Goal: Transaction & Acquisition: Purchase product/service

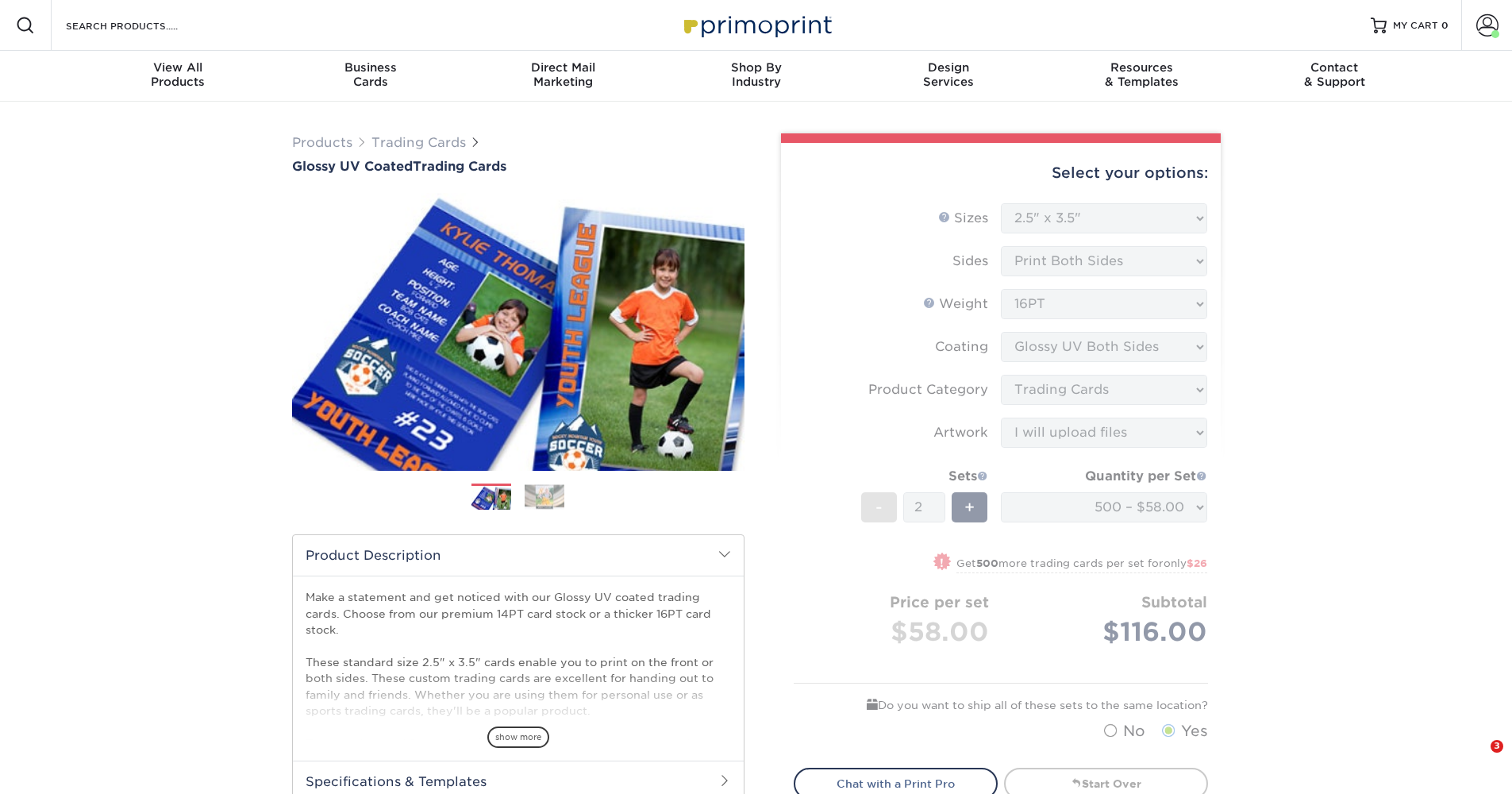
select select "2.50x3.50"
select select "c2f9bce9-36c2-409d-b101-c29d9d031e18"
select select "upload"
select select "500 – $58.00"
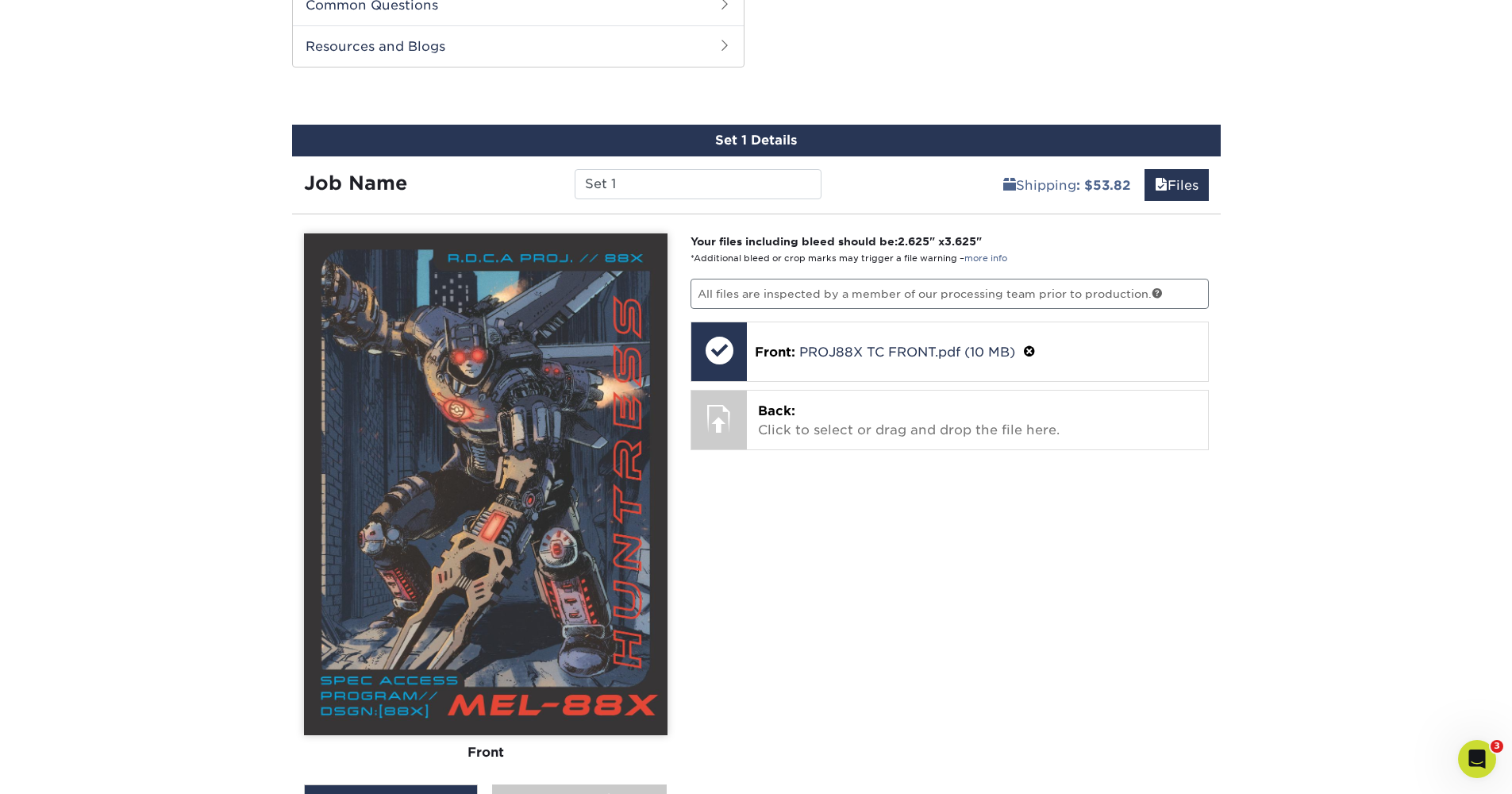
click at [777, 388] on div "Your files including bleed should be: 2.625 " x 3.625 " *Additional bleed or cr…" at bounding box center [950, 574] width 542 height 682
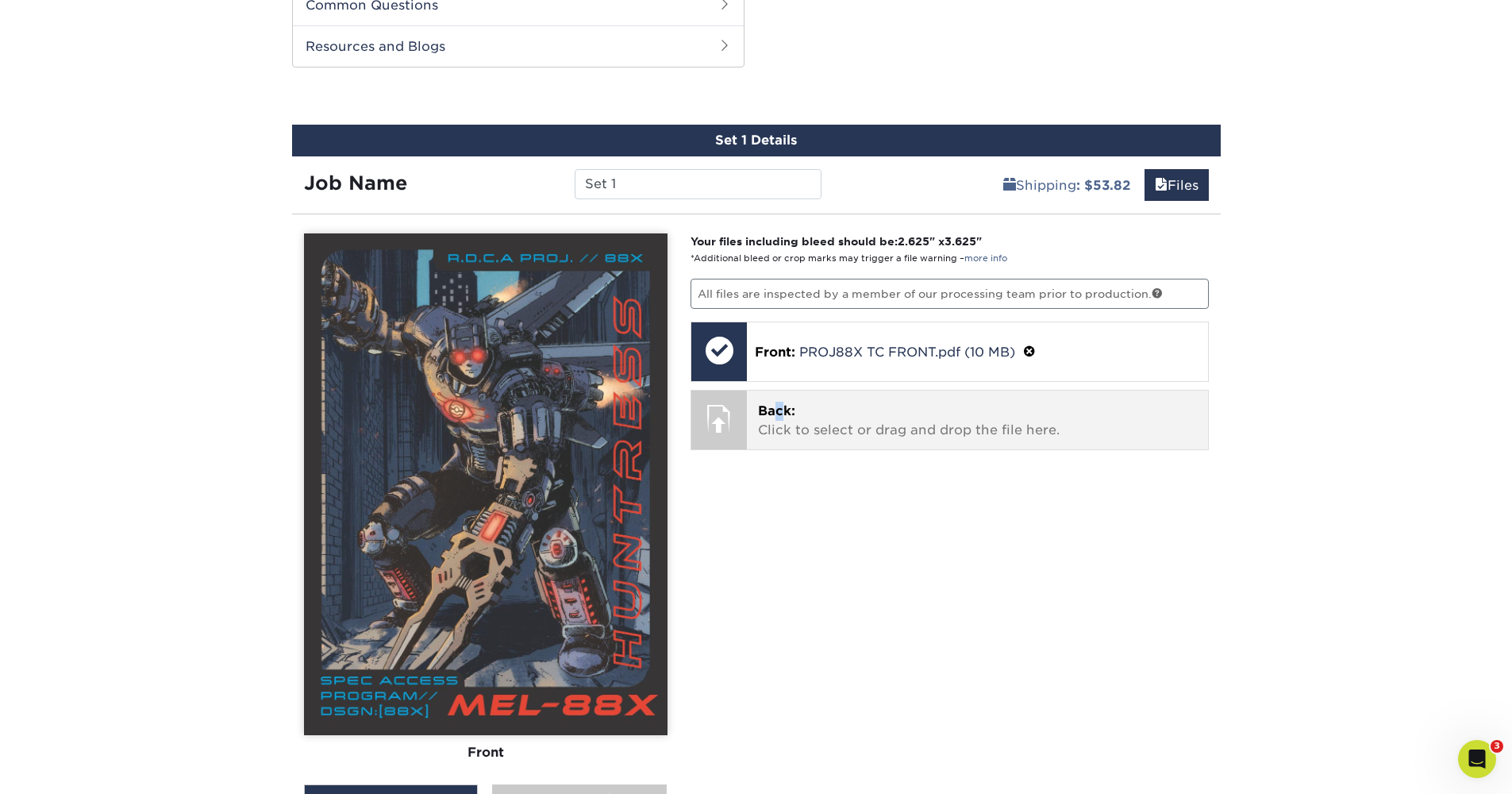
click at [779, 408] on span "Back:" at bounding box center [776, 411] width 37 height 15
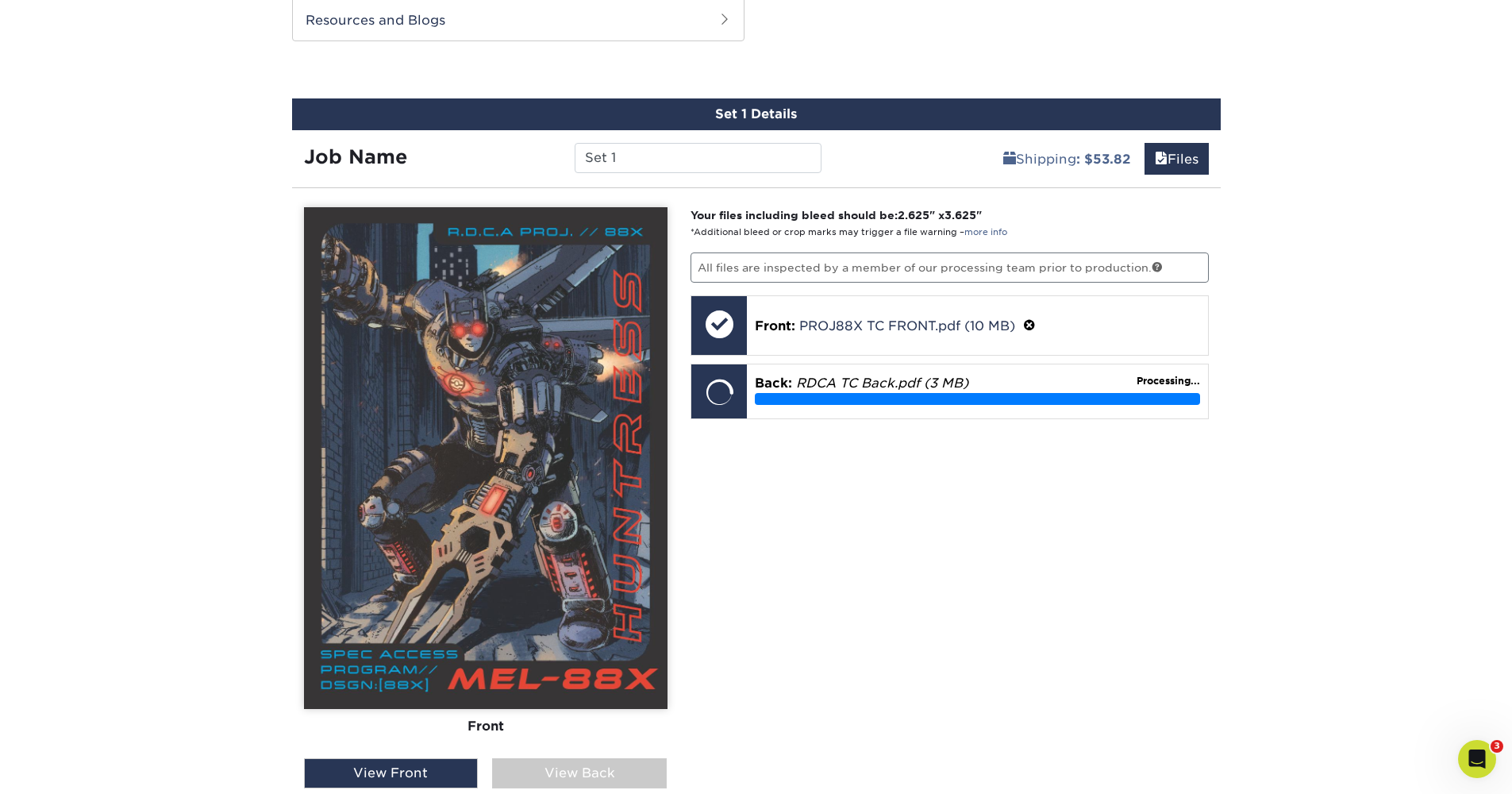
scroll to position [982, 0]
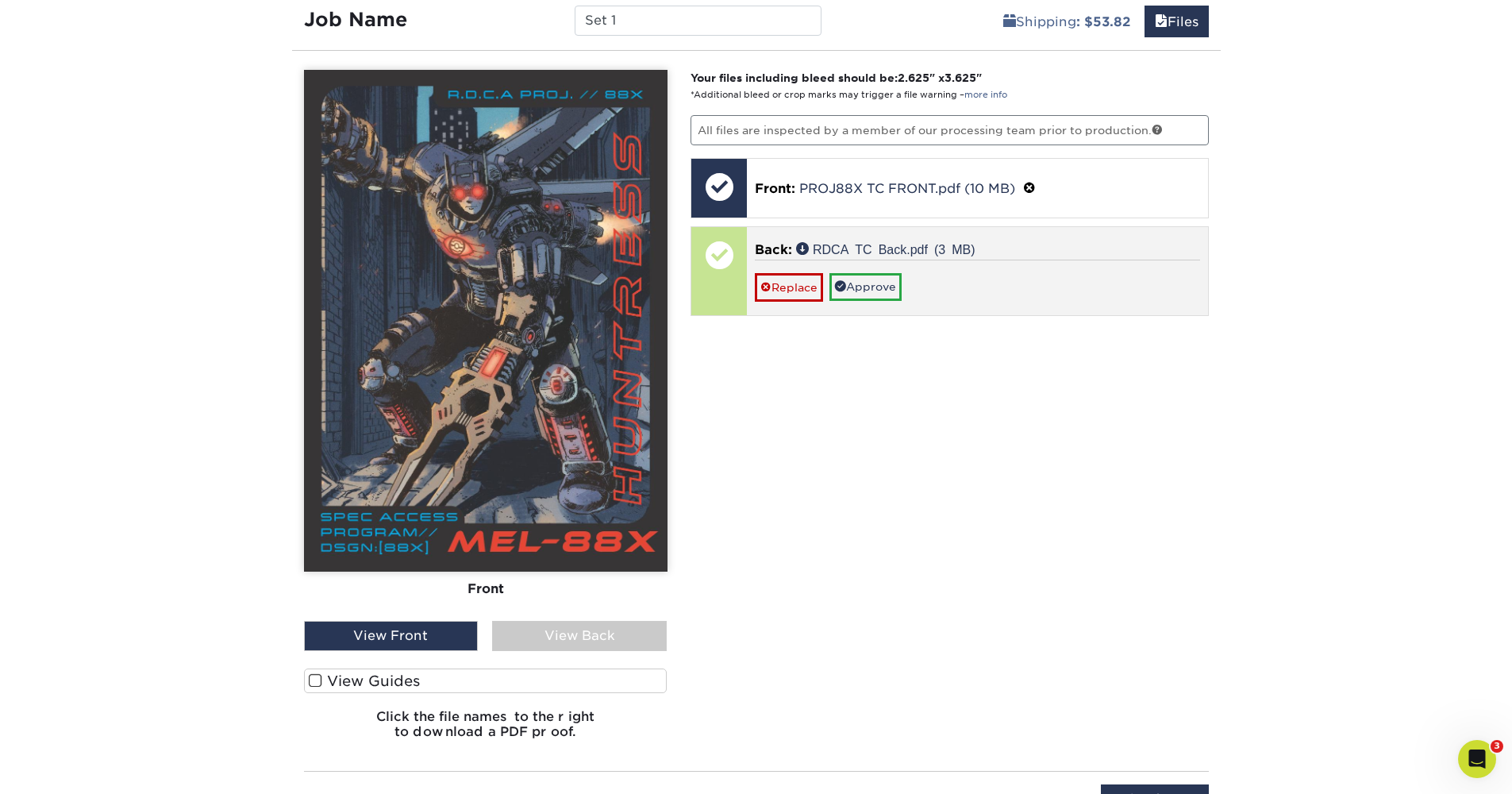
click at [851, 291] on link "Approve" at bounding box center [866, 287] width 72 height 27
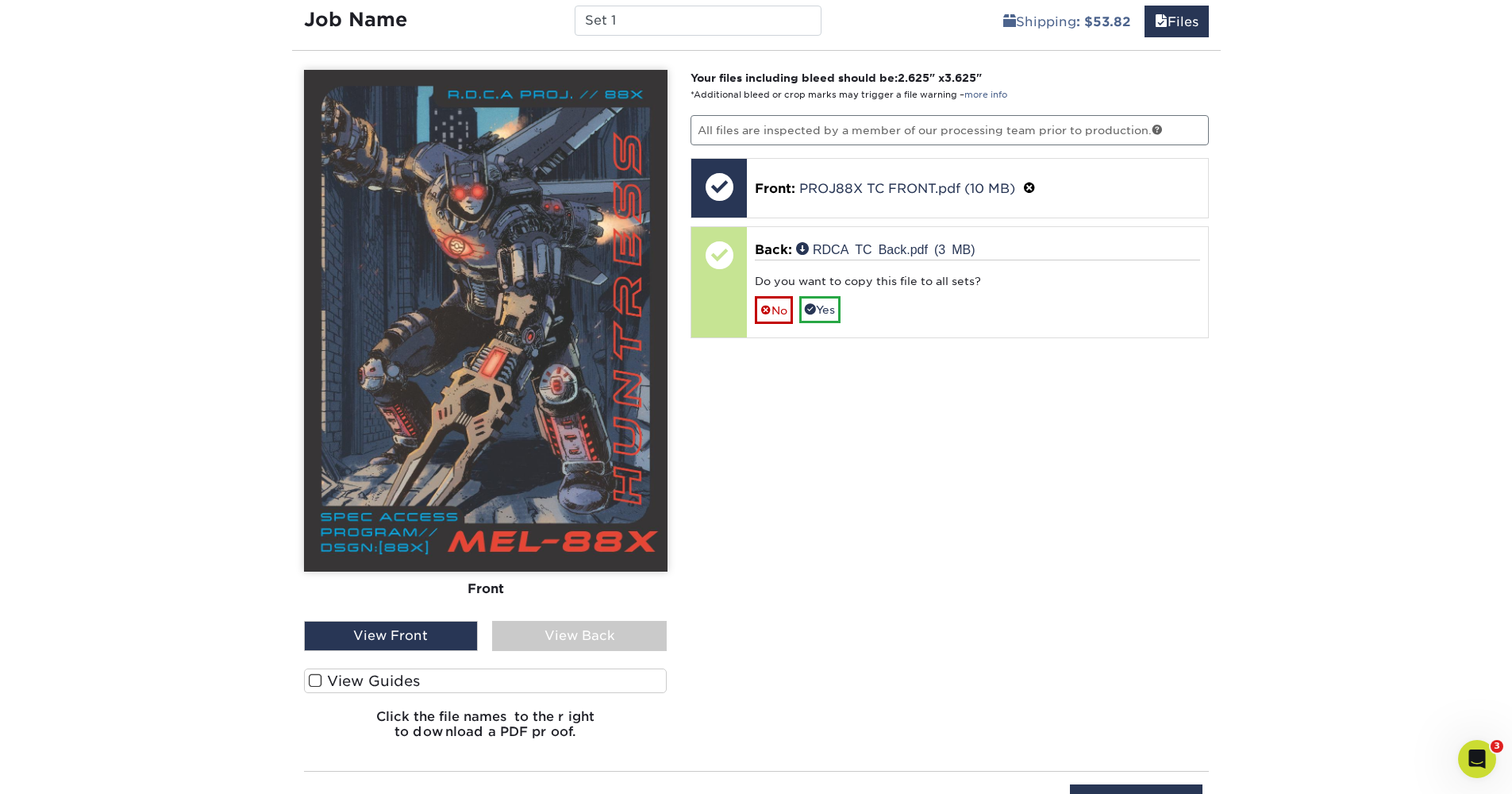
click at [576, 634] on div "View Back" at bounding box center [579, 635] width 175 height 30
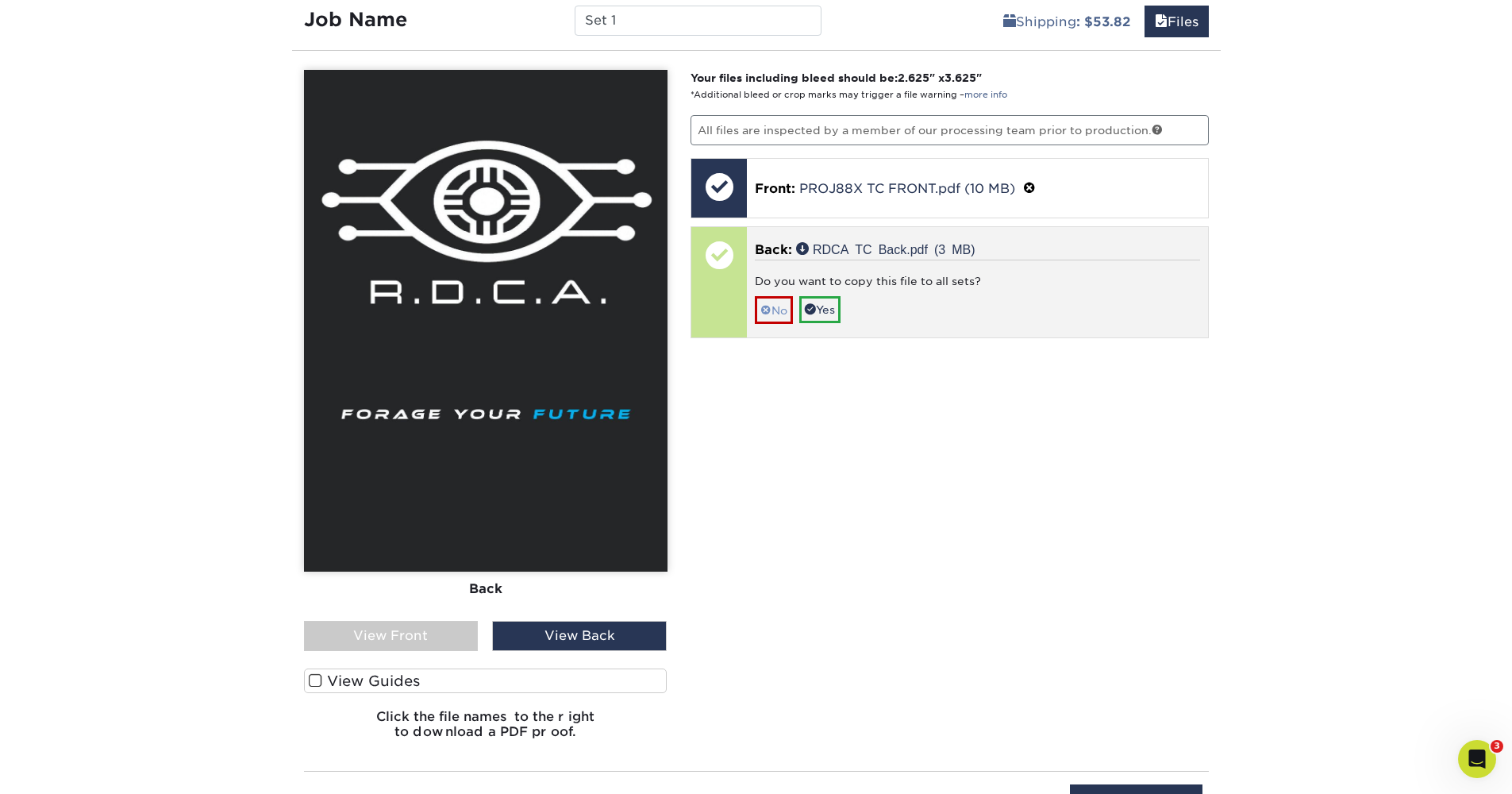
click at [781, 313] on link "No" at bounding box center [774, 310] width 38 height 28
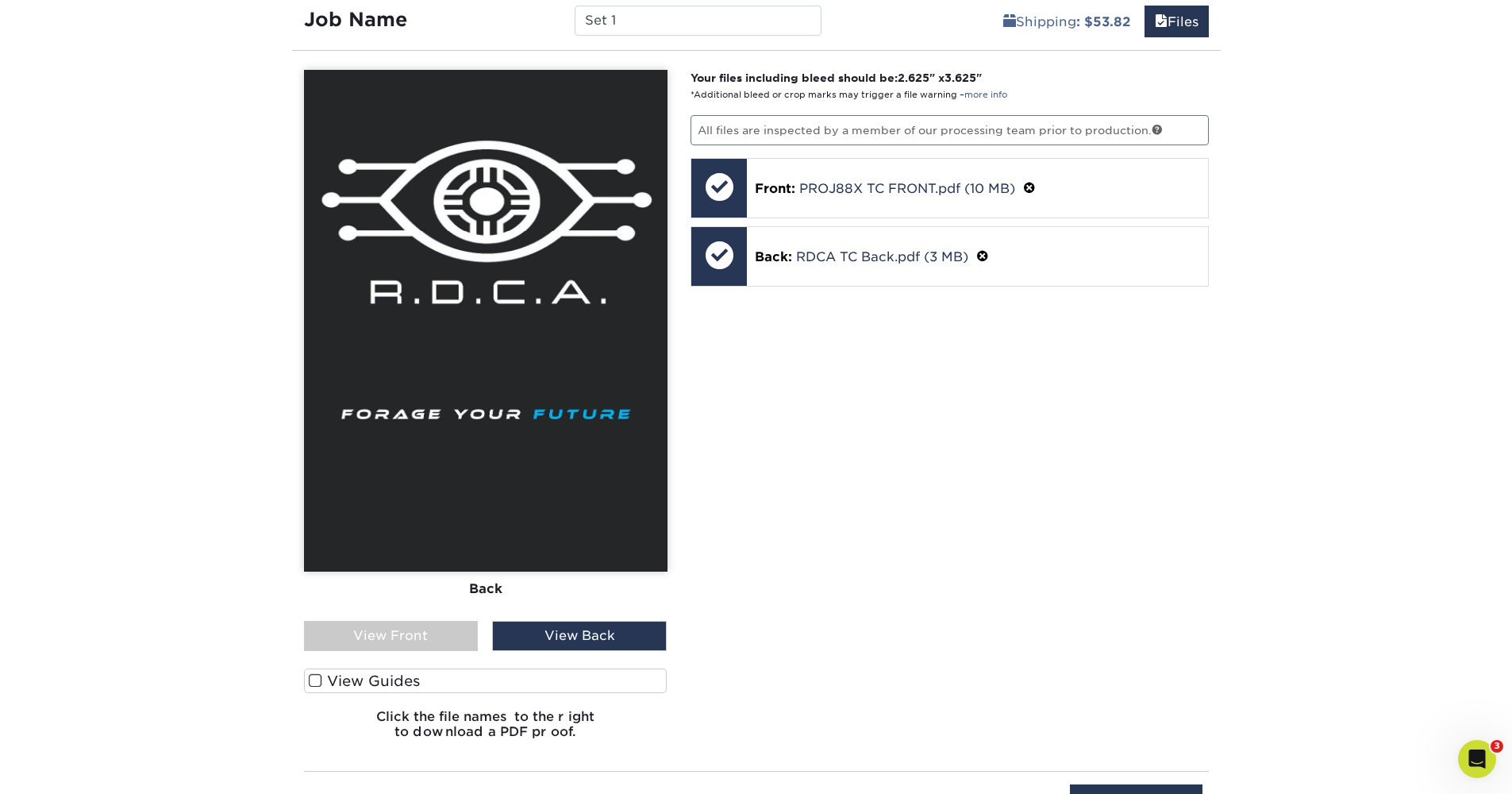
scroll to position [1551, 0]
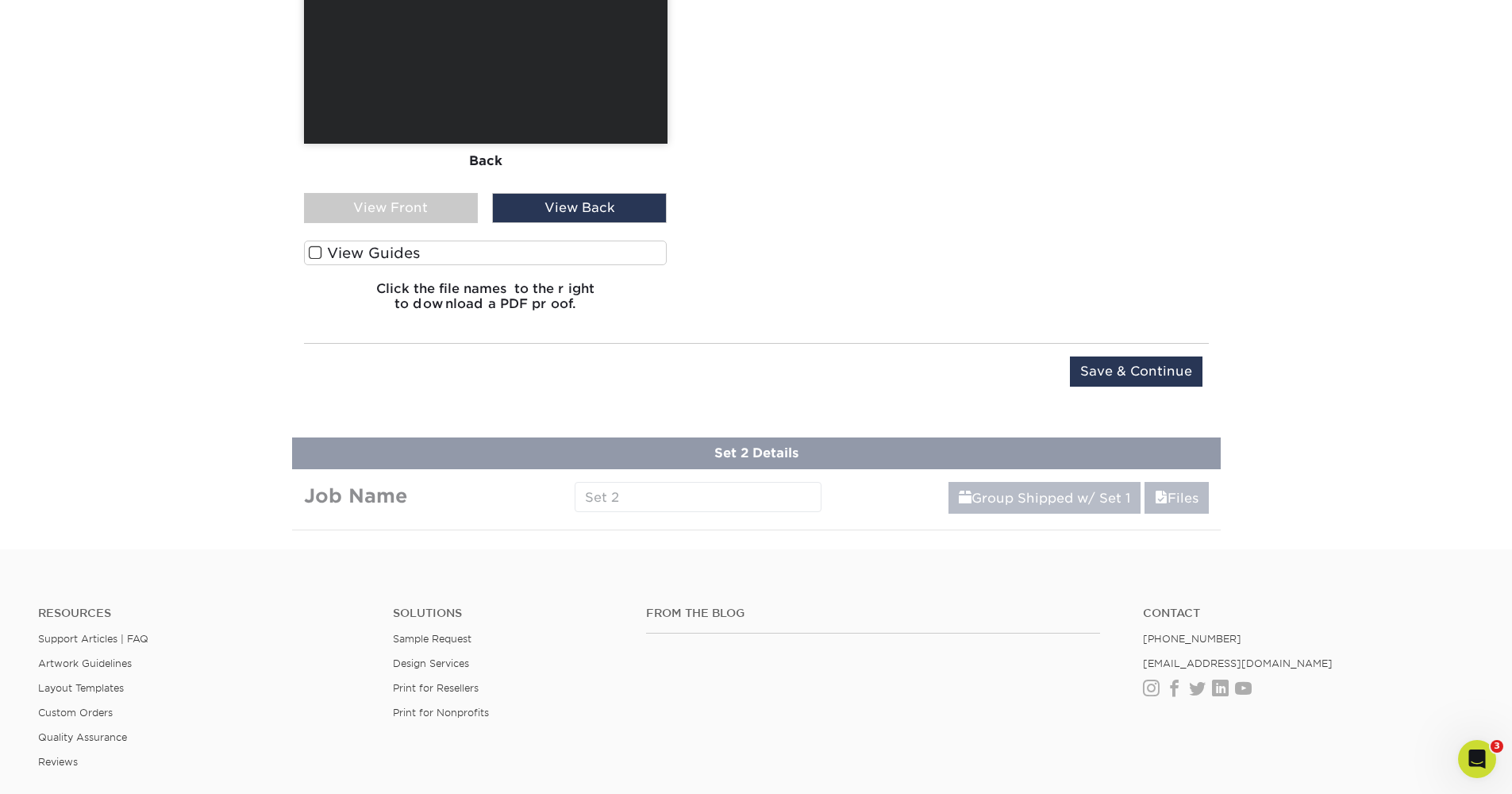
click at [405, 255] on label "View Guides" at bounding box center [485, 252] width 363 height 24
click at [0, 0] on input "View Guides" at bounding box center [0, 0] width 0 height 0
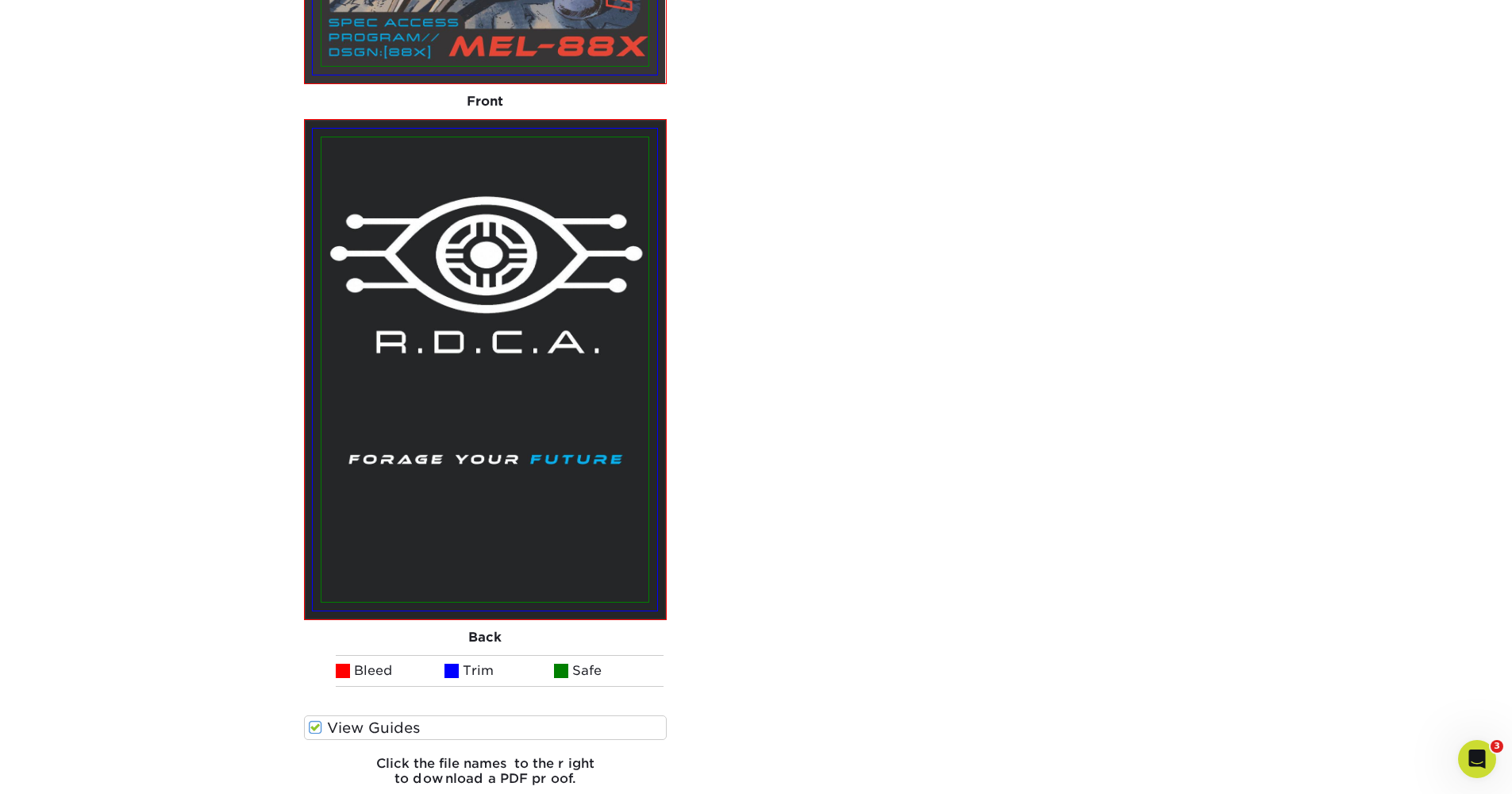
scroll to position [2038, 0]
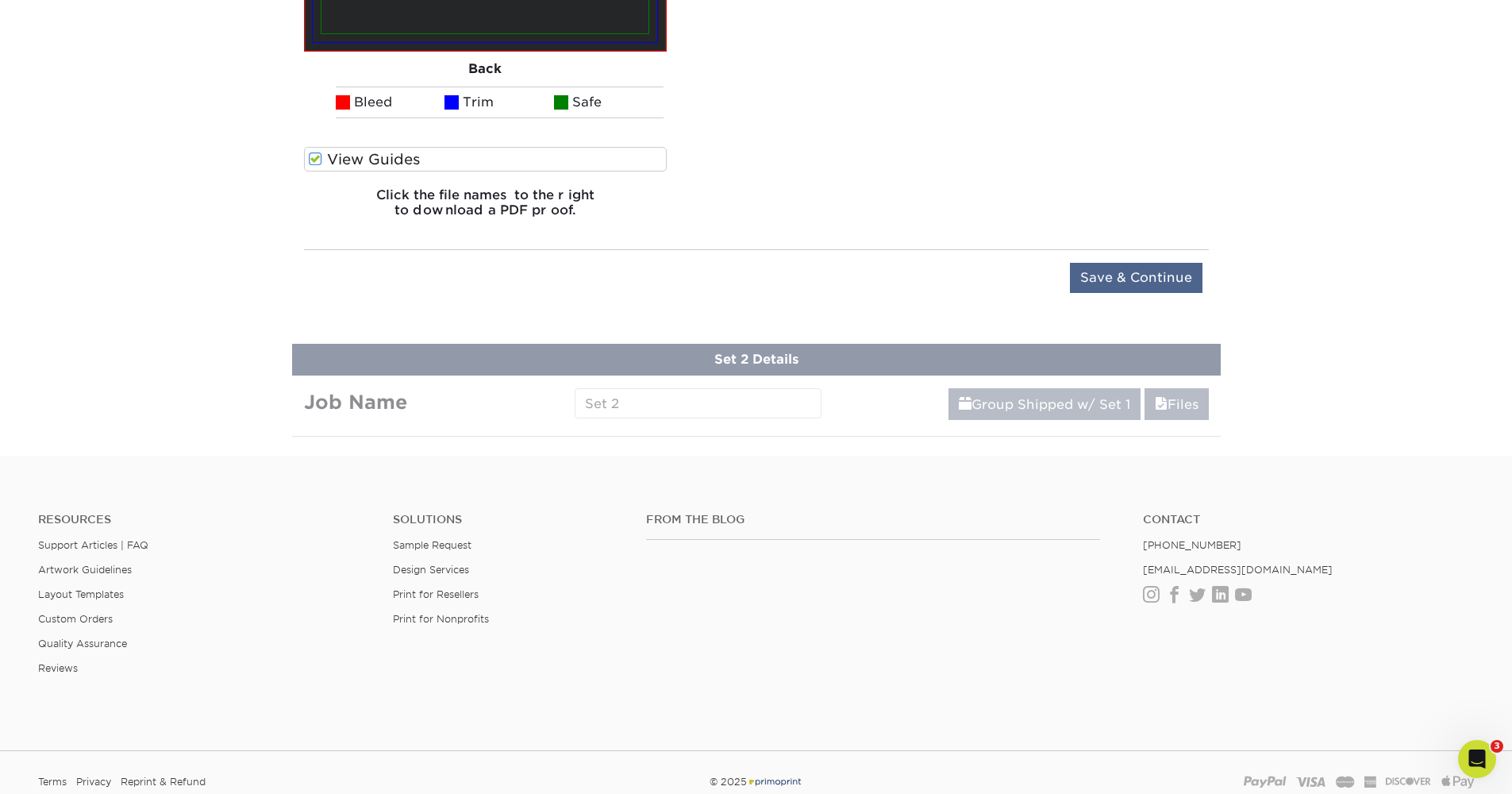
click at [1119, 281] on input "Save & Continue" at bounding box center [1136, 278] width 132 height 30
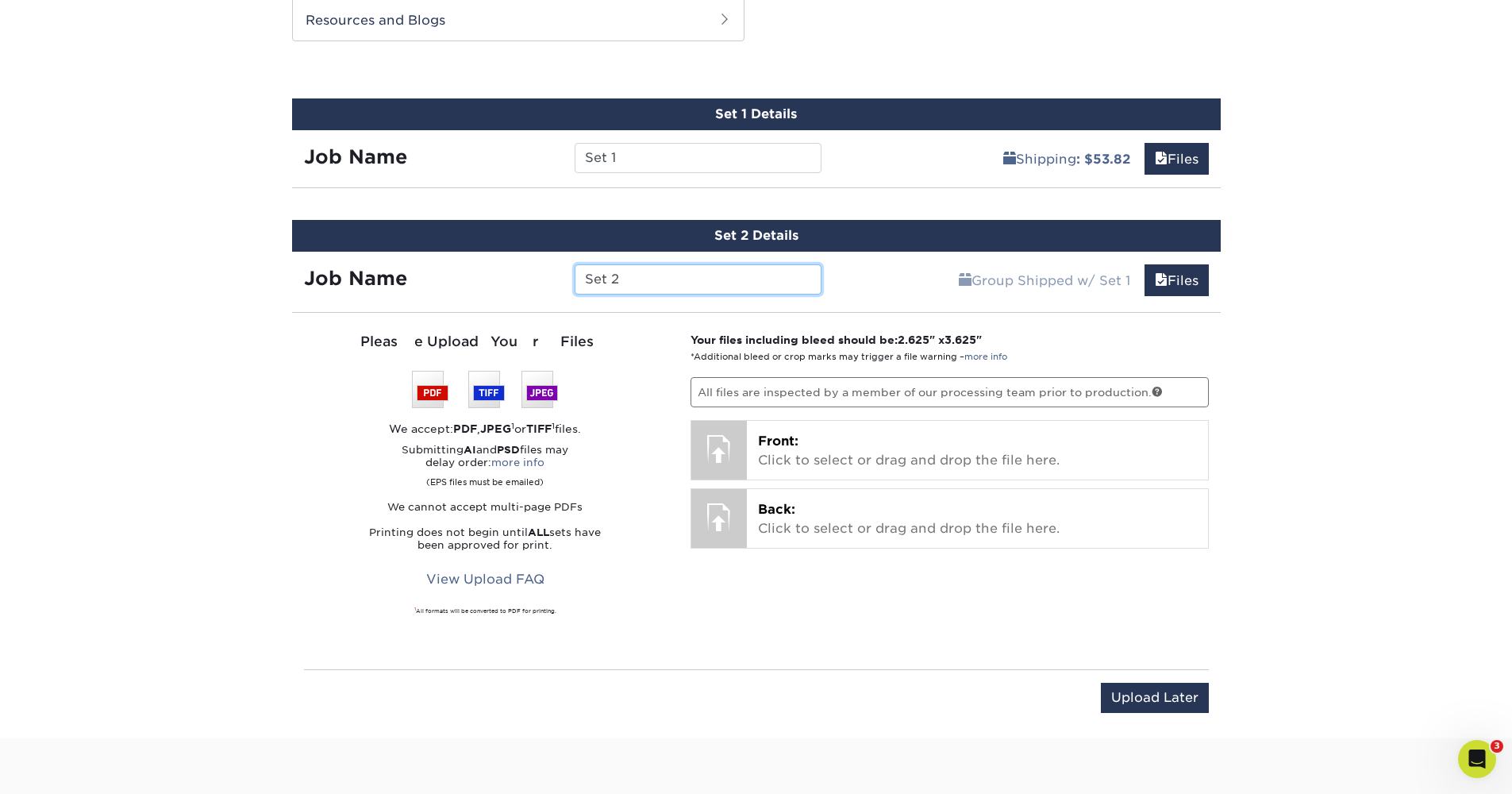
scroll to position [702, 0]
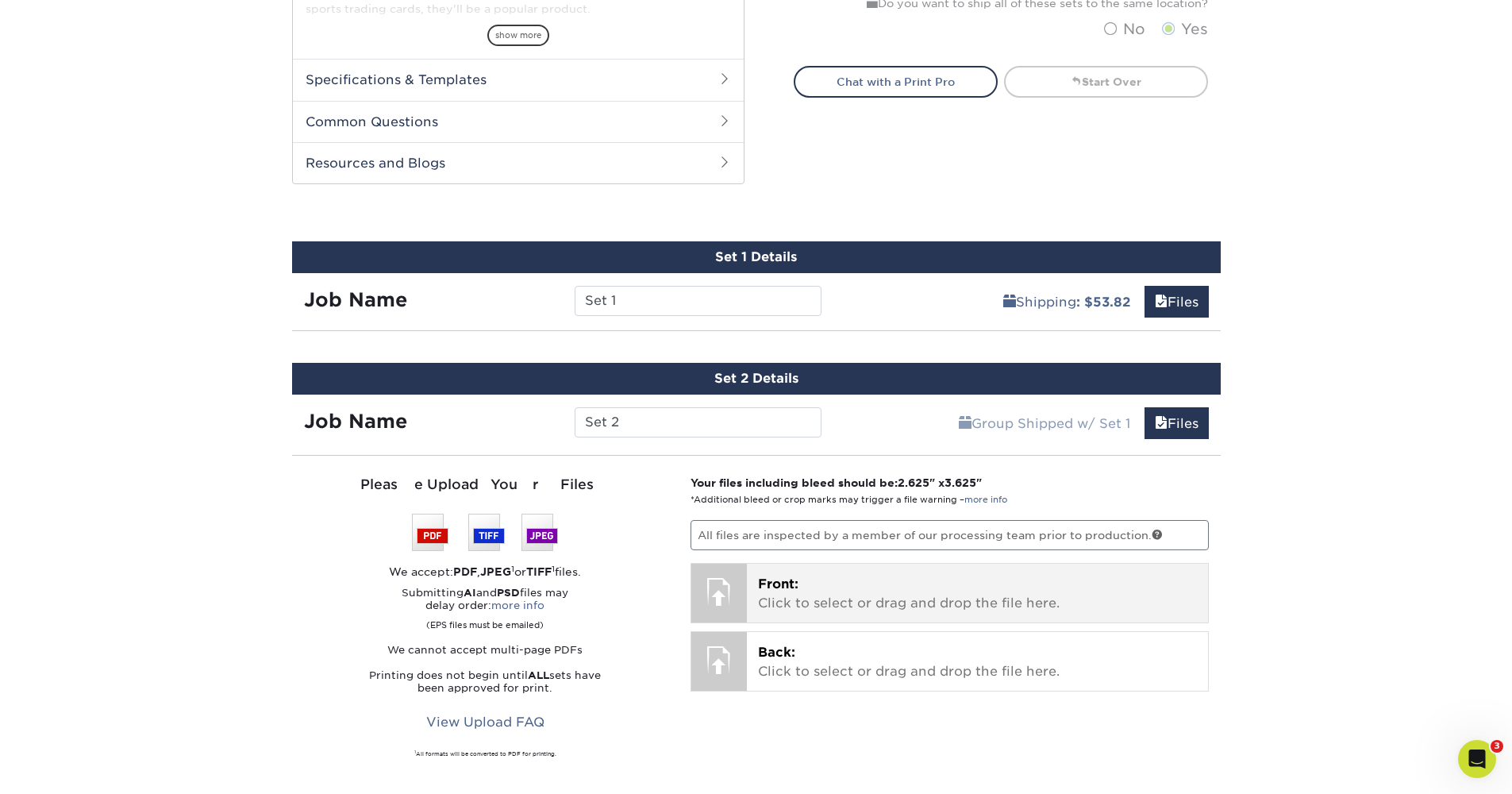
click at [801, 588] on p "Front: Click to select or drag and drop the file here." at bounding box center [977, 594] width 439 height 38
click at [890, 597] on p "Front: Click to select or drag and drop the file here." at bounding box center [977, 594] width 439 height 38
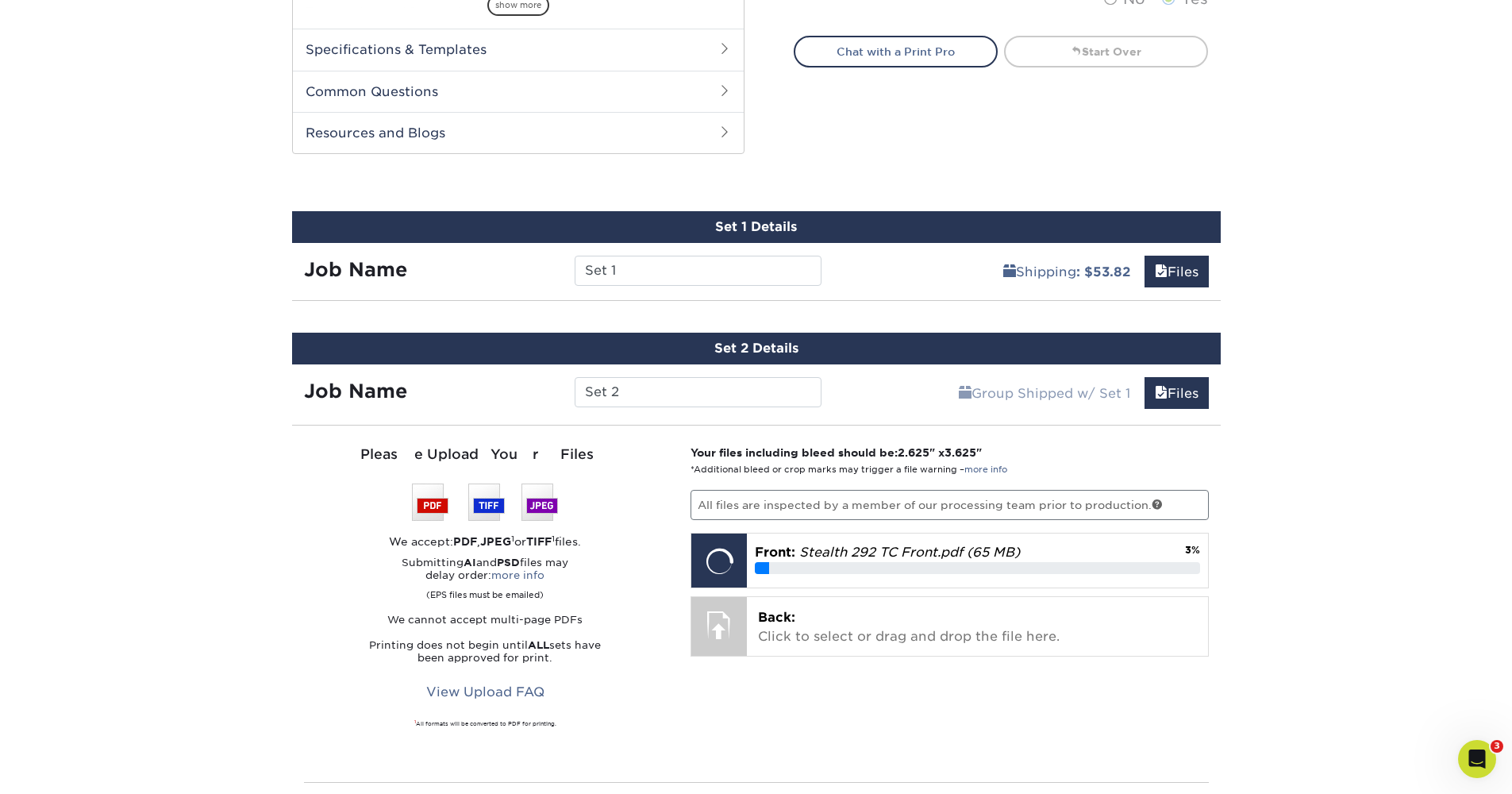
scroll to position [808, 0]
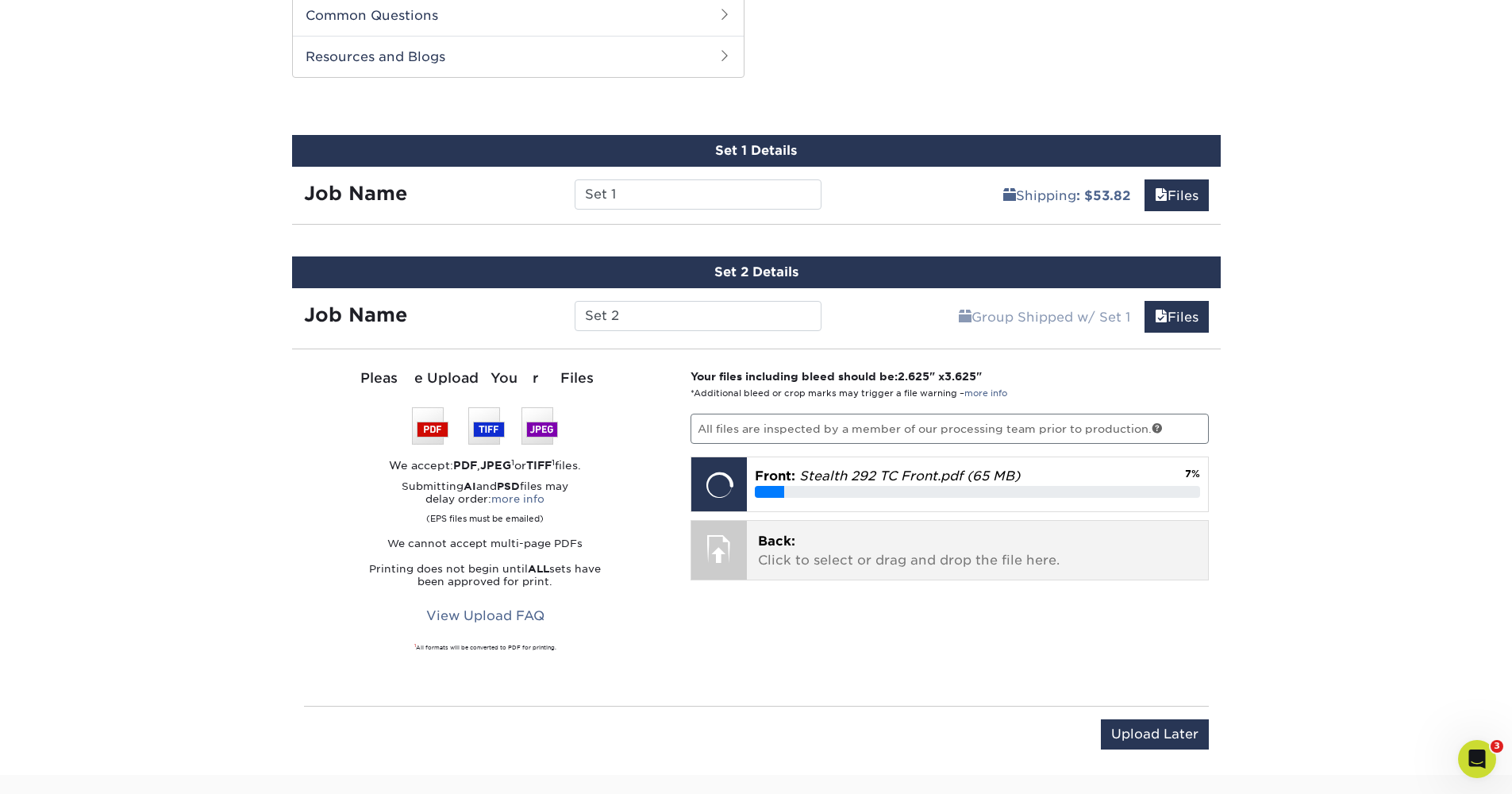
click at [939, 544] on p "Back: Click to select or drag and drop the file here." at bounding box center [977, 551] width 439 height 38
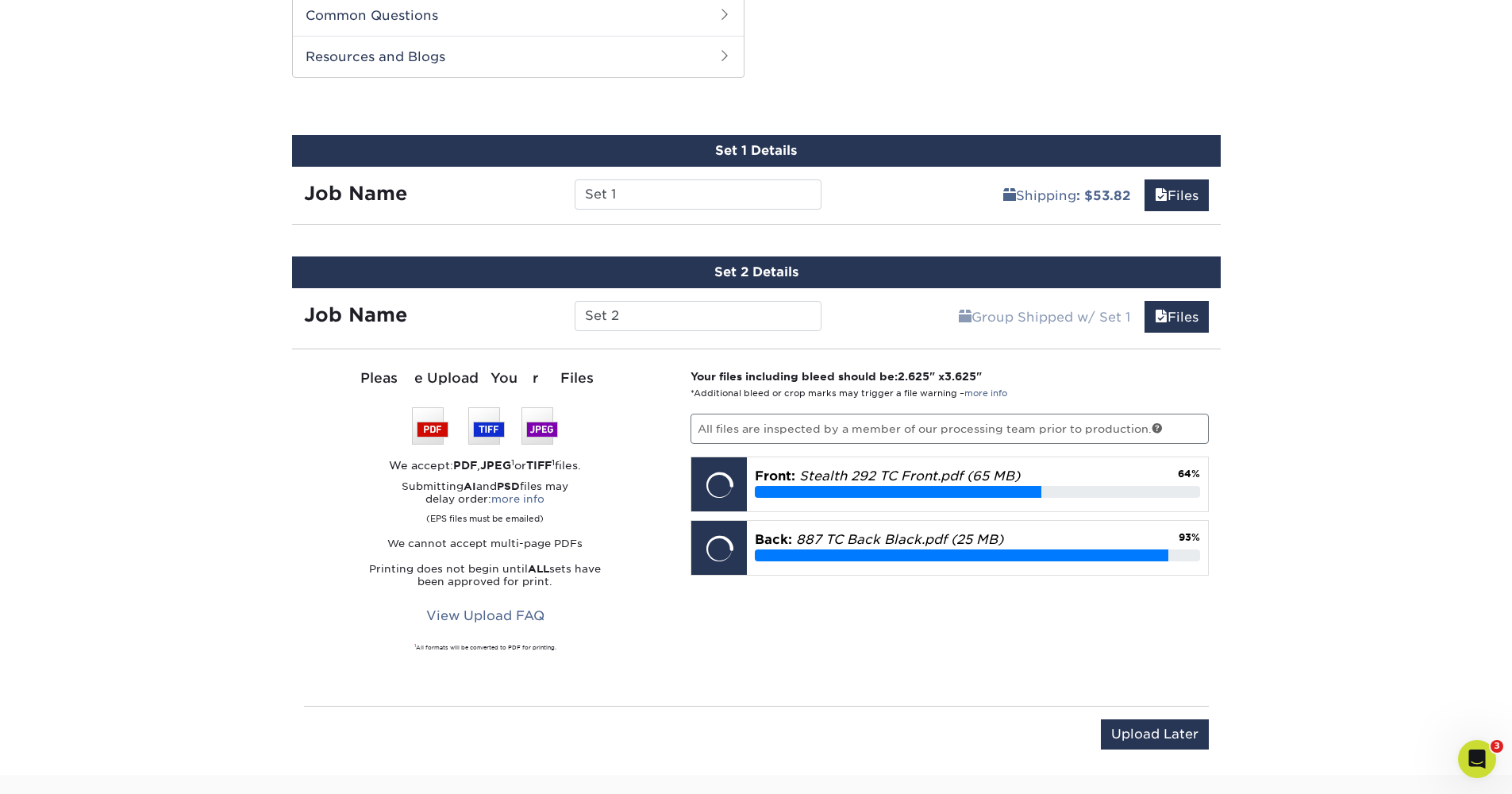
click at [1334, 594] on div "Products Trading Cards Glossy UV Coated Trading Cards Previous Next /" at bounding box center [756, 34] width 1512 height 1482
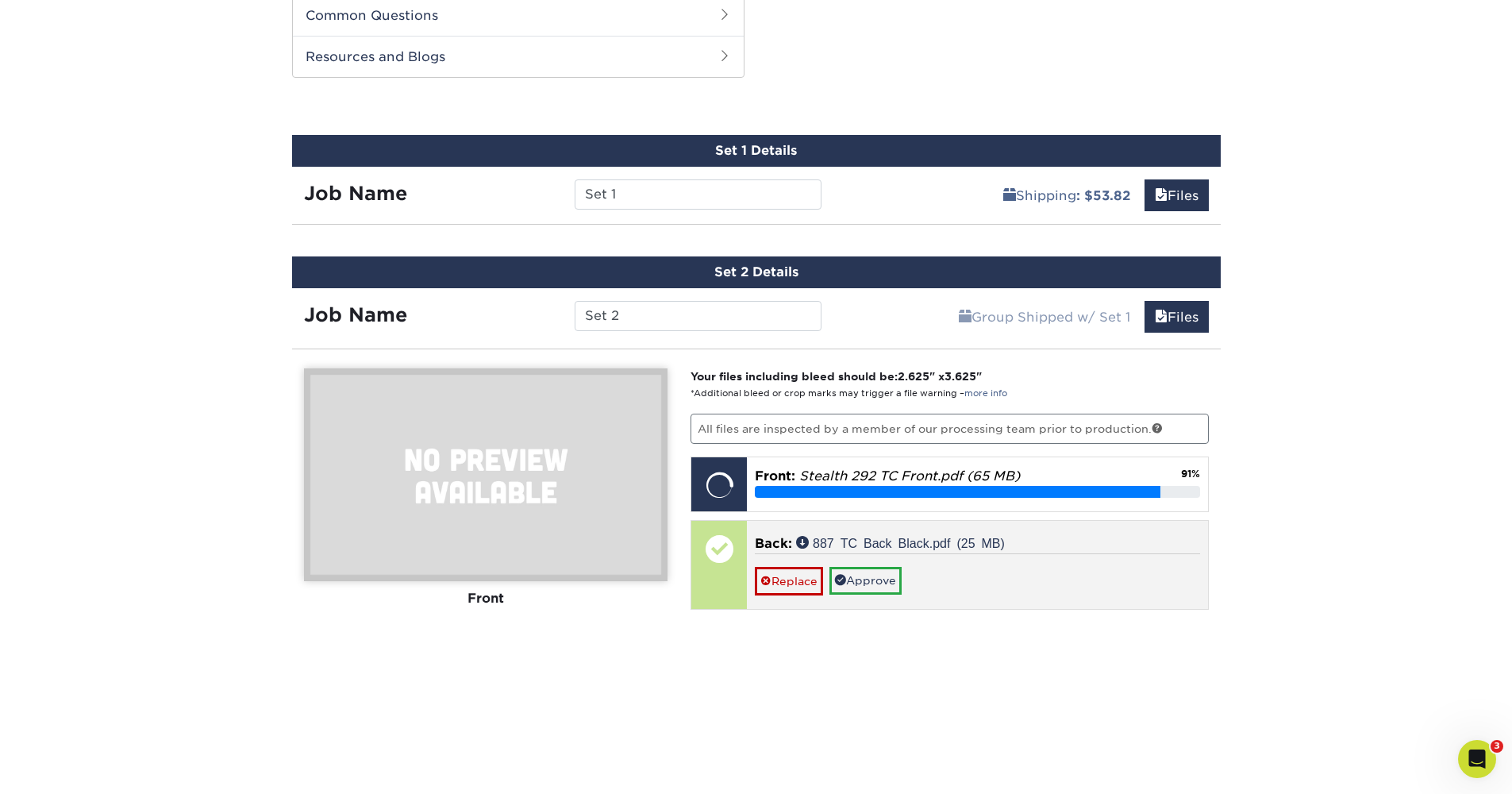
click at [864, 577] on link "Approve" at bounding box center [866, 580] width 72 height 27
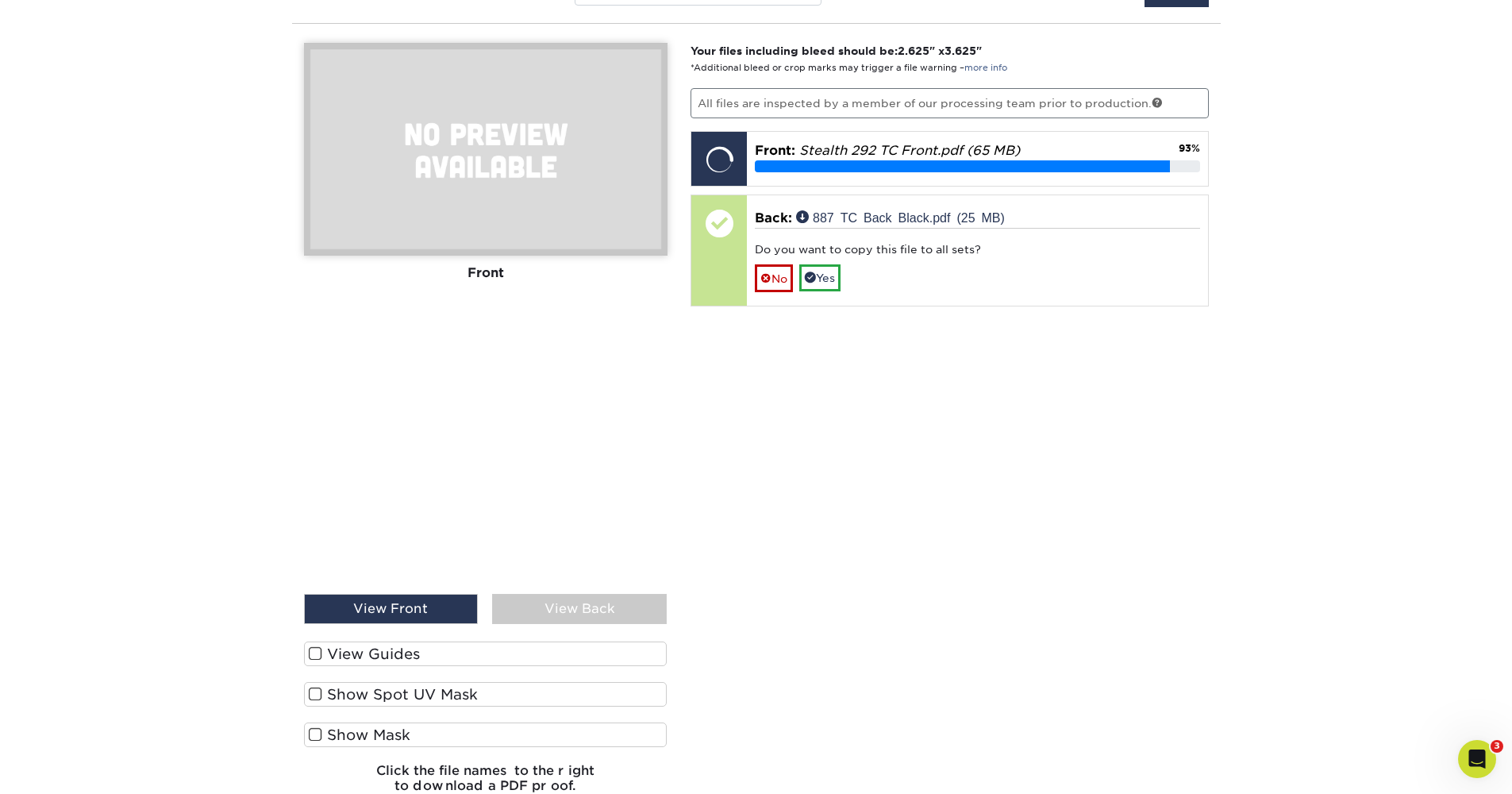
scroll to position [1283, 0]
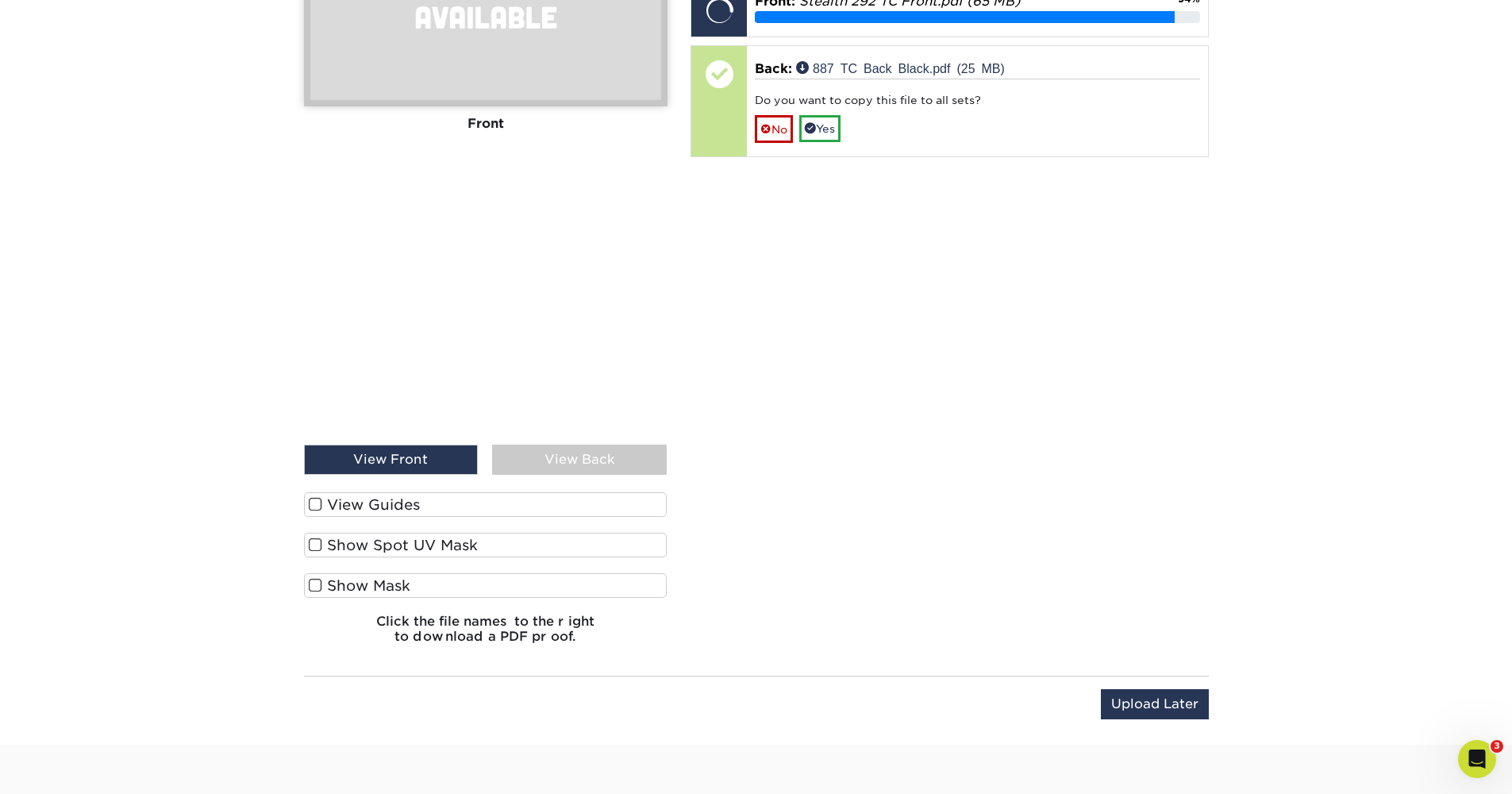
click at [577, 454] on div "View Back" at bounding box center [579, 459] width 175 height 30
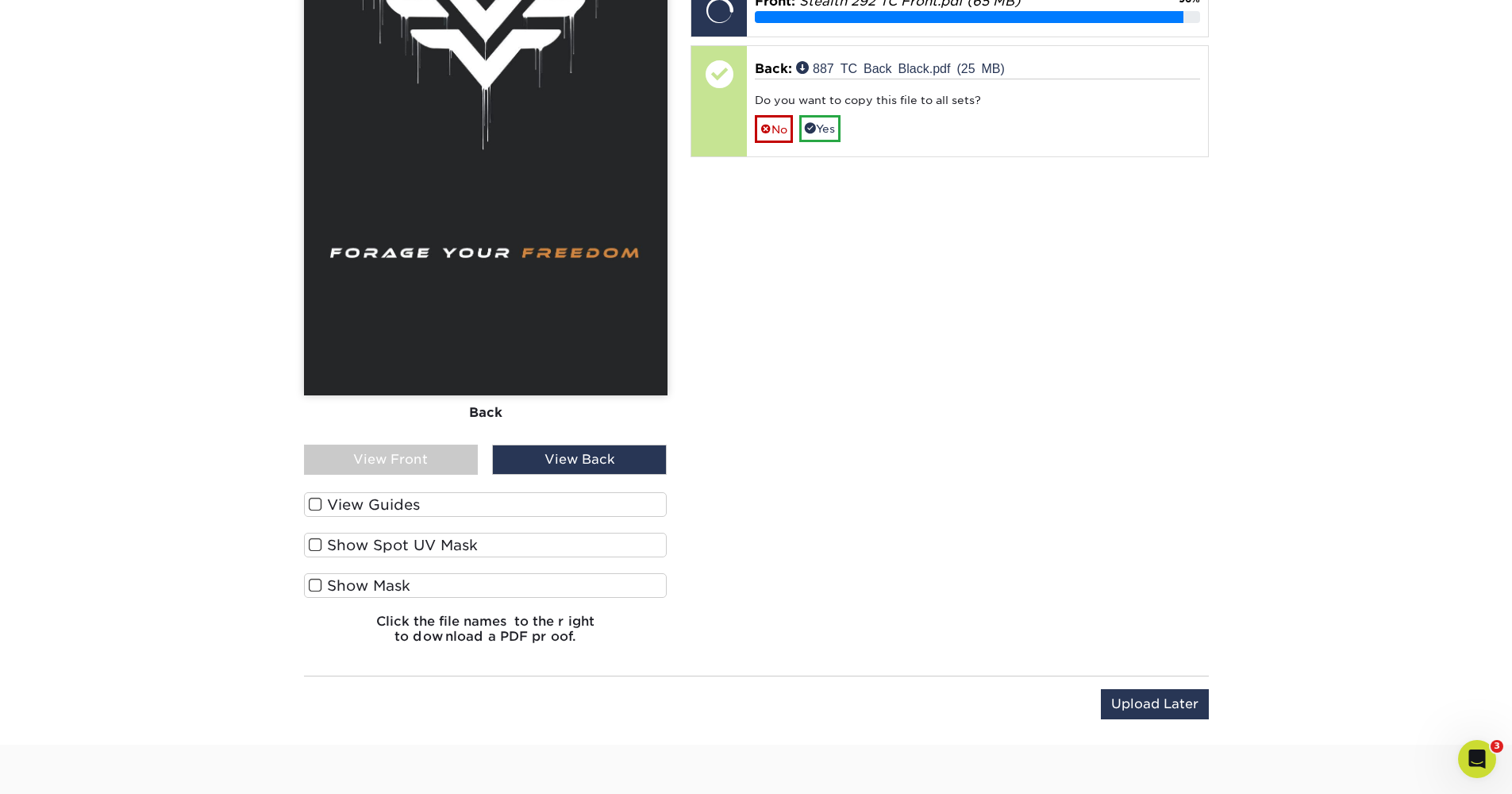
scroll to position [1134, 0]
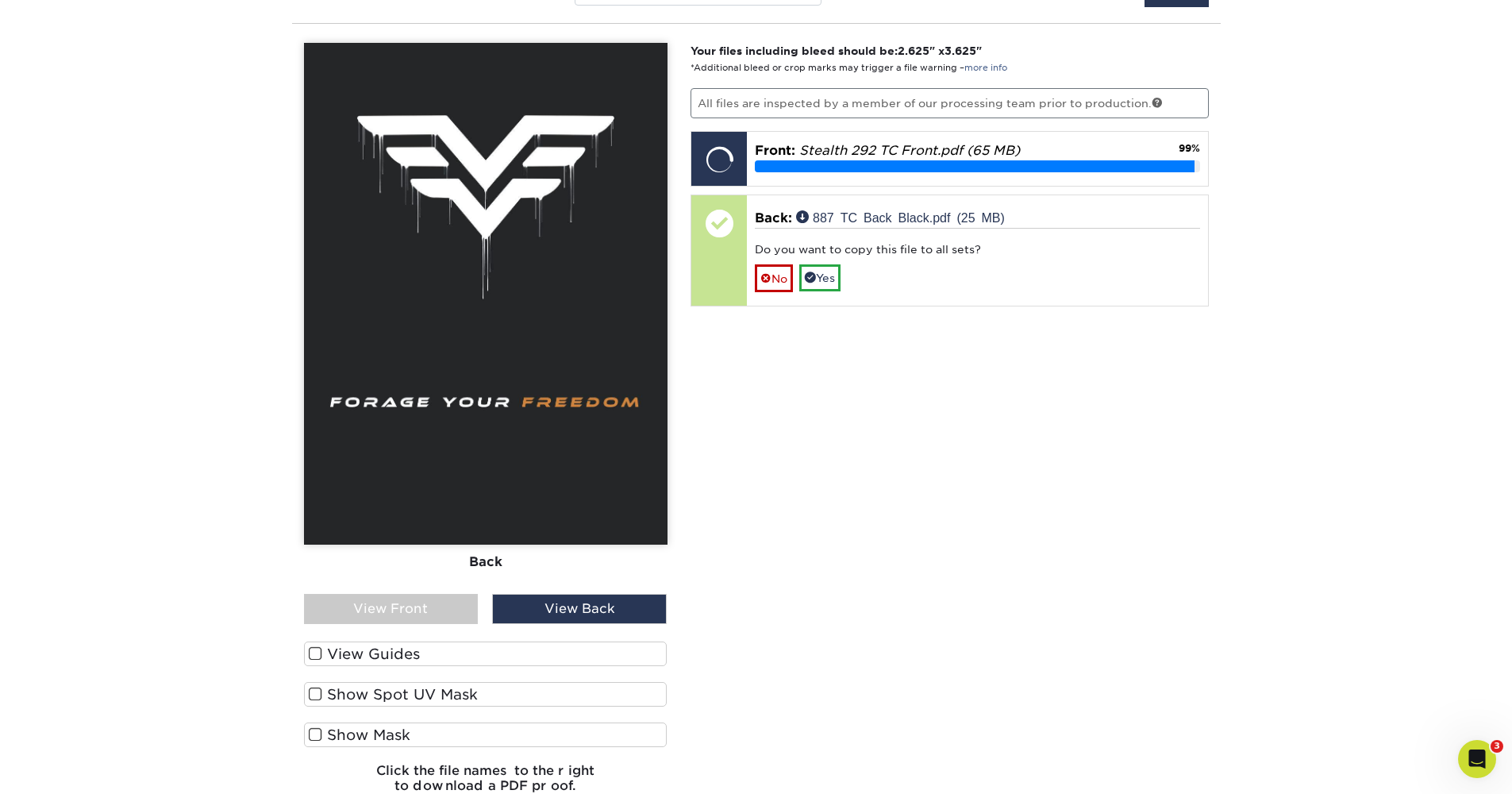
click at [444, 620] on div "View Front" at bounding box center [391, 608] width 175 height 30
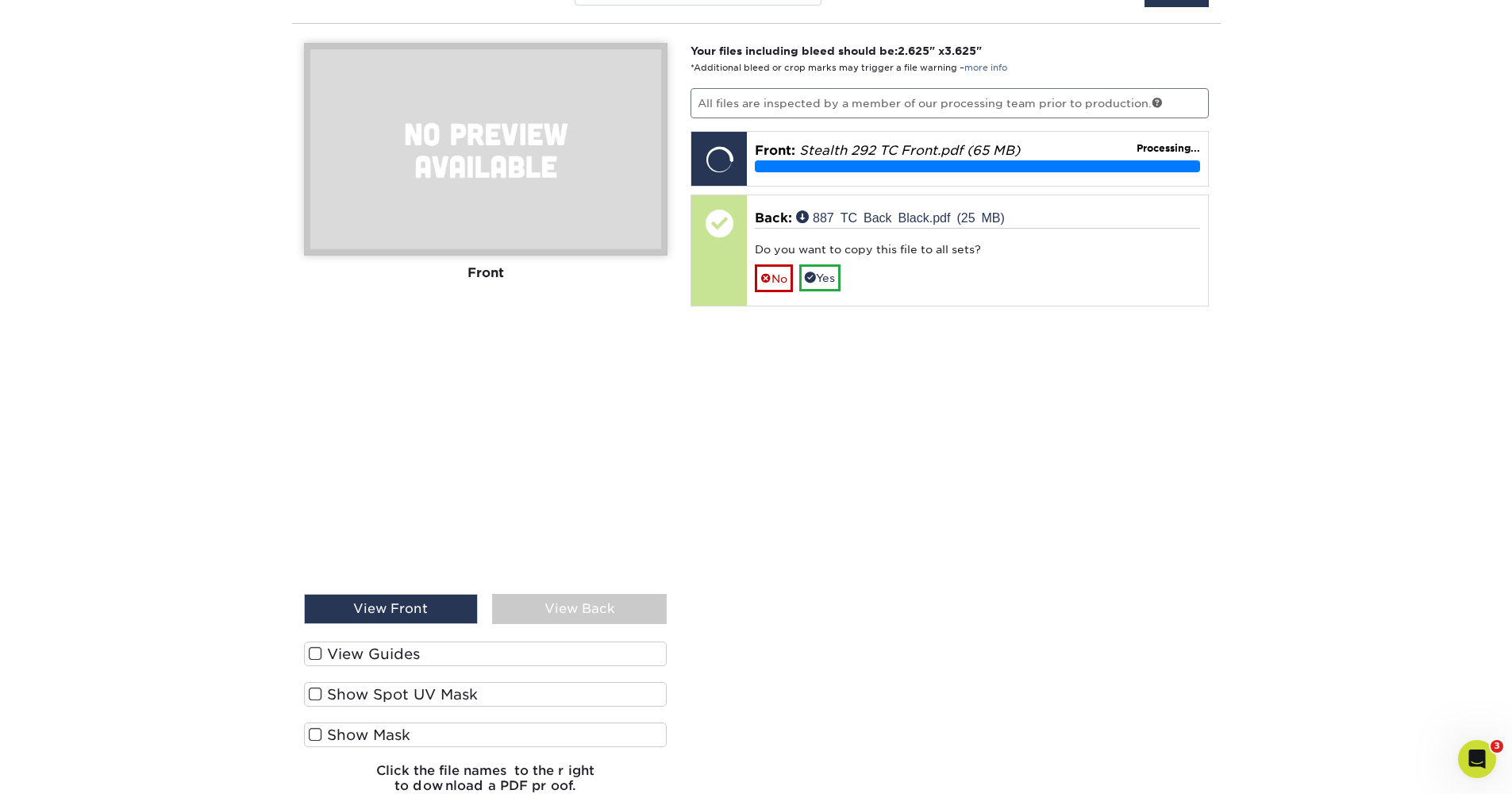
scroll to position [990, 0]
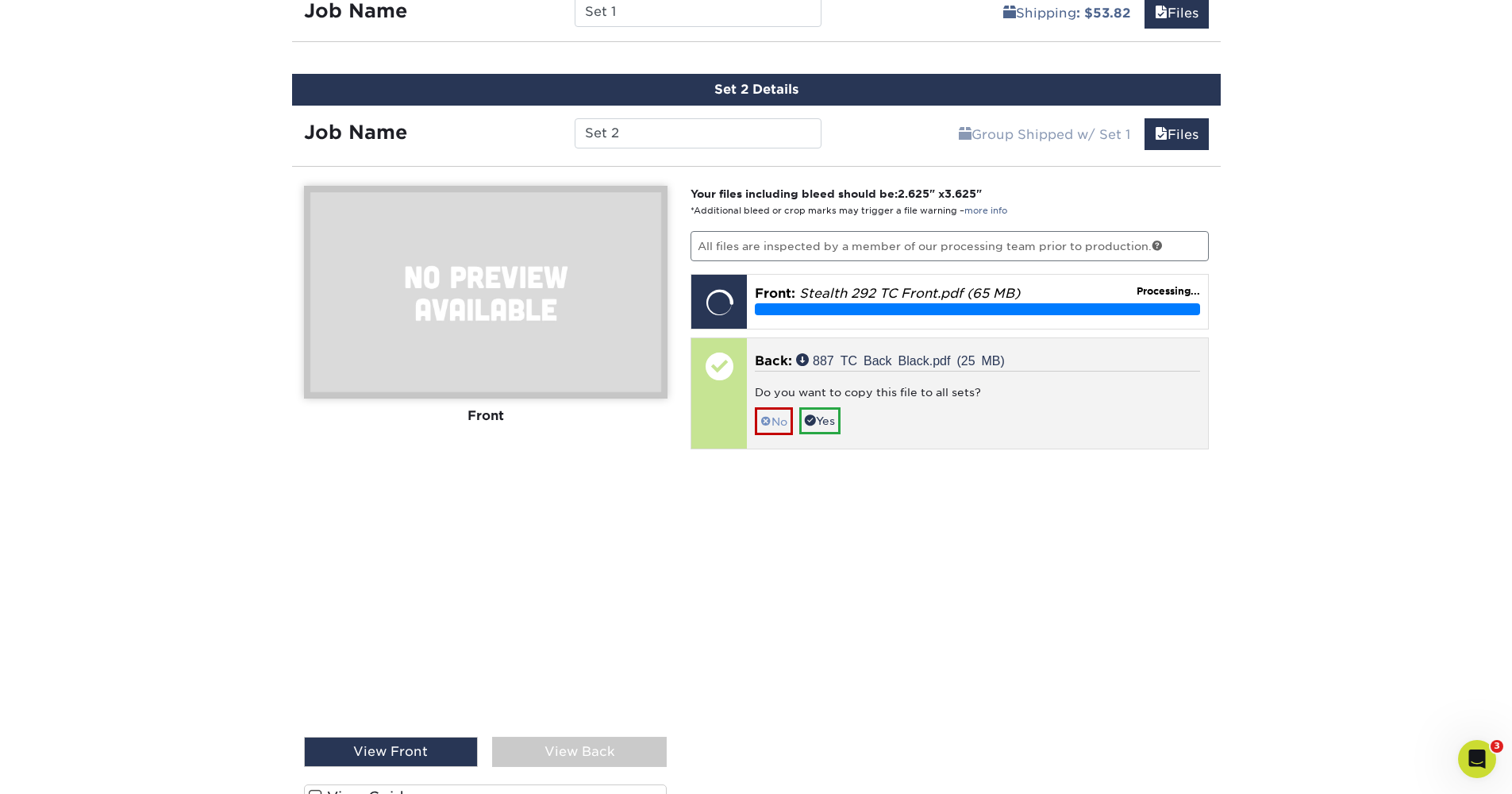
click at [787, 424] on link "No" at bounding box center [774, 421] width 38 height 28
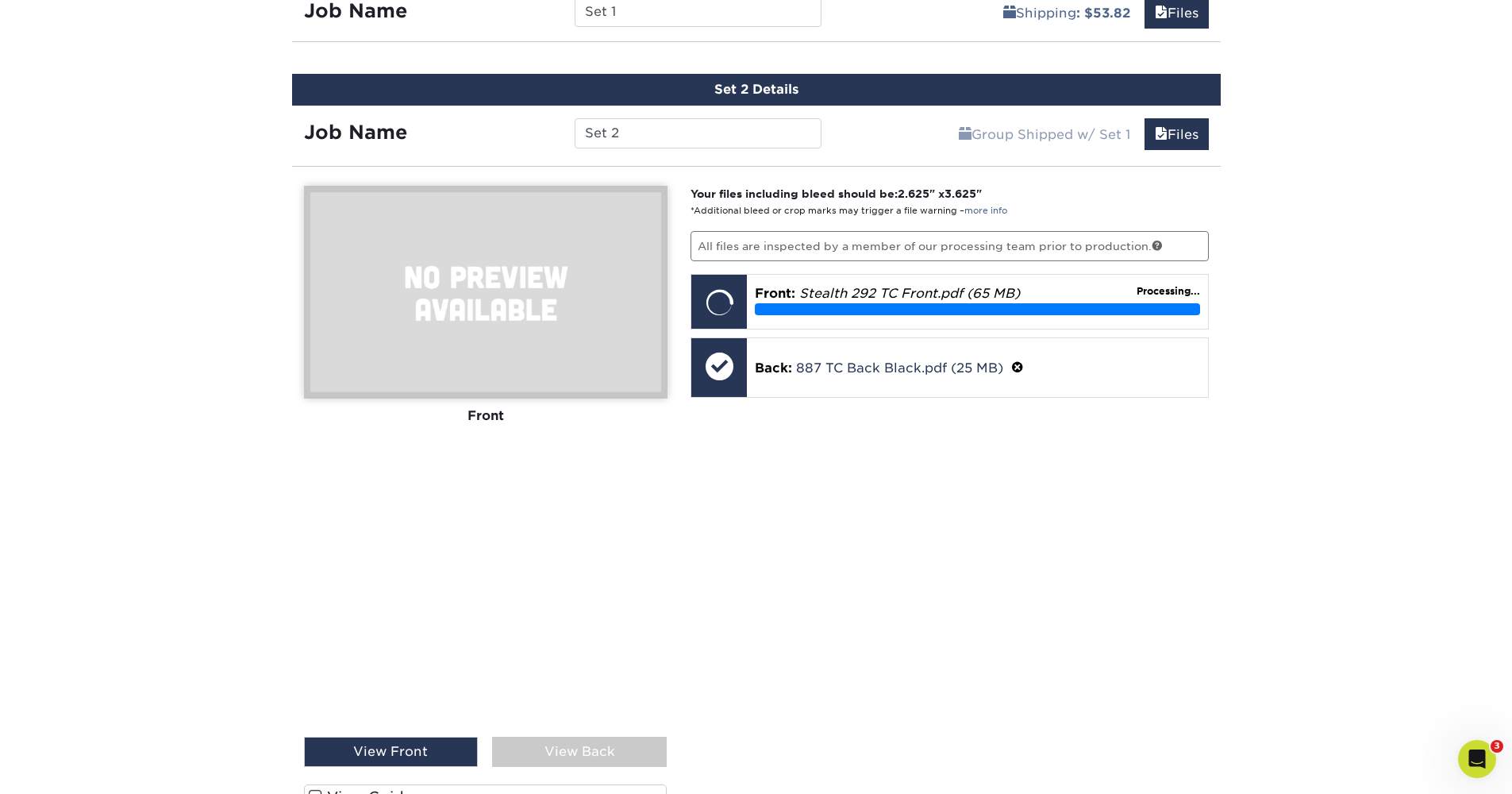
scroll to position [964, 0]
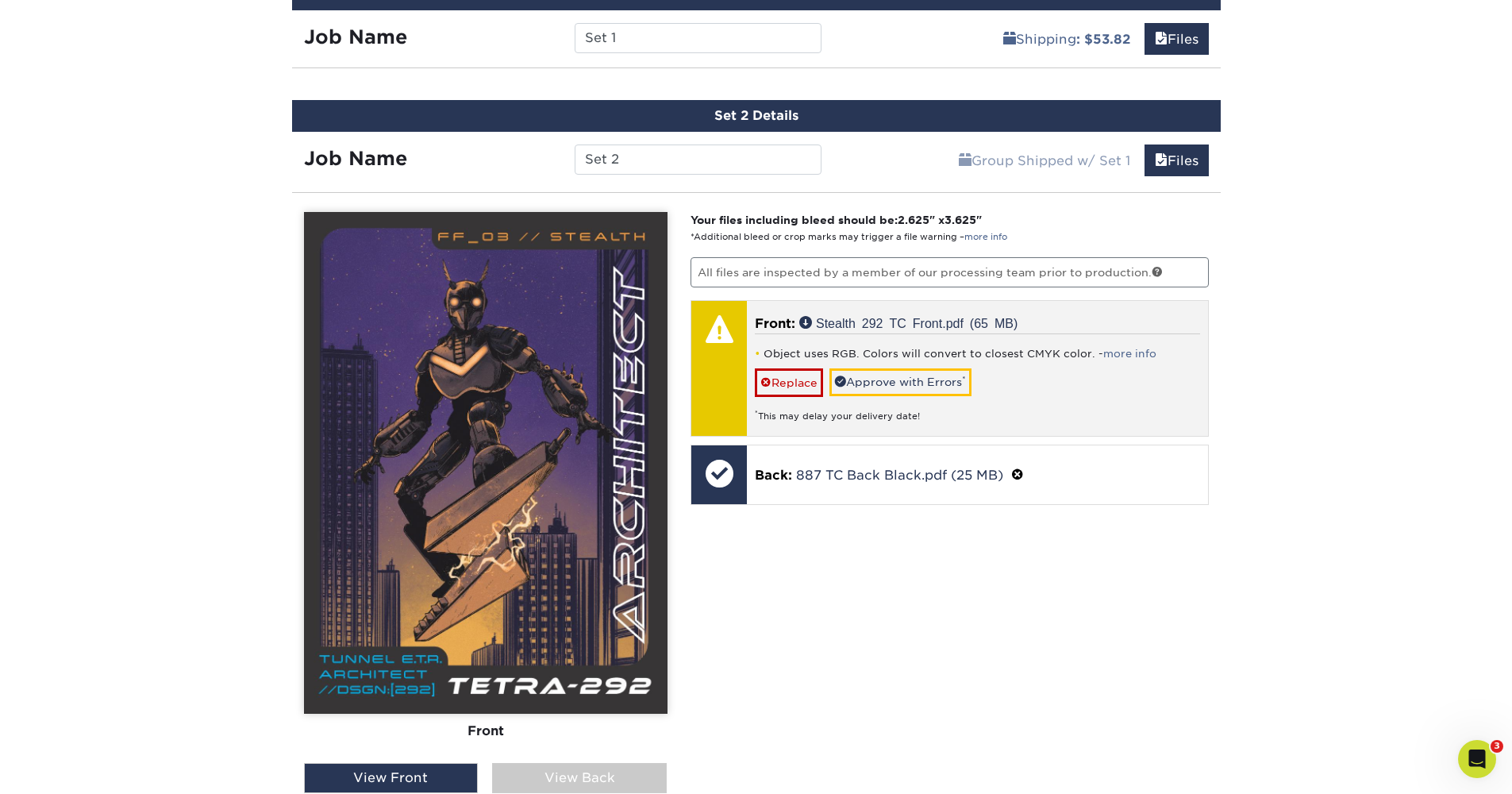
click at [797, 397] on div "Object uses RGB. Colors will convert to closest CMYK color. - more info Replace…" at bounding box center [978, 378] width 445 height 89
click at [795, 374] on link "Replace" at bounding box center [789, 382] width 68 height 28
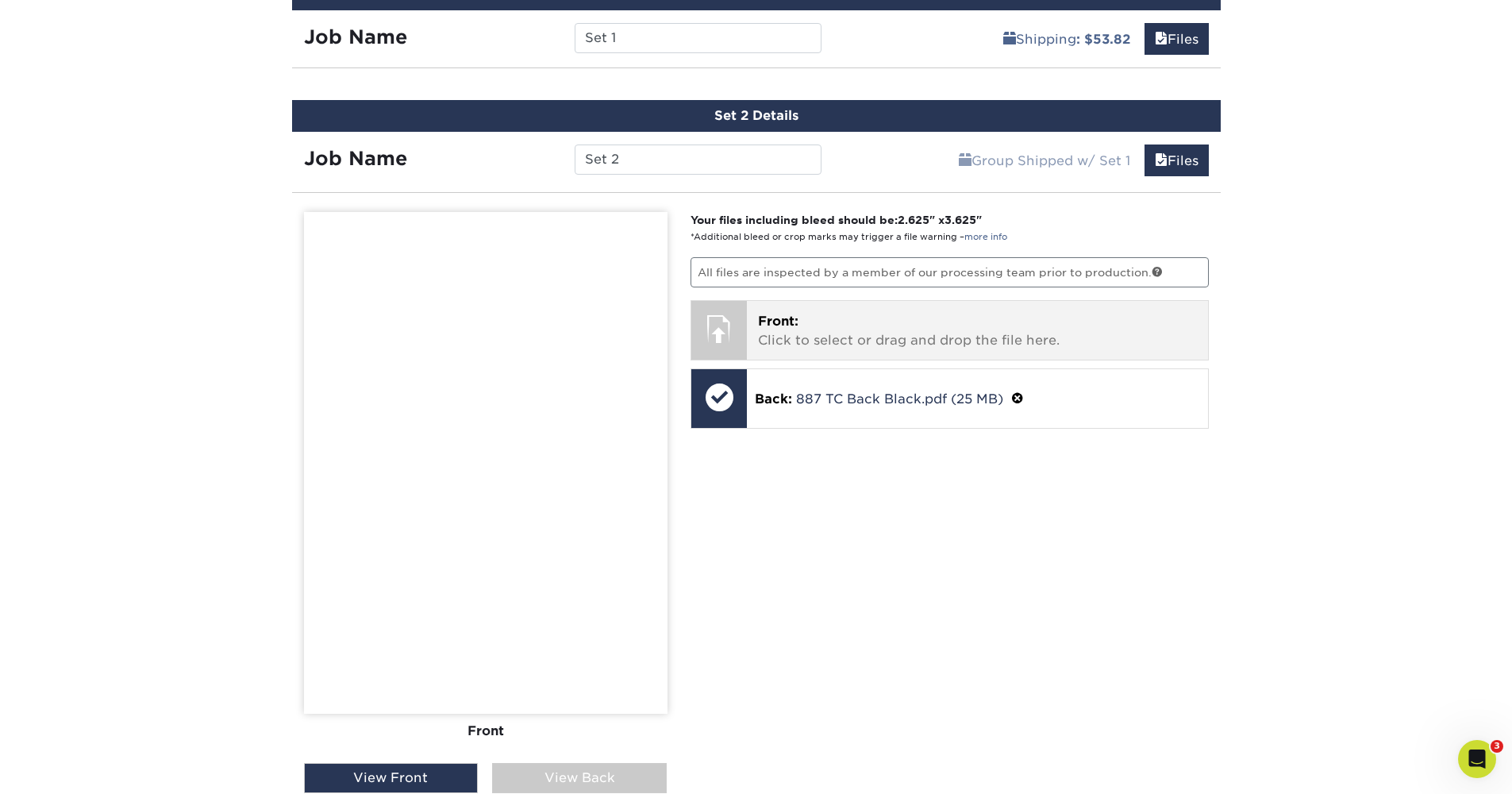
click at [762, 324] on span "Front:" at bounding box center [778, 321] width 41 height 15
click at [902, 342] on p "Front: Click to select or drag and drop the file here." at bounding box center [977, 331] width 439 height 38
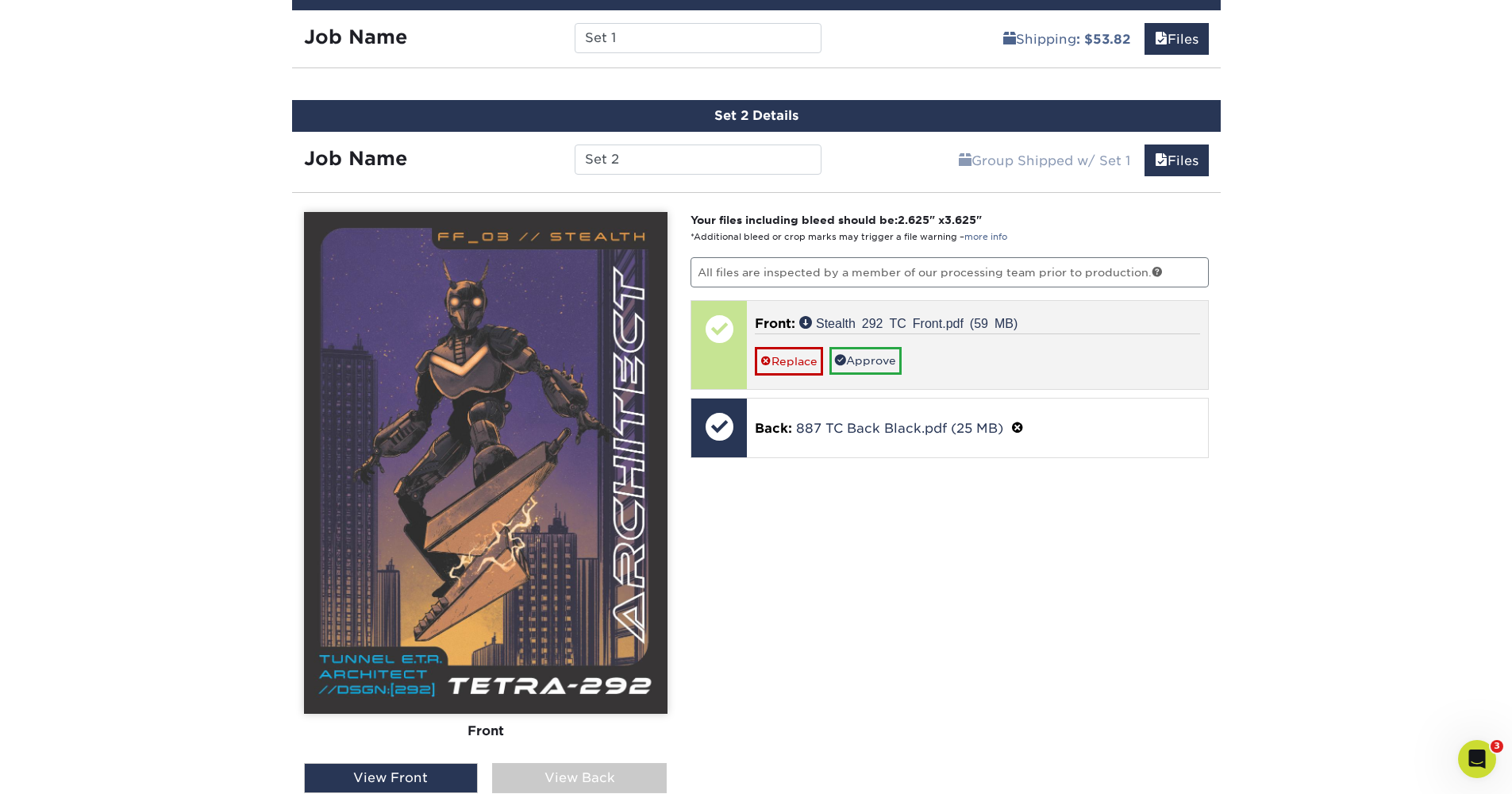
click at [870, 343] on div "Replace Approve" at bounding box center [978, 354] width 445 height 41
click at [870, 354] on link "Approve" at bounding box center [866, 360] width 72 height 27
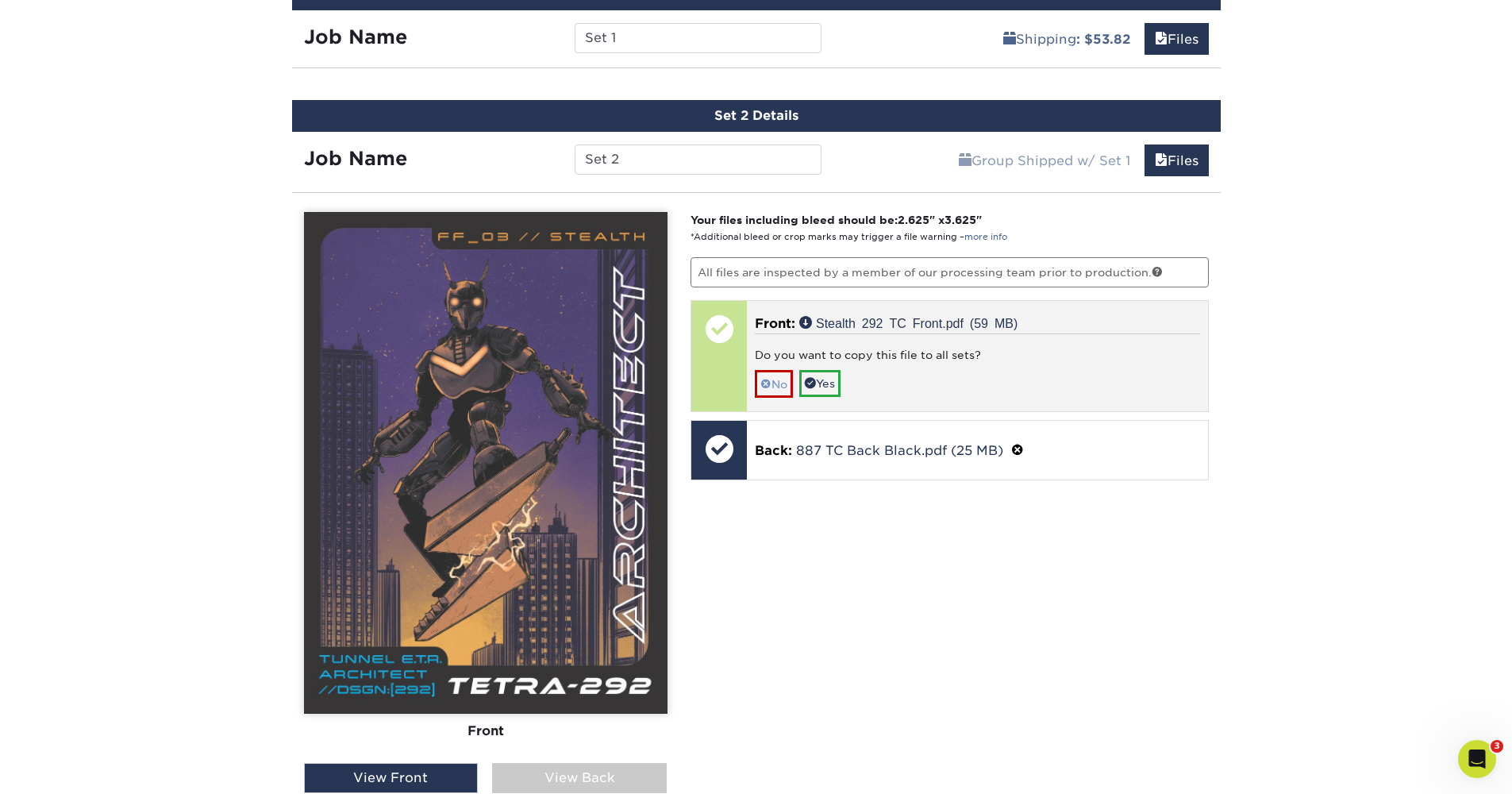
click at [779, 377] on link "No" at bounding box center [774, 384] width 38 height 28
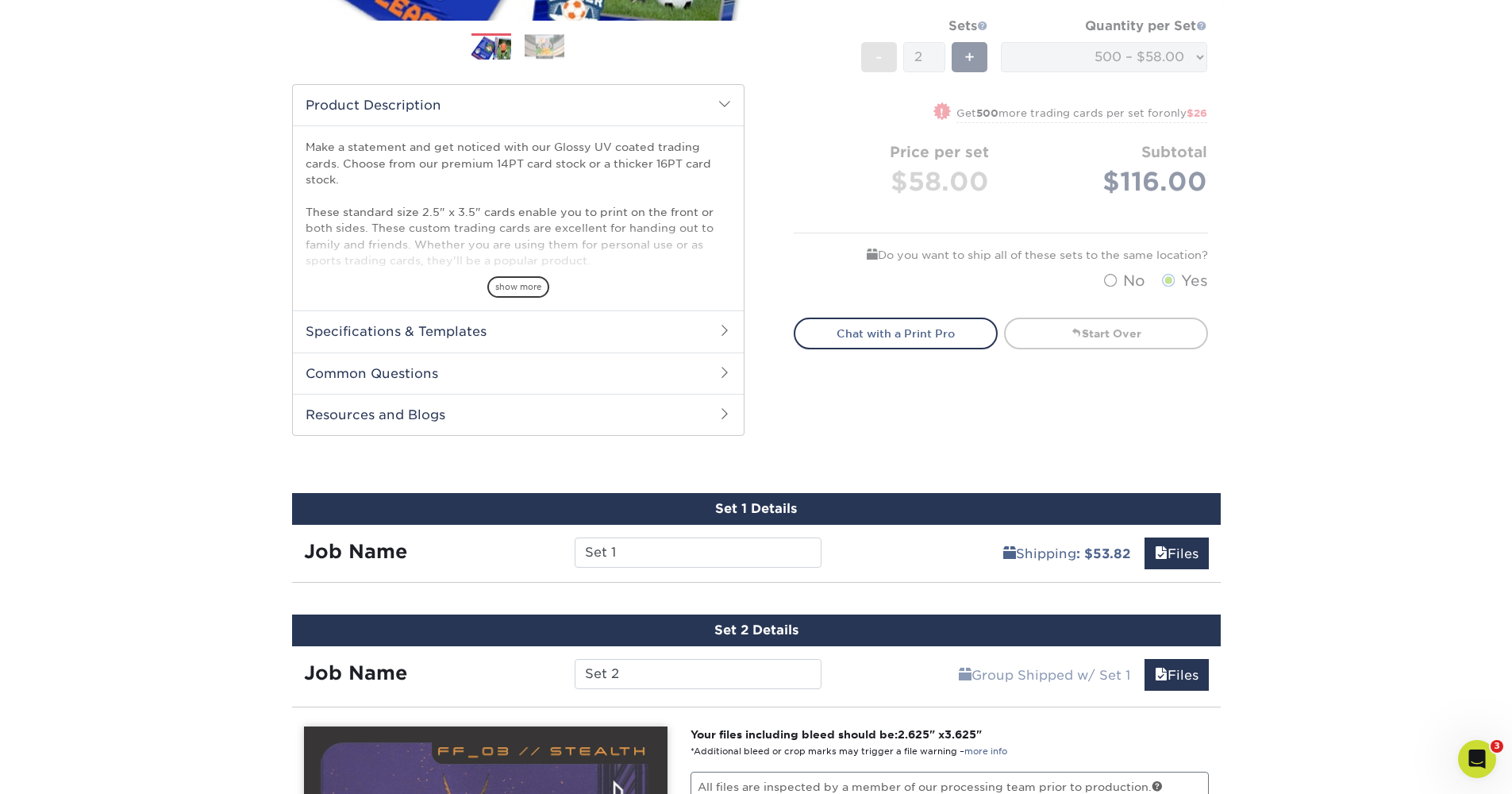
scroll to position [608, 0]
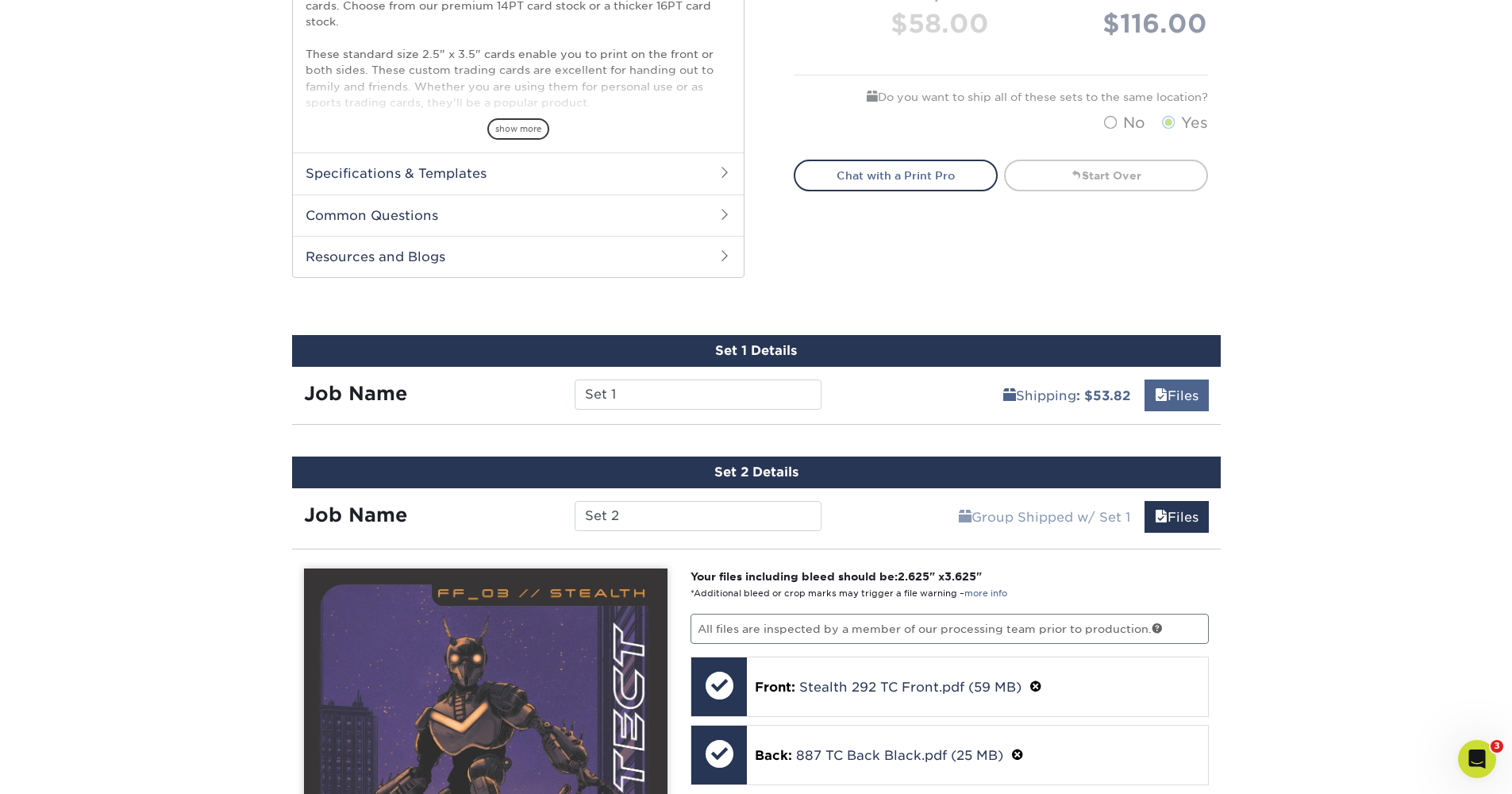
click at [1175, 397] on link "Files" at bounding box center [1176, 395] width 64 height 32
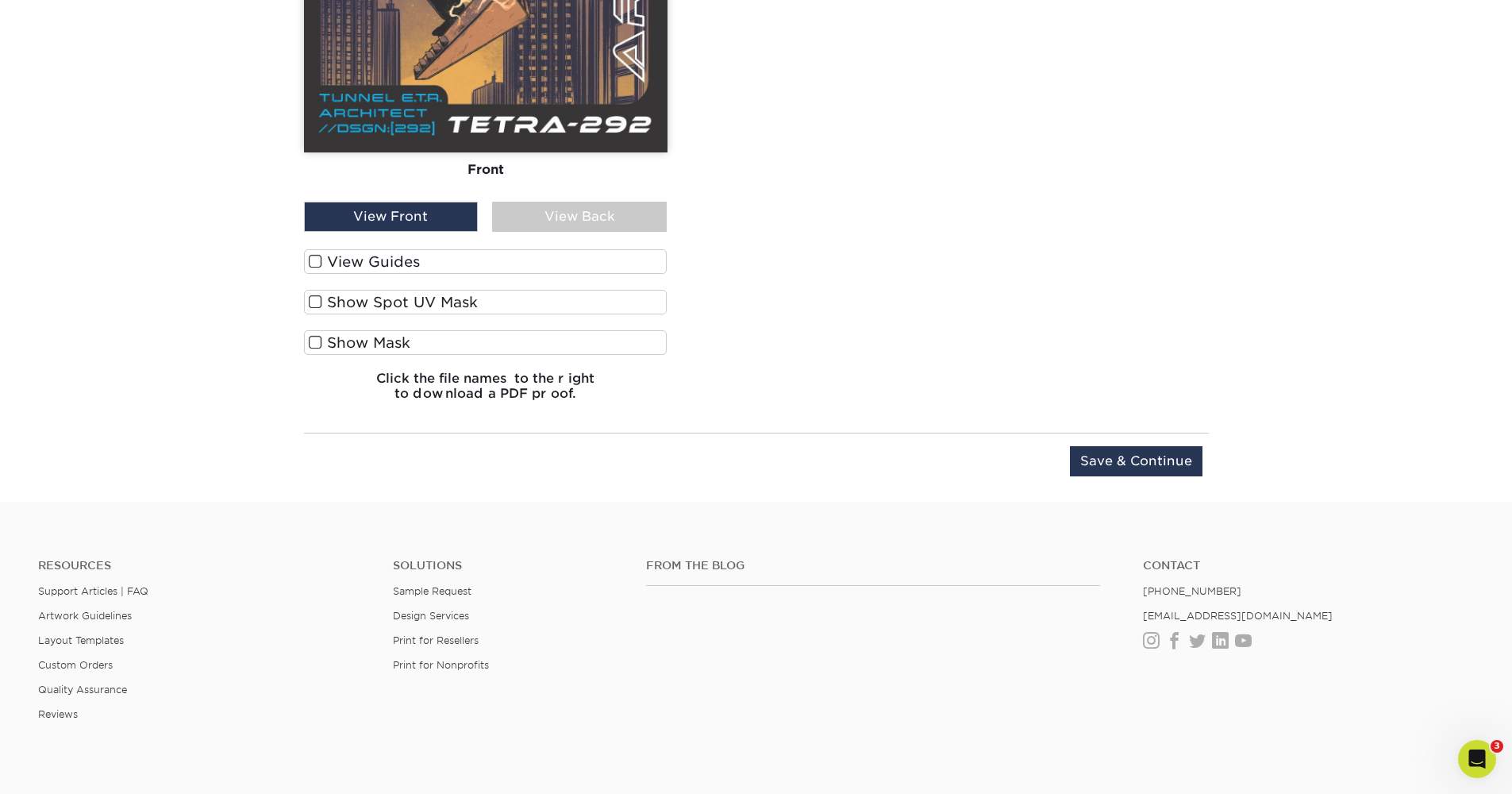
scroll to position [2441, 0]
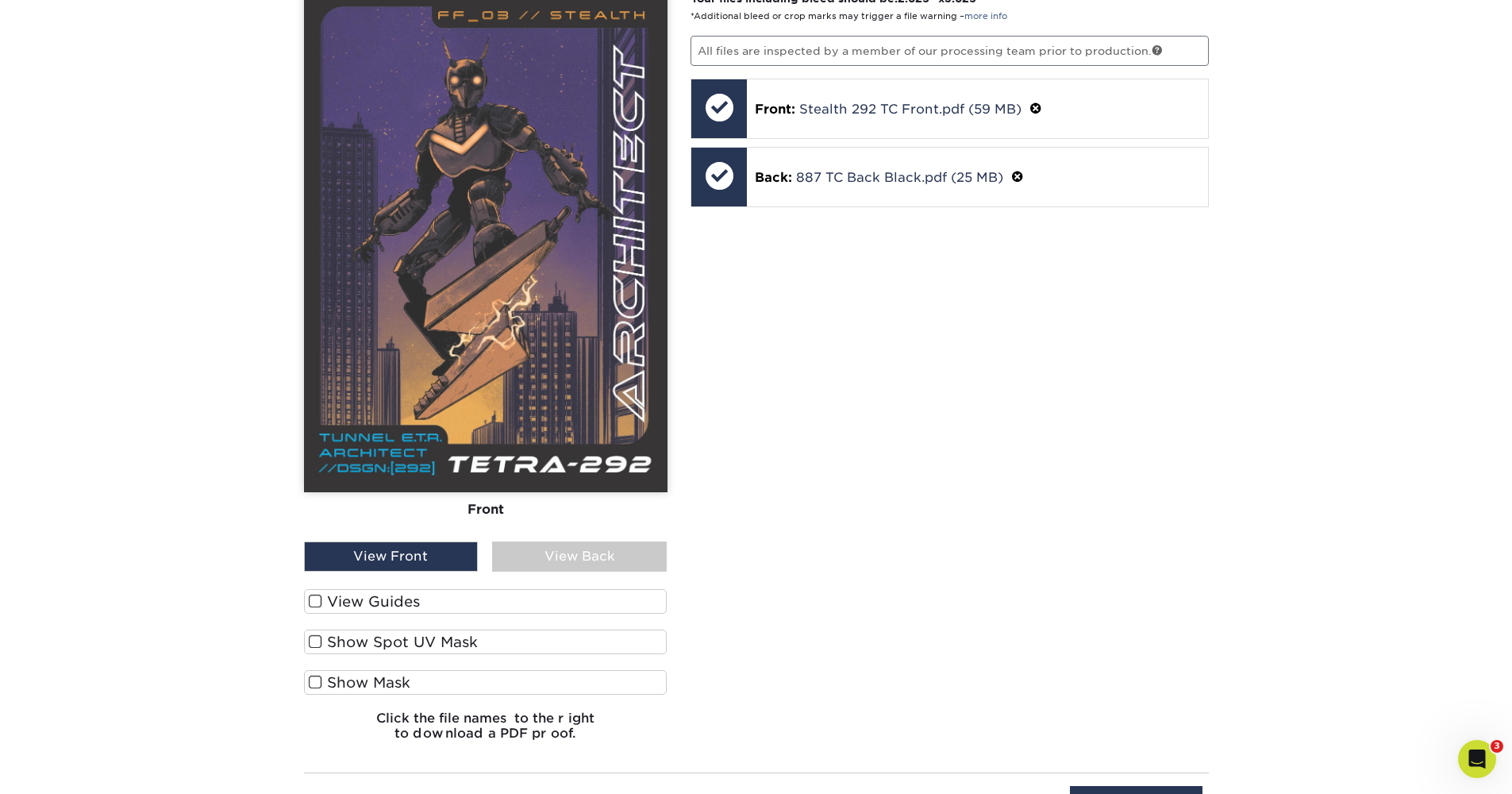
click at [599, 557] on div "View Back" at bounding box center [579, 556] width 175 height 30
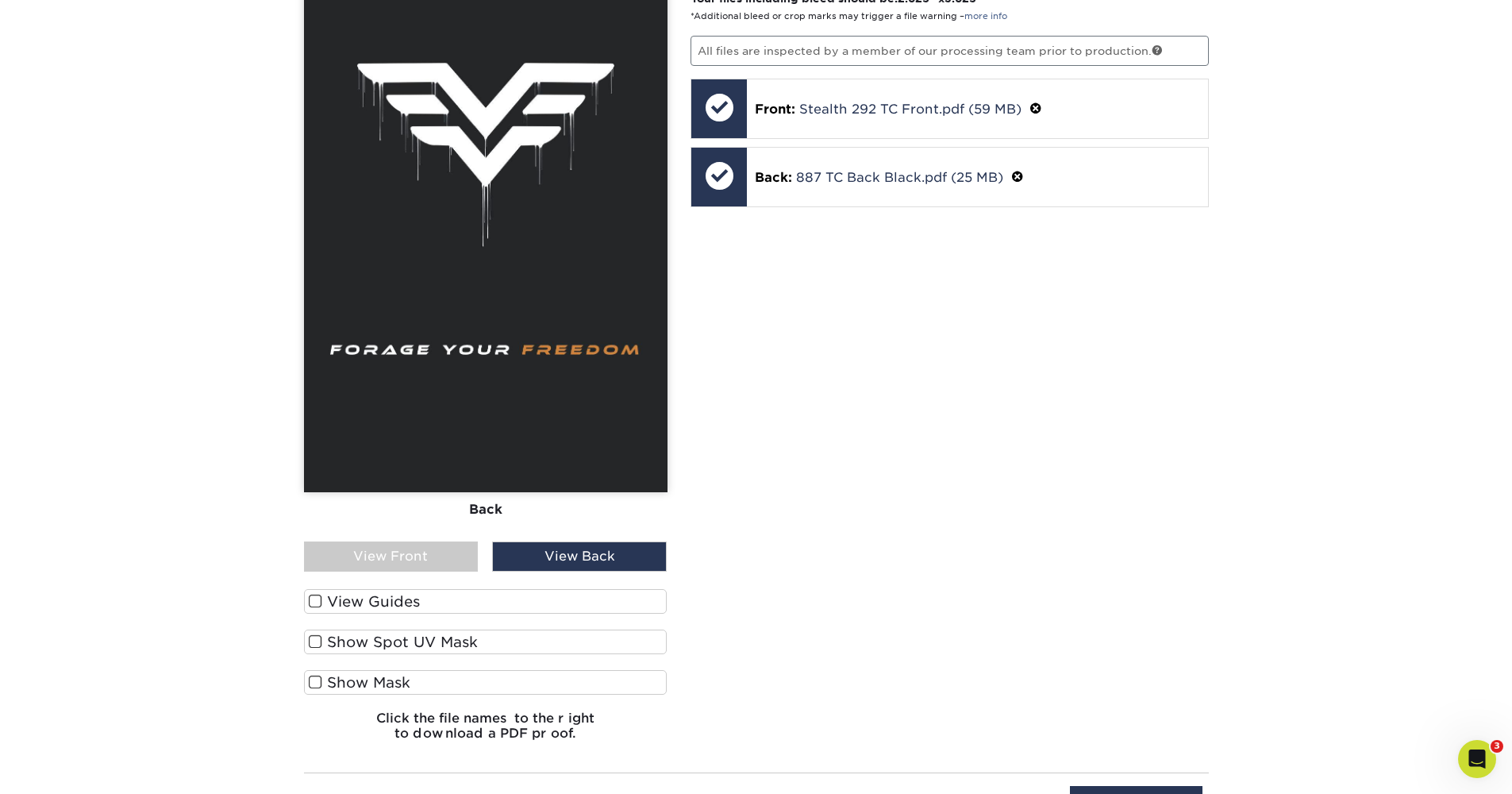
scroll to position [2586, 0]
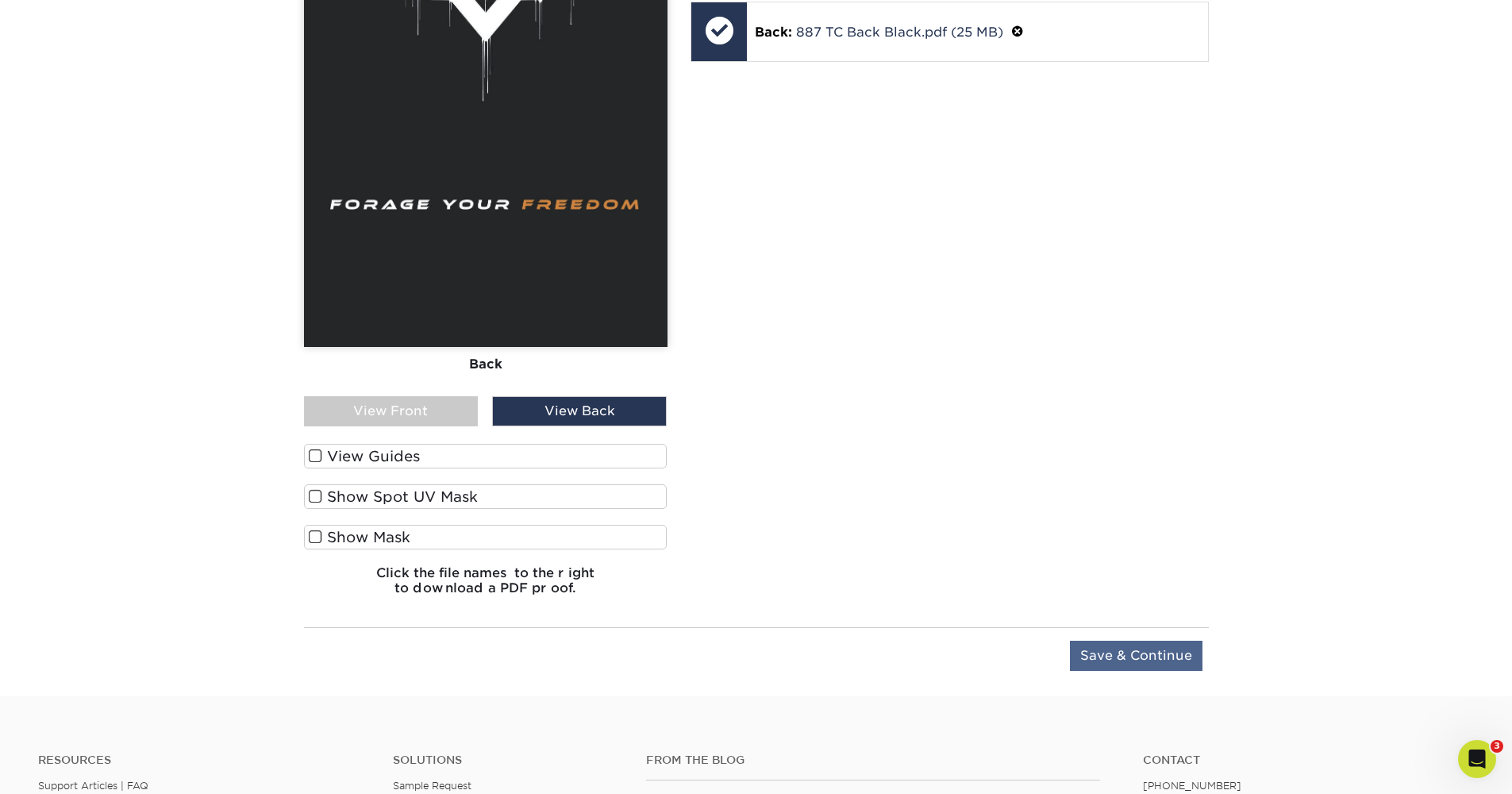
click at [1167, 648] on input "Save & Continue" at bounding box center [1136, 655] width 132 height 30
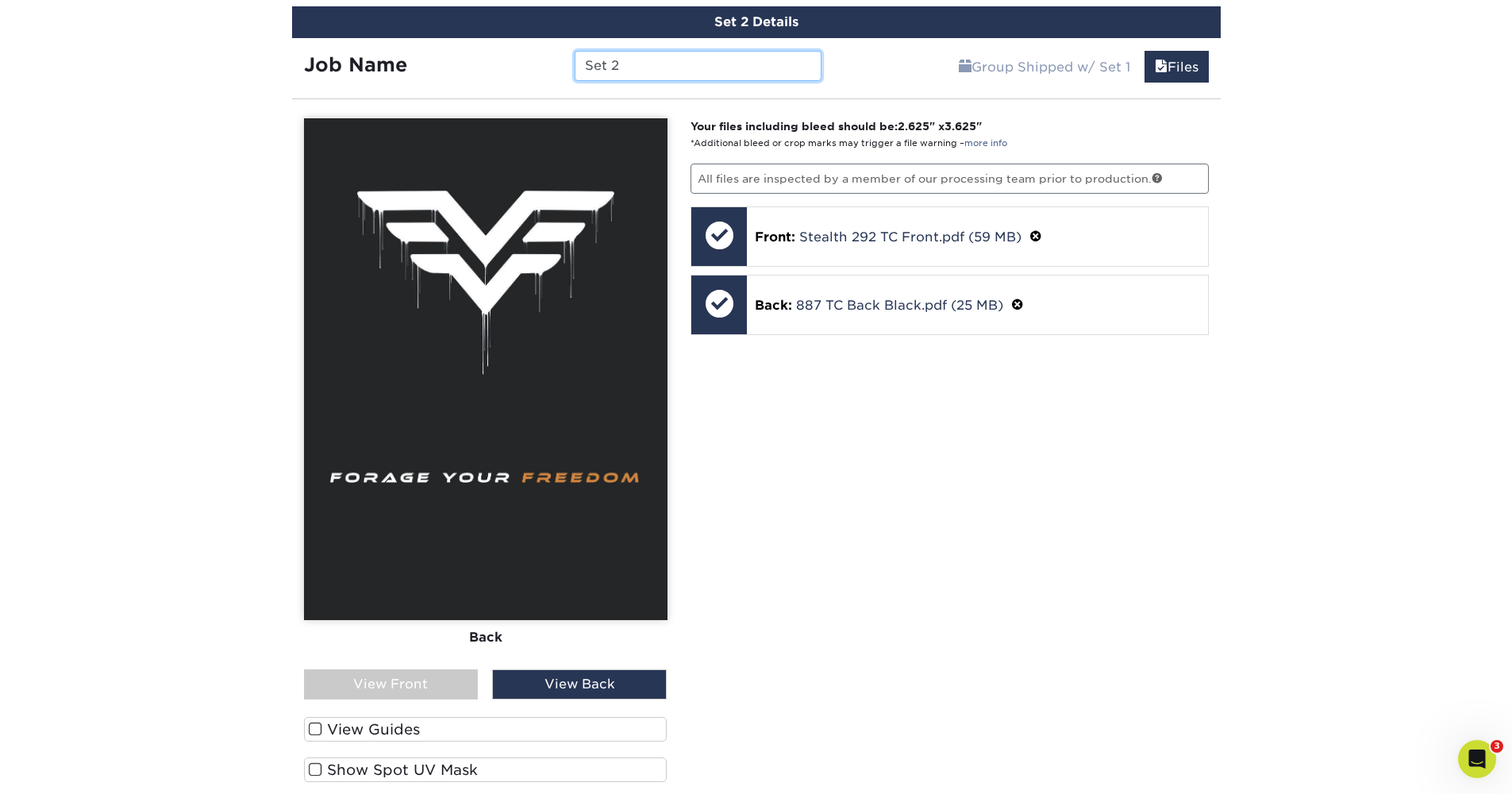
scroll to position [747, 0]
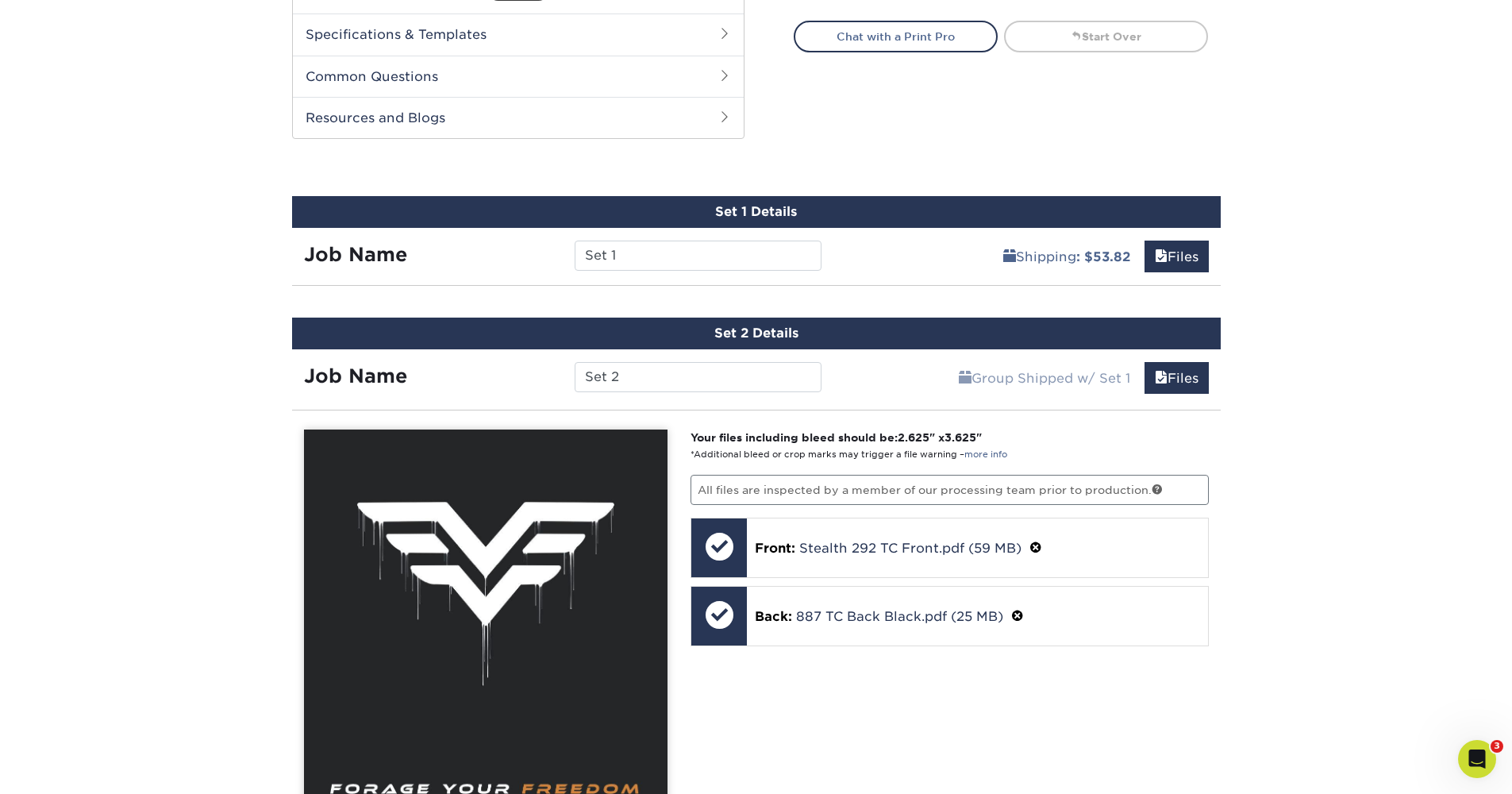
click at [1401, 414] on div "Products Trading Cards Glossy UV Coated Trading Cards Previous Next /" at bounding box center [756, 293] width 1512 height 1877
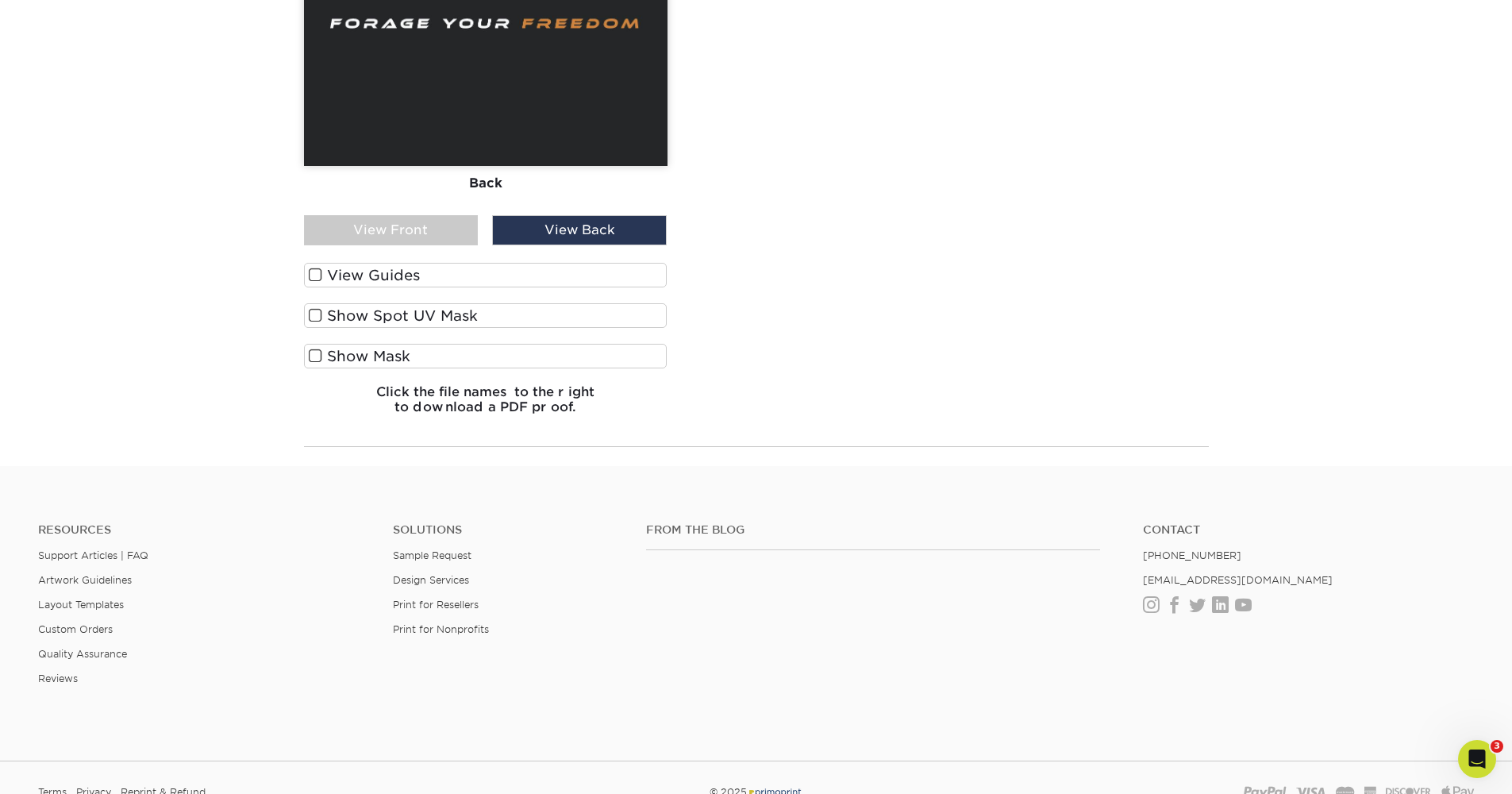
scroll to position [1374, 0]
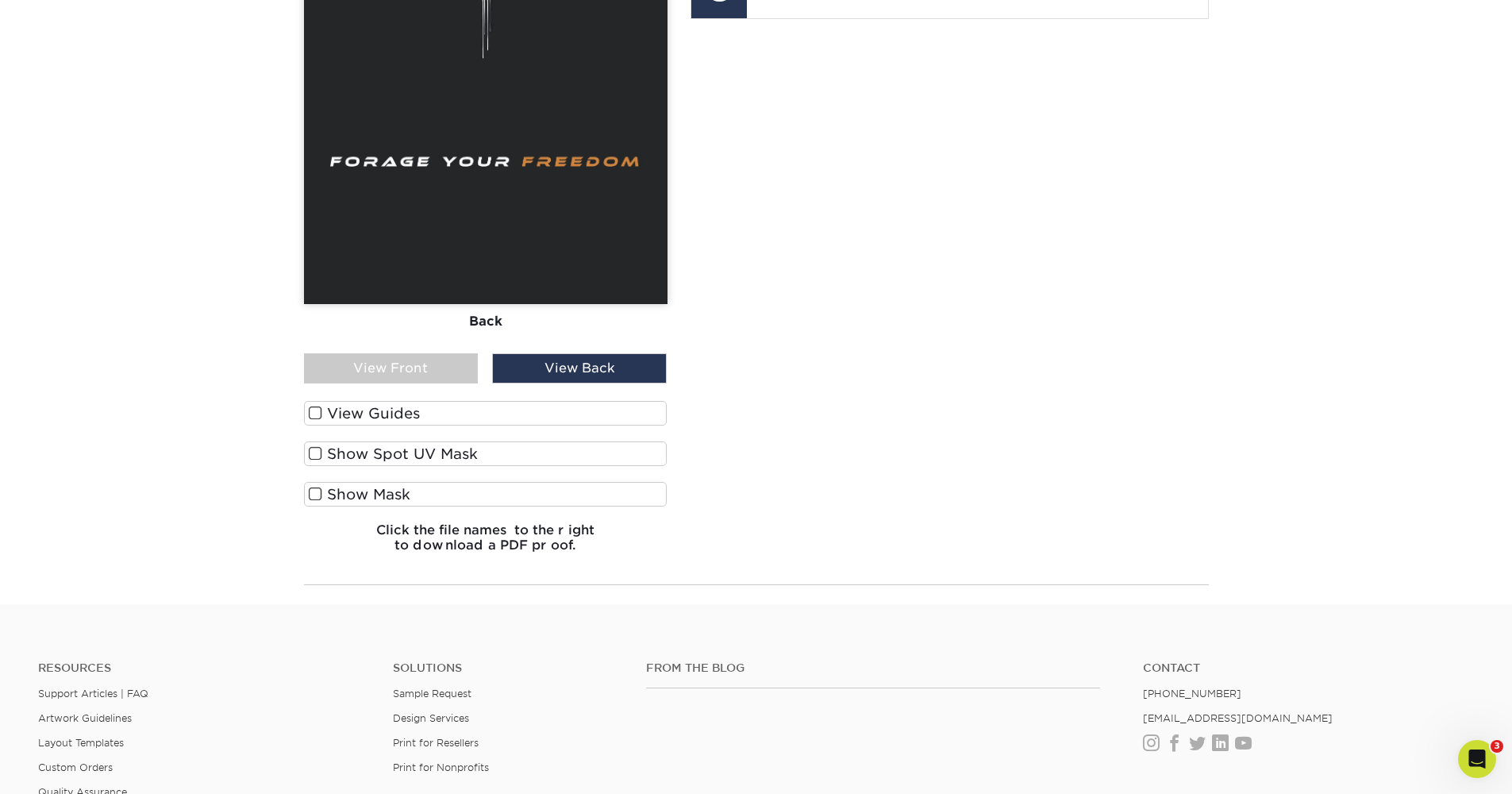
click at [583, 370] on div "View Back" at bounding box center [579, 368] width 175 height 30
click at [457, 426] on div "View Guides" at bounding box center [485, 417] width 363 height 32
click at [460, 415] on label "View Guides" at bounding box center [485, 413] width 363 height 24
click at [0, 0] on input "View Guides" at bounding box center [0, 0] width 0 height 0
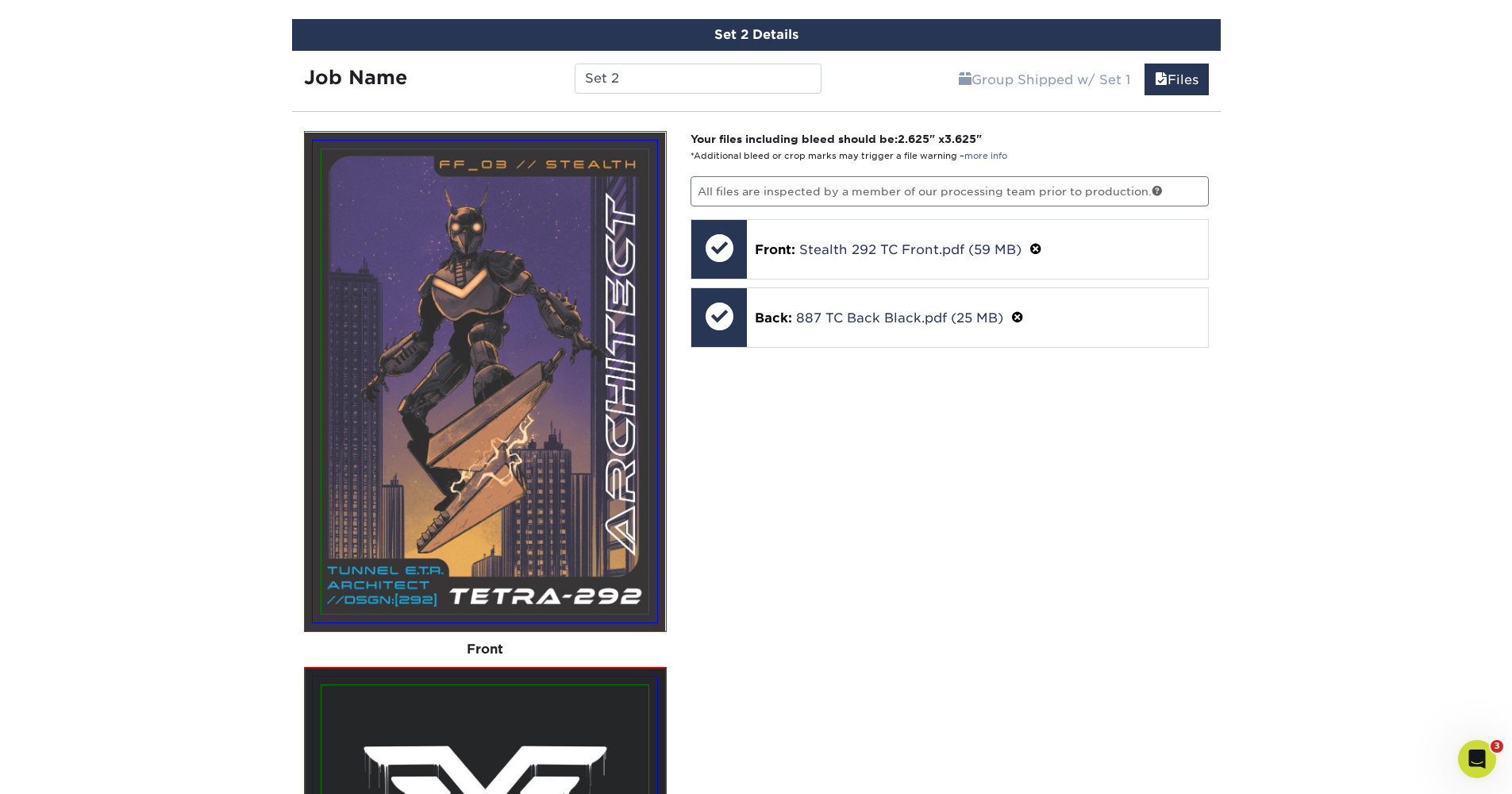
scroll to position [717, 0]
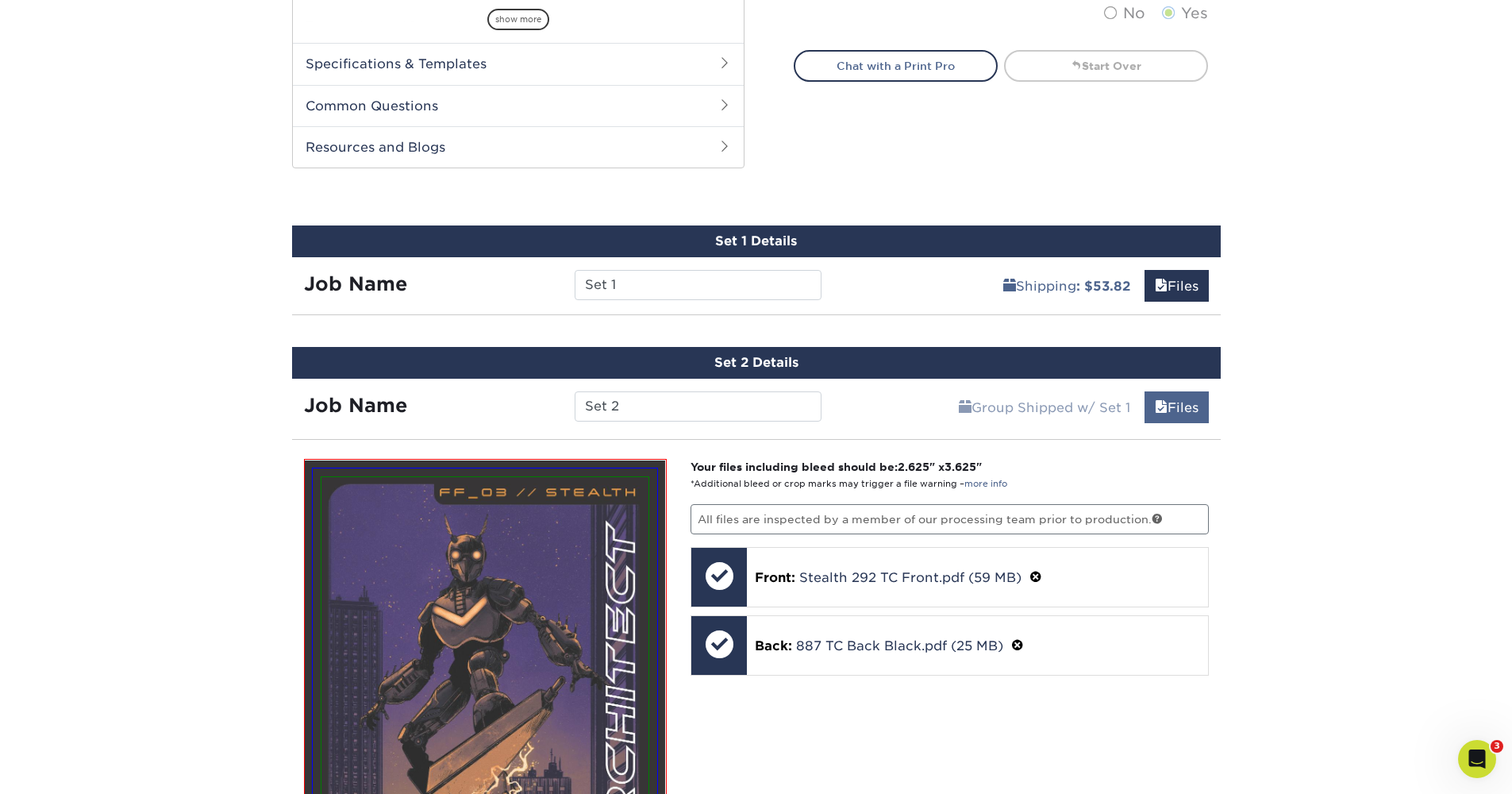
click at [1159, 400] on span at bounding box center [1161, 407] width 13 height 15
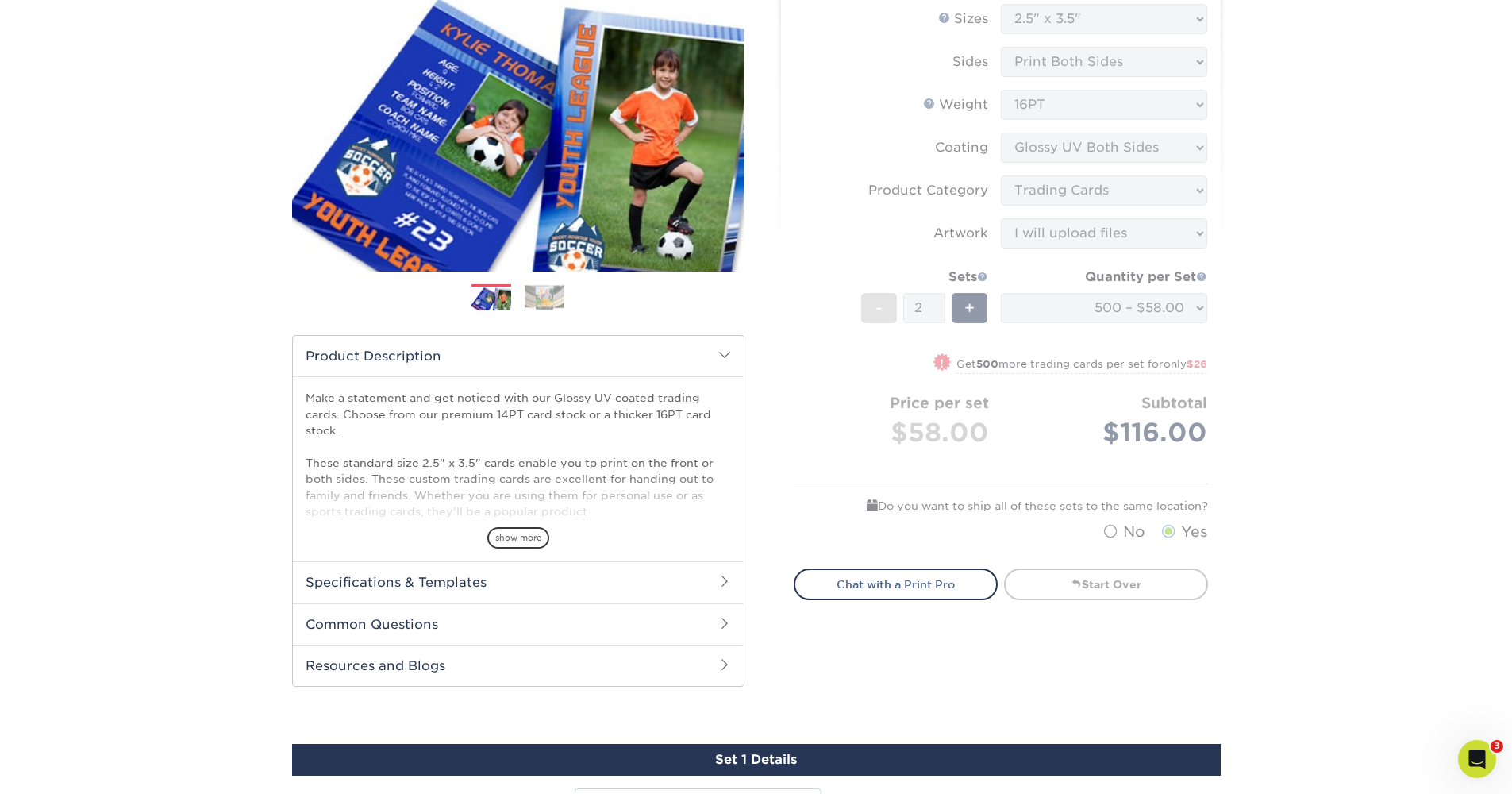
scroll to position [844, 0]
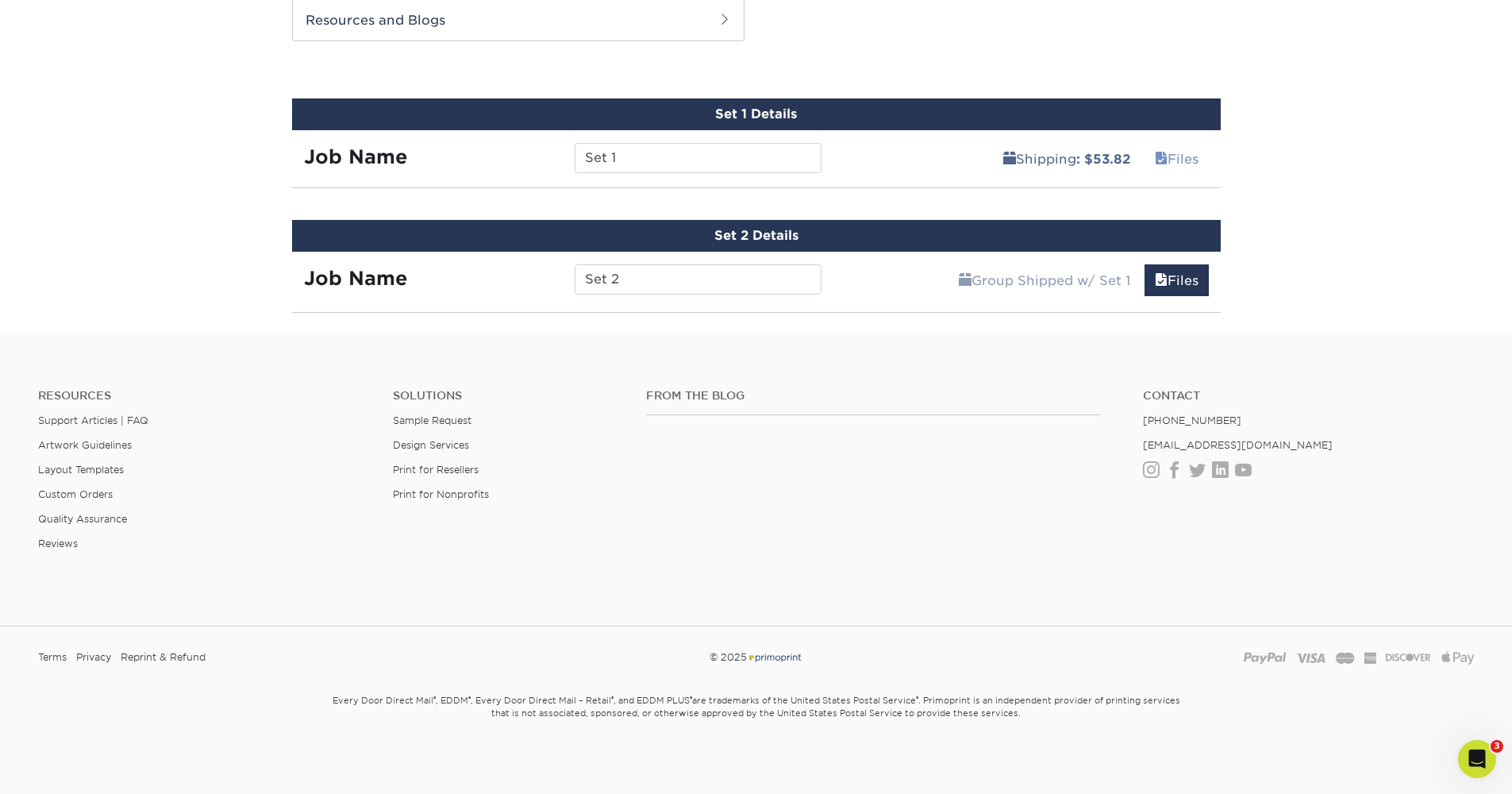
click at [1166, 157] on link "Files" at bounding box center [1176, 159] width 64 height 32
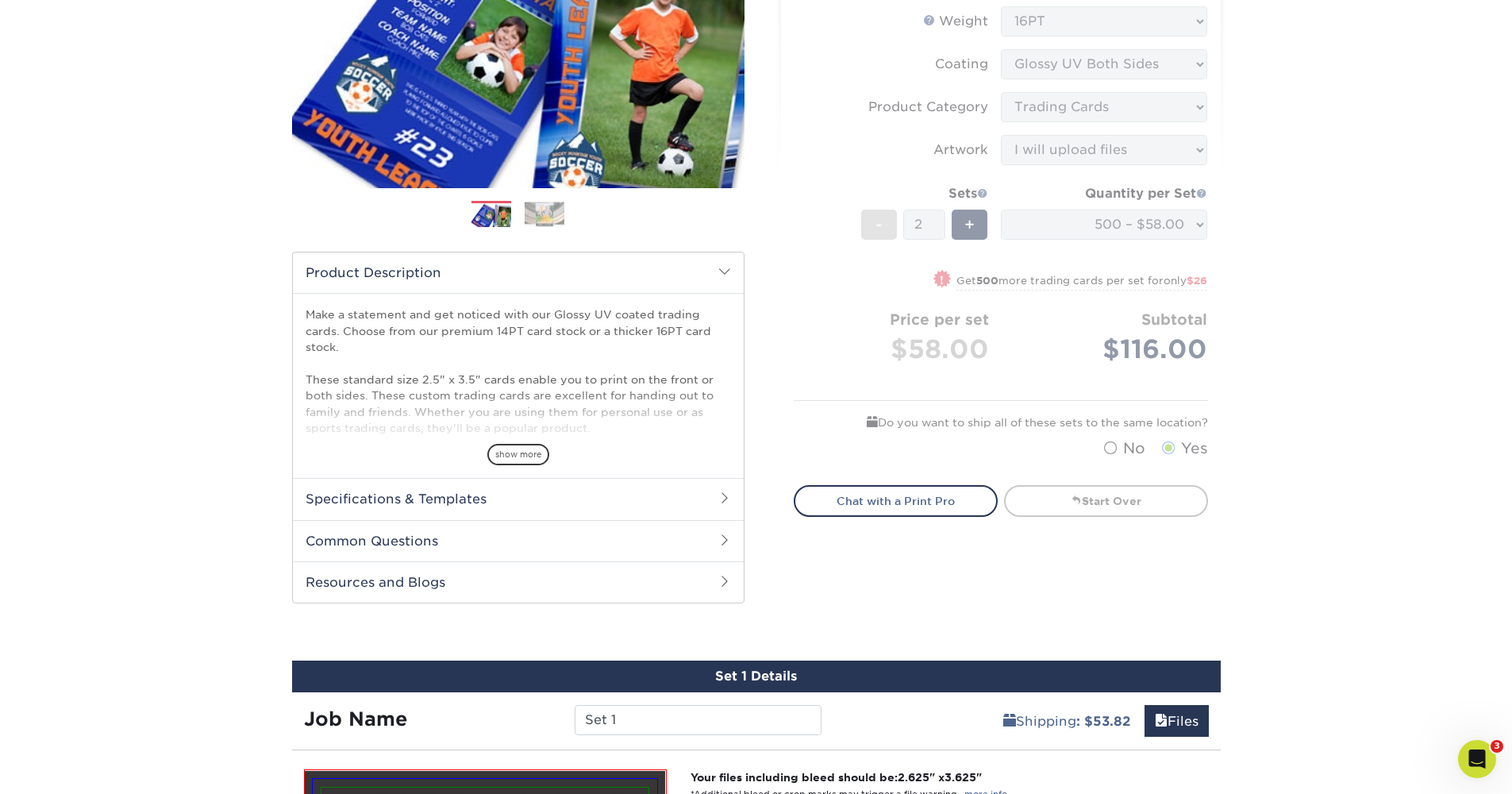
scroll to position [621, 0]
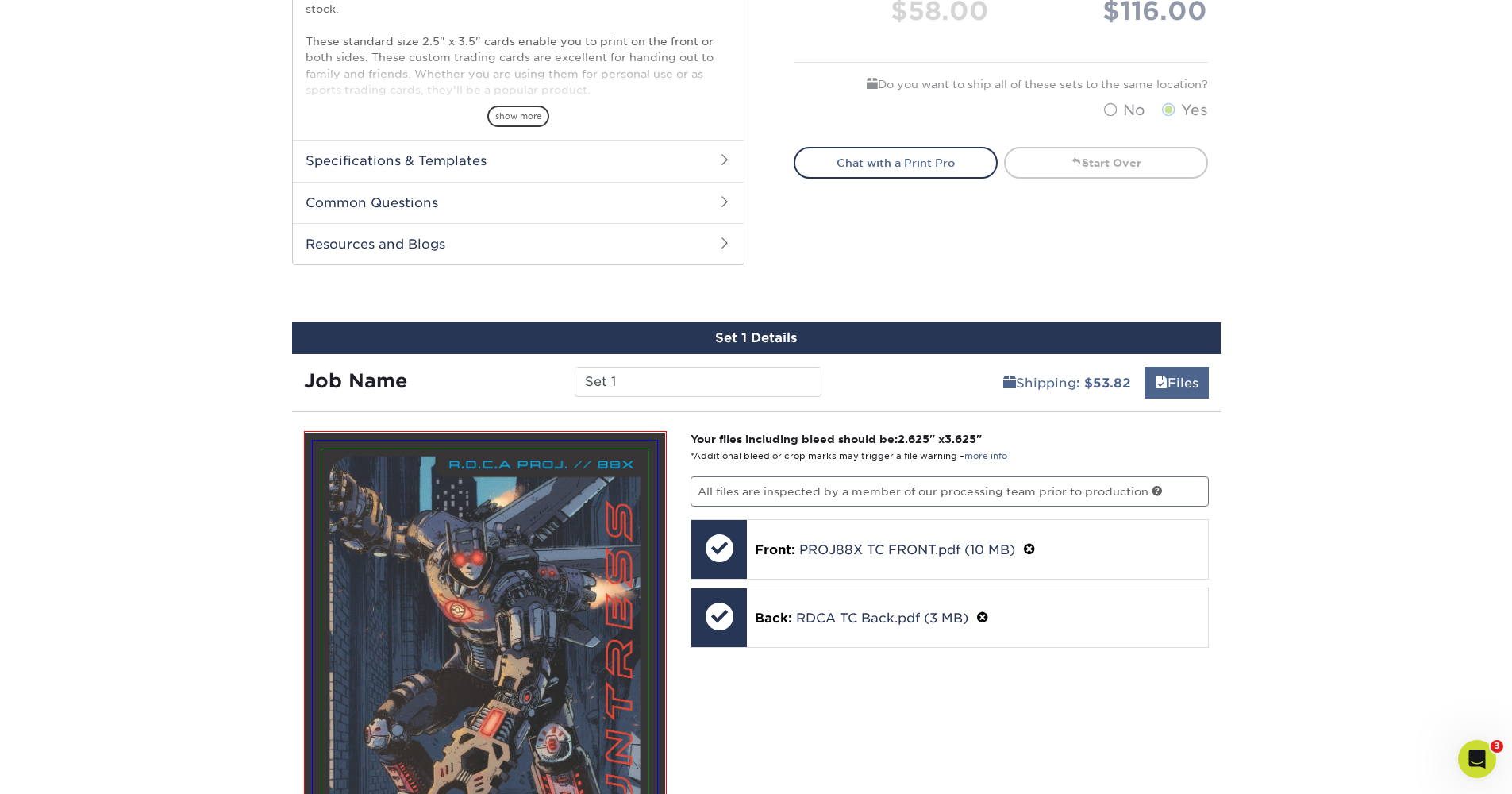
click at [1177, 397] on link "Files" at bounding box center [1176, 382] width 64 height 32
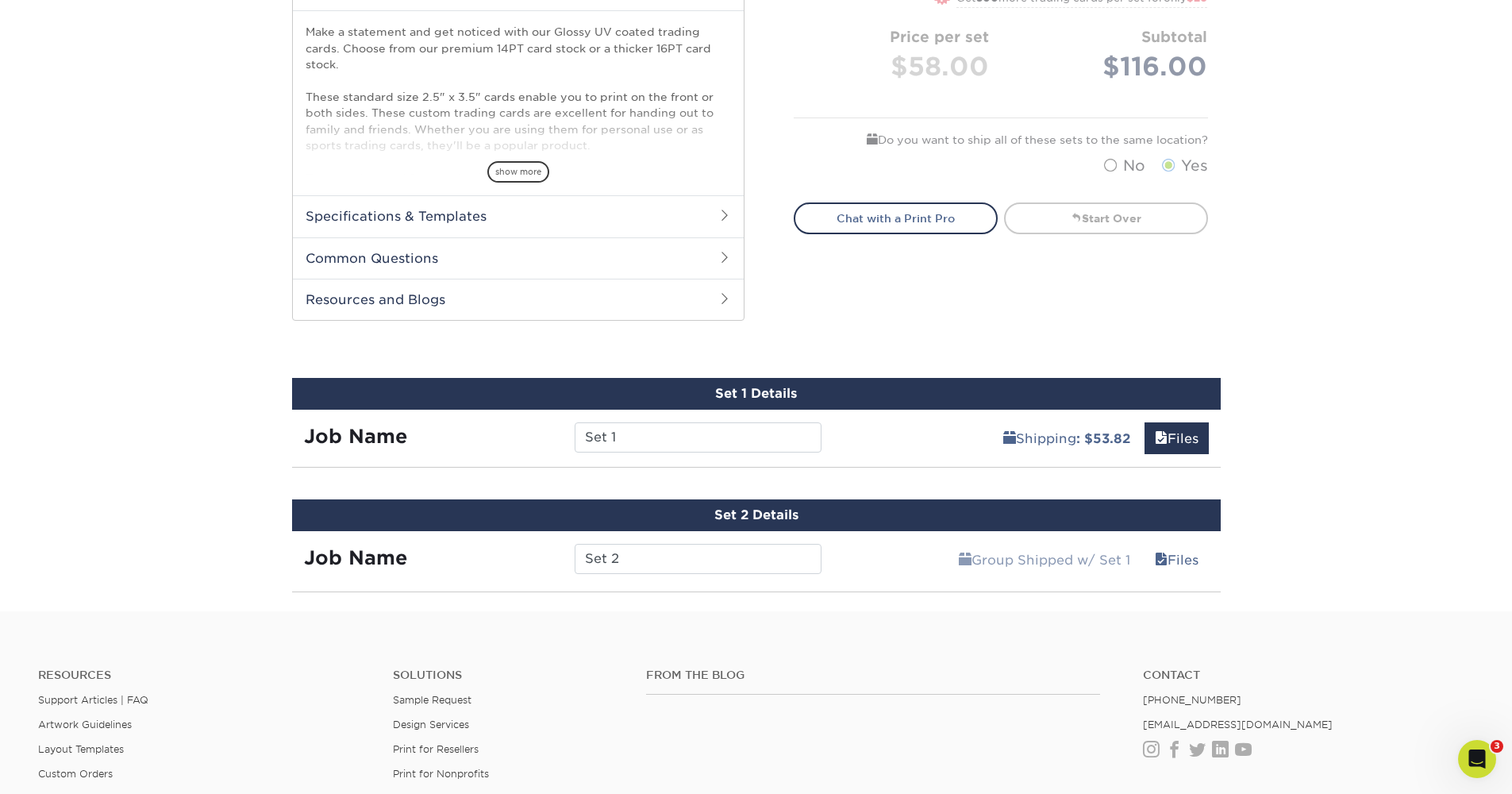
scroll to position [677, 0]
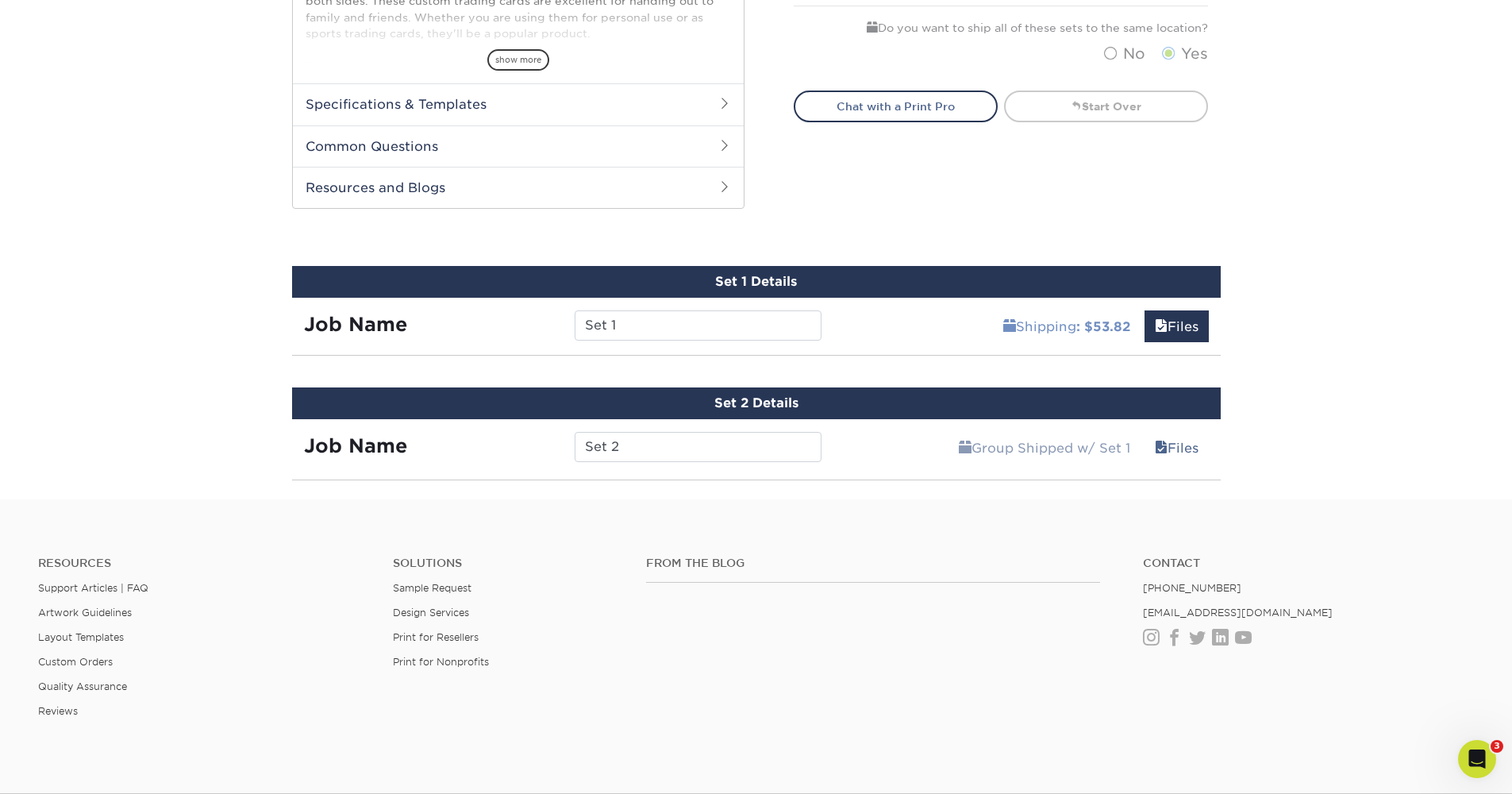
click at [1063, 320] on link "Shipping : $53.82" at bounding box center [1067, 325] width 148 height 32
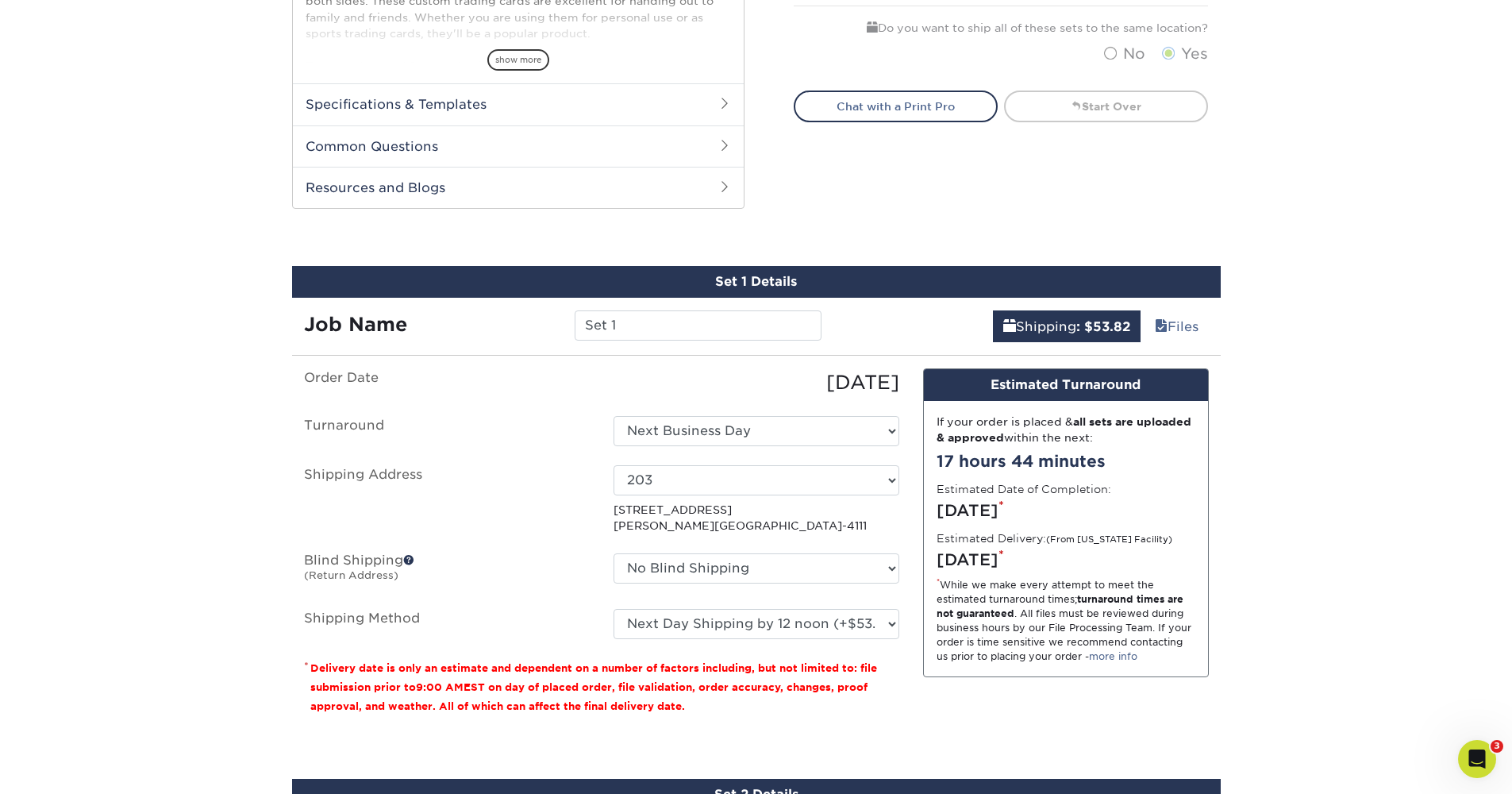
scroll to position [802, 0]
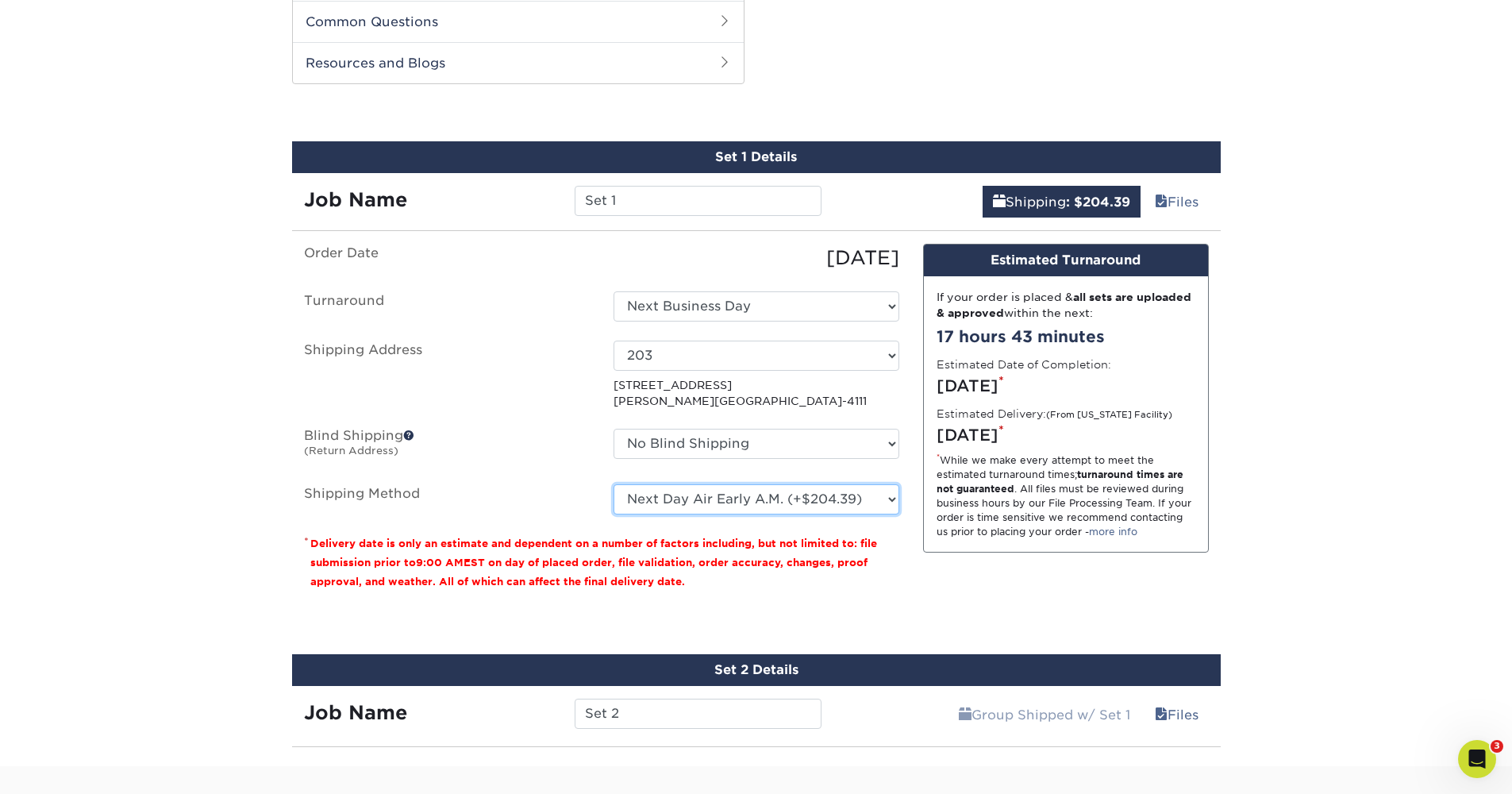
select select "01"
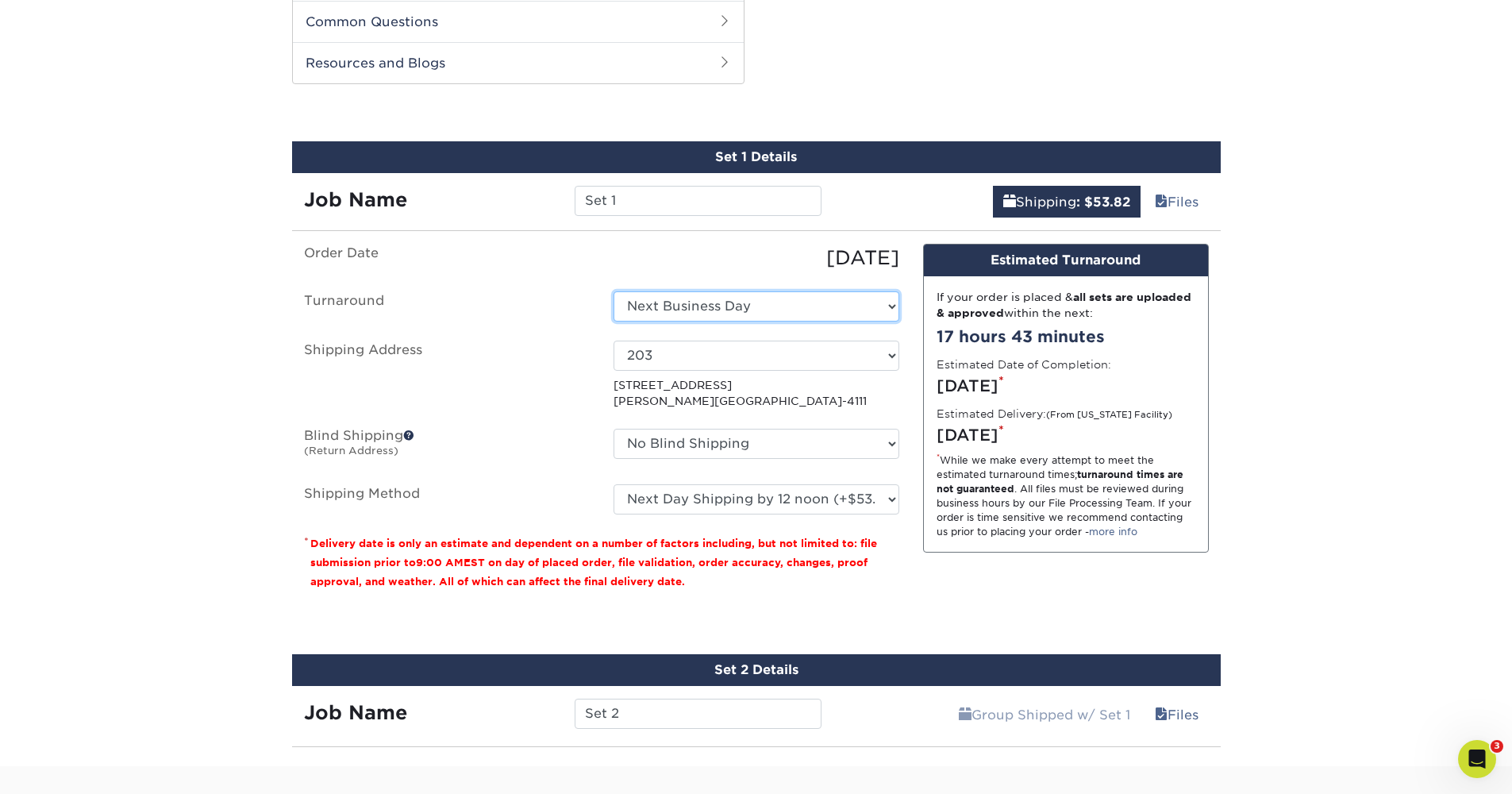
select select "ddc5a2b2-3fee-4d5d-a1fe-f0f2d9382a86"
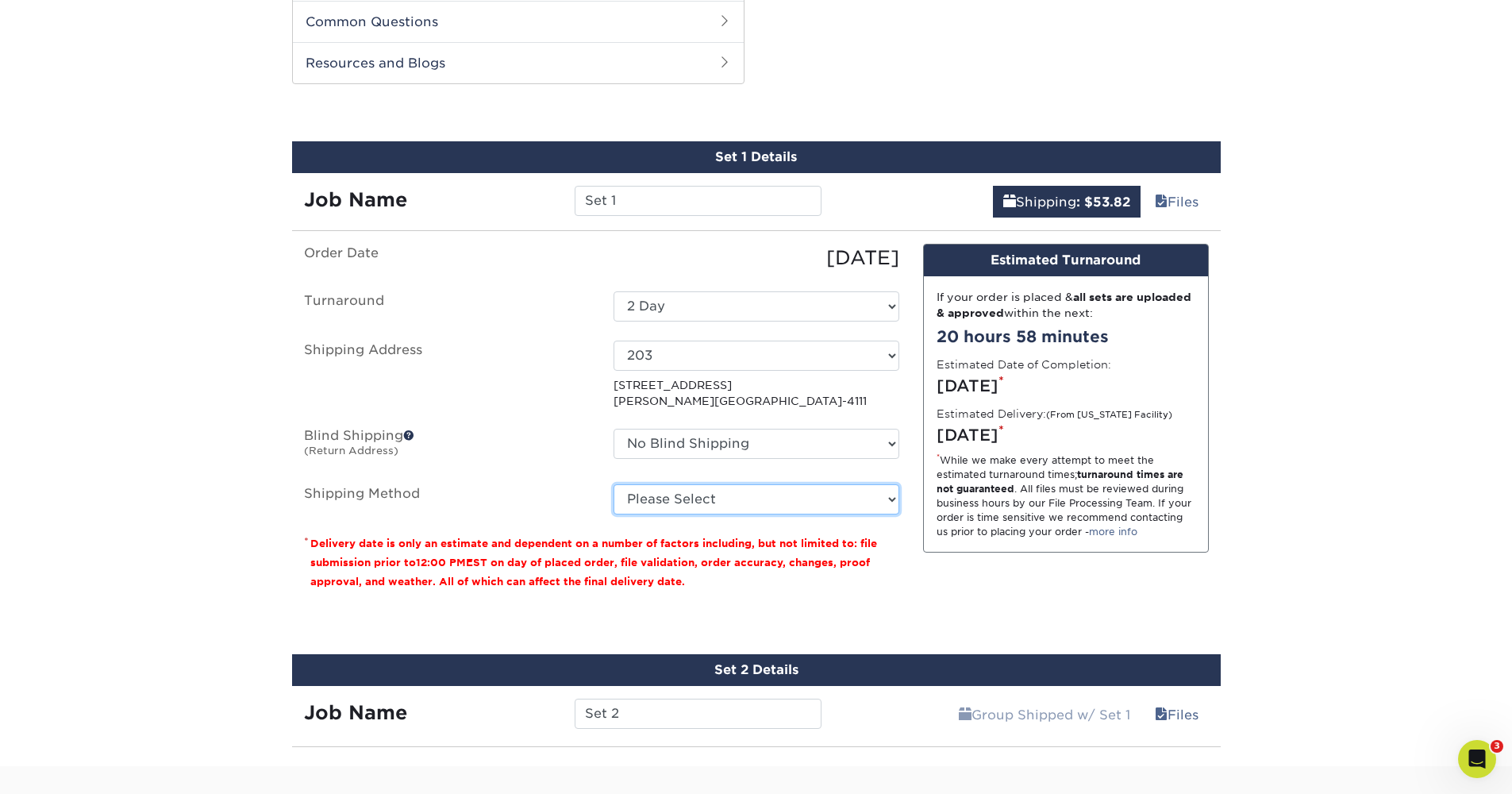
select select "01"
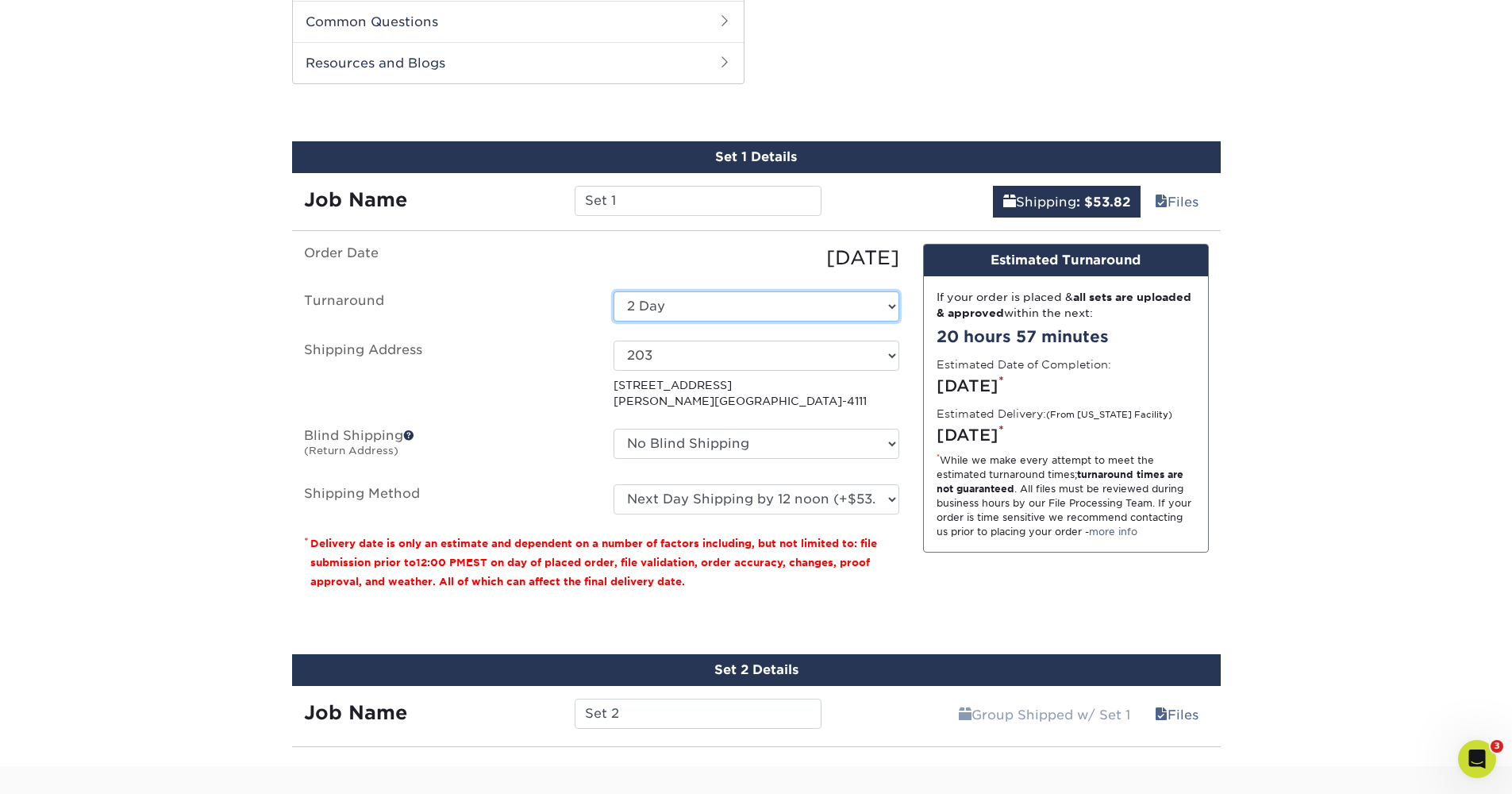
select select "d7e891b1-ae9b-4226-a022-25e4a50b7758"
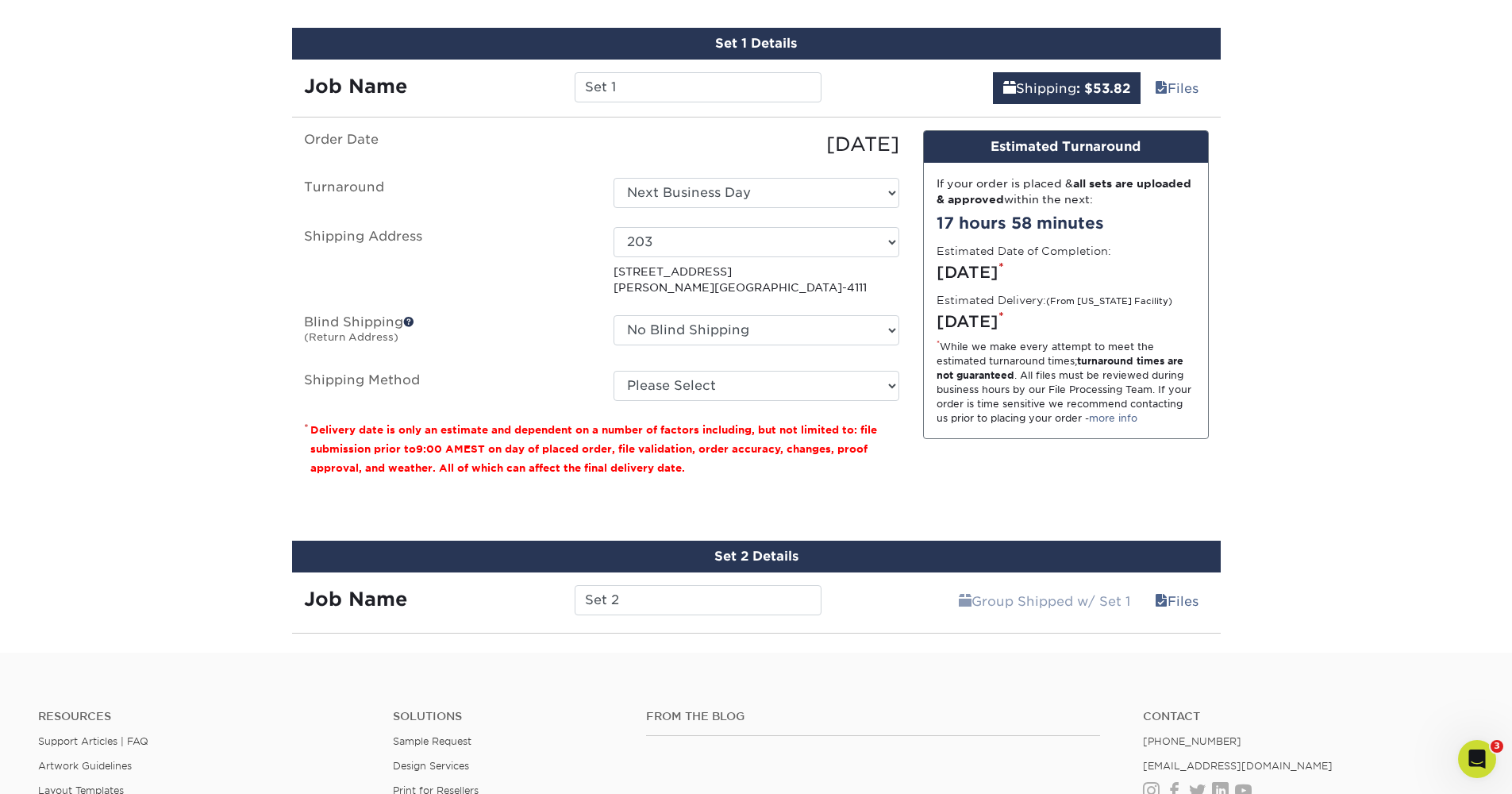
scroll to position [1054, 0]
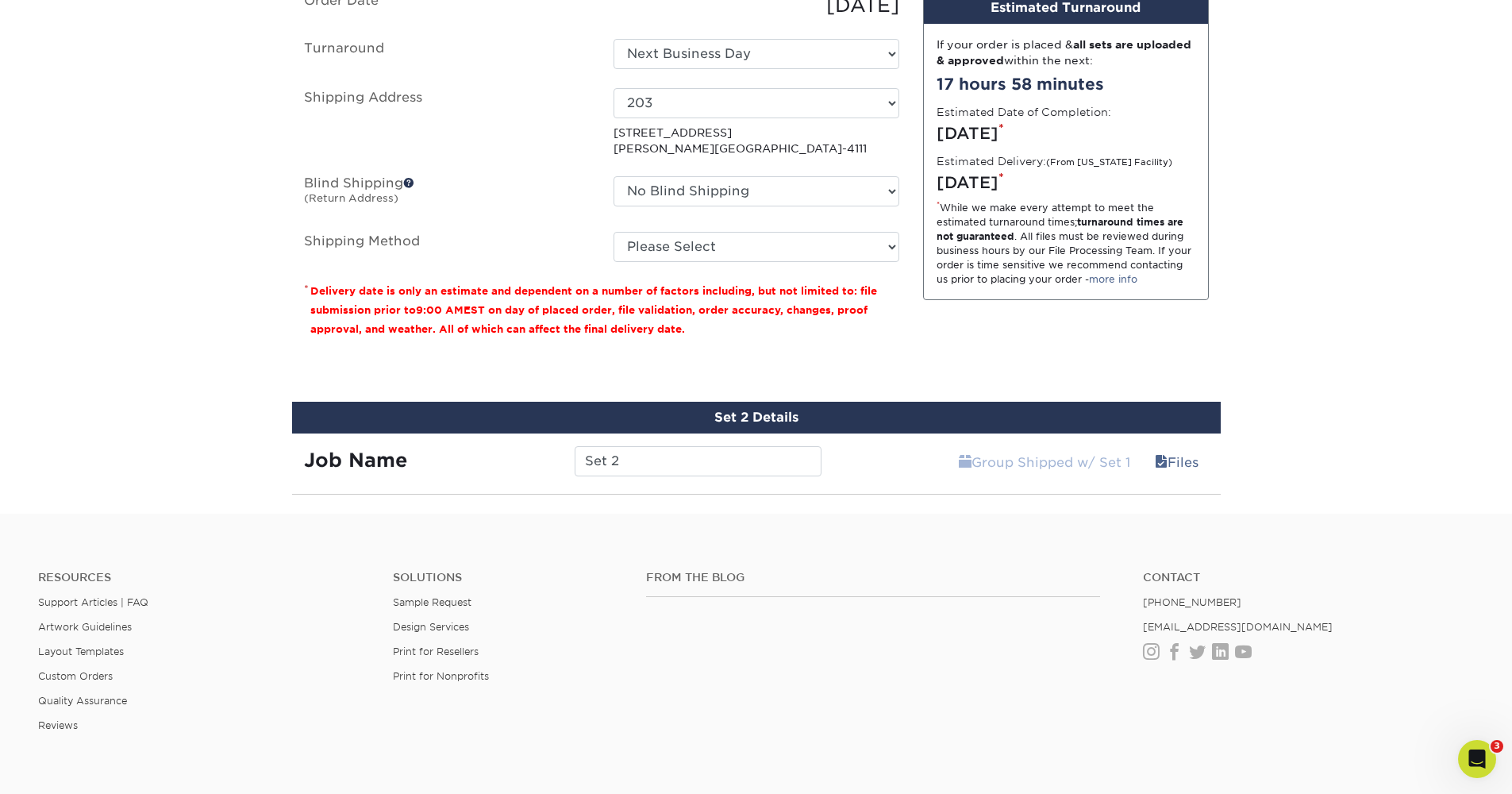
click at [1116, 463] on link "Group Shipped w/ Set 1" at bounding box center [1044, 461] width 192 height 32
select select "01"
click at [914, 341] on div "Design Estimated Turnaround If your order is placed & all sets are uploaded & a…" at bounding box center [1066, 170] width 310 height 360
click at [912, 349] on div "Design Estimated Turnaround If your order is placed & all sets are uploaded & a…" at bounding box center [1066, 170] width 310 height 360
click at [913, 346] on div "Design Estimated Turnaround If your order is placed & all sets are uploaded & a…" at bounding box center [1066, 170] width 310 height 360
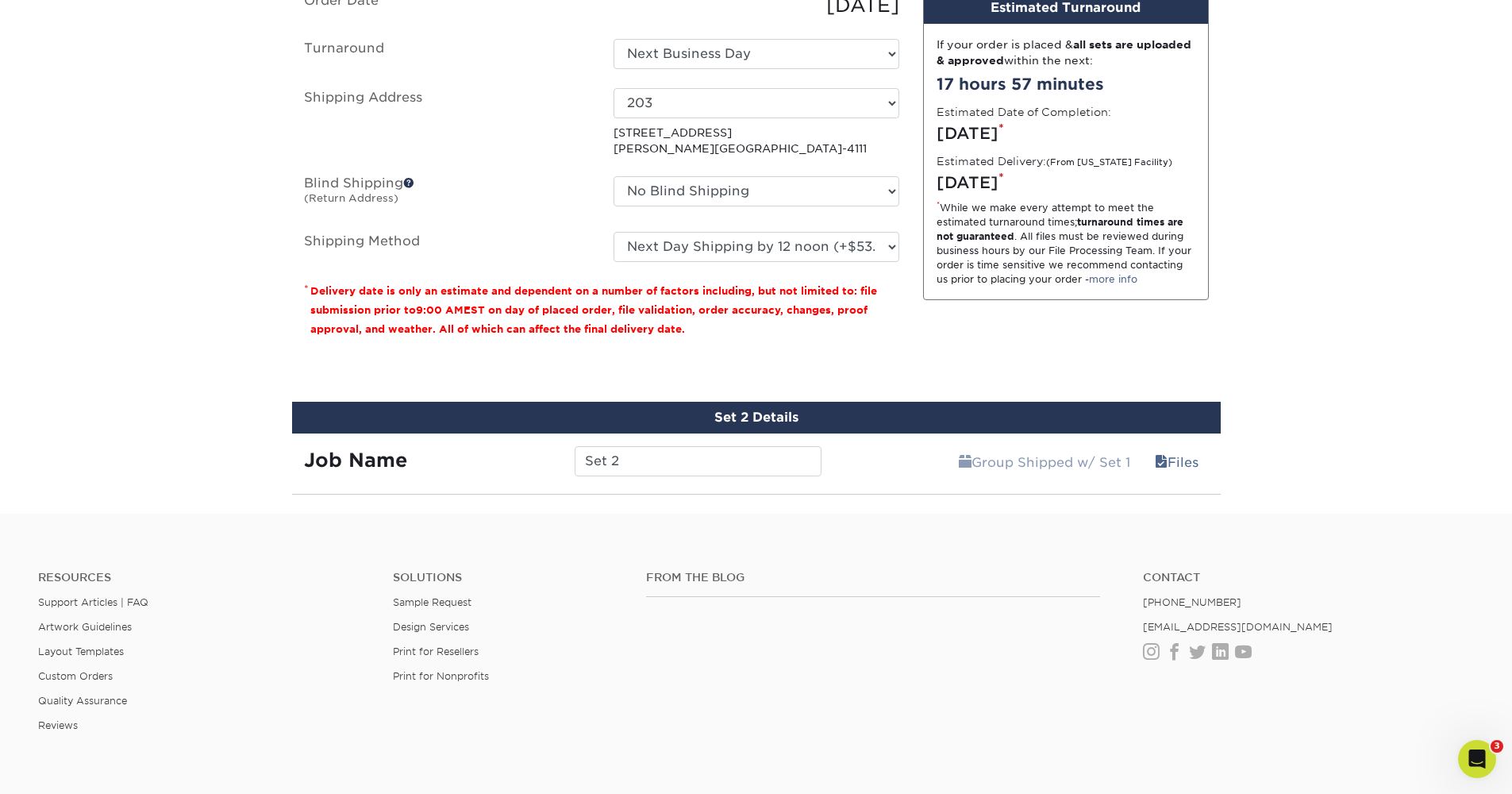
click at [913, 346] on div "Design Estimated Turnaround If your order is placed & all sets are uploaded & a…" at bounding box center [1066, 170] width 310 height 360
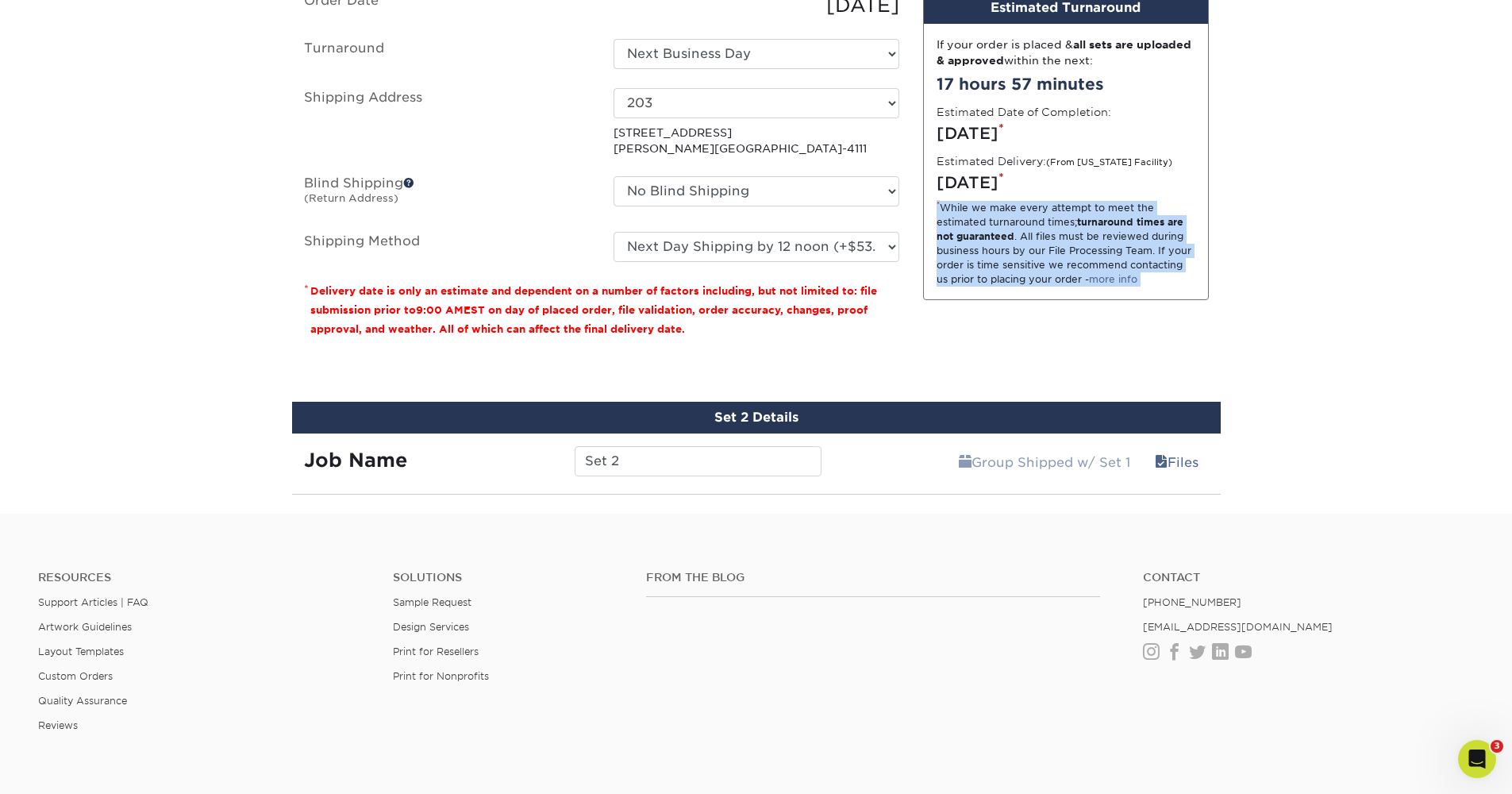
click at [913, 348] on div "Design Estimated Turnaround If your order is placed & all sets are uploaded & a…" at bounding box center [1066, 170] width 310 height 360
click at [912, 348] on div "Design Estimated Turnaround If your order is placed & all sets are uploaded & a…" at bounding box center [1066, 170] width 310 height 360
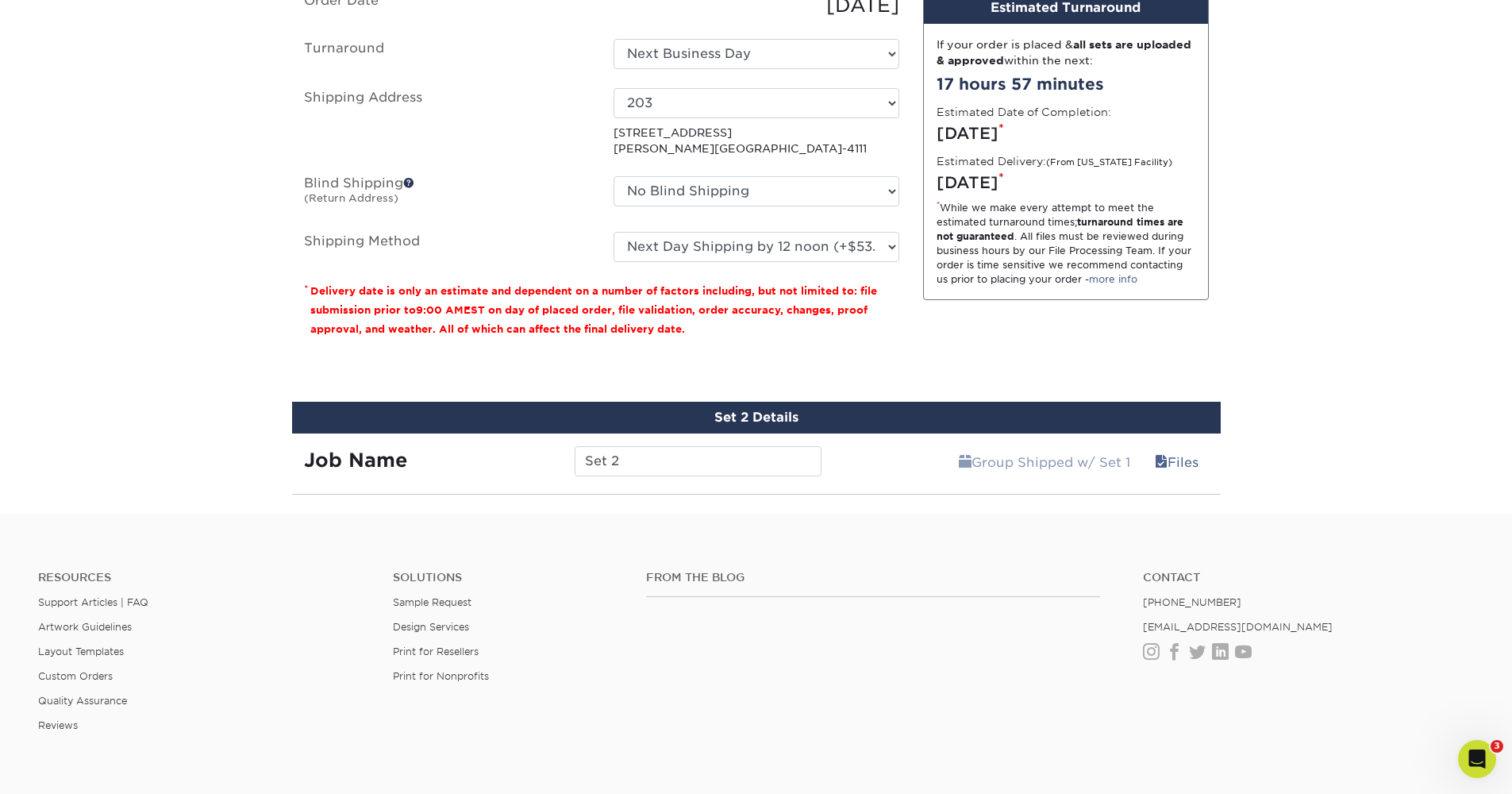
click at [907, 364] on div "You've choosen mailing services! If you have a csv address list please upload i…" at bounding box center [756, 180] width 905 height 379
click at [1156, 455] on span at bounding box center [1161, 462] width 13 height 15
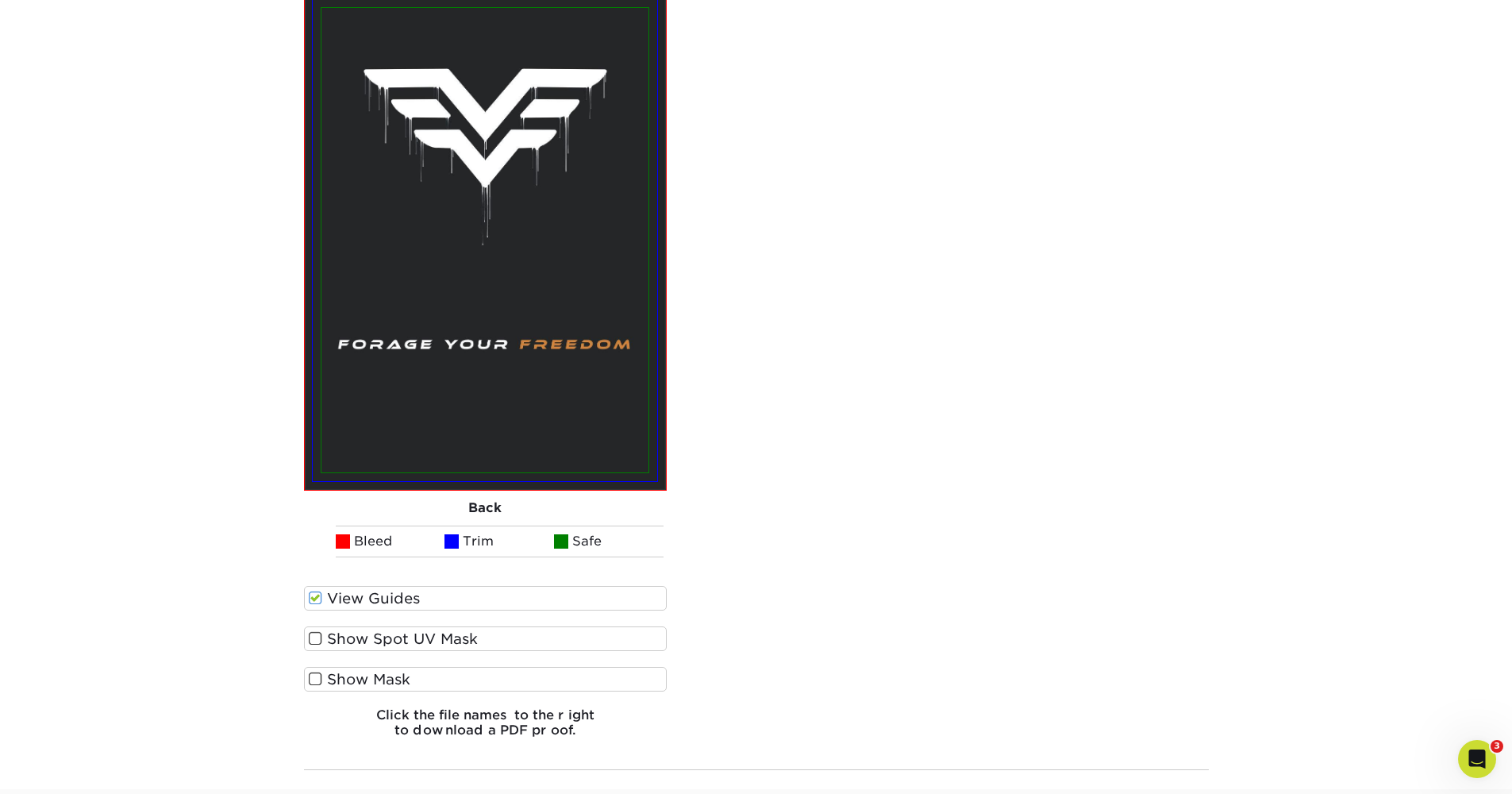
scroll to position [1931, 0]
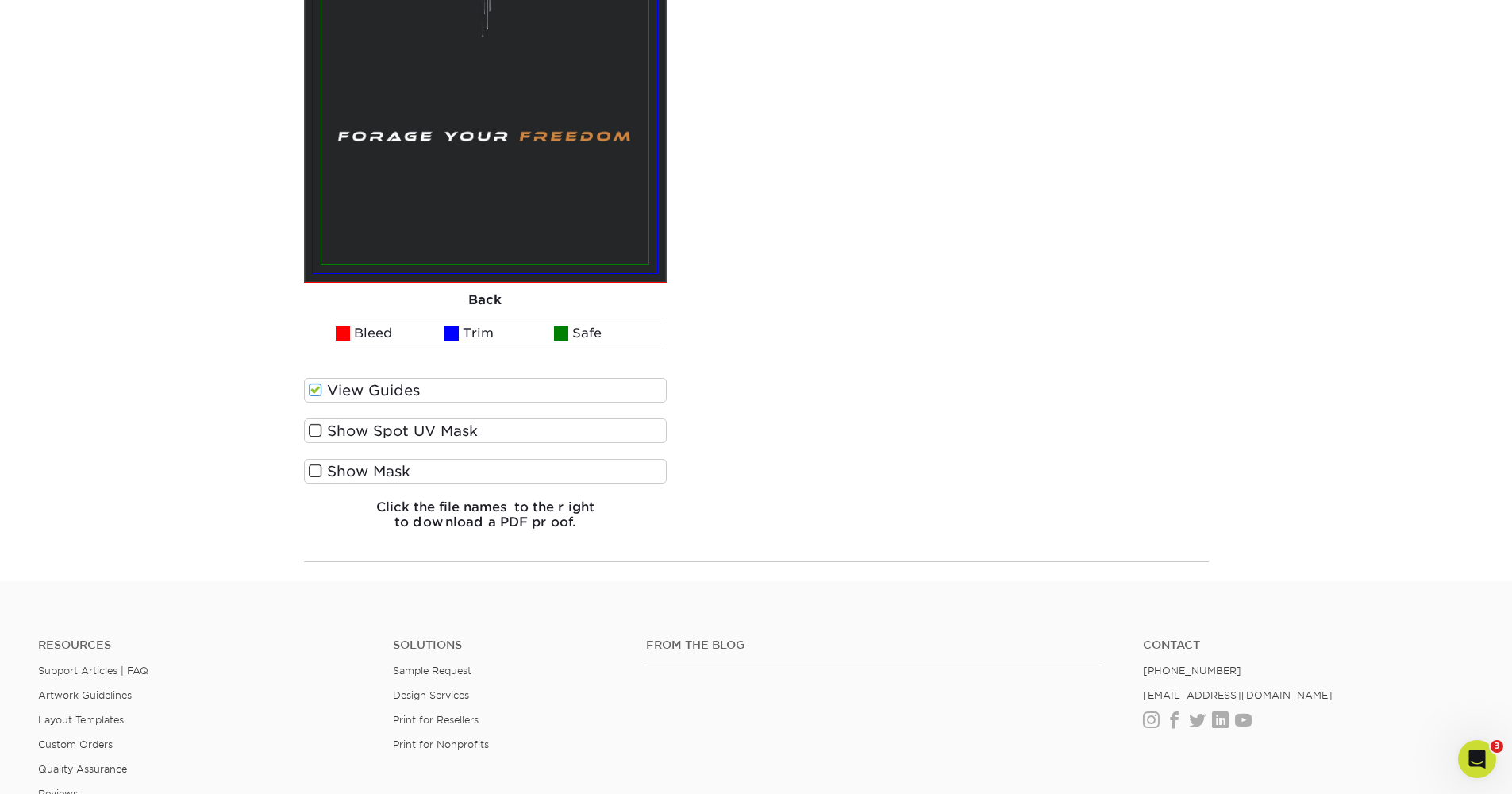
click at [483, 439] on label "Show Spot UV Mask" at bounding box center [485, 430] width 363 height 24
click at [0, 0] on input "Show Spot UV Mask" at bounding box center [0, 0] width 0 height 0
click at [483, 436] on label "Show Spot UV Mask" at bounding box center [485, 430] width 363 height 24
click at [0, 0] on input "Show Spot UV Mask" at bounding box center [0, 0] width 0 height 0
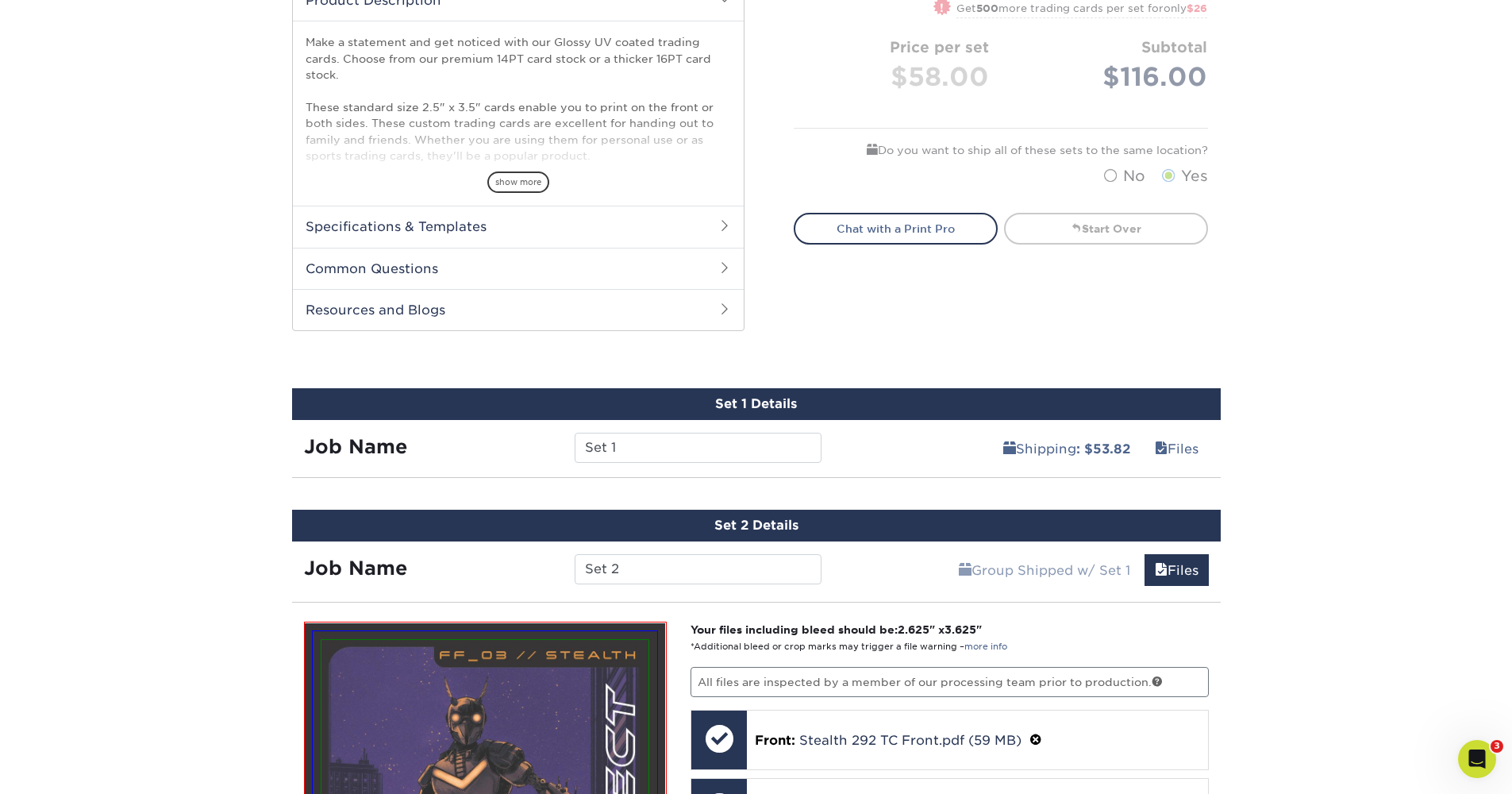
scroll to position [713, 0]
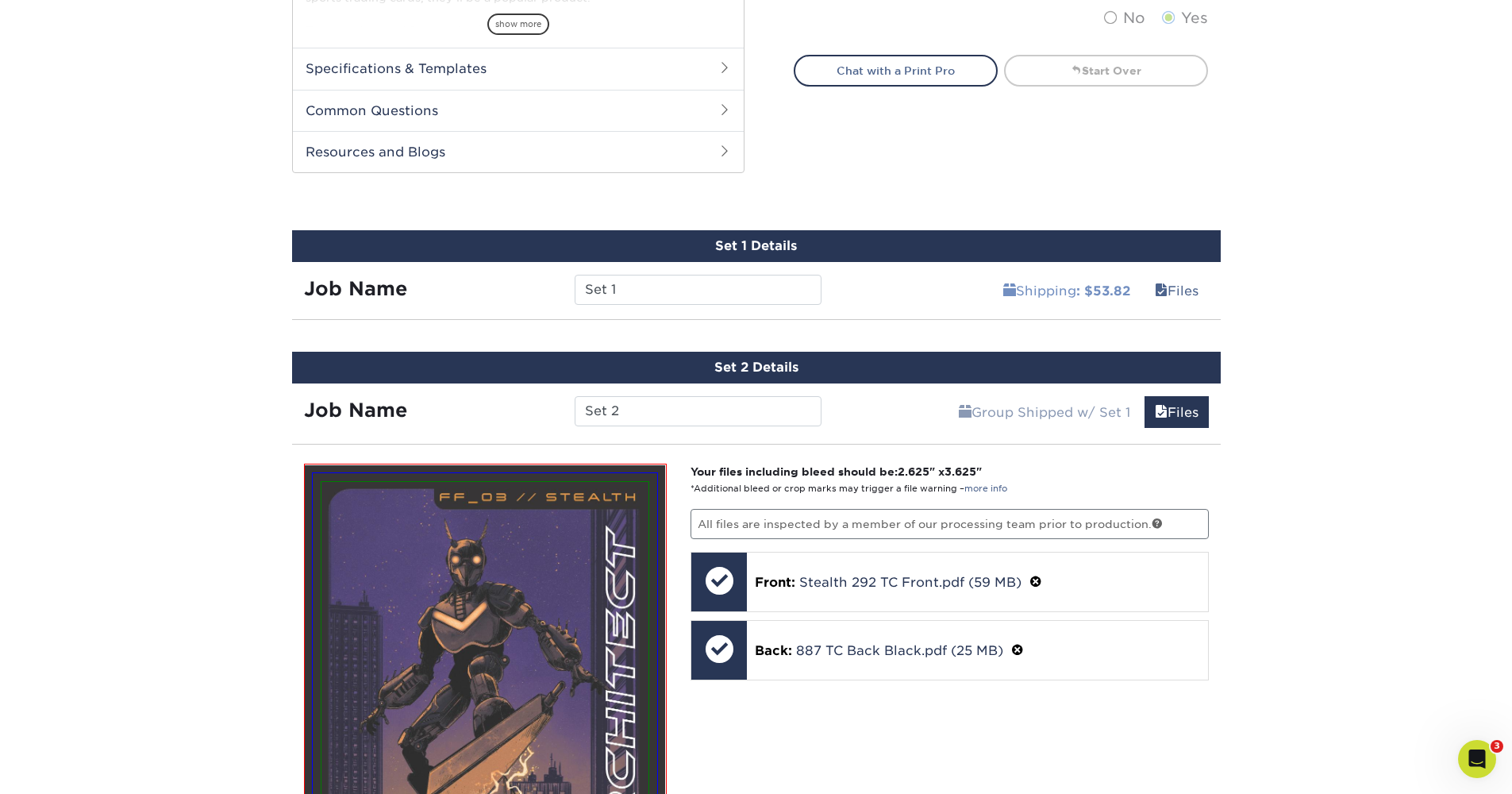
click at [1044, 292] on link "Shipping : $53.82" at bounding box center [1067, 290] width 148 height 32
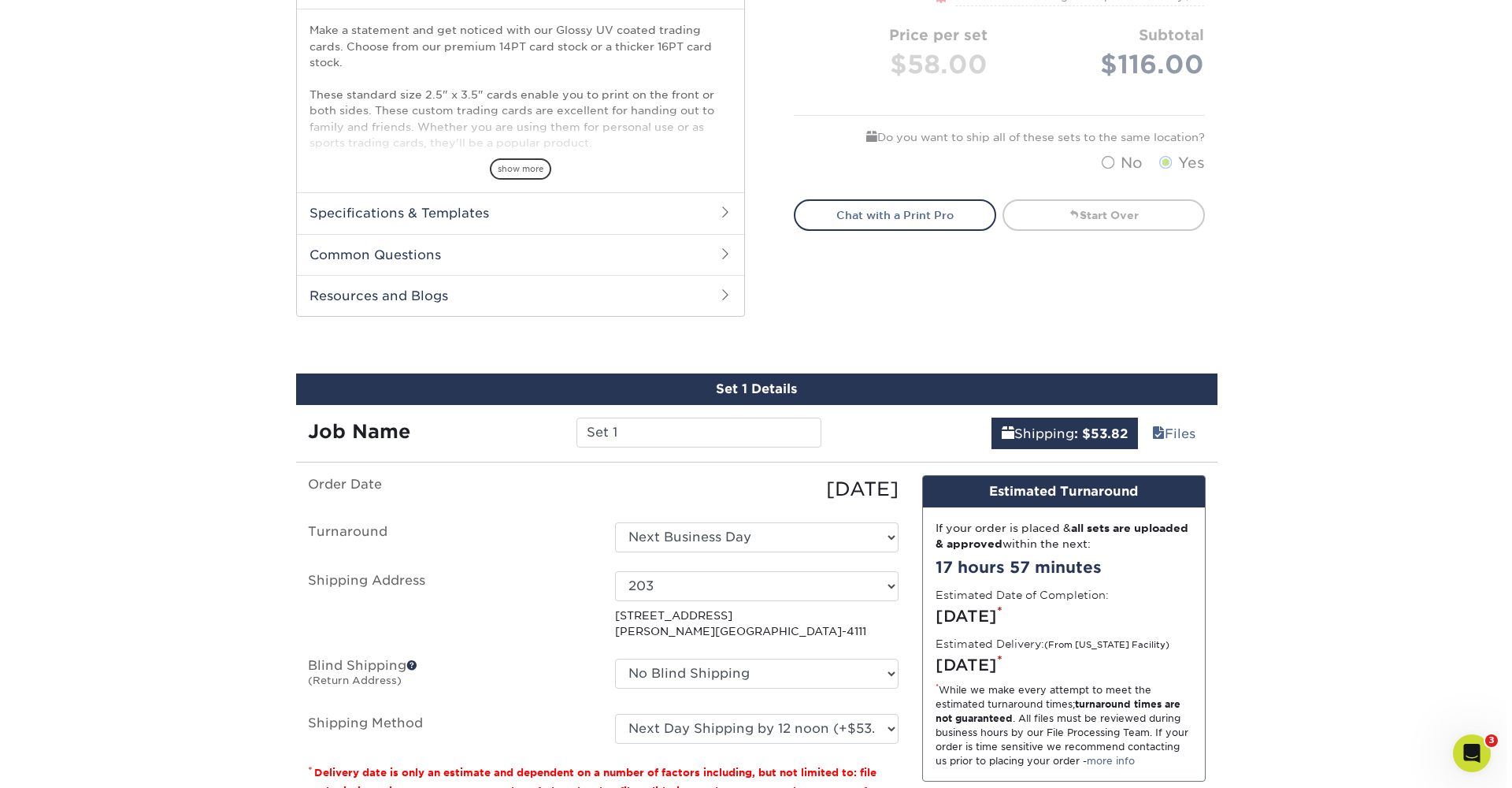
scroll to position [0, 0]
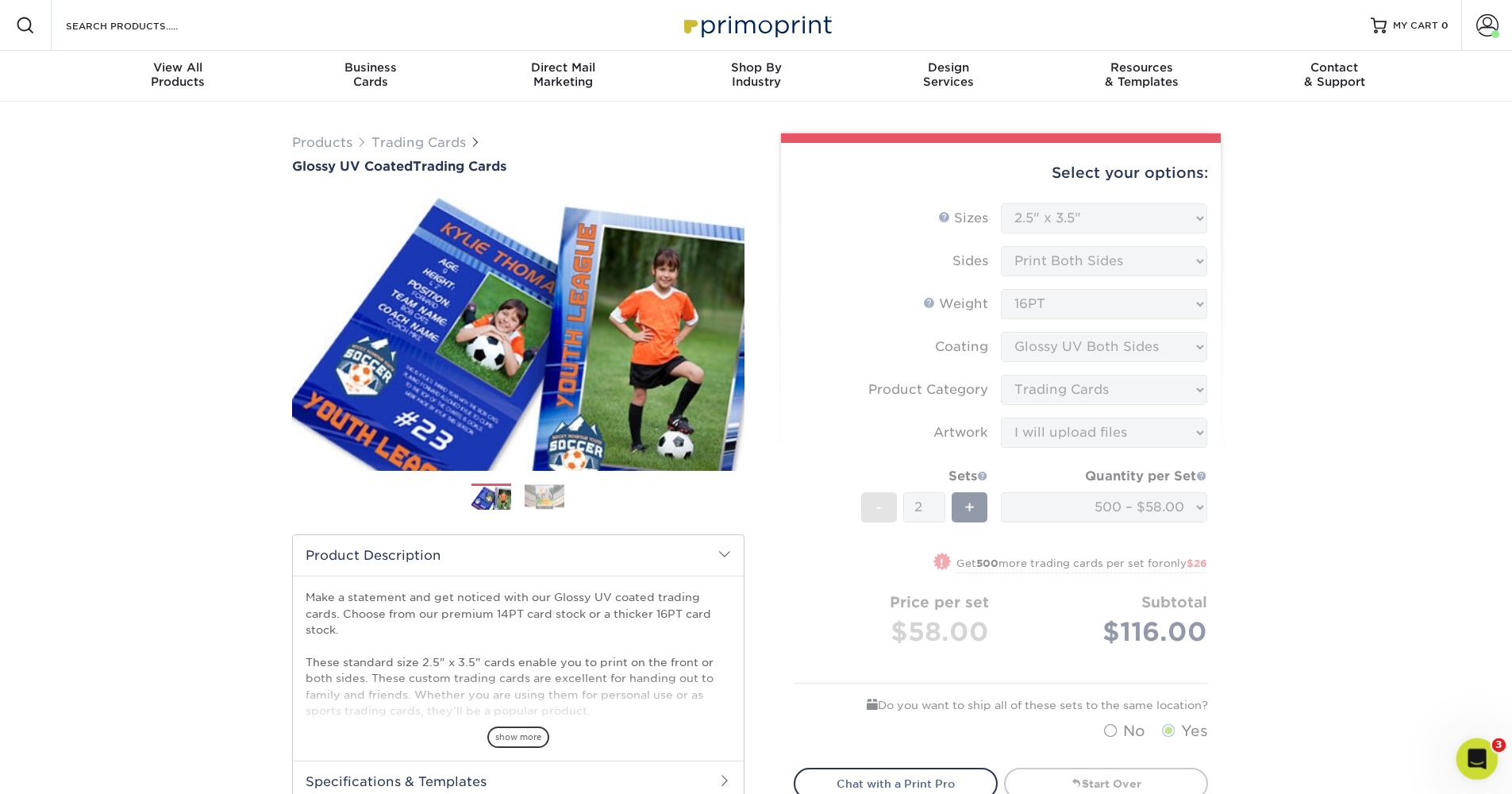
click at [1488, 742] on div "Open Intercom Messenger" at bounding box center [1475, 756] width 38 height 38
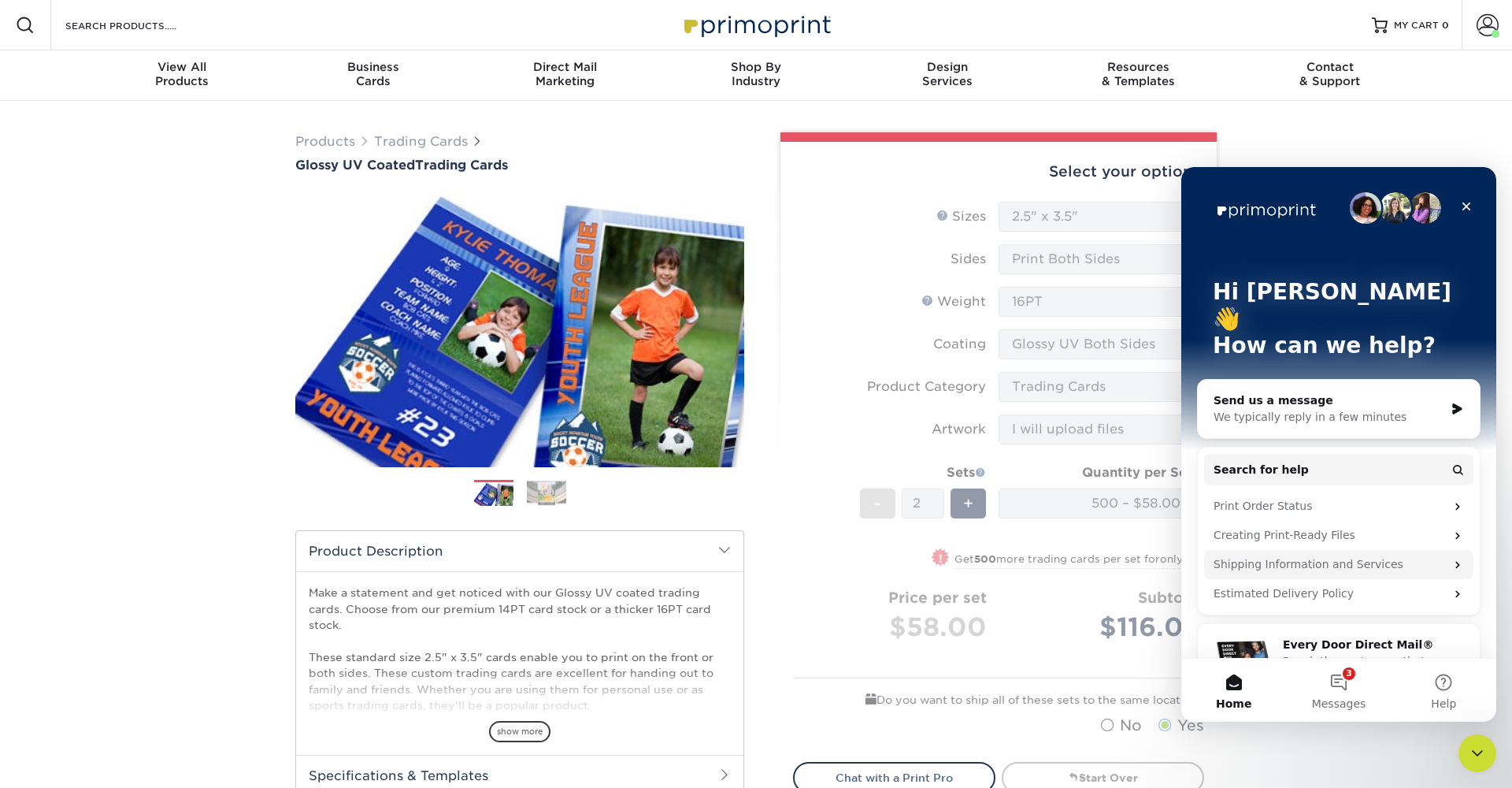
scroll to position [21, 0]
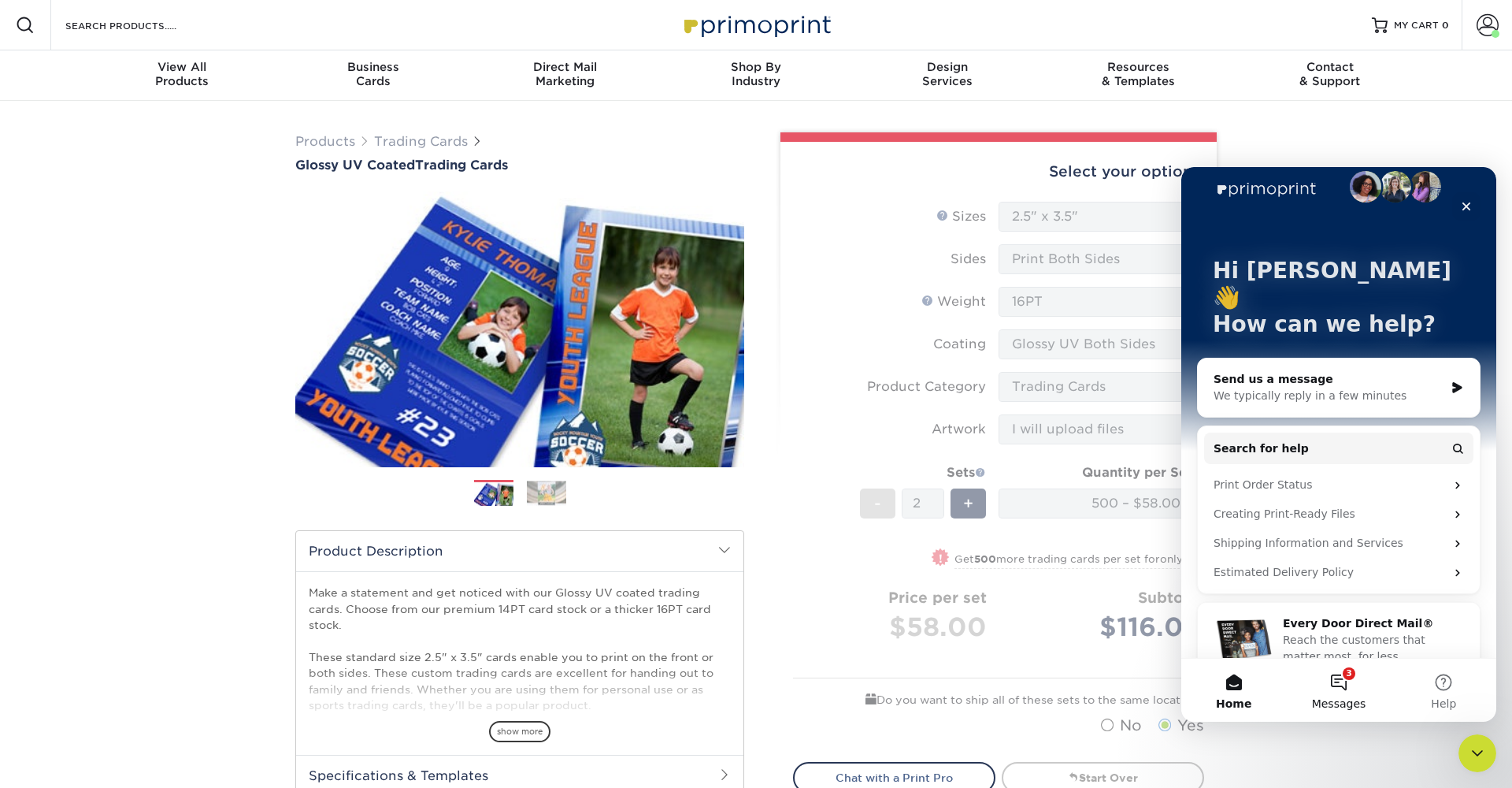
click at [1339, 663] on button "3 Messages" at bounding box center [1339, 690] width 105 height 63
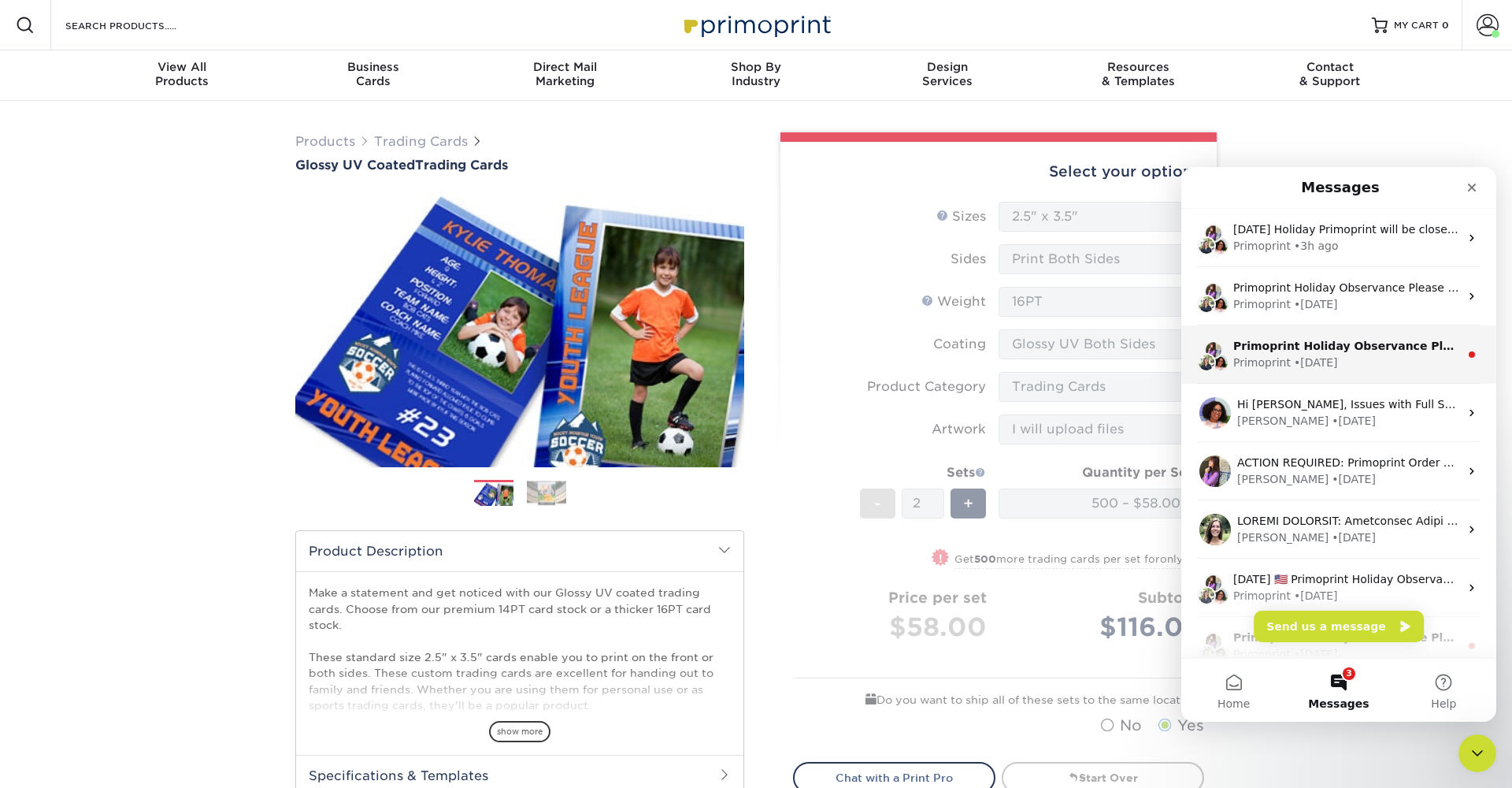
click at [1375, 354] on div "Primoprint Holiday Observance Please note that our customer service department …" at bounding box center [1347, 346] width 226 height 17
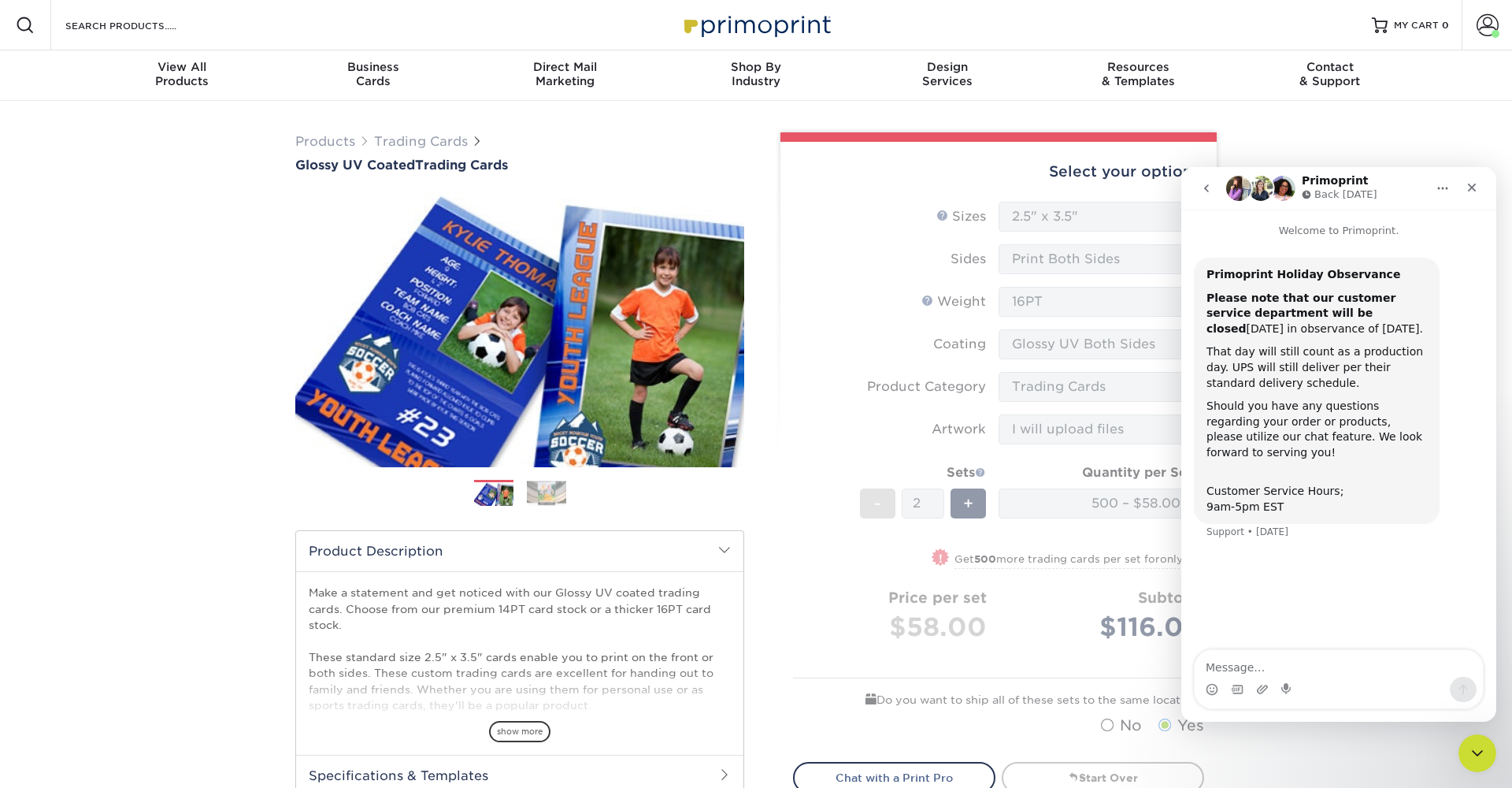
click at [1212, 185] on icon "go back" at bounding box center [1207, 189] width 13 height 13
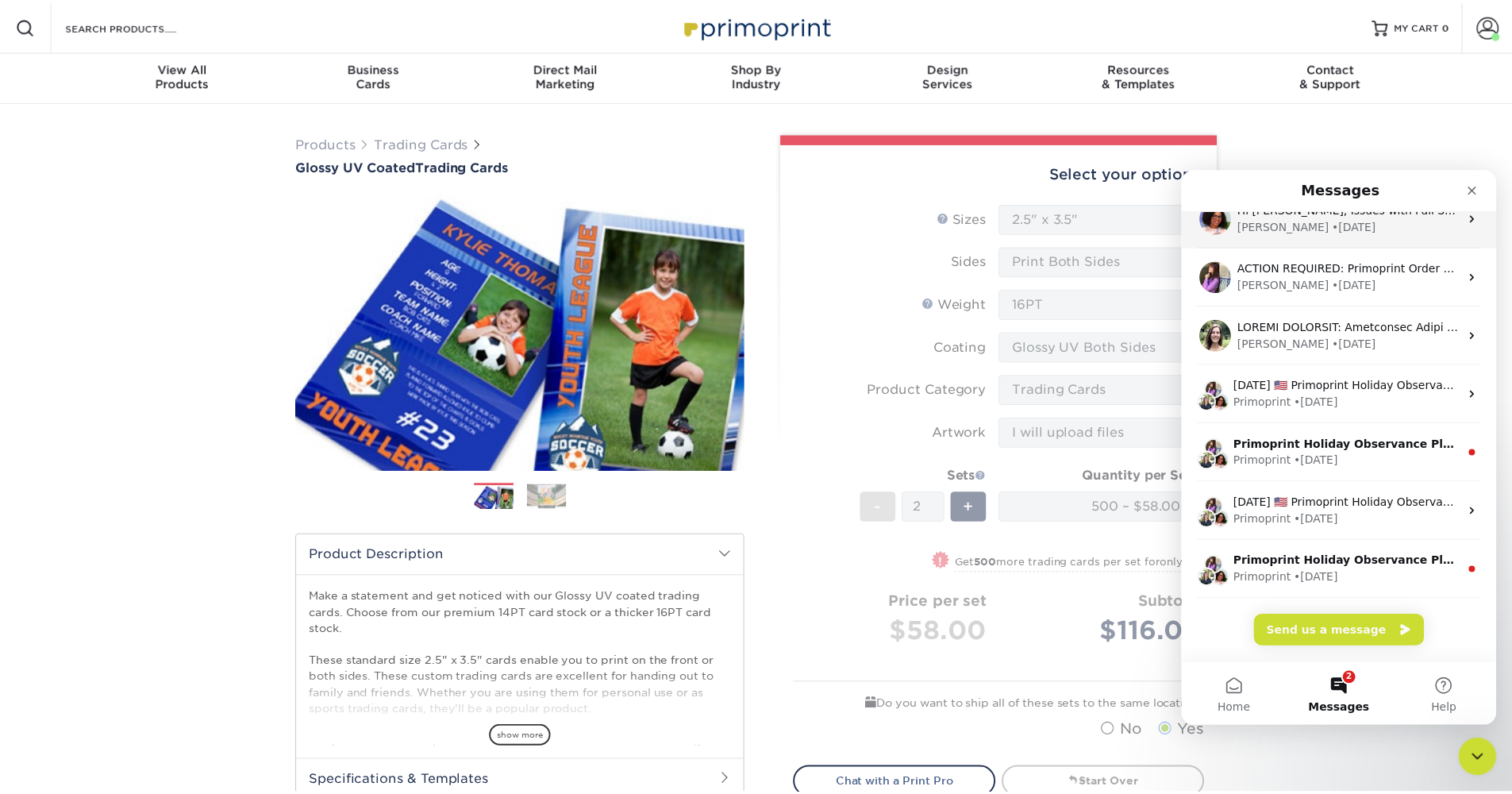
scroll to position [0, 0]
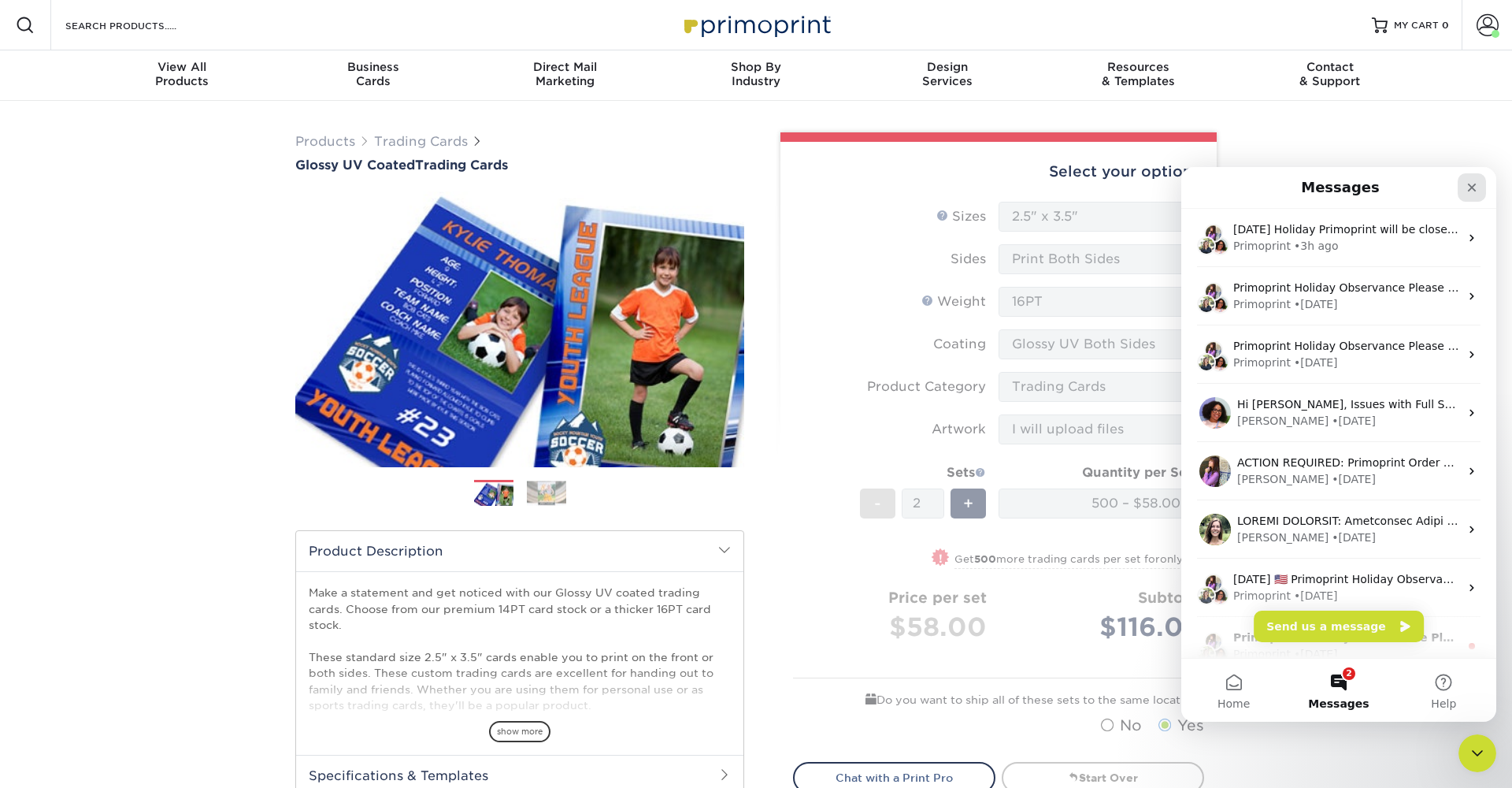
click at [1470, 183] on icon "Close" at bounding box center [1472, 188] width 13 height 13
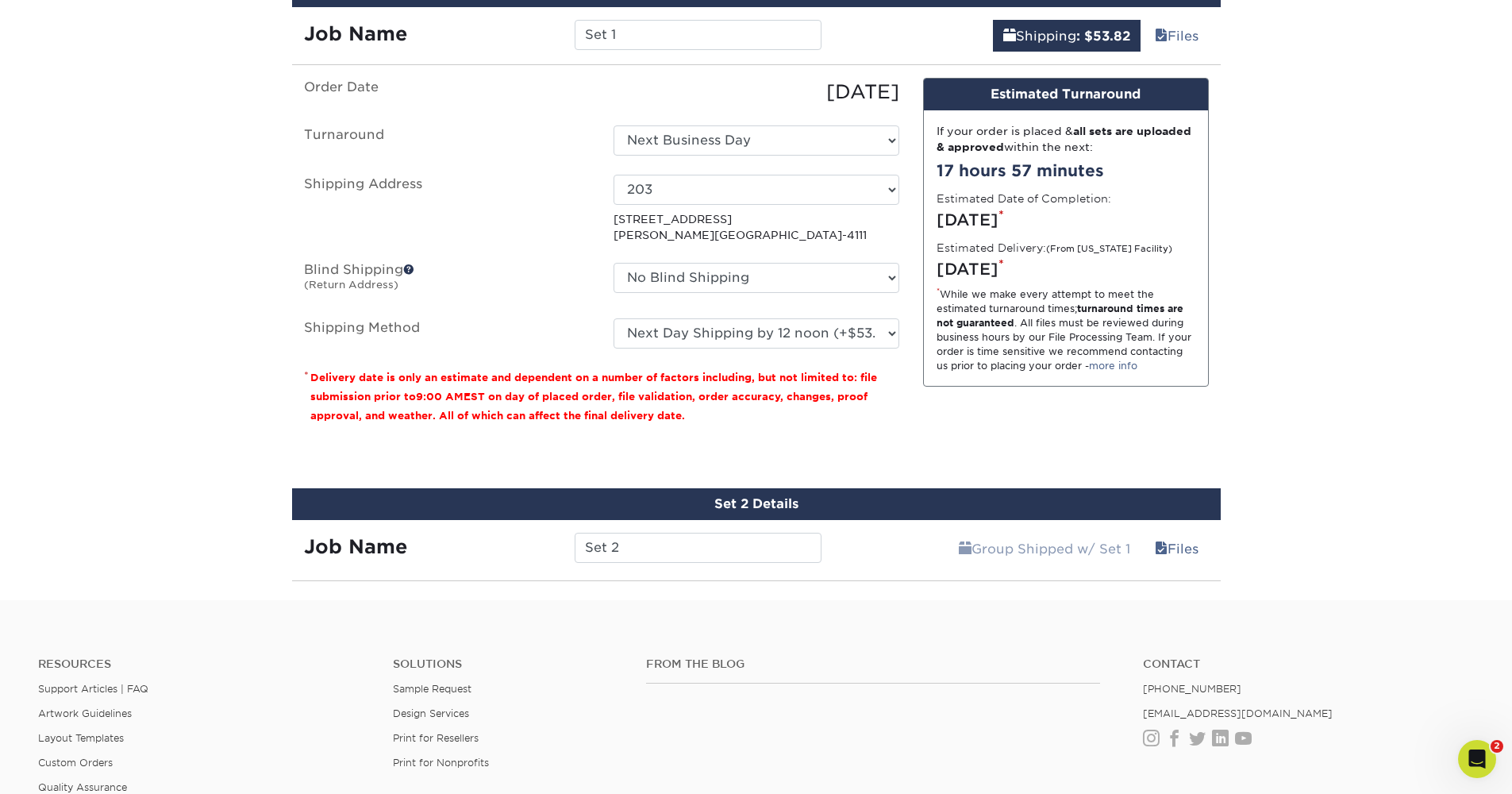
scroll to position [1118, 0]
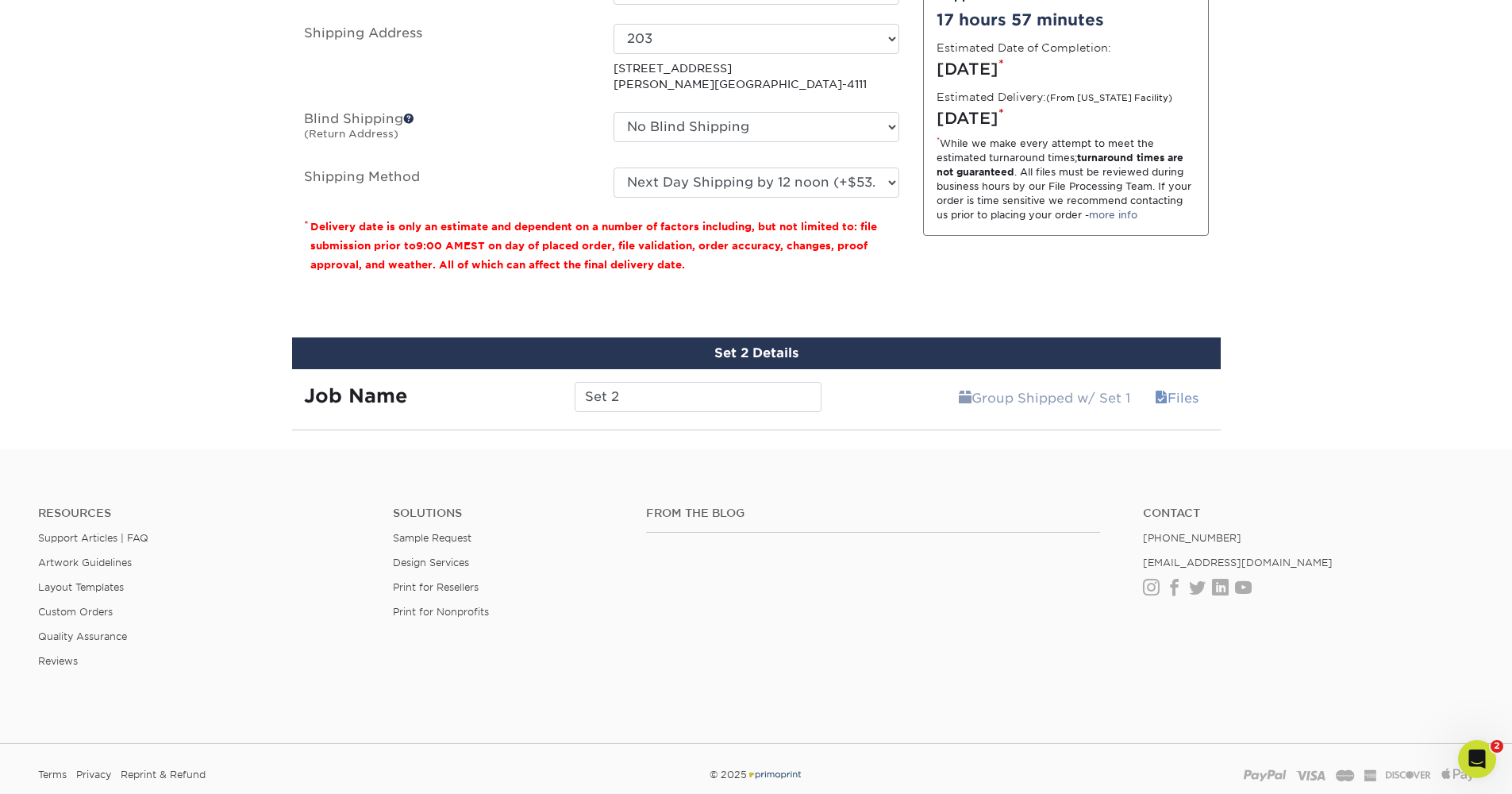
click at [1201, 402] on link "Files" at bounding box center [1176, 397] width 64 height 32
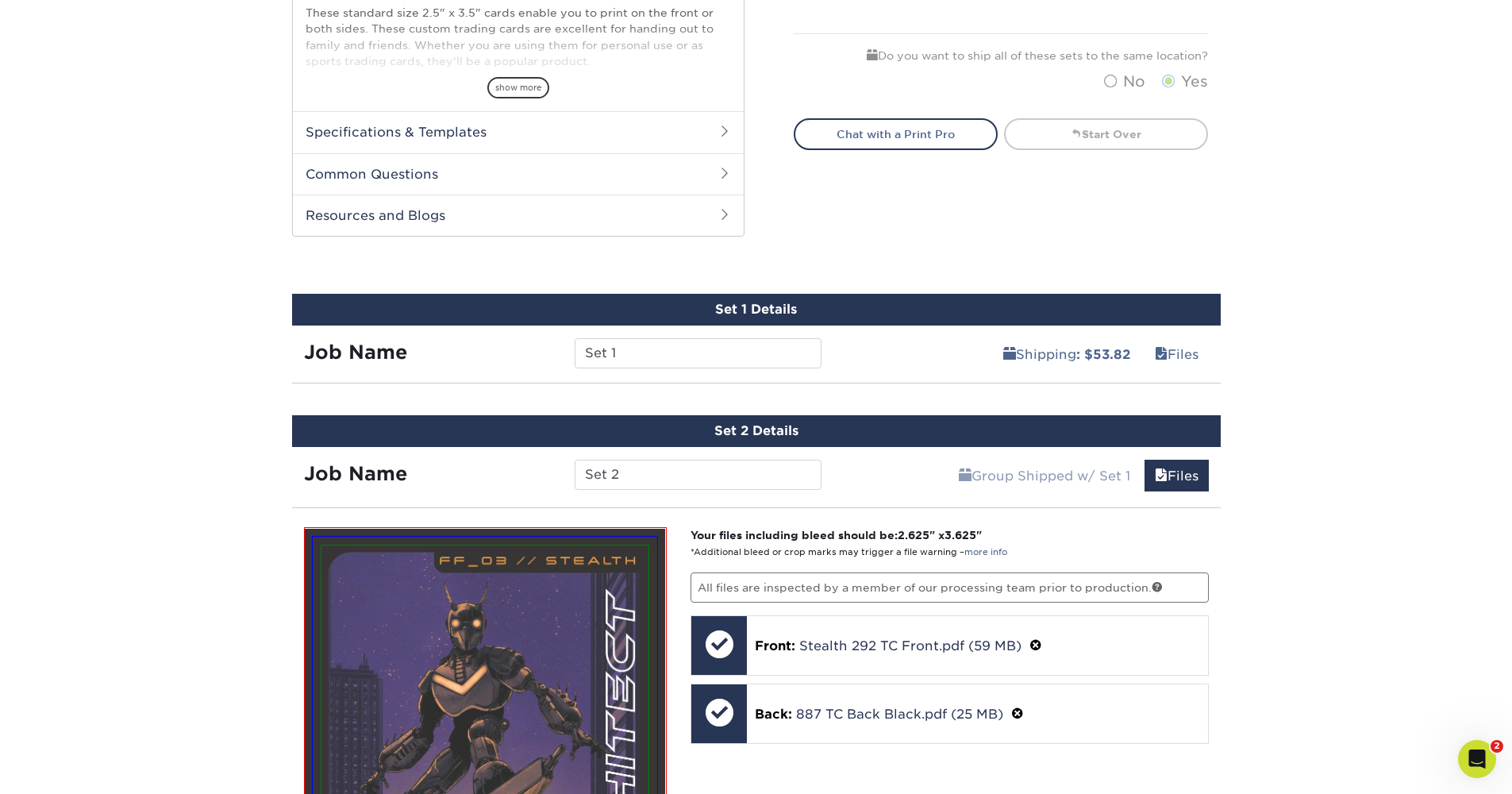
scroll to position [0, 0]
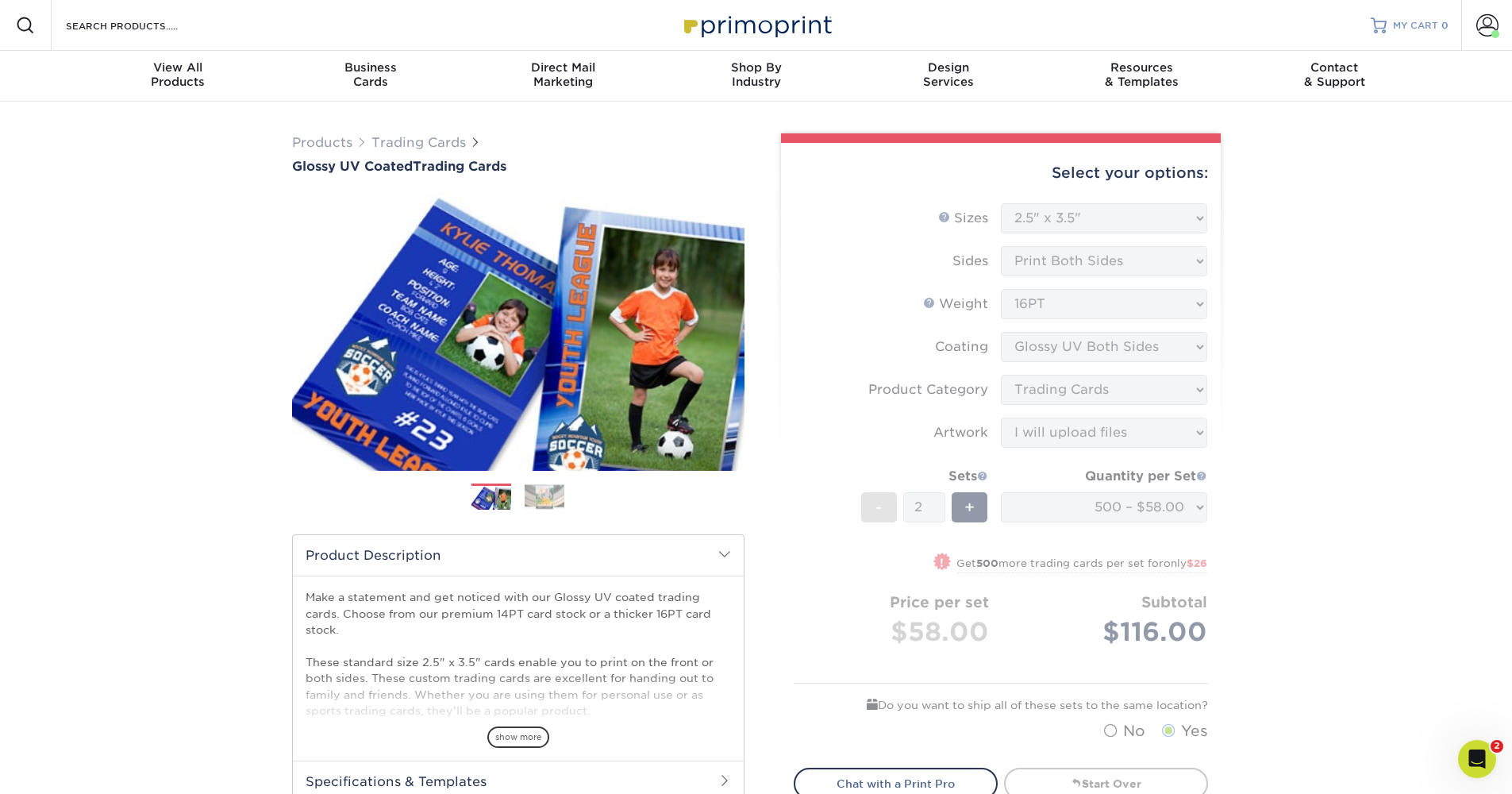
click at [1435, 28] on span "MY CART" at bounding box center [1416, 25] width 45 height 14
click at [725, 320] on link "Next" at bounding box center [720, 332] width 32 height 32
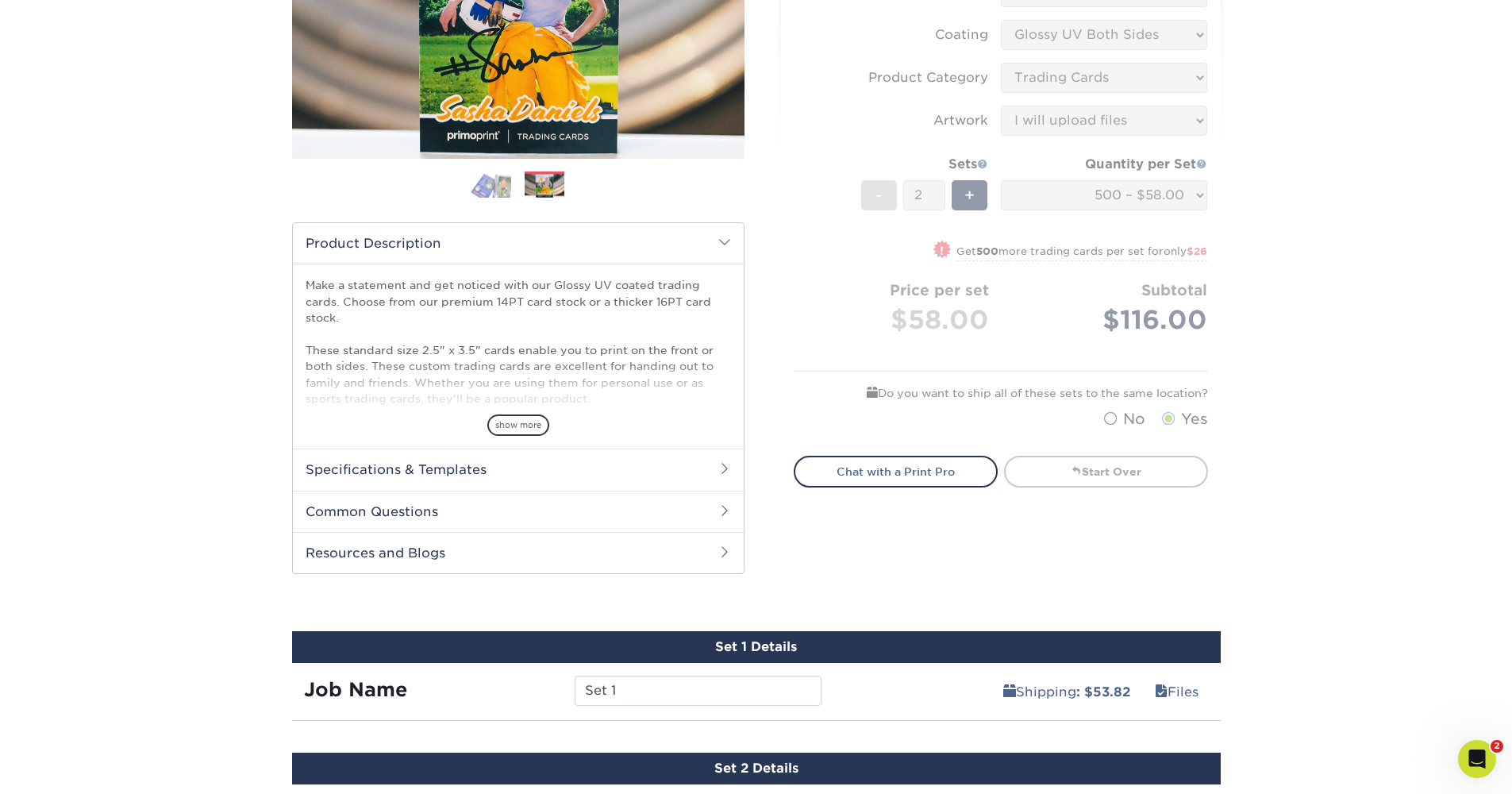
scroll to position [171, 0]
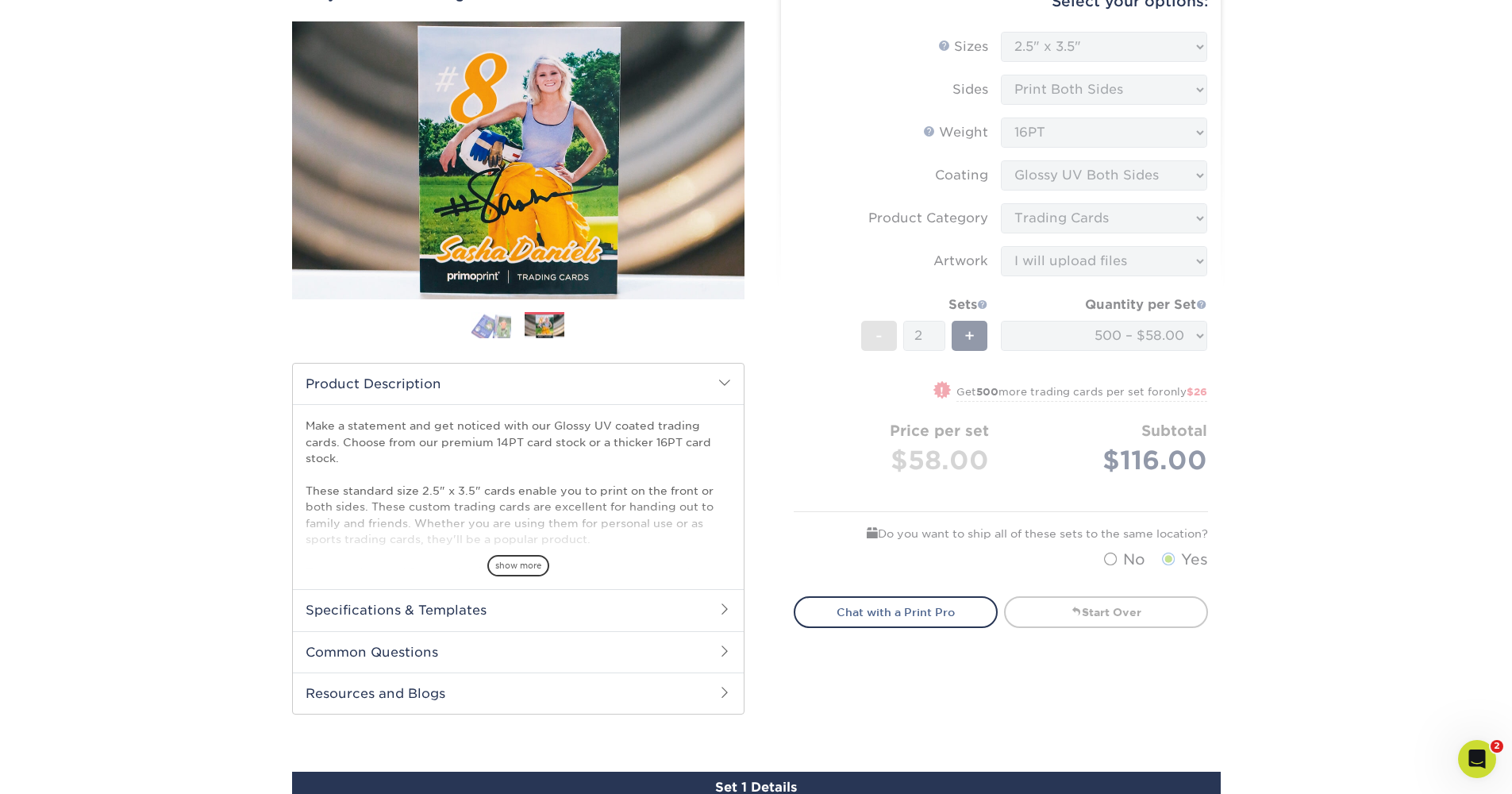
click at [1110, 237] on form "Sizes Help Sizes Please Select 2.5" x 3.5" Sides Please Select 16PT - 2" at bounding box center [1001, 304] width 414 height 545
click at [1122, 220] on form "Sizes Help Sizes Please Select 2.5" x 3.5" Sides Please Select 16PT - 2" at bounding box center [1001, 304] width 414 height 545
click at [1061, 479] on form "Sizes Help Sizes Please Select 2.5" x 3.5" Sides Please Select 16PT - 2" at bounding box center [1001, 304] width 414 height 545
click at [1068, 606] on link "Start Over" at bounding box center [1106, 612] width 204 height 32
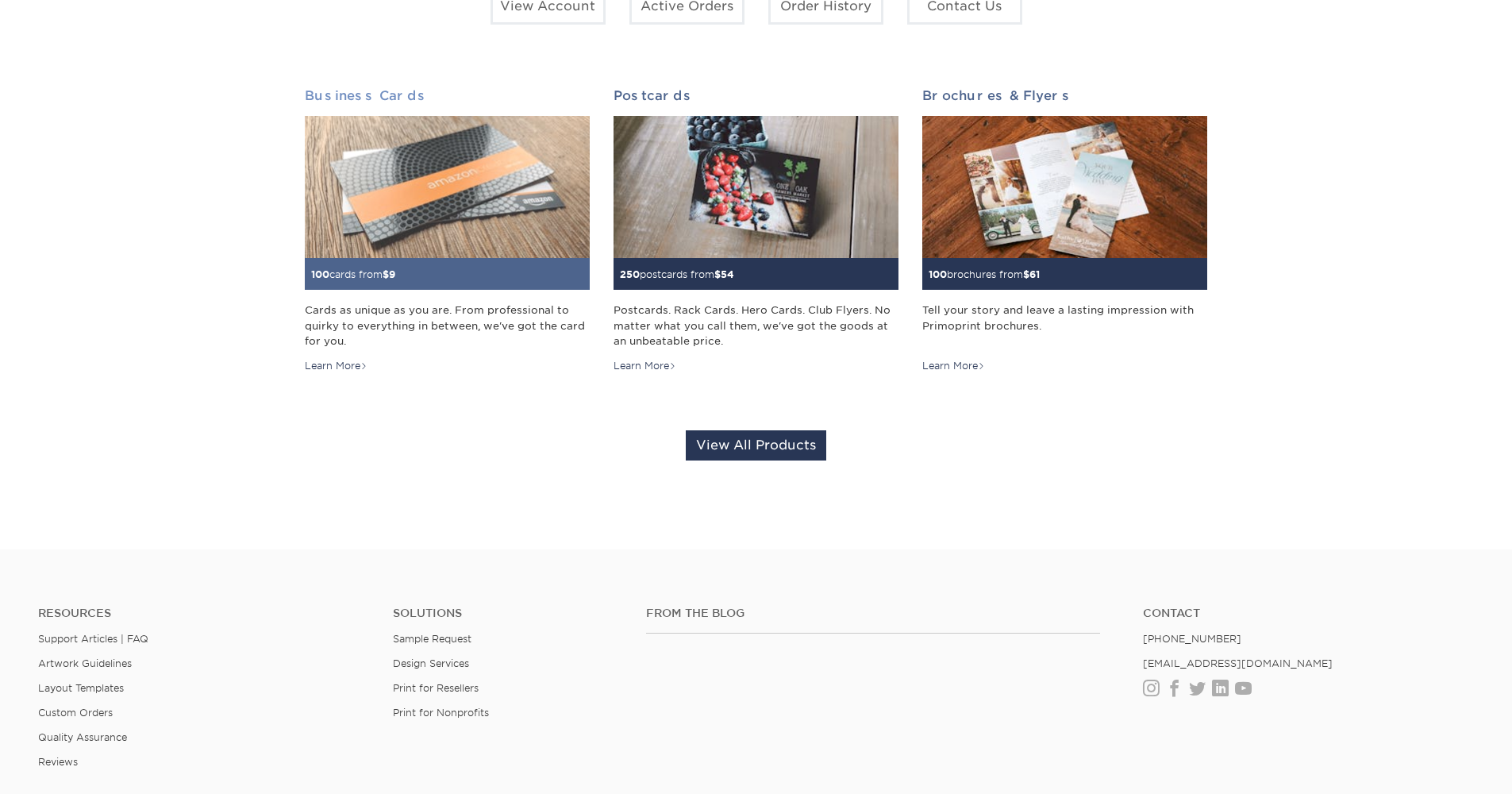
scroll to position [179, 0]
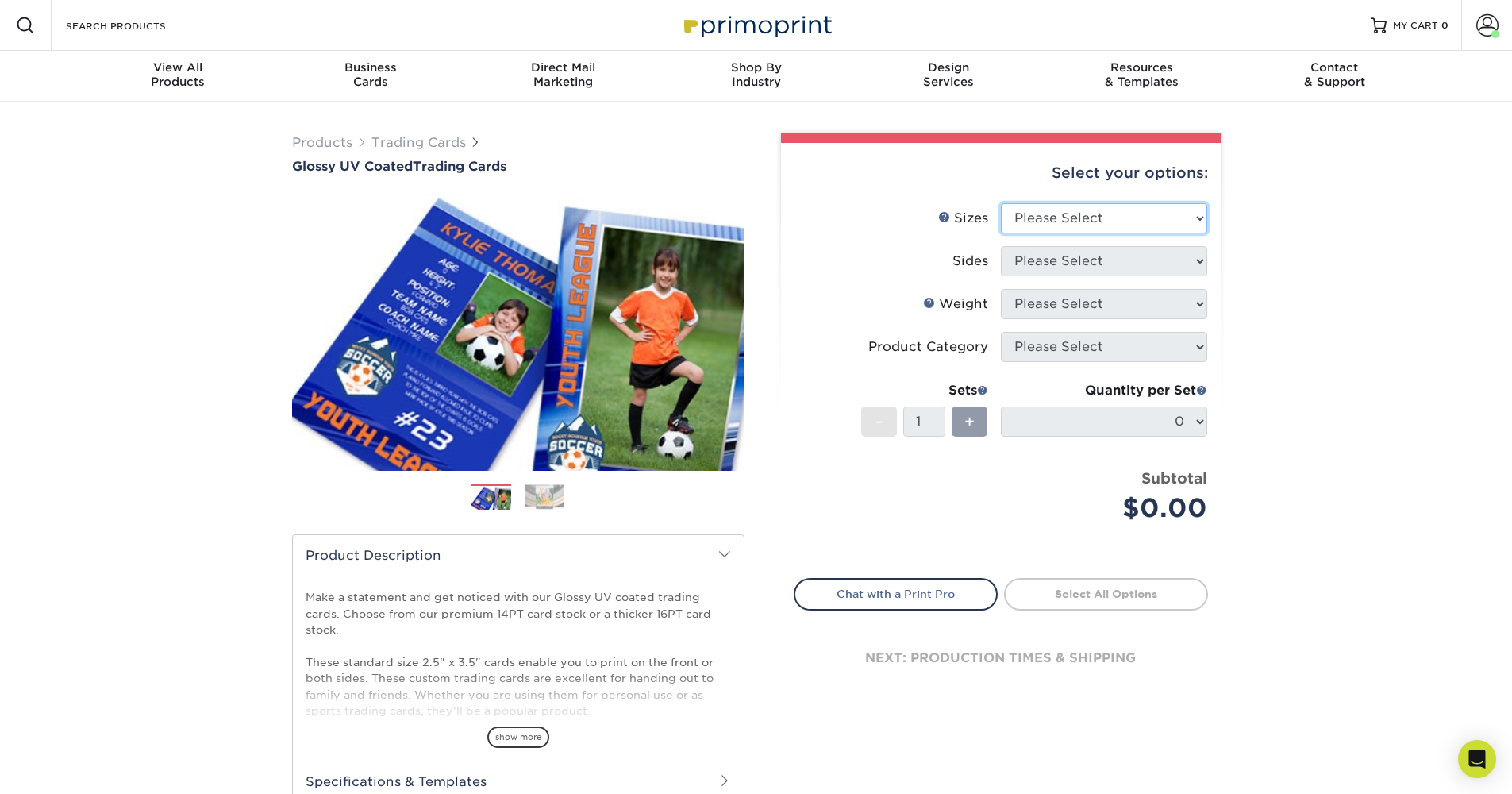
select select "2.50x3.50"
select select "13abbda7-1d64-4f25-8bb2-c179b224825d"
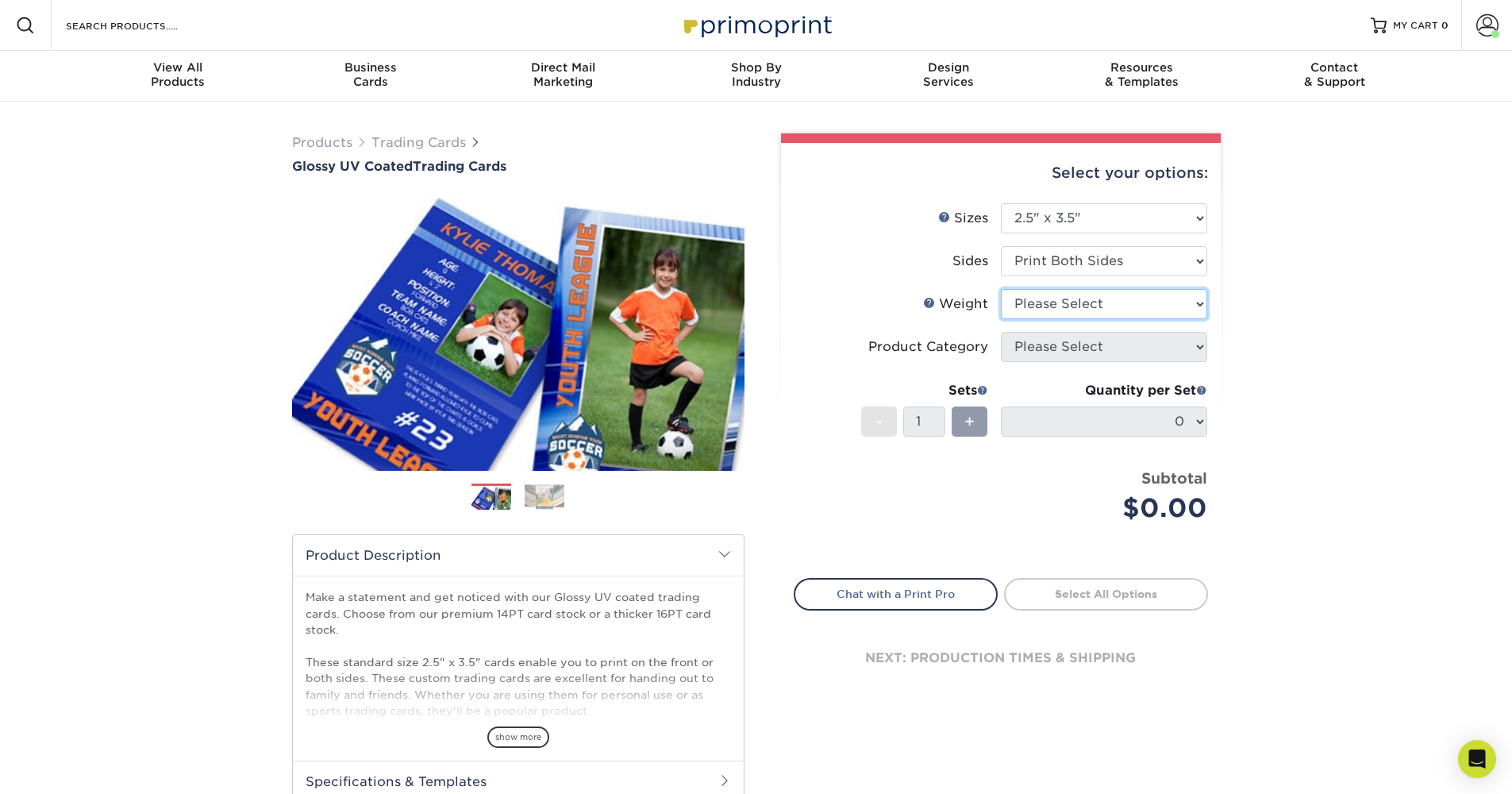
select select "16PT"
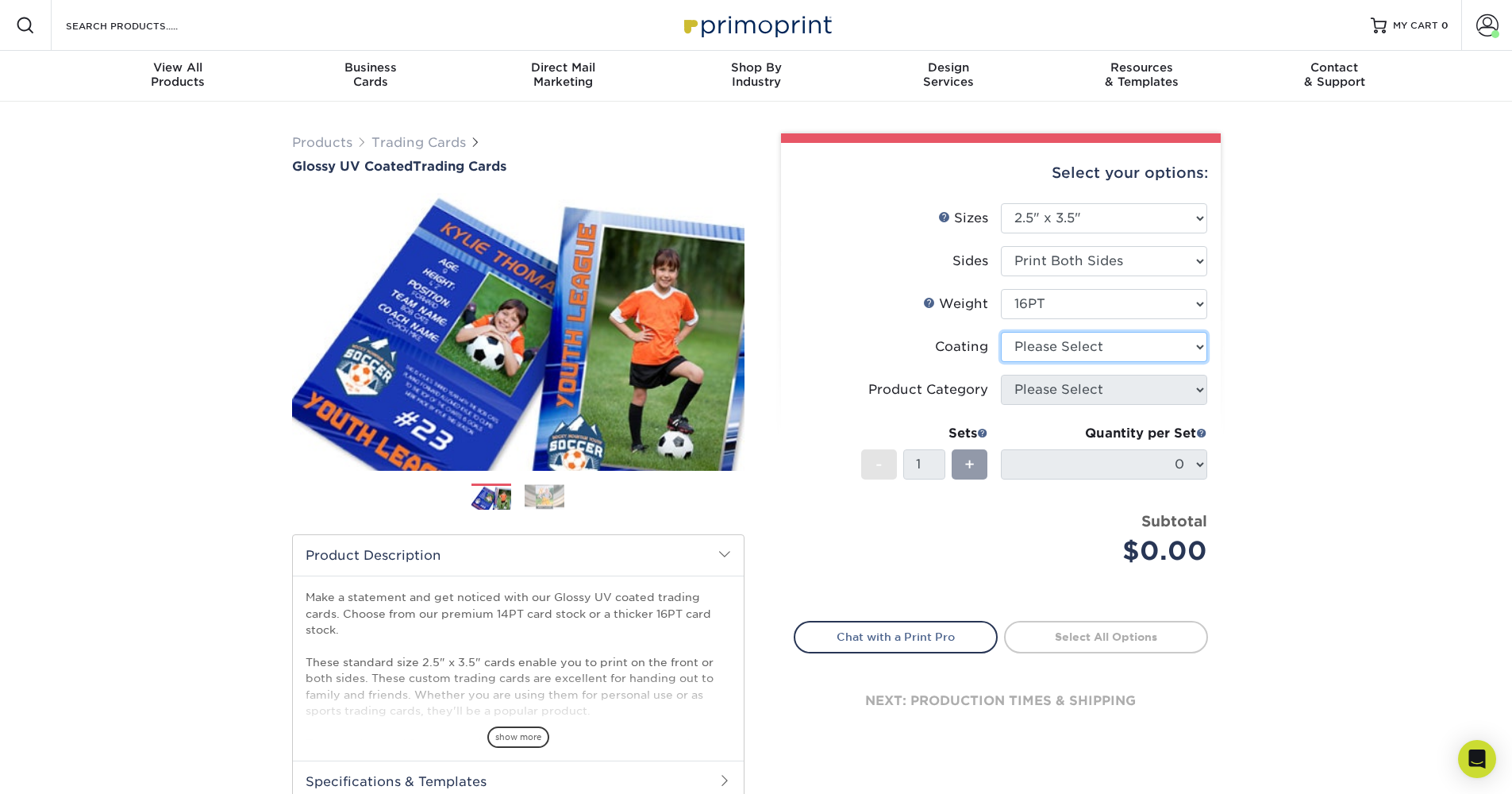
select select "ae367451-b2b8-45df-a344-0f05b6a12993"
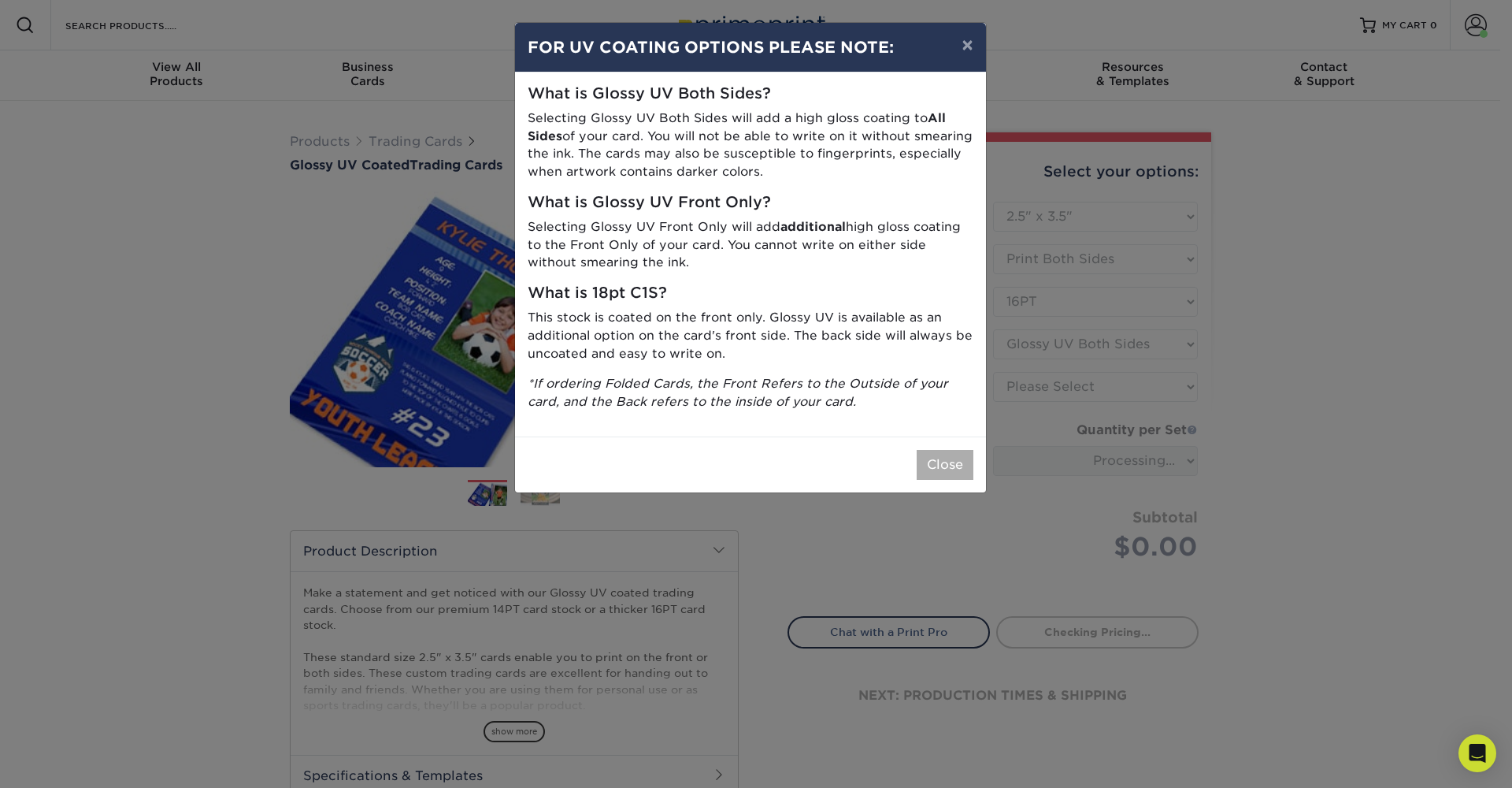
click at [939, 450] on button "Close" at bounding box center [944, 464] width 56 height 30
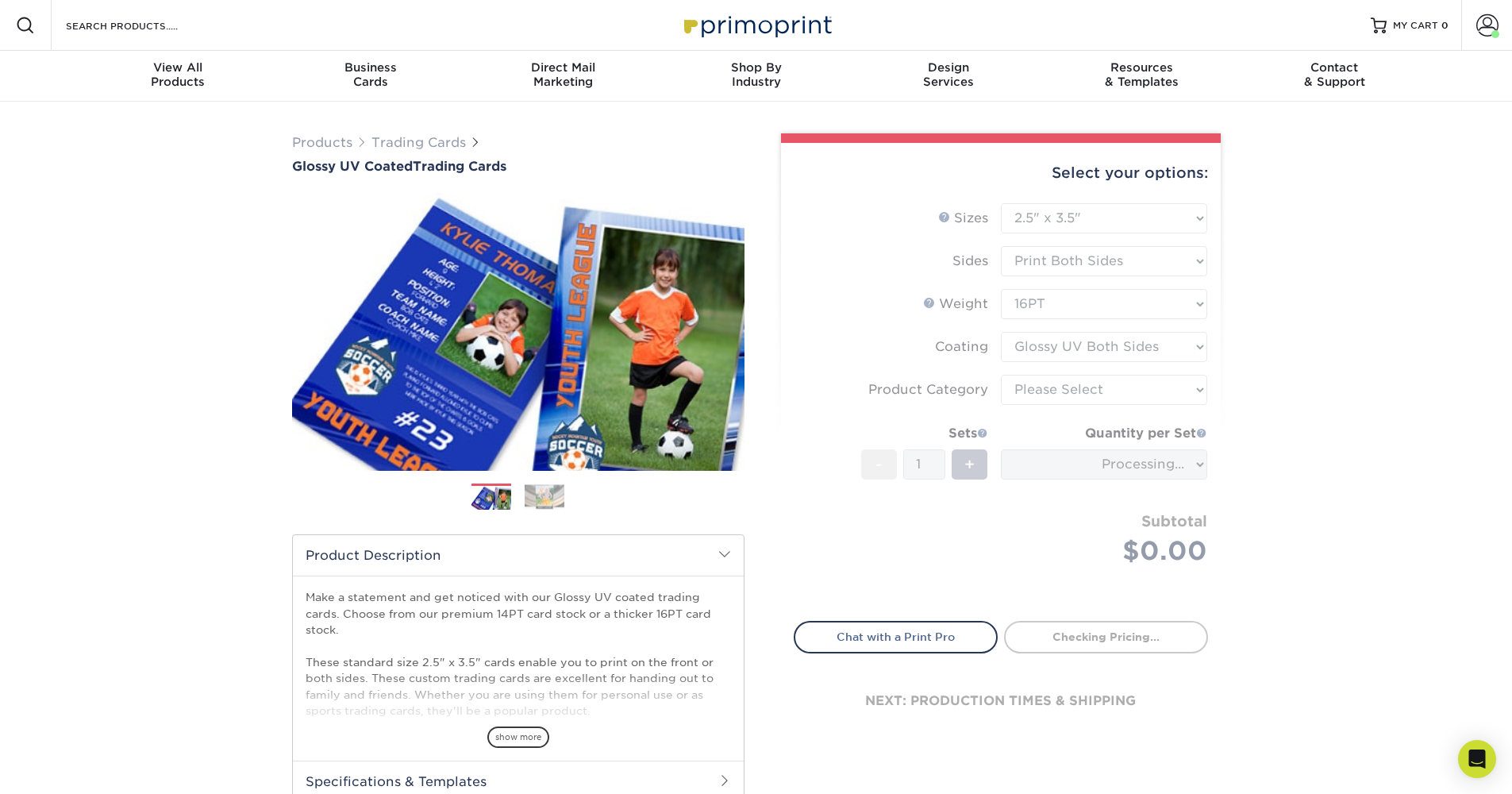
click at [1035, 396] on form "Sizes Help Sizes Please Select 2.5" x 3.5" Sides Please Select 16PT - 1" at bounding box center [1001, 403] width 414 height 399
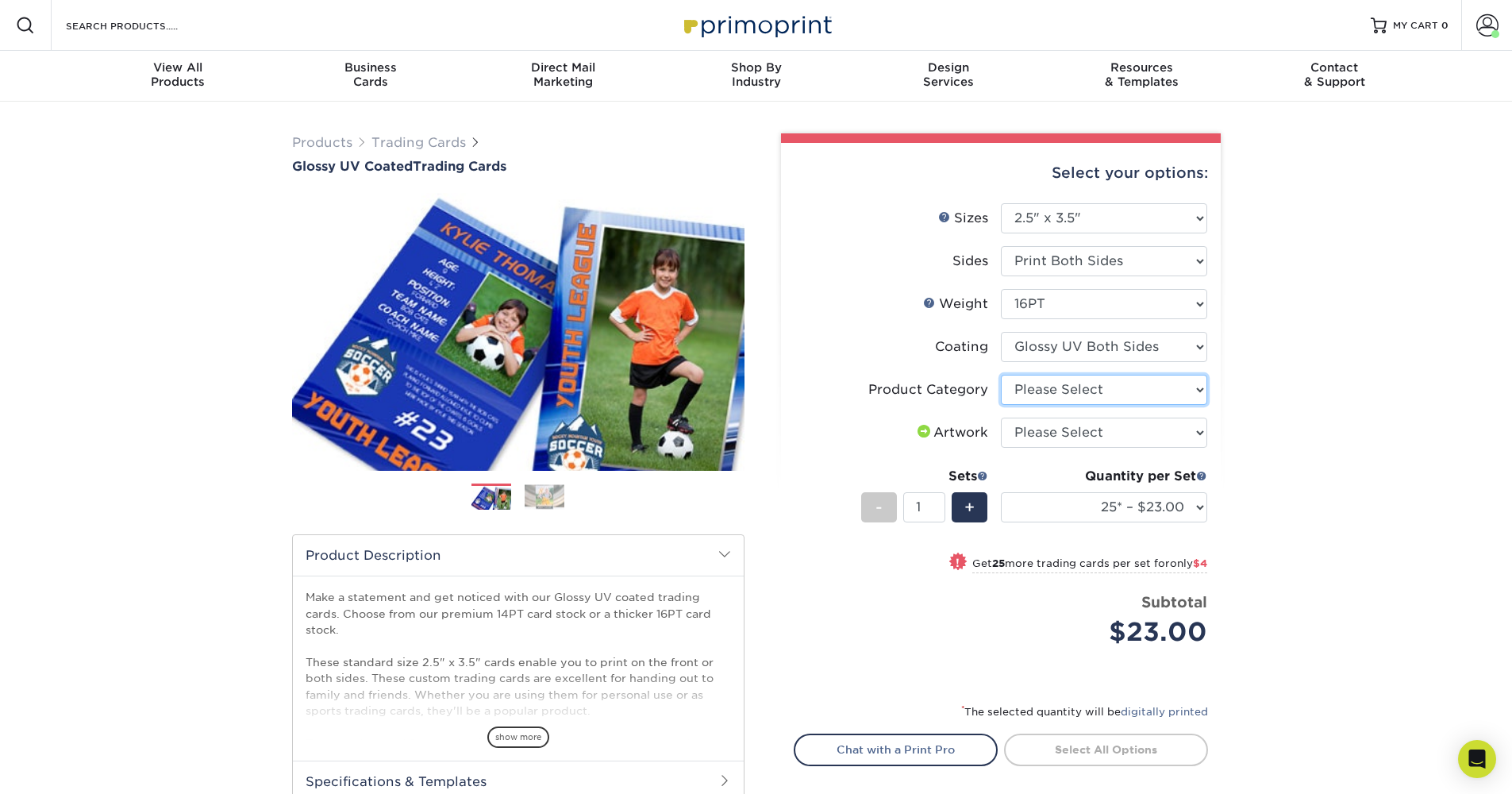
select select "c2f9bce9-36c2-409d-b101-c29d9d031e18"
select select "upload"
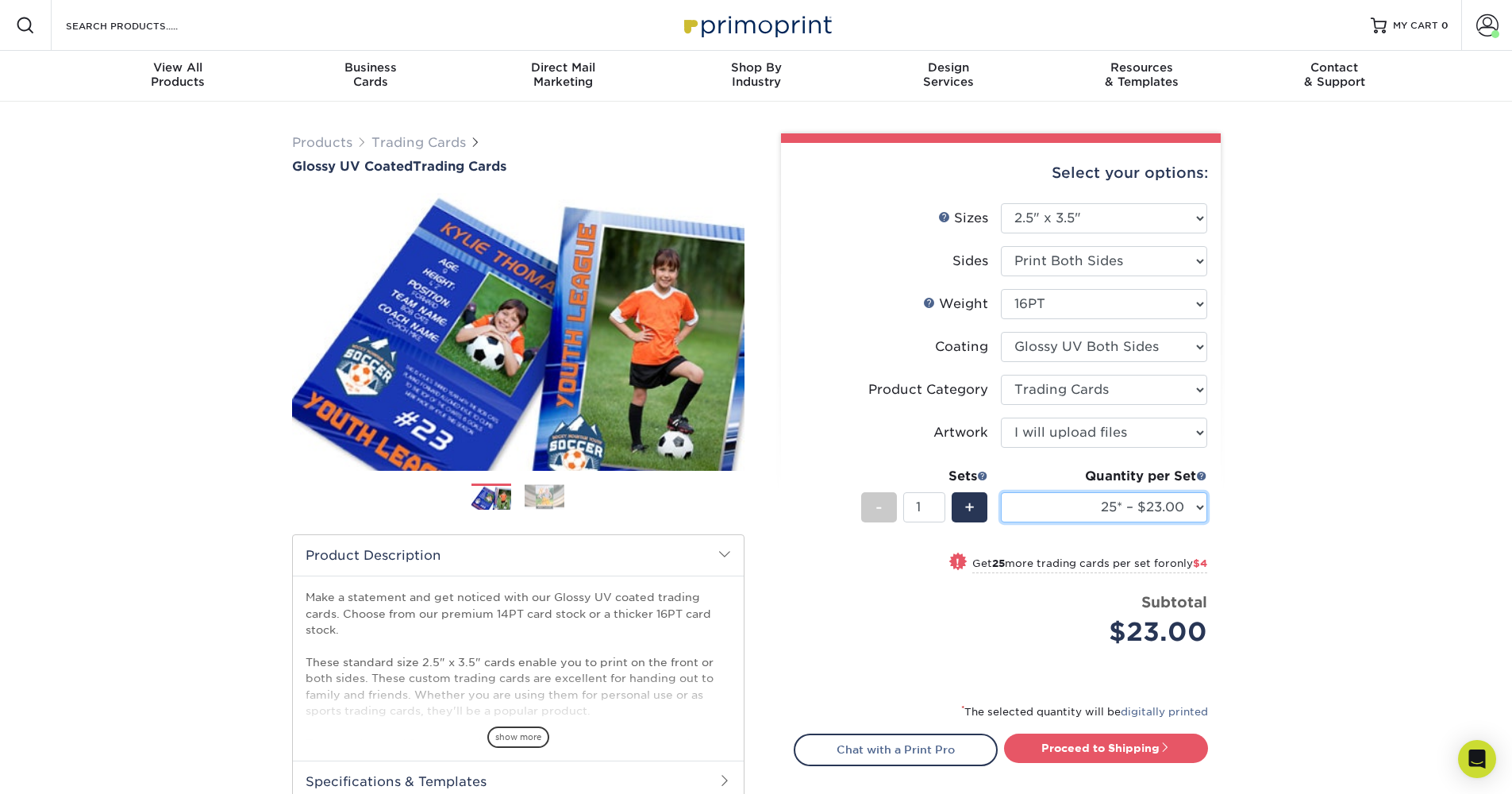
select select "500 – $58.00"
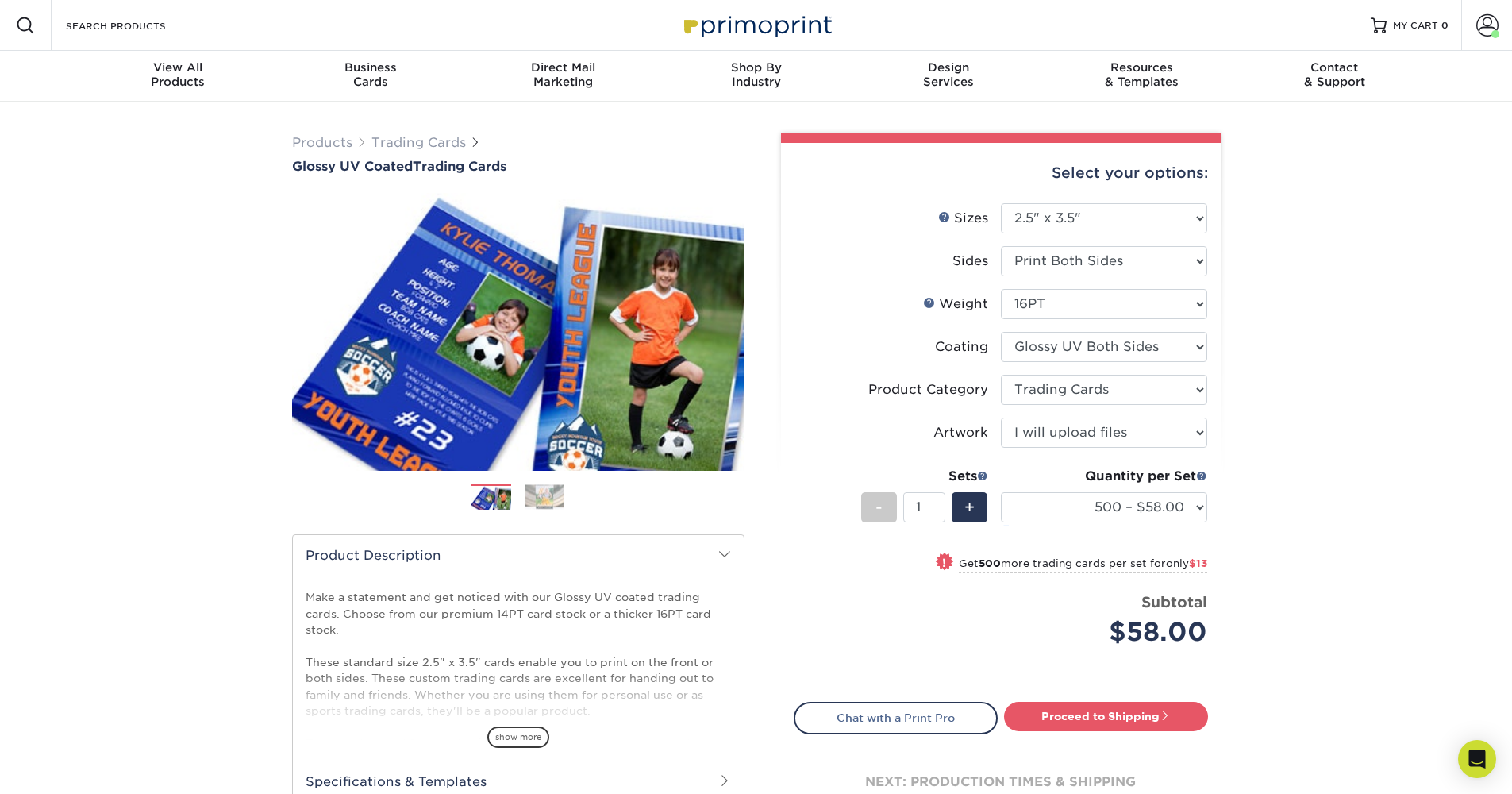
type input "2"
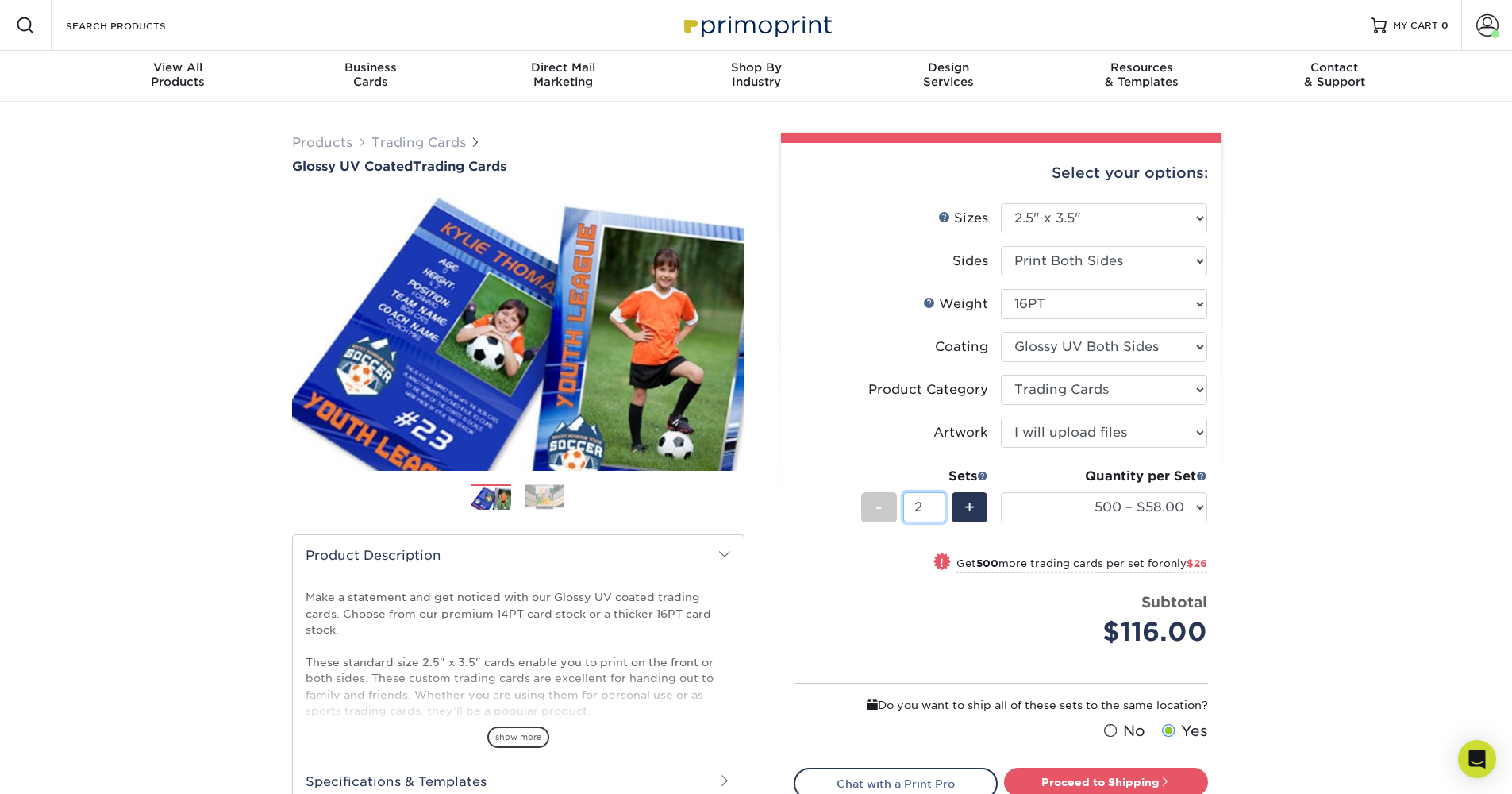
click at [941, 504] on input "2" at bounding box center [925, 507] width 42 height 30
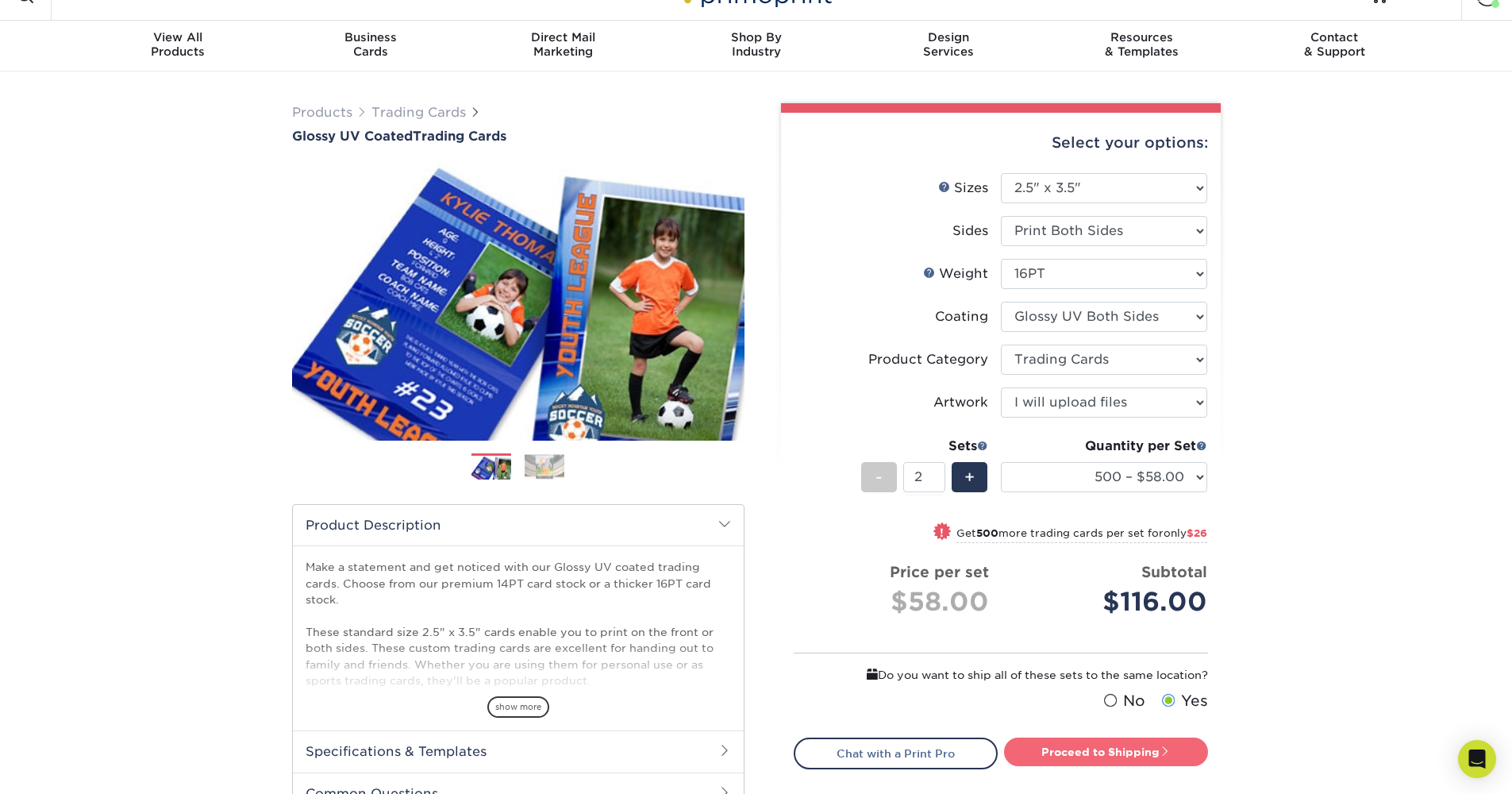
click at [1116, 762] on link "Proceed to Shipping" at bounding box center [1106, 752] width 204 height 29
type input "Set 1"
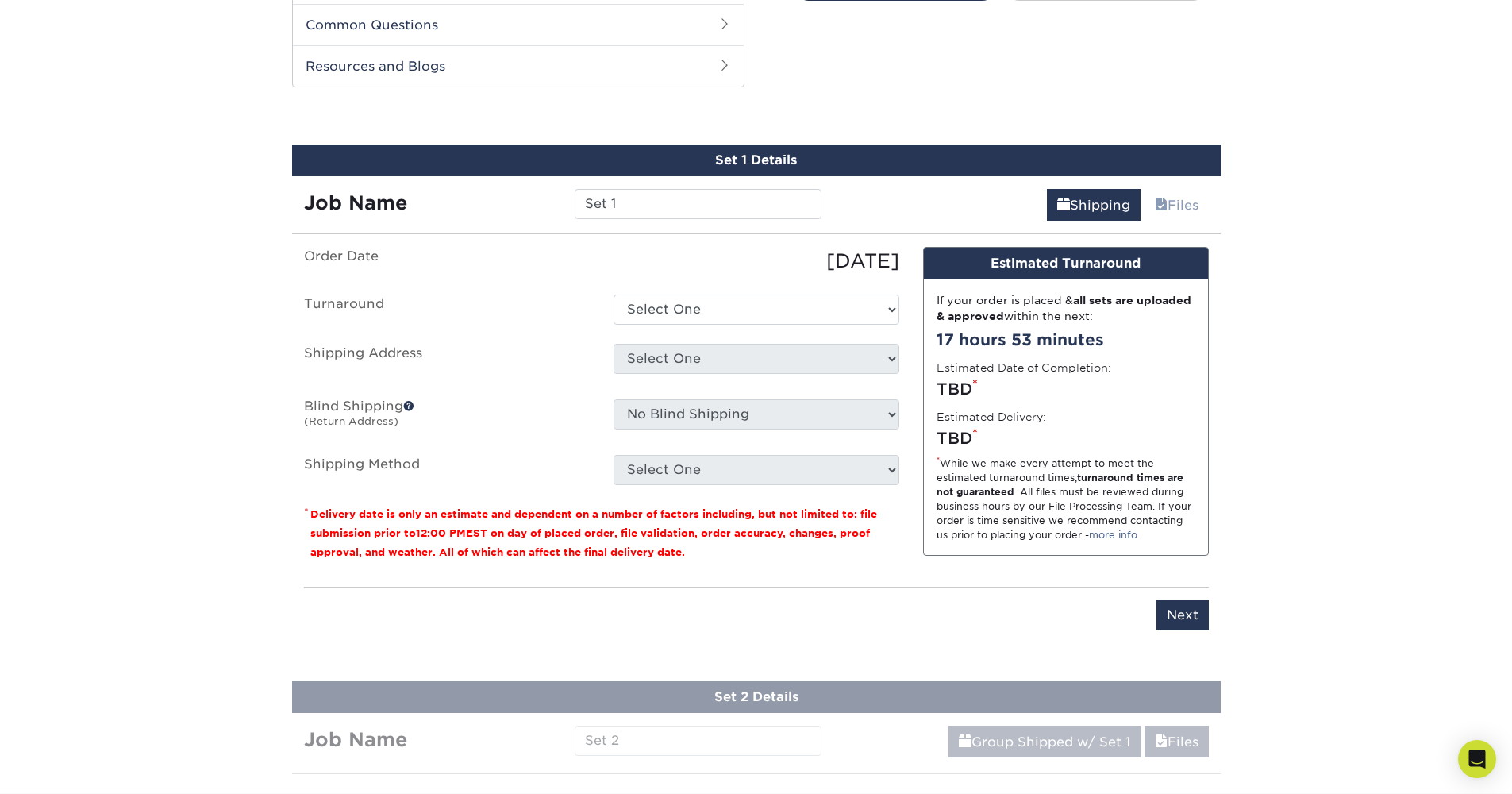
scroll to position [808, 0]
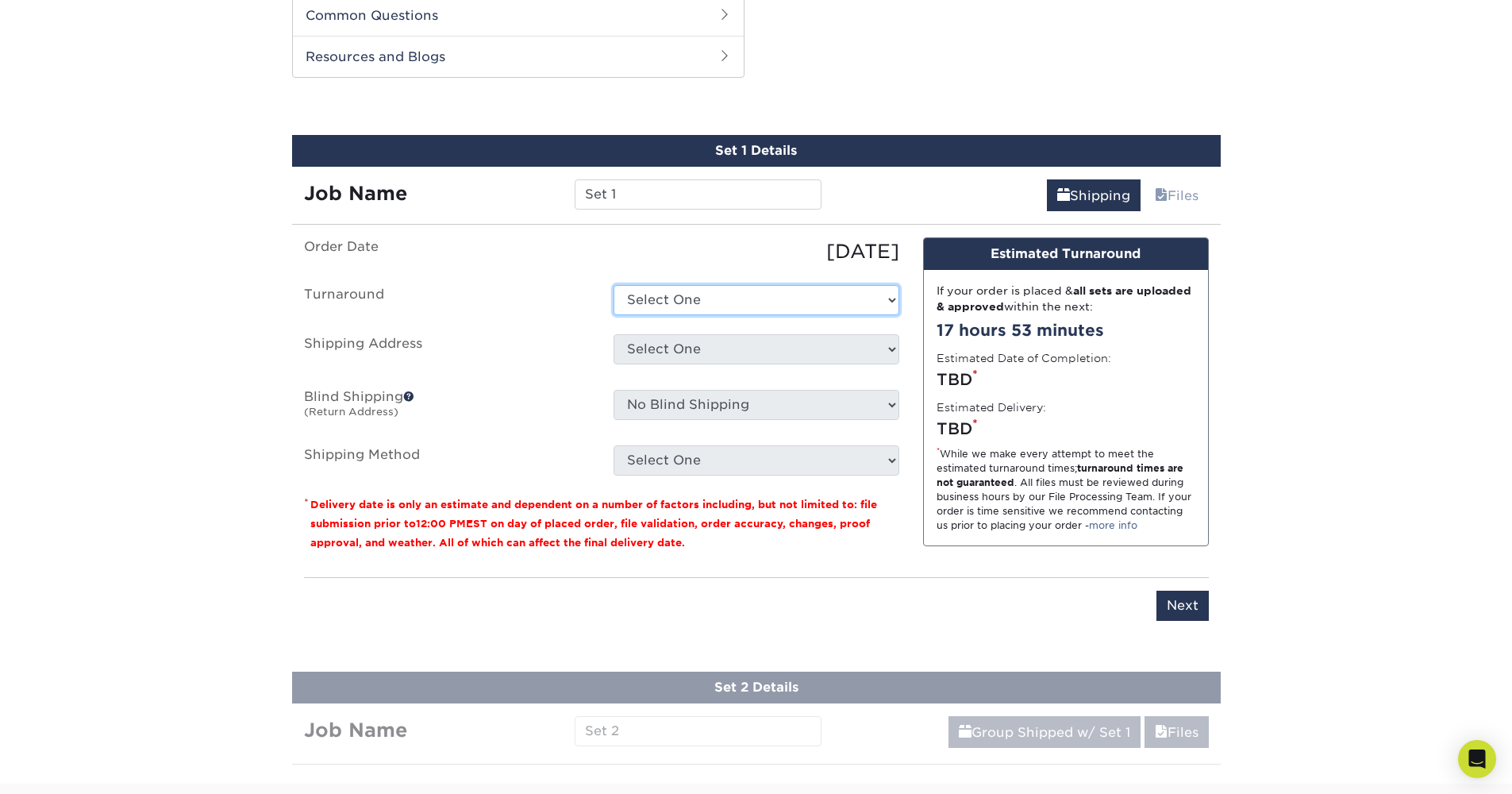
select select "d7e891b1-ae9b-4226-a022-25e4a50b7758"
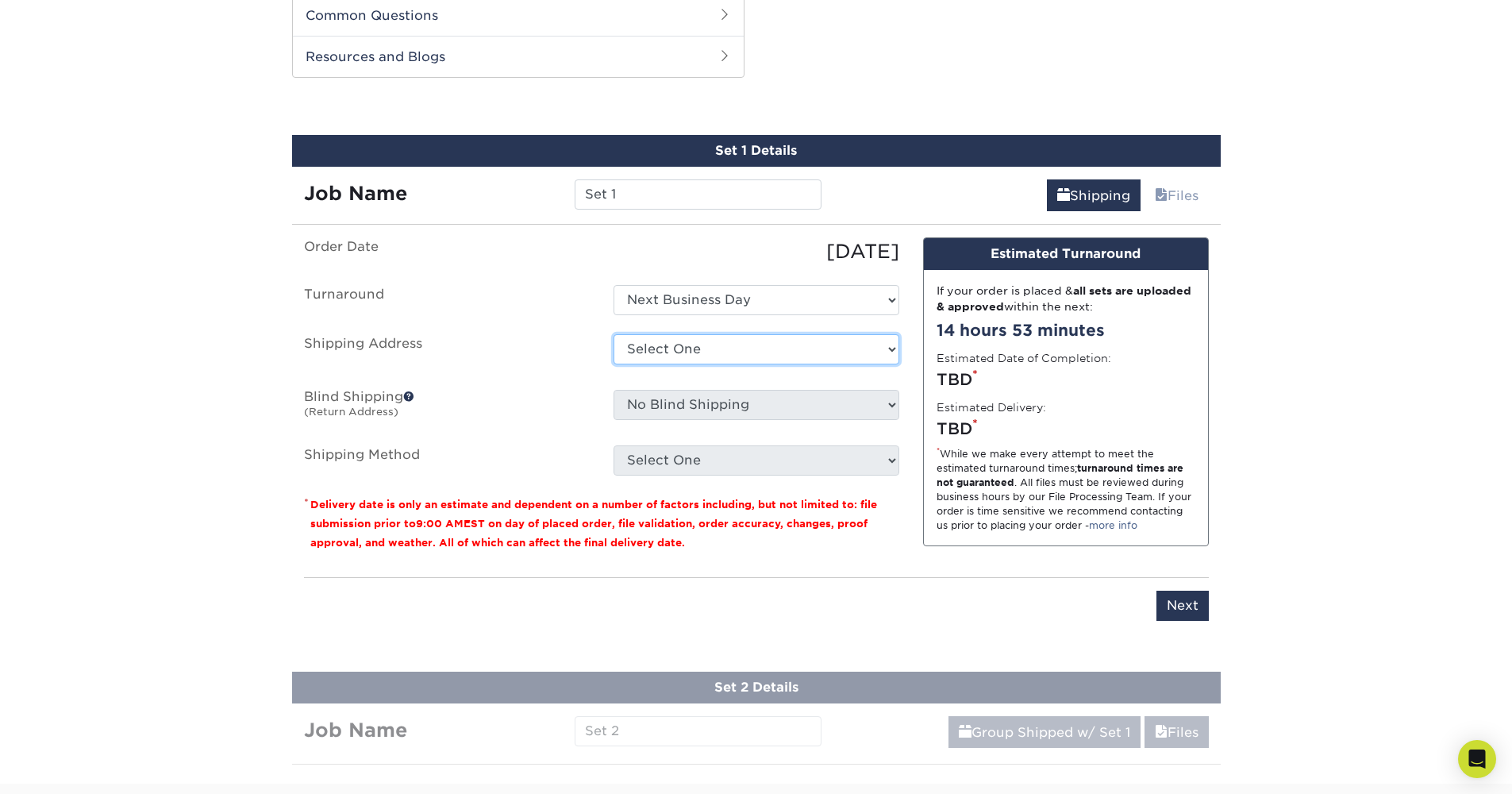
select select "285526"
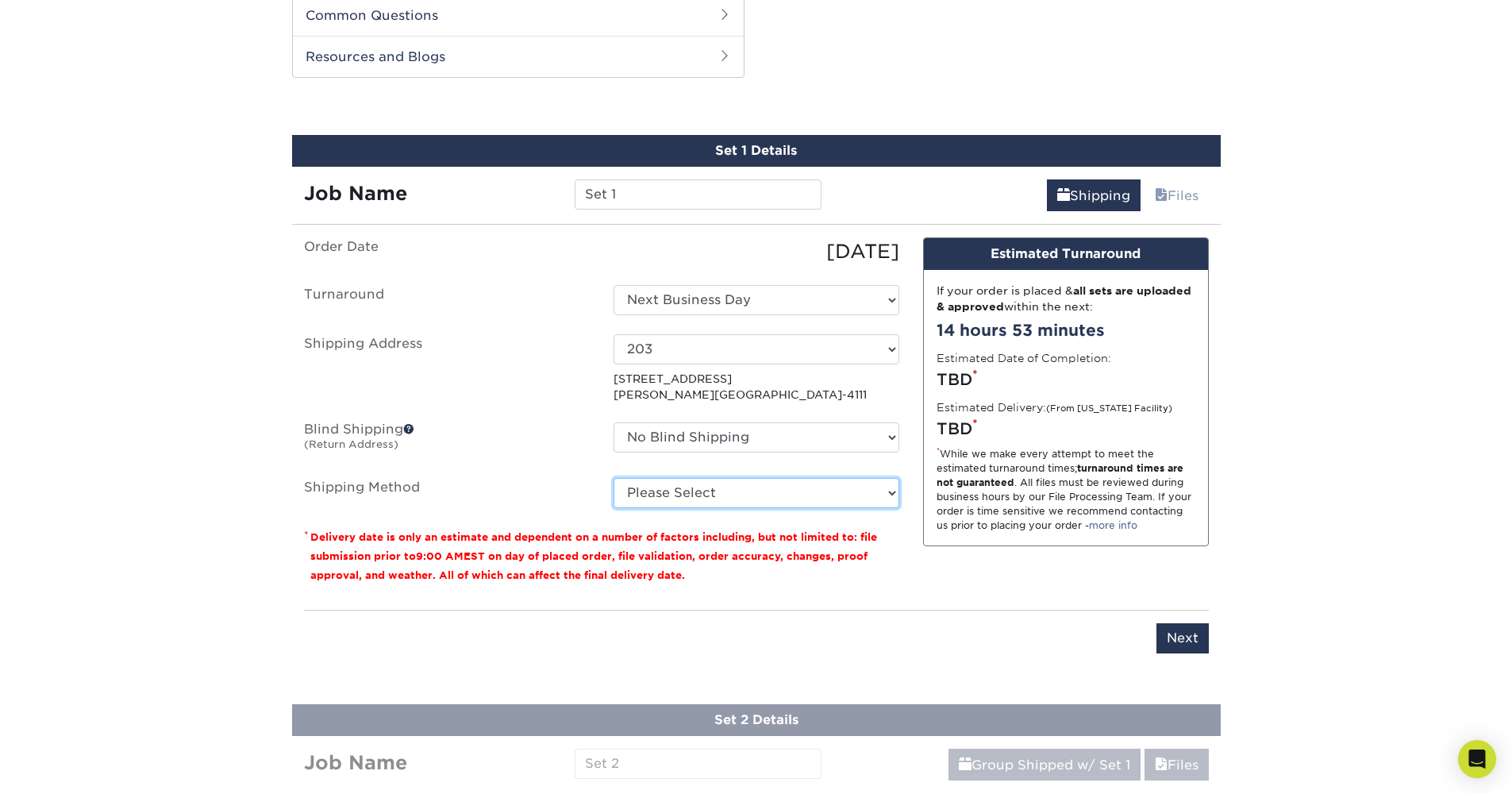
select select "01"
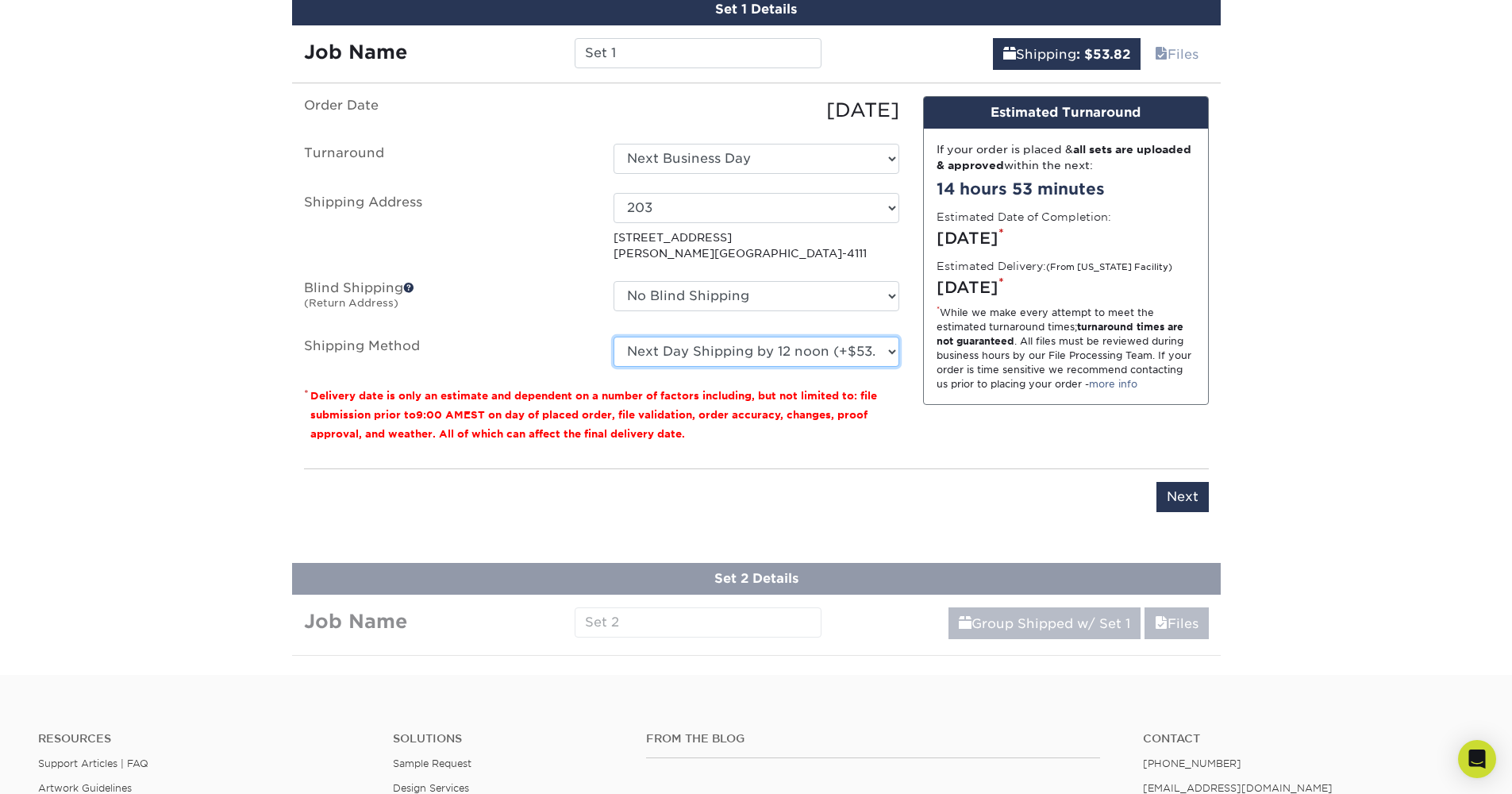
scroll to position [795, 0]
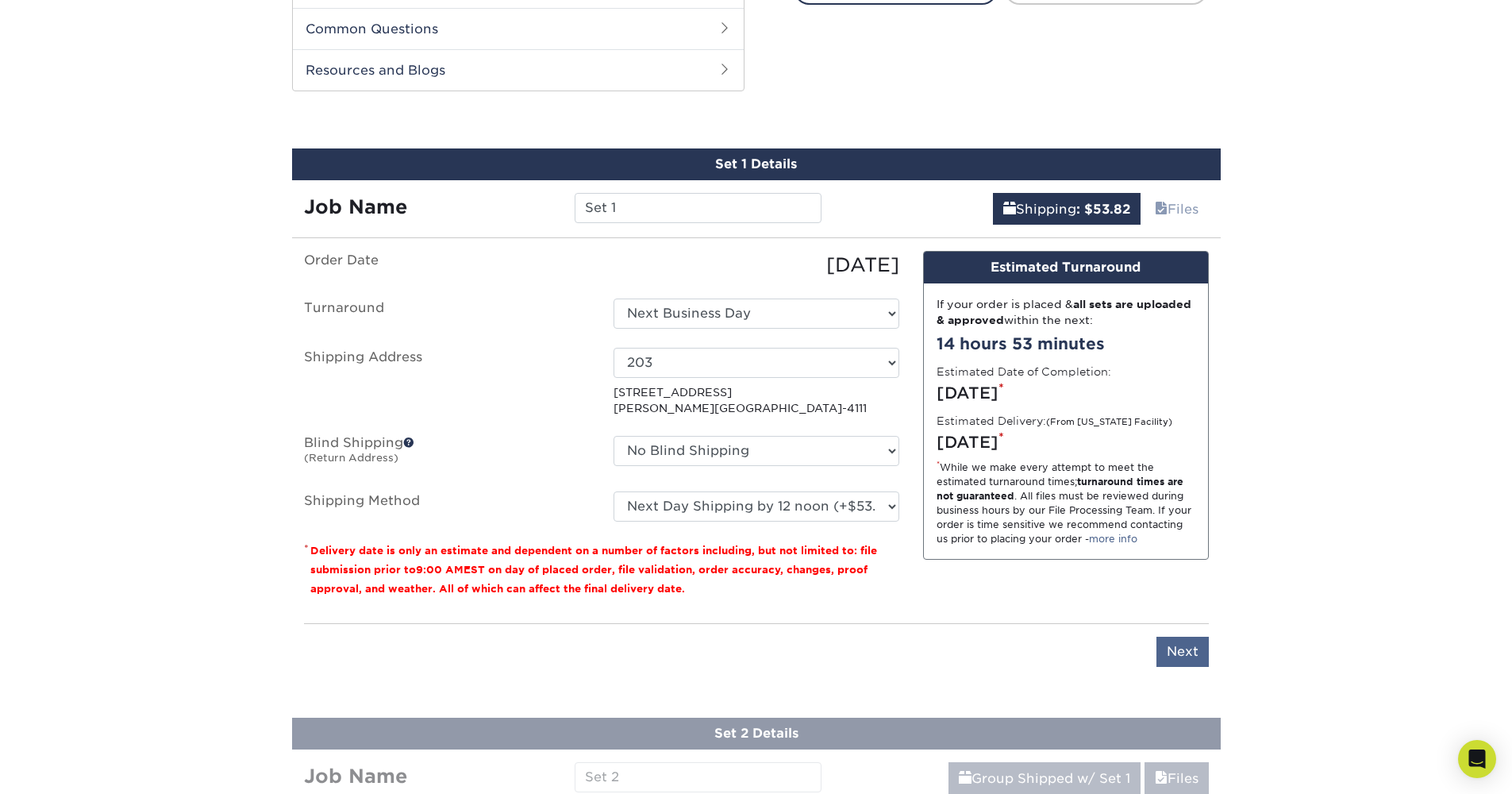
click at [1184, 646] on input "Next" at bounding box center [1183, 652] width 52 height 30
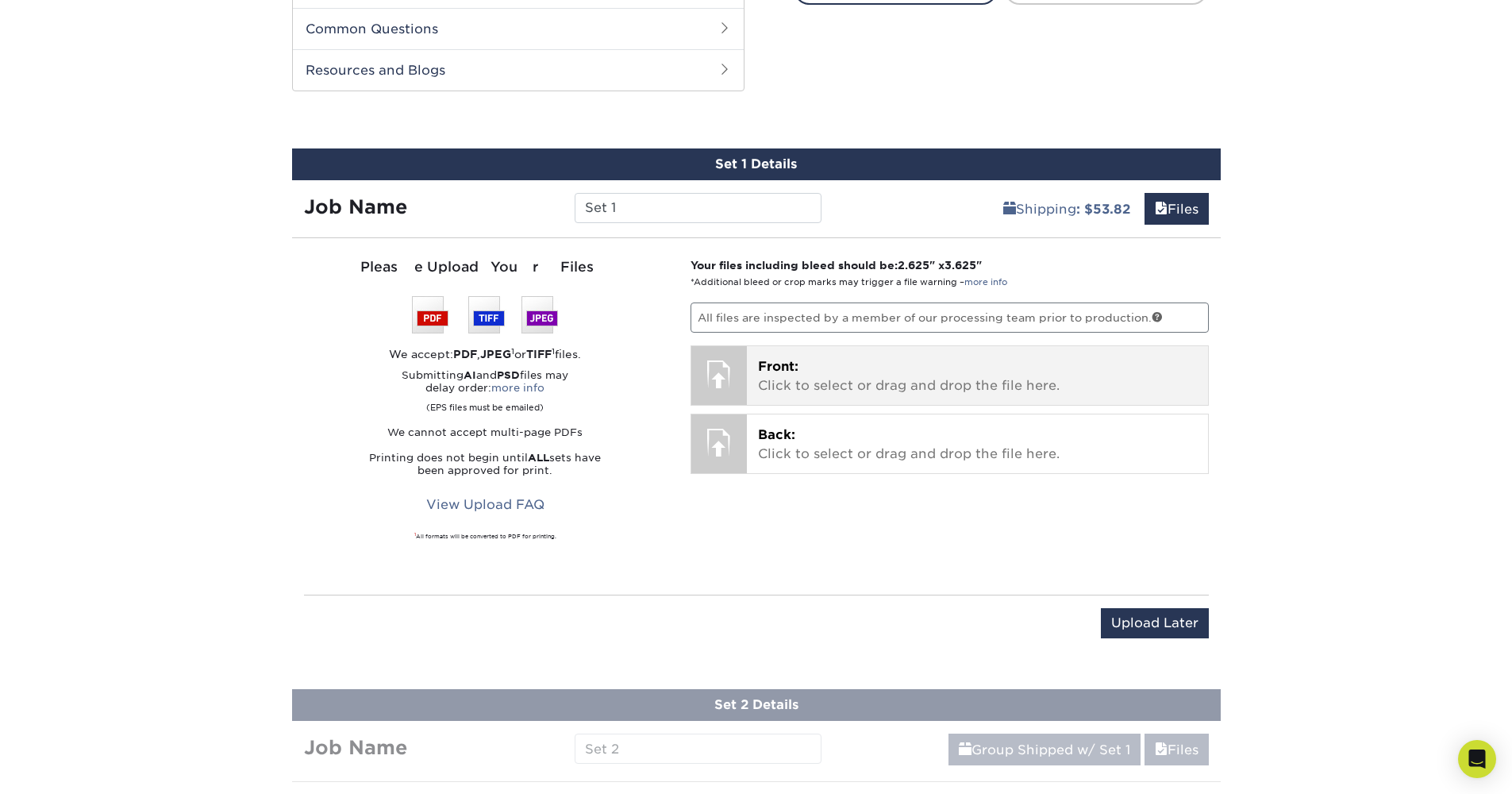
click at [946, 370] on p "Front: Click to select or drag and drop the file here." at bounding box center [977, 376] width 439 height 38
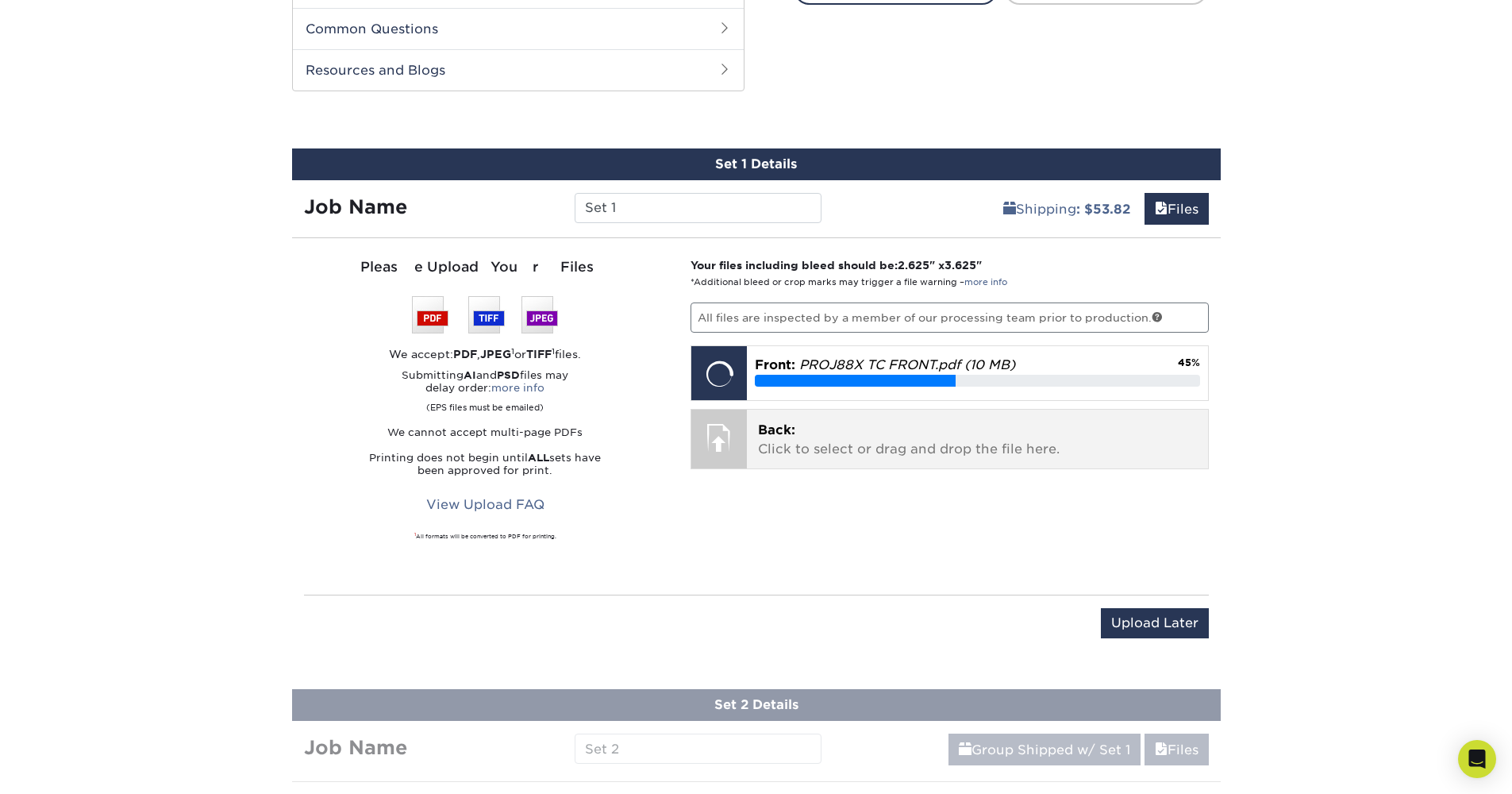
click at [870, 440] on p "Back: Click to select or drag and drop the file here." at bounding box center [977, 440] width 439 height 38
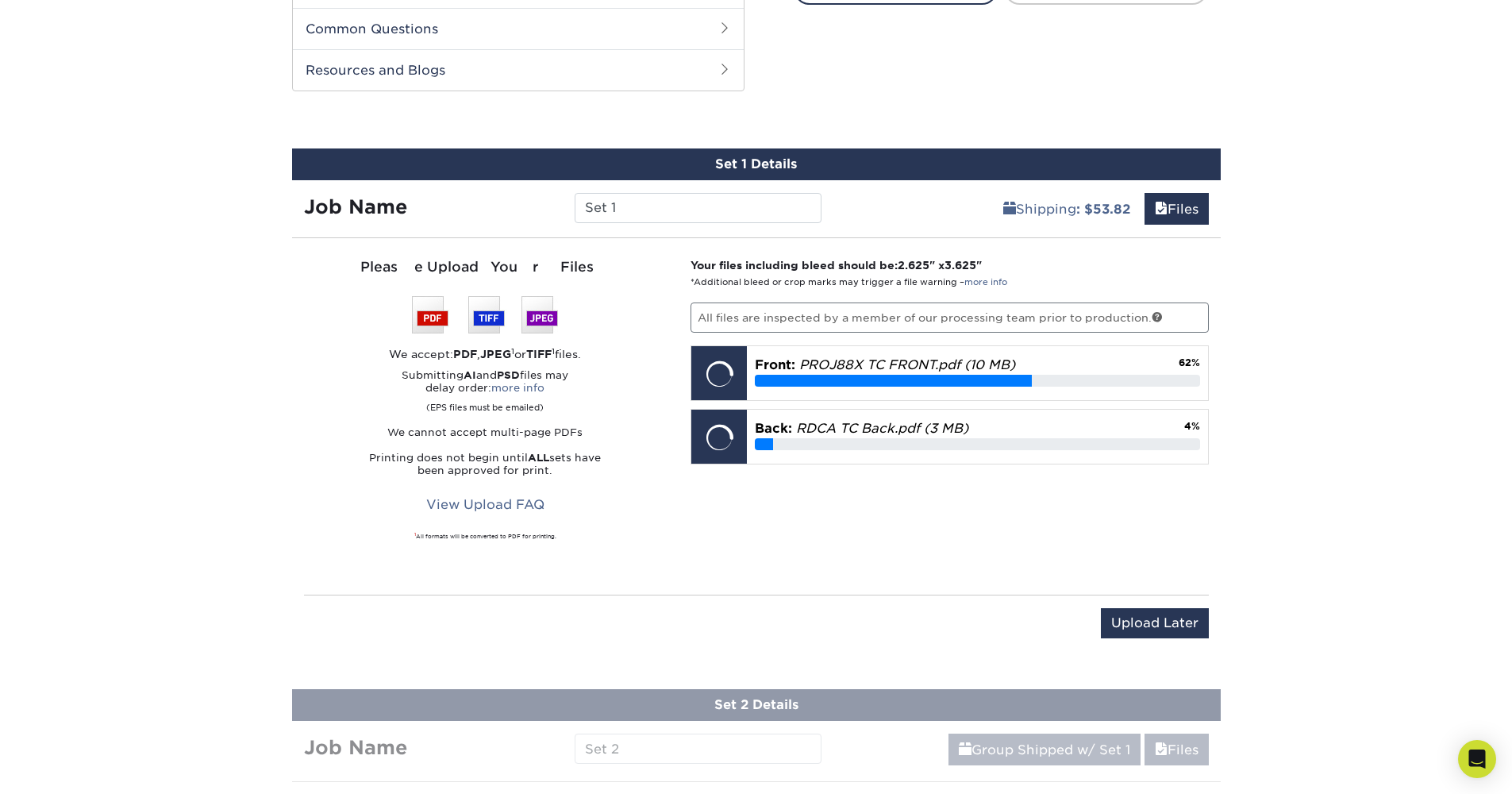
scroll to position [943, 0]
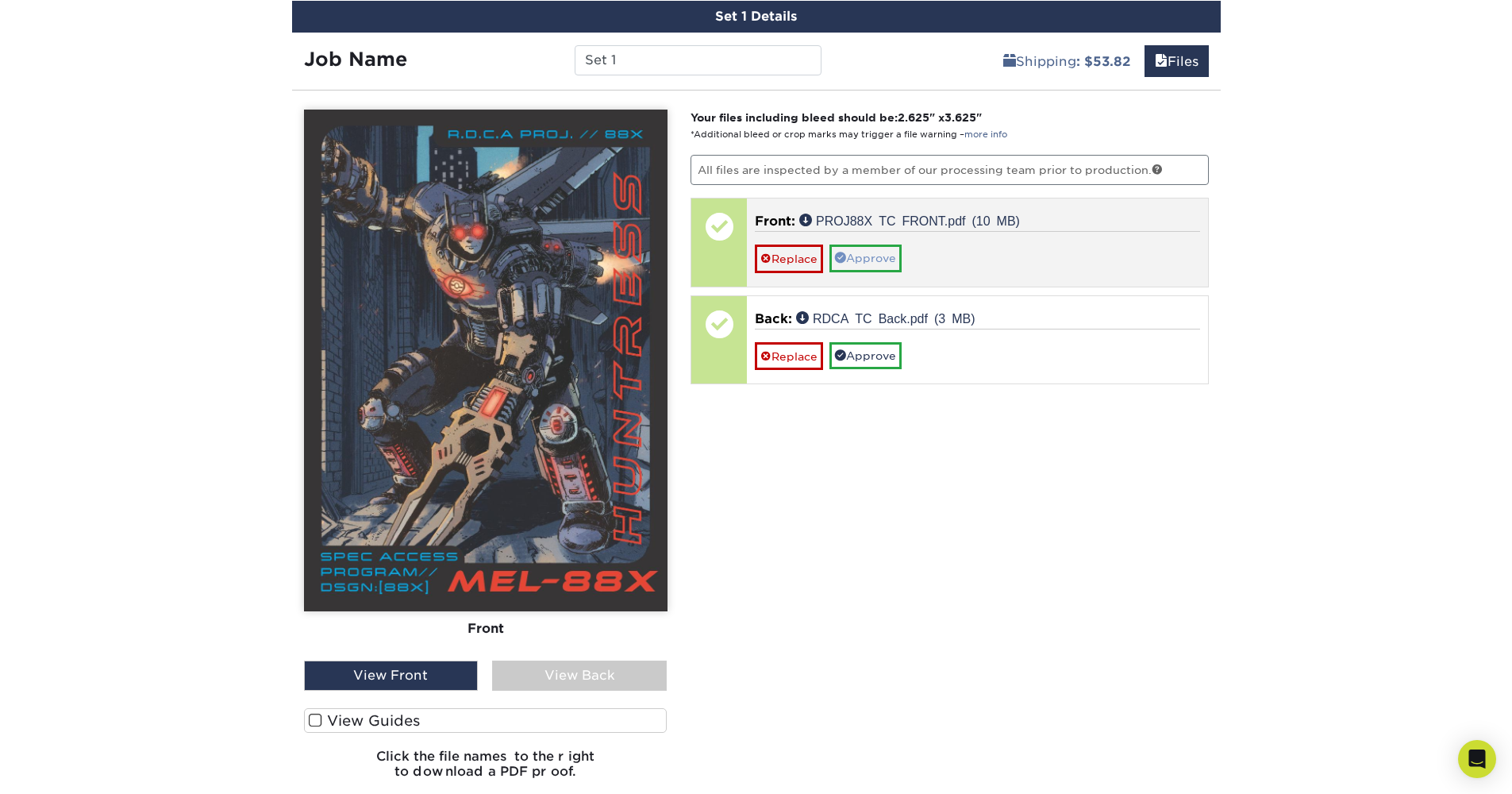
click at [870, 251] on link "Approve" at bounding box center [866, 258] width 72 height 27
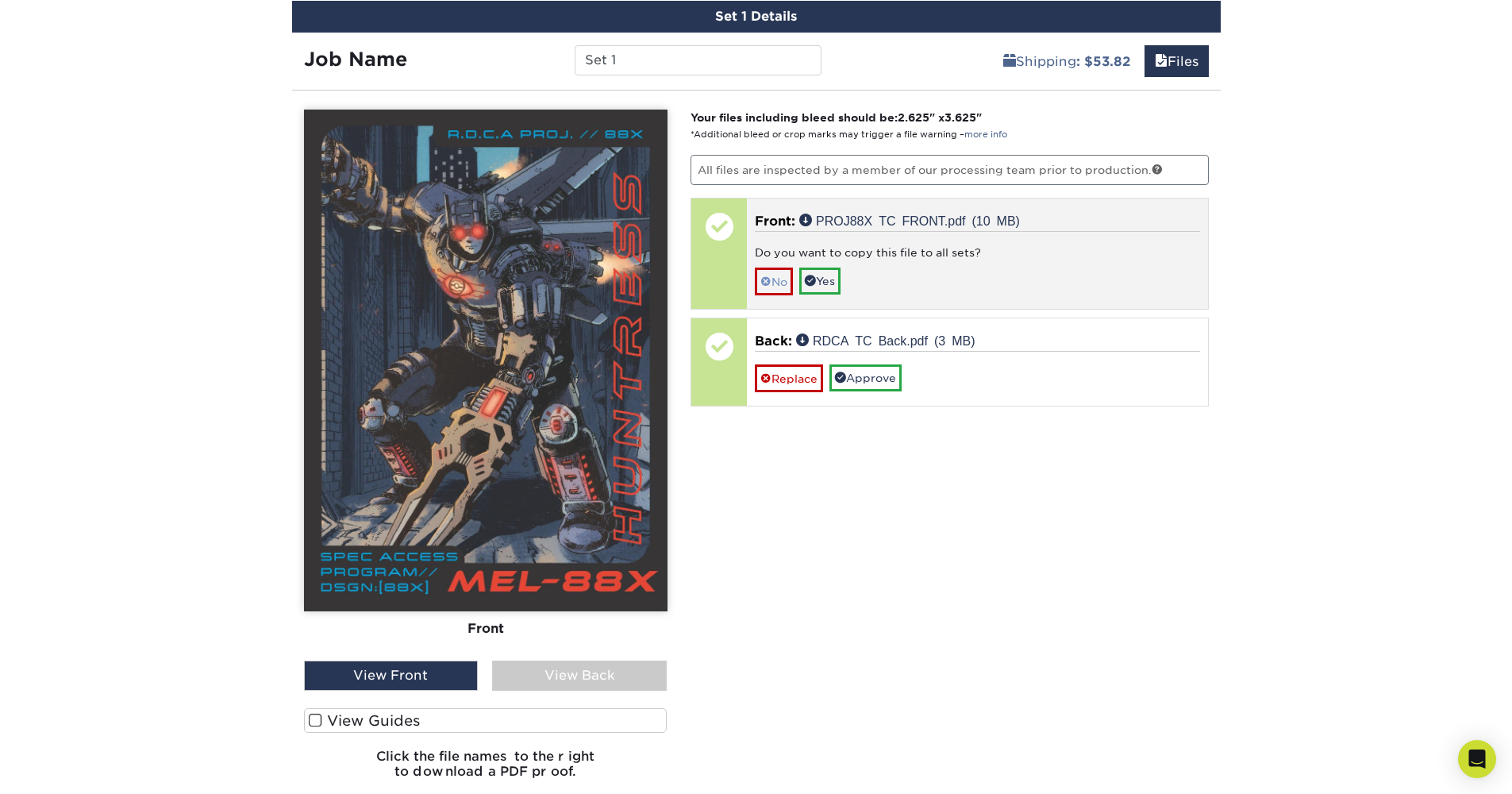
click at [778, 283] on link "No" at bounding box center [774, 281] width 38 height 28
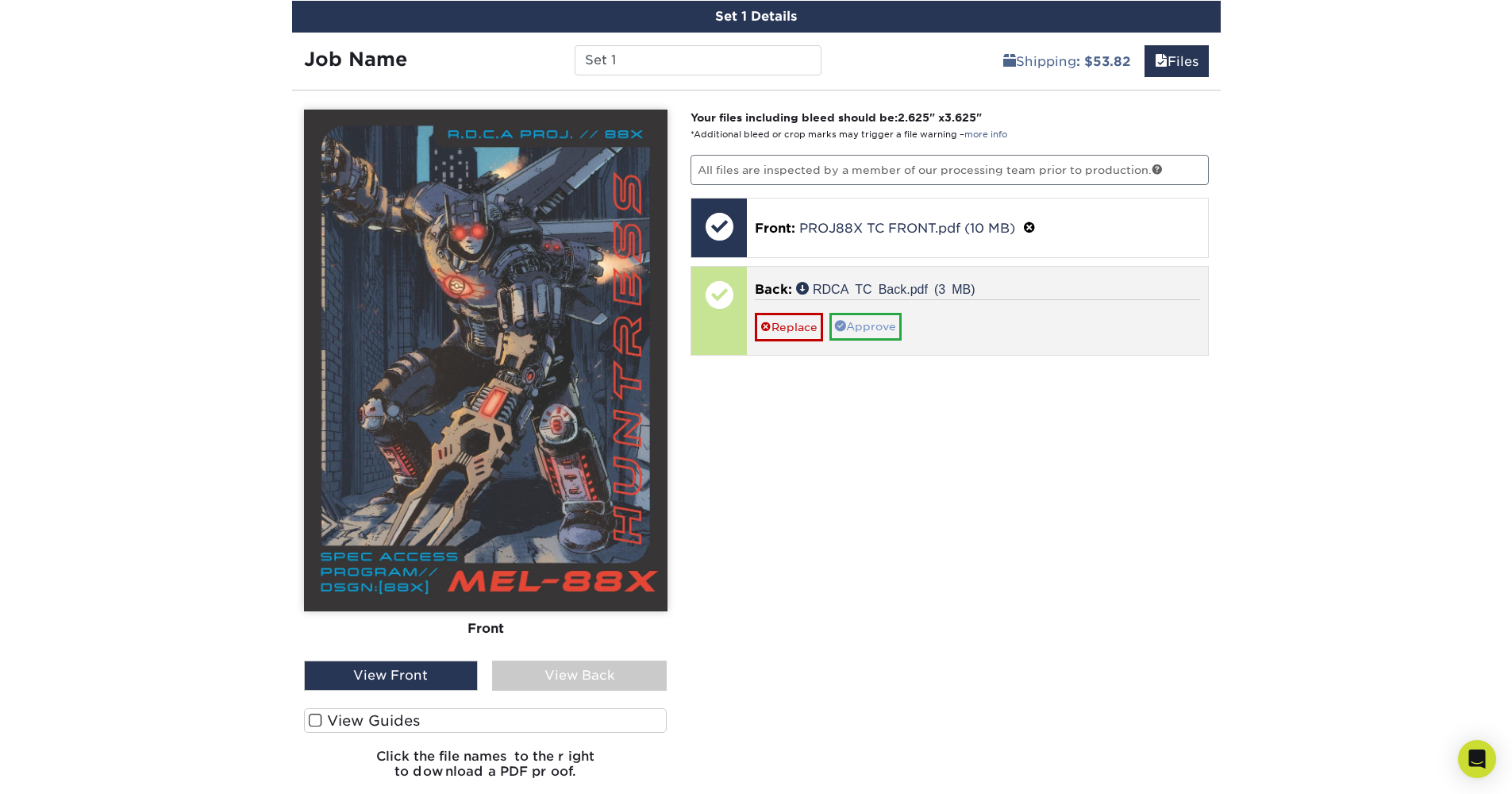
click at [861, 333] on link "Approve" at bounding box center [866, 326] width 72 height 27
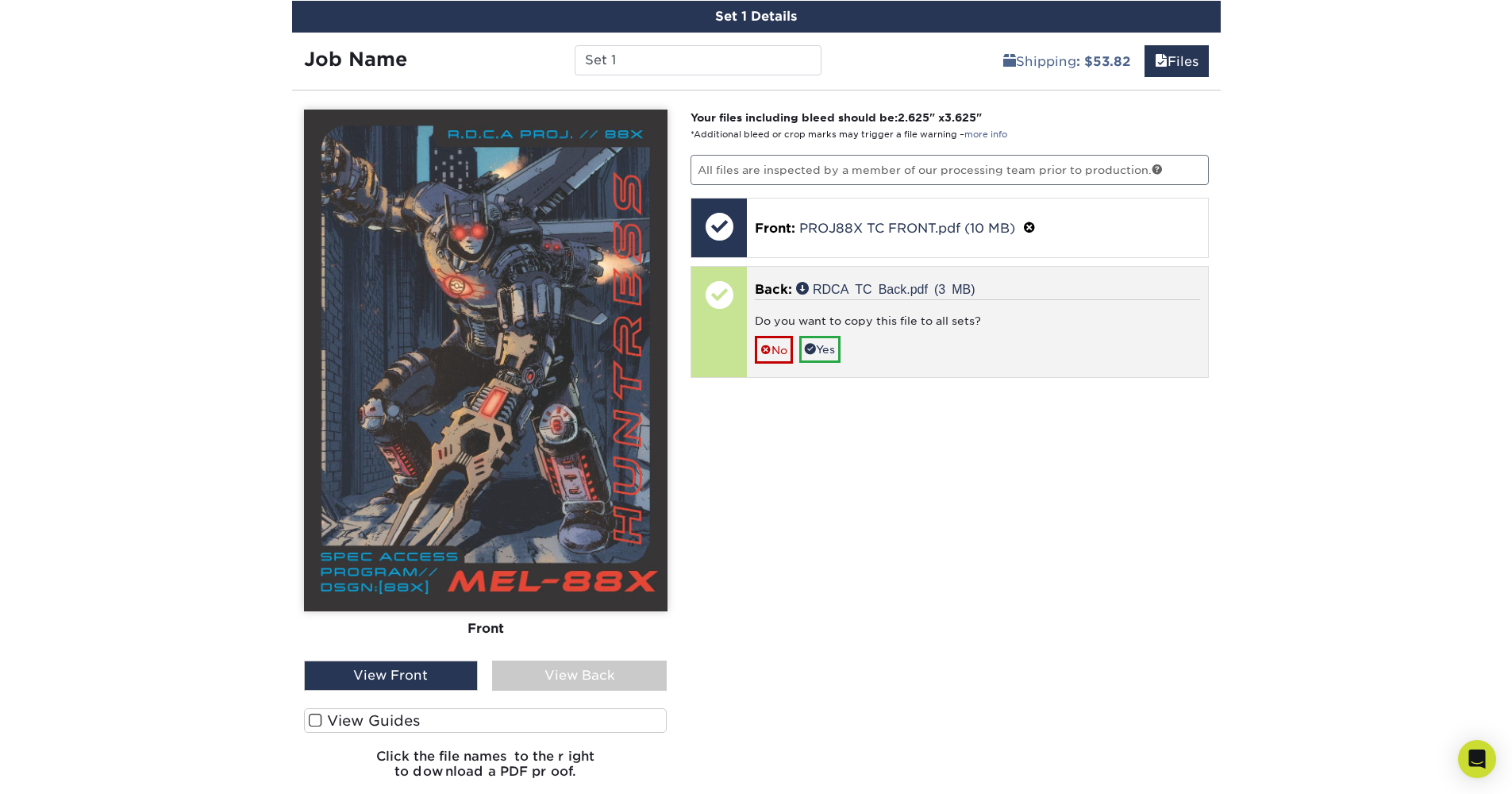
click at [800, 343] on div "Do you want to copy this file to all sets? No Yes" at bounding box center [978, 331] width 445 height 64
click at [793, 346] on link "No" at bounding box center [774, 350] width 38 height 28
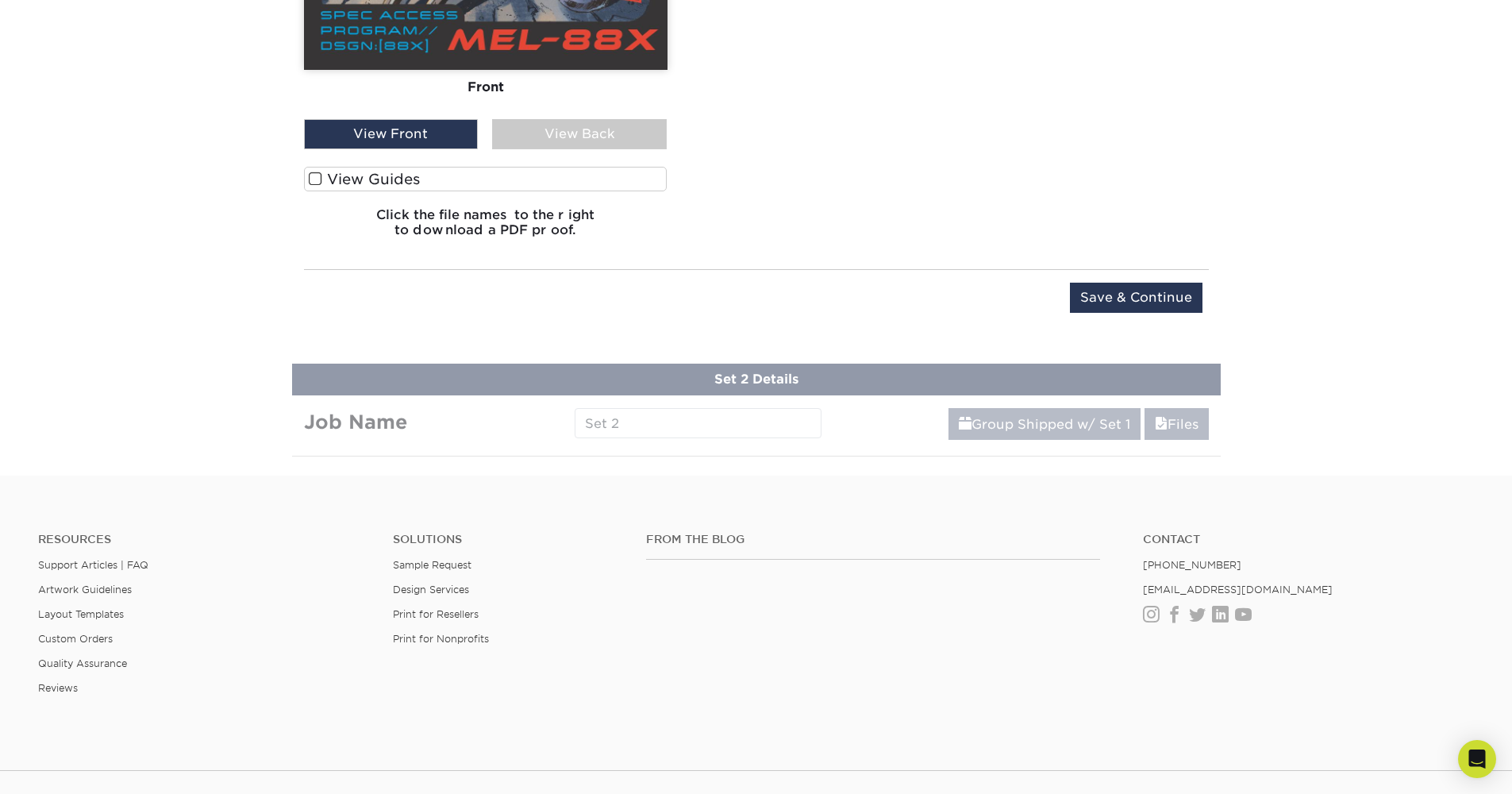
scroll to position [1628, 0]
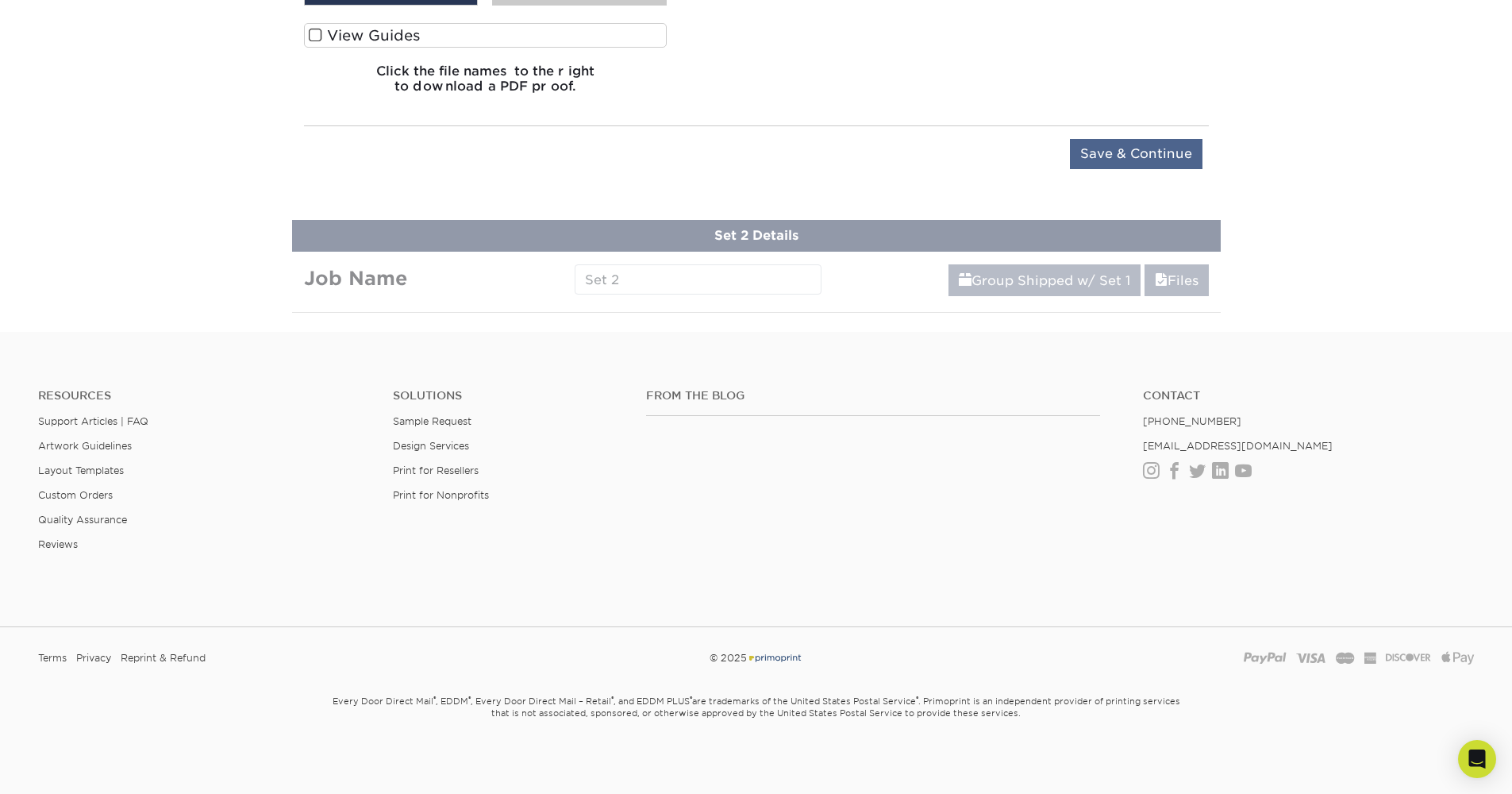
click at [1136, 146] on input "Save & Continue" at bounding box center [1136, 153] width 132 height 30
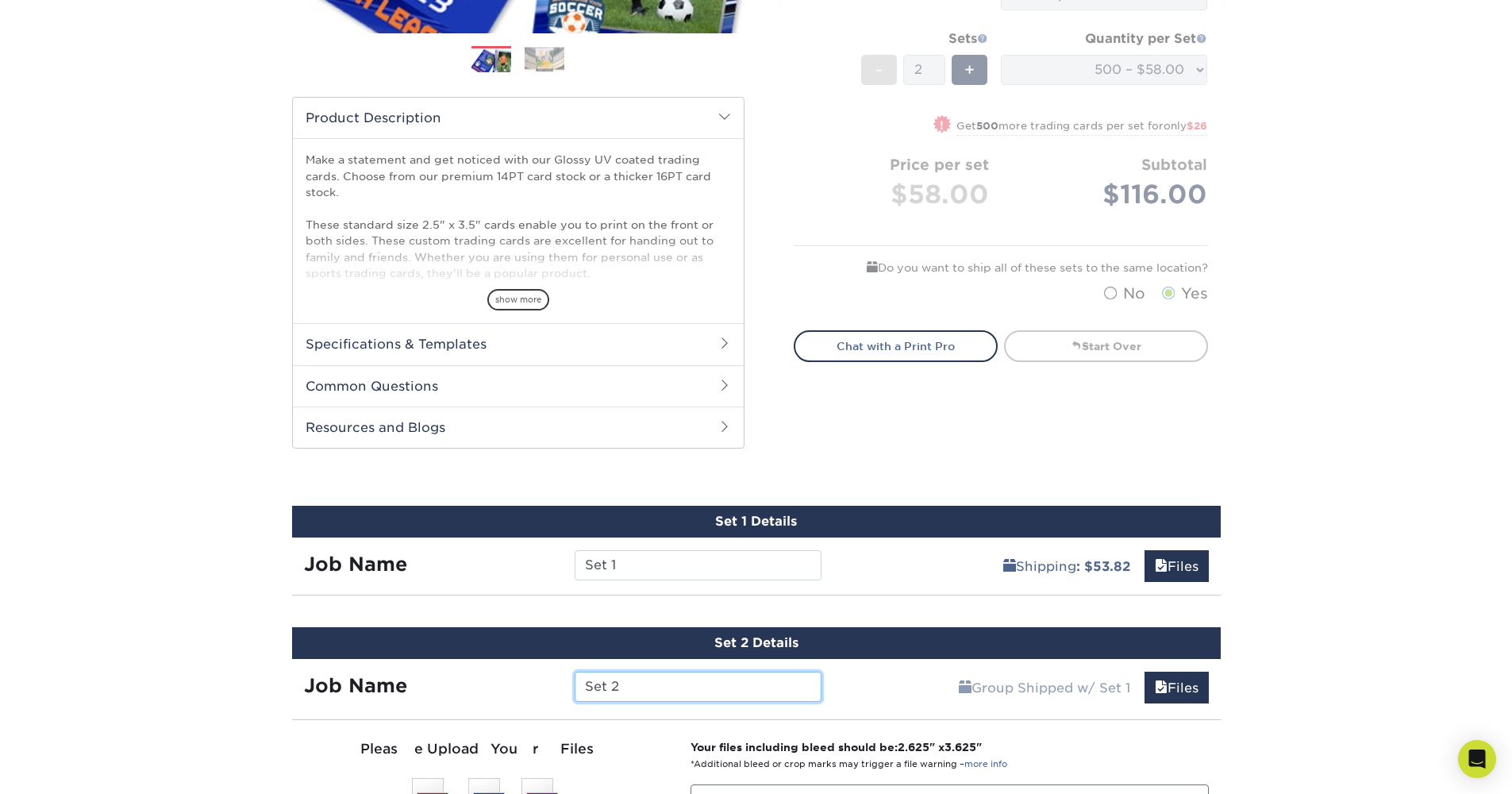
scroll to position [771, 0]
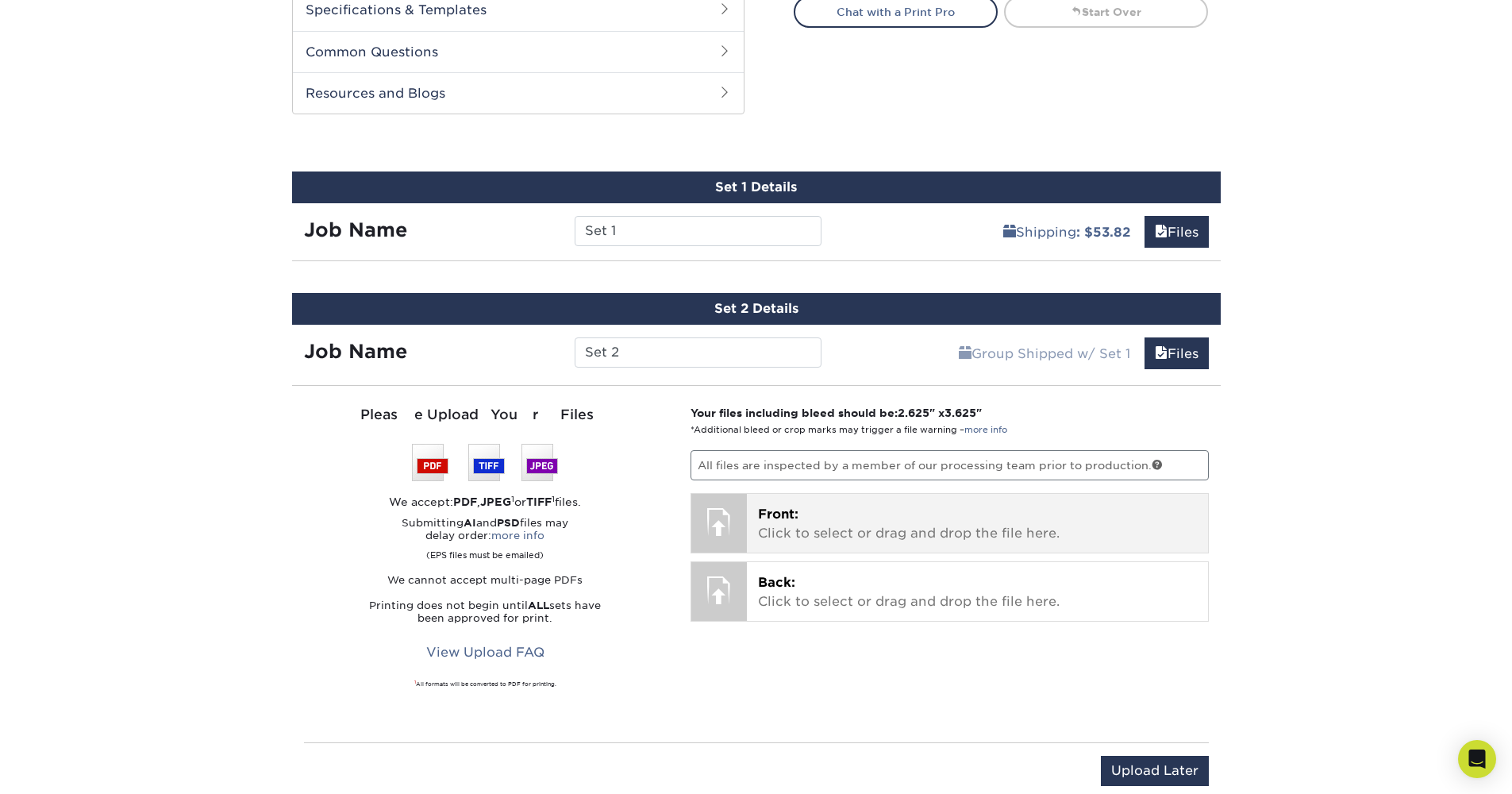
click at [880, 534] on p "Front: Click to select or drag and drop the file here." at bounding box center [977, 524] width 439 height 38
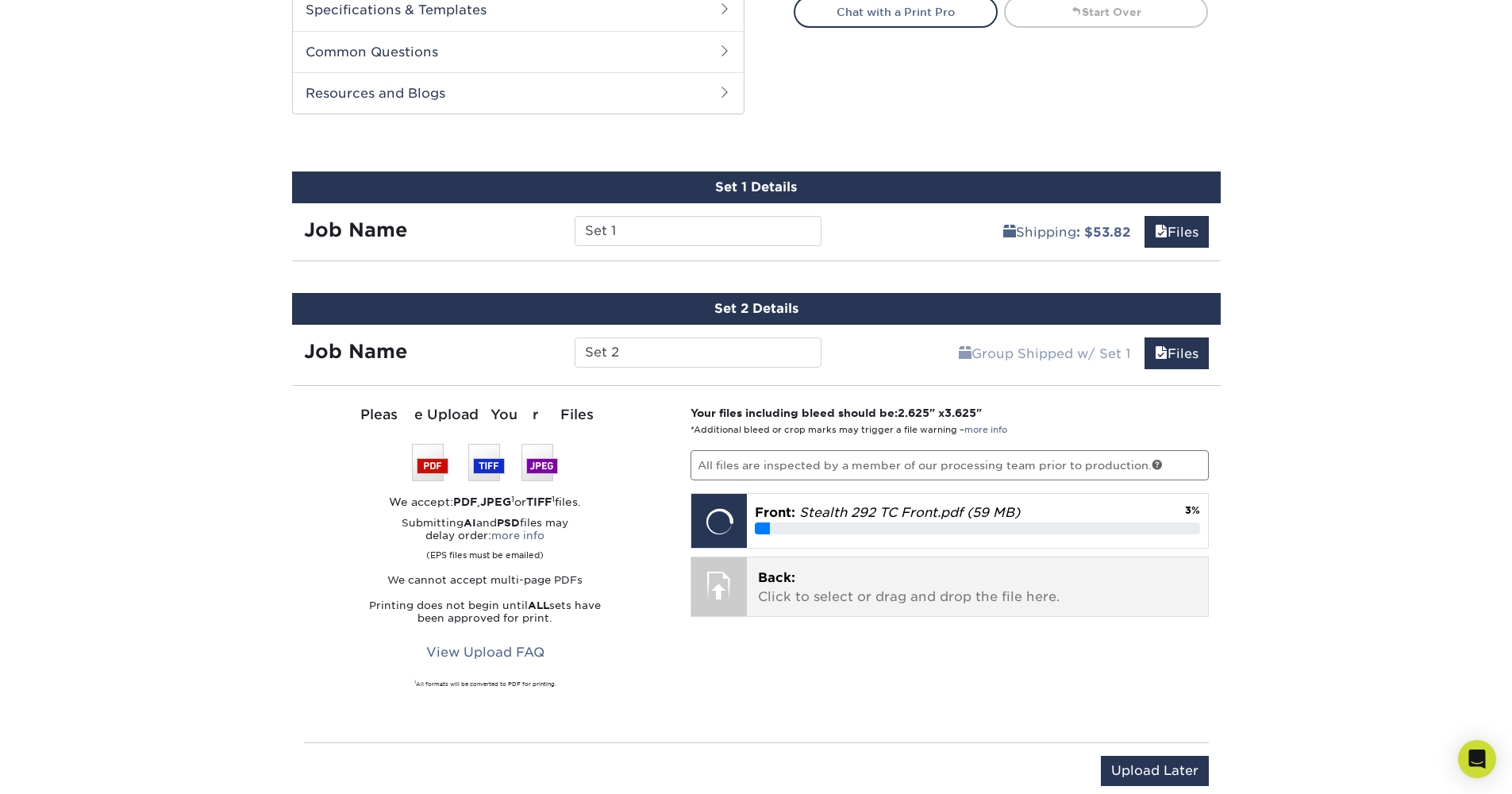
click at [1024, 580] on p "Back: Click to select or drag and drop the file here." at bounding box center [977, 588] width 439 height 38
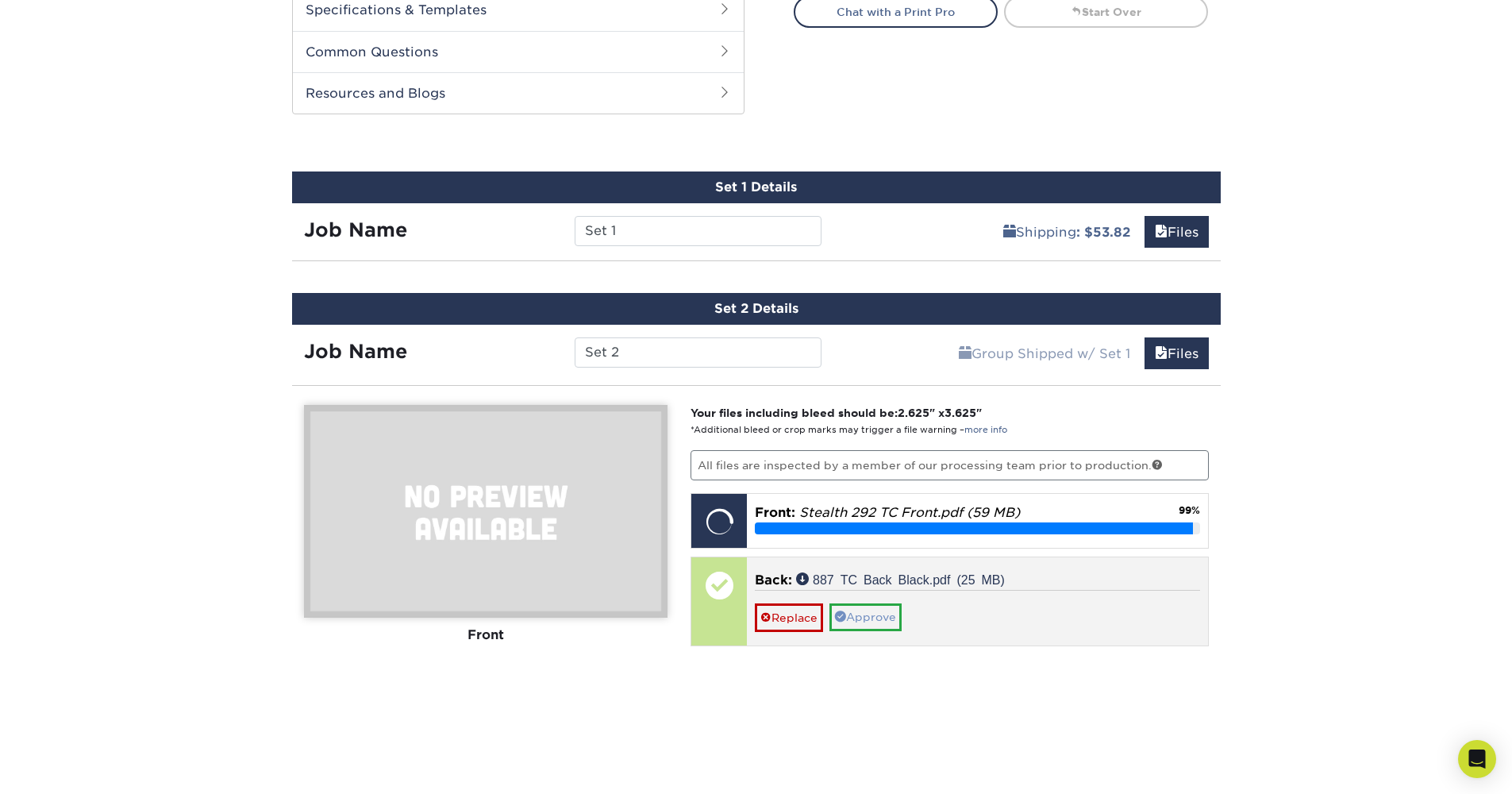
click at [863, 608] on link "Approve" at bounding box center [866, 617] width 72 height 27
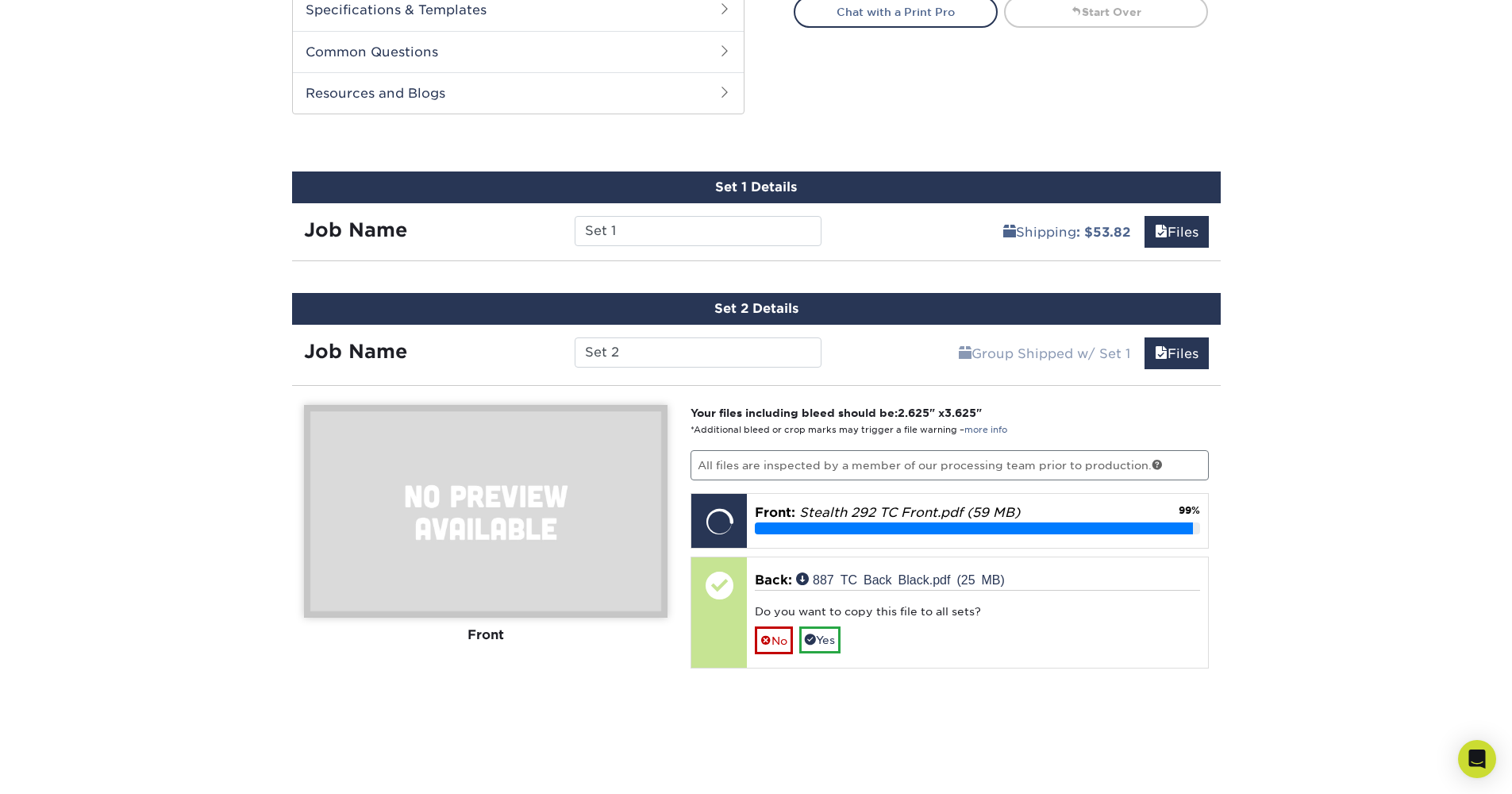
click at [784, 635] on link "No" at bounding box center [774, 640] width 38 height 28
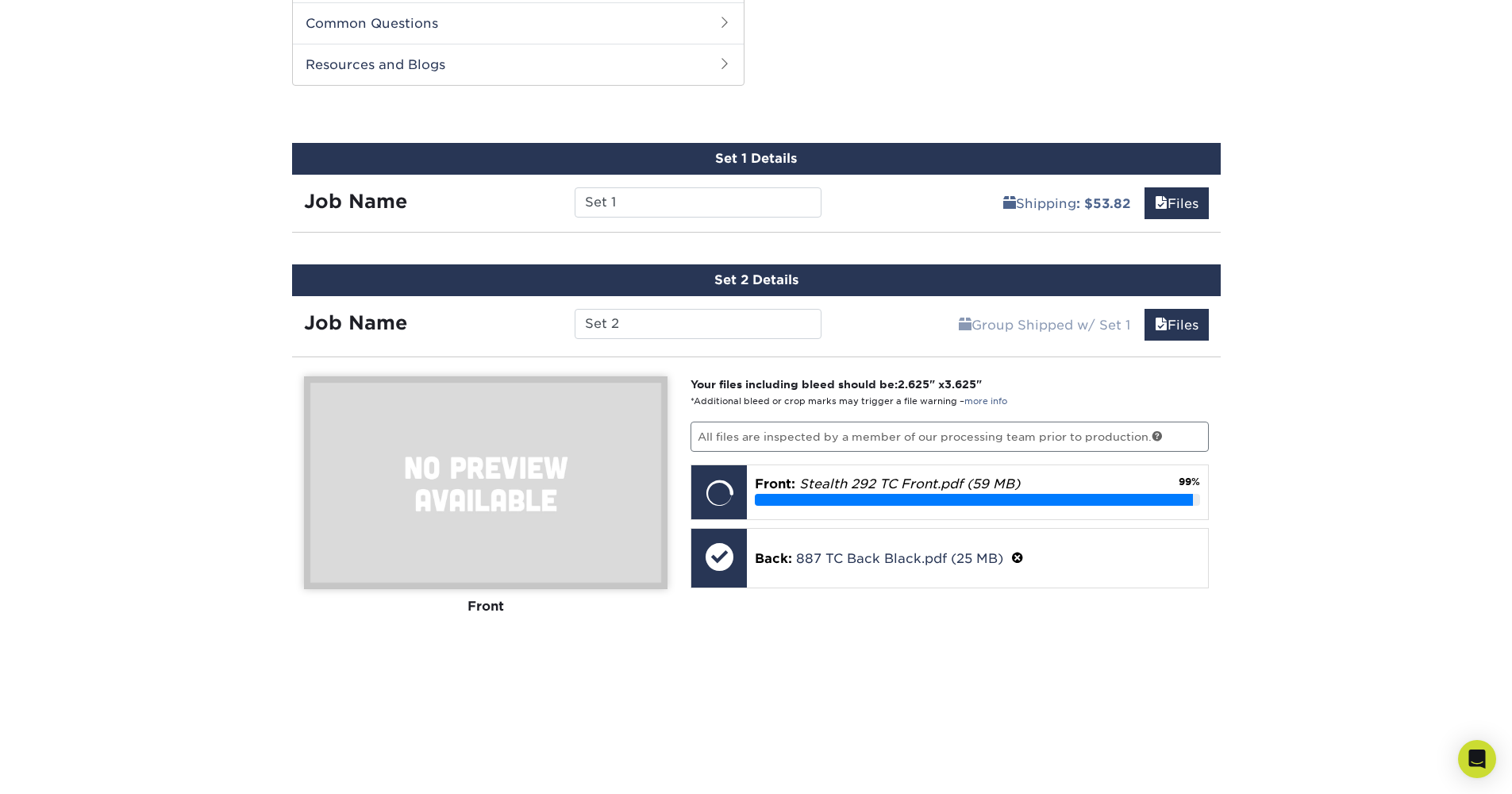
scroll to position [841, 0]
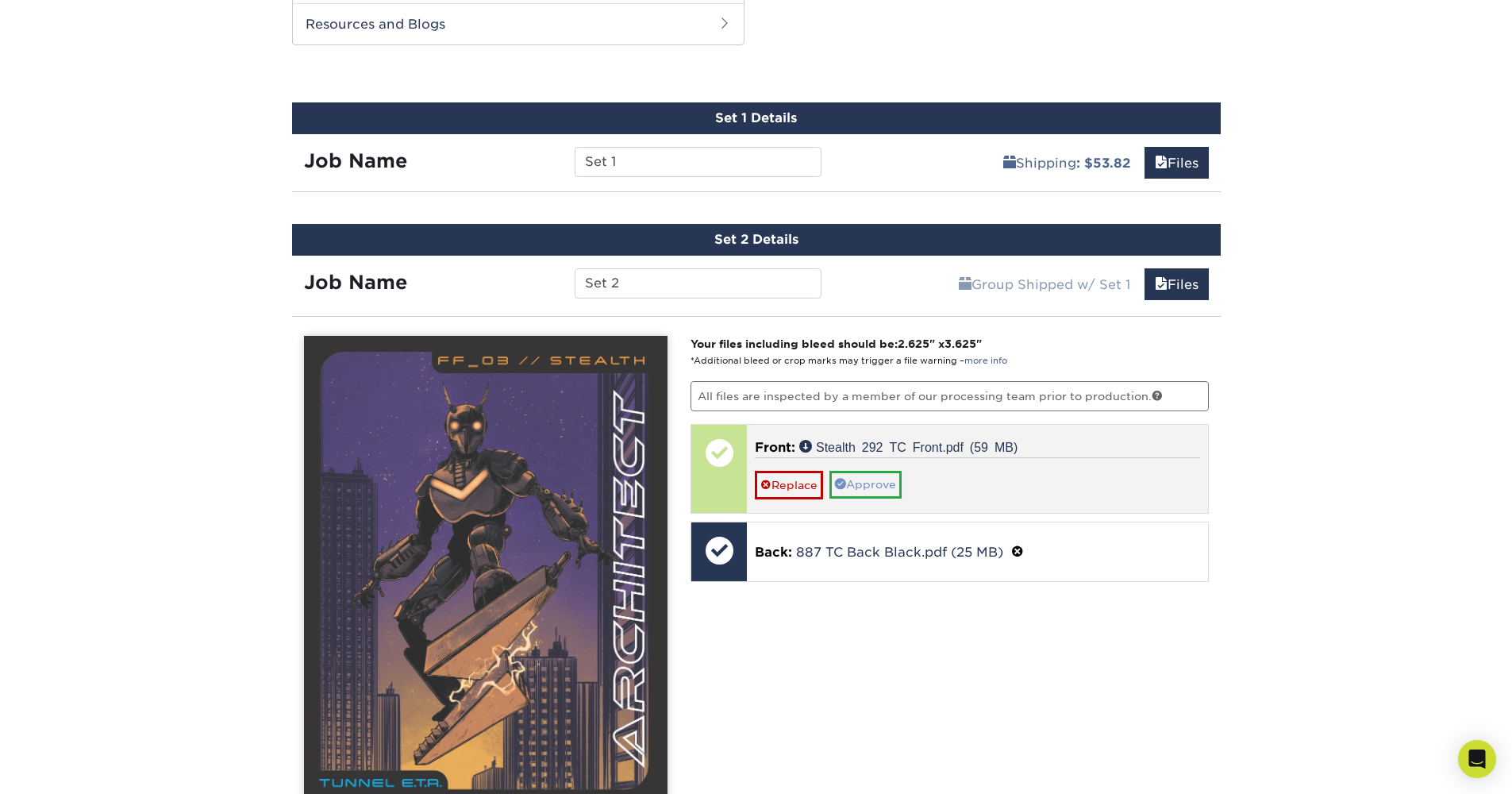
click at [881, 480] on link "Approve" at bounding box center [866, 484] width 72 height 27
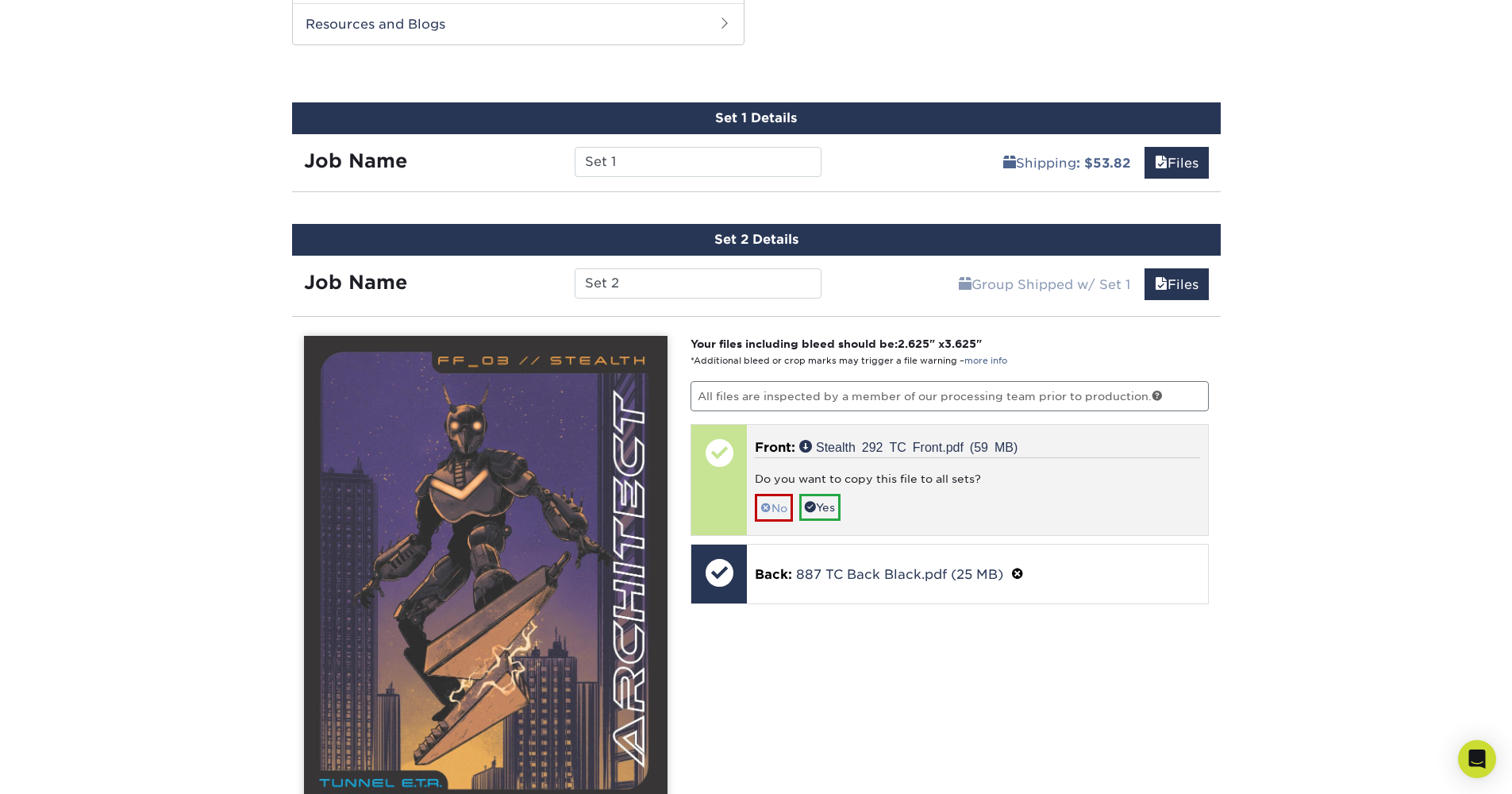
click at [782, 504] on link "No" at bounding box center [774, 507] width 38 height 28
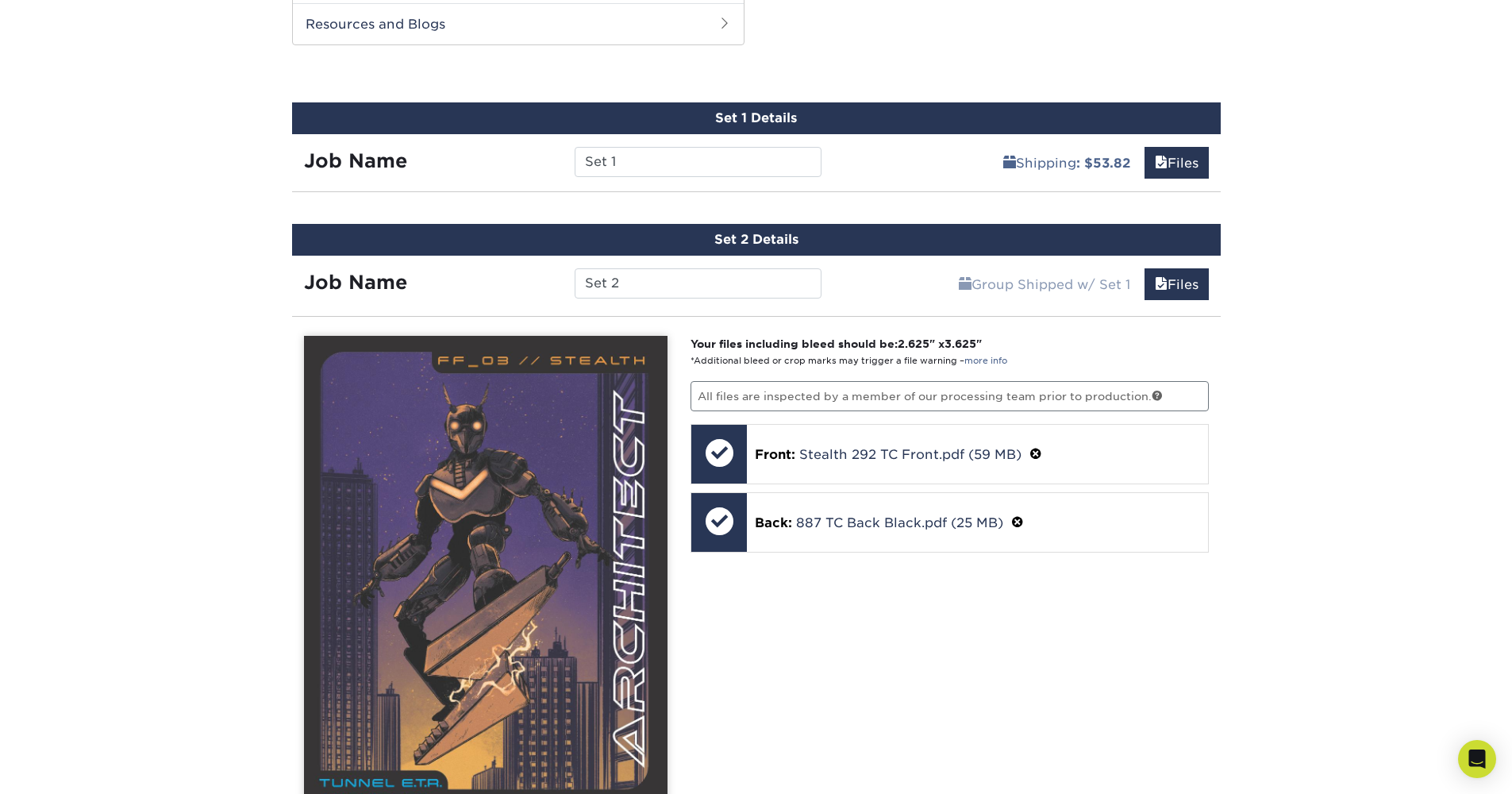
scroll to position [1200, 0]
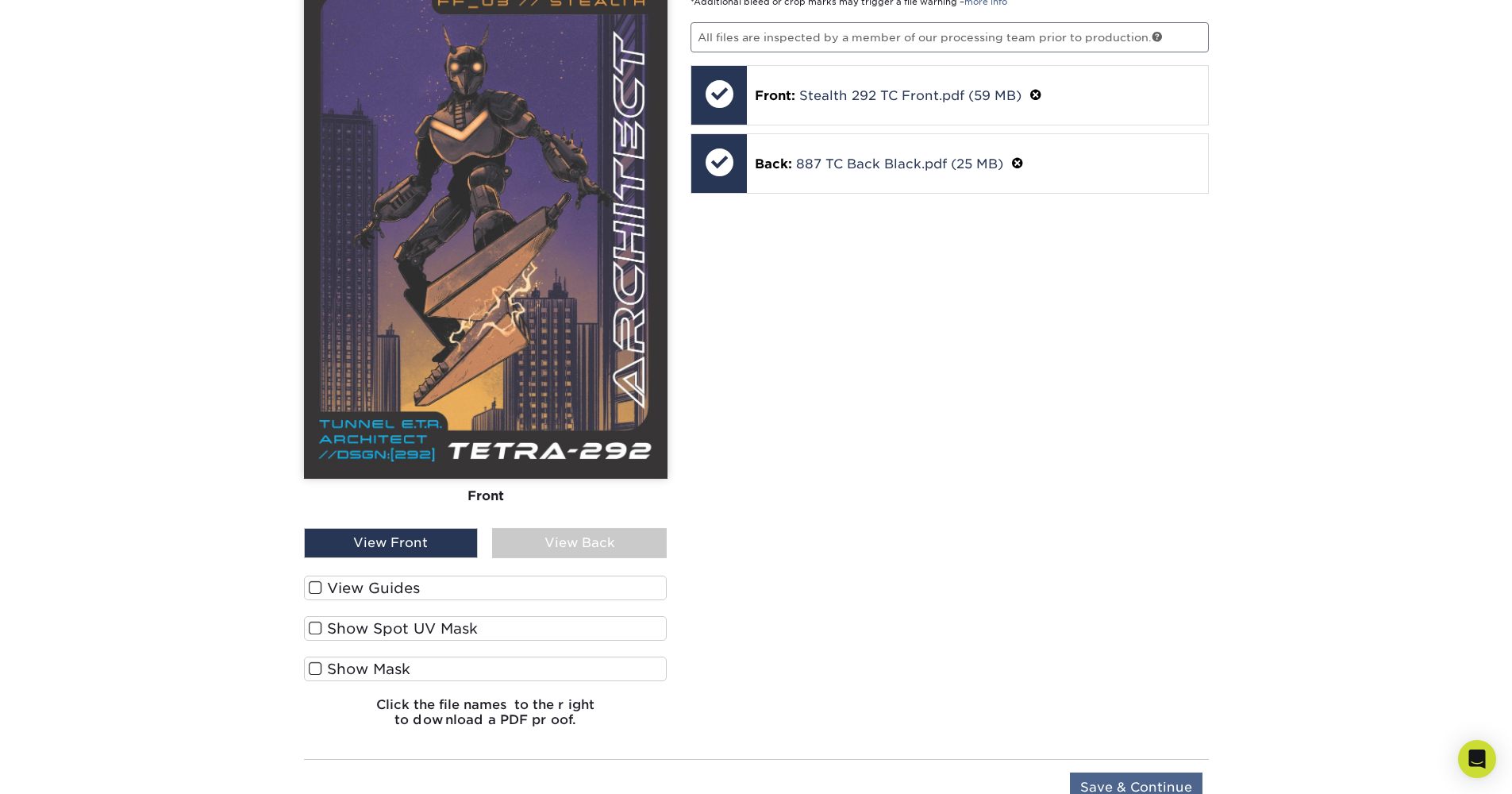
click at [1103, 785] on input "Save & Continue" at bounding box center [1136, 787] width 132 height 30
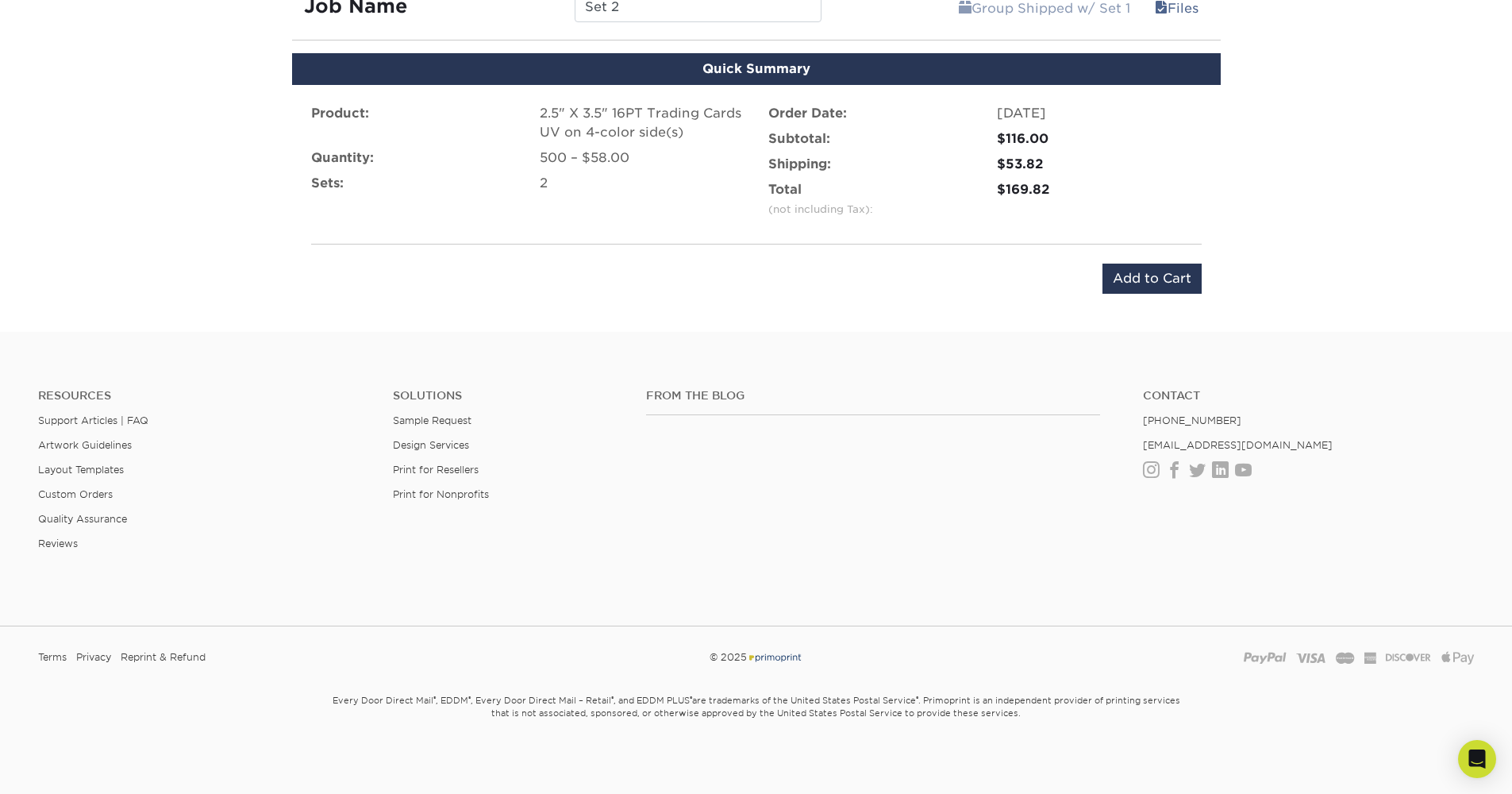
scroll to position [1114, 0]
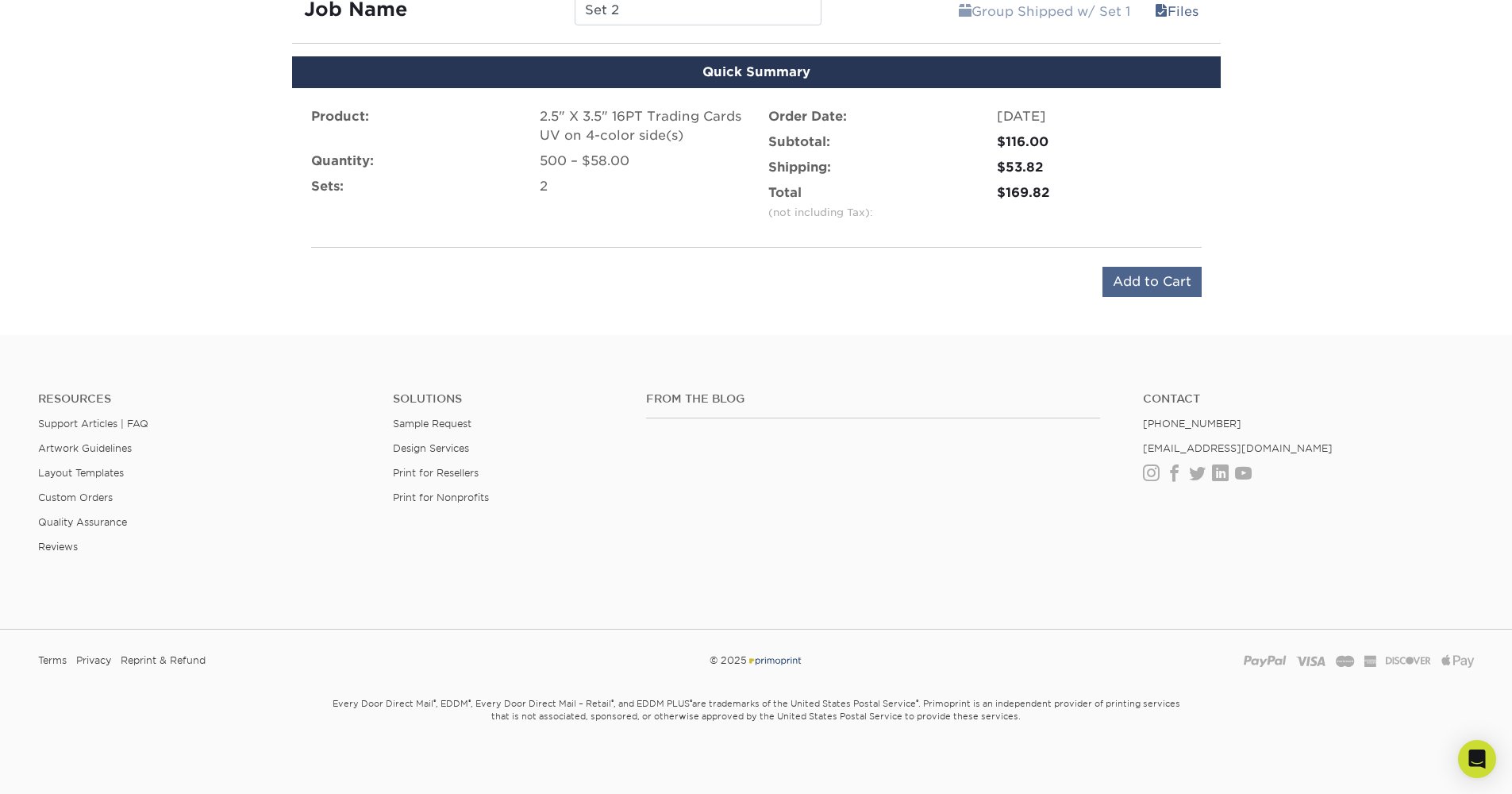
click at [1150, 285] on input "Add to Cart" at bounding box center [1152, 281] width 99 height 30
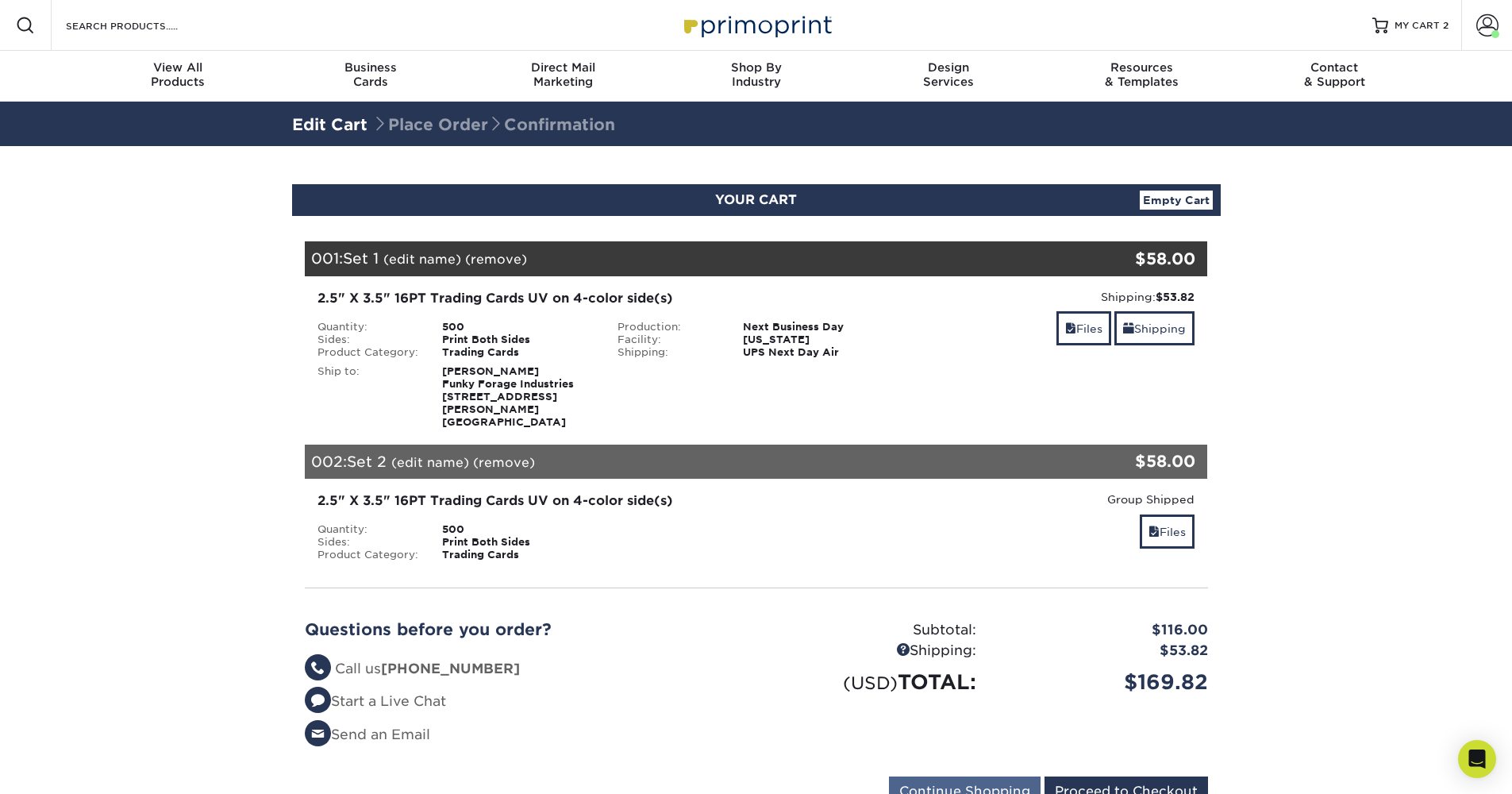
click at [957, 784] on input "Continue Shopping" at bounding box center [965, 791] width 151 height 30
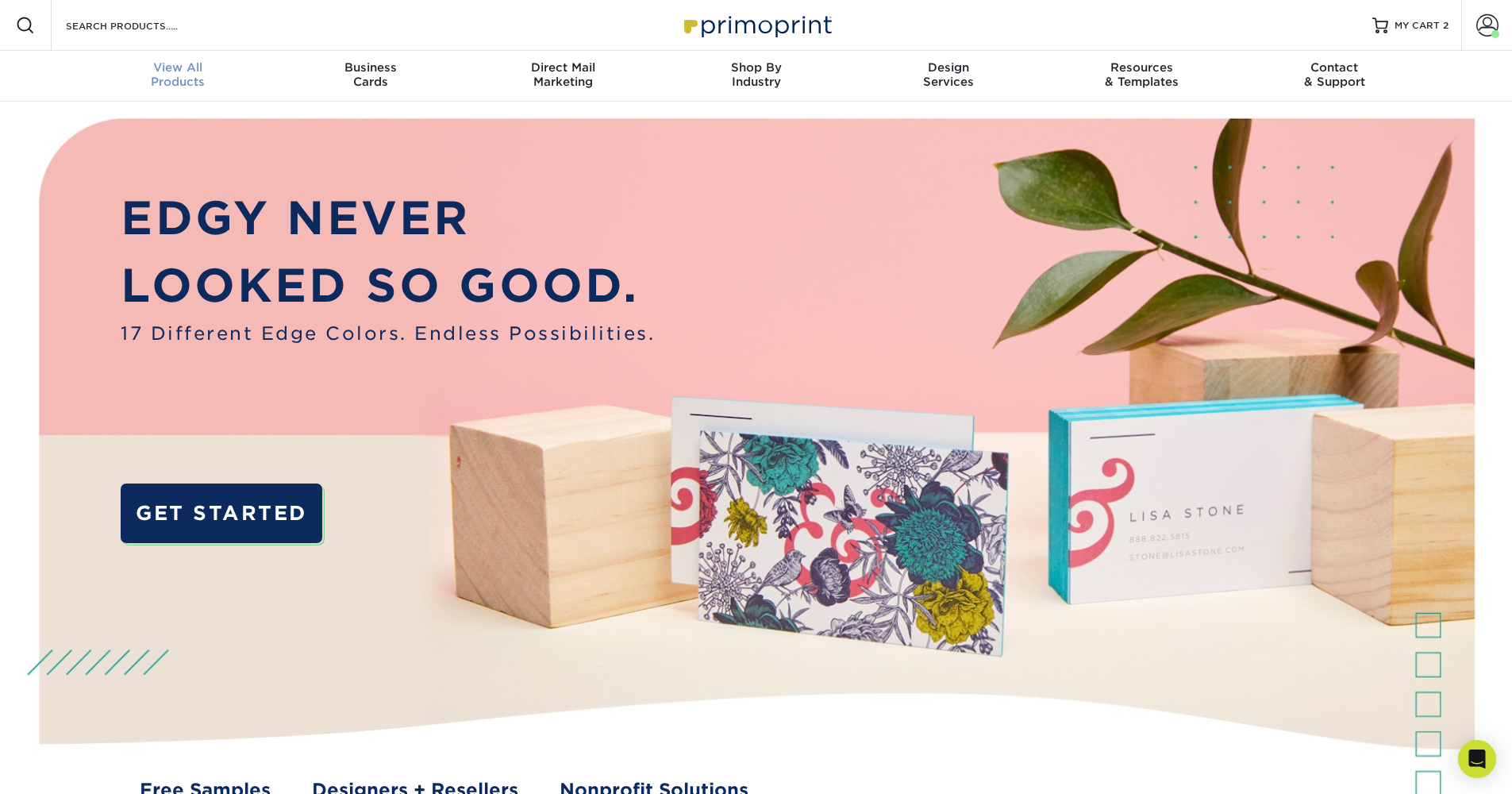
click at [184, 71] on span "View All" at bounding box center [178, 68] width 193 height 14
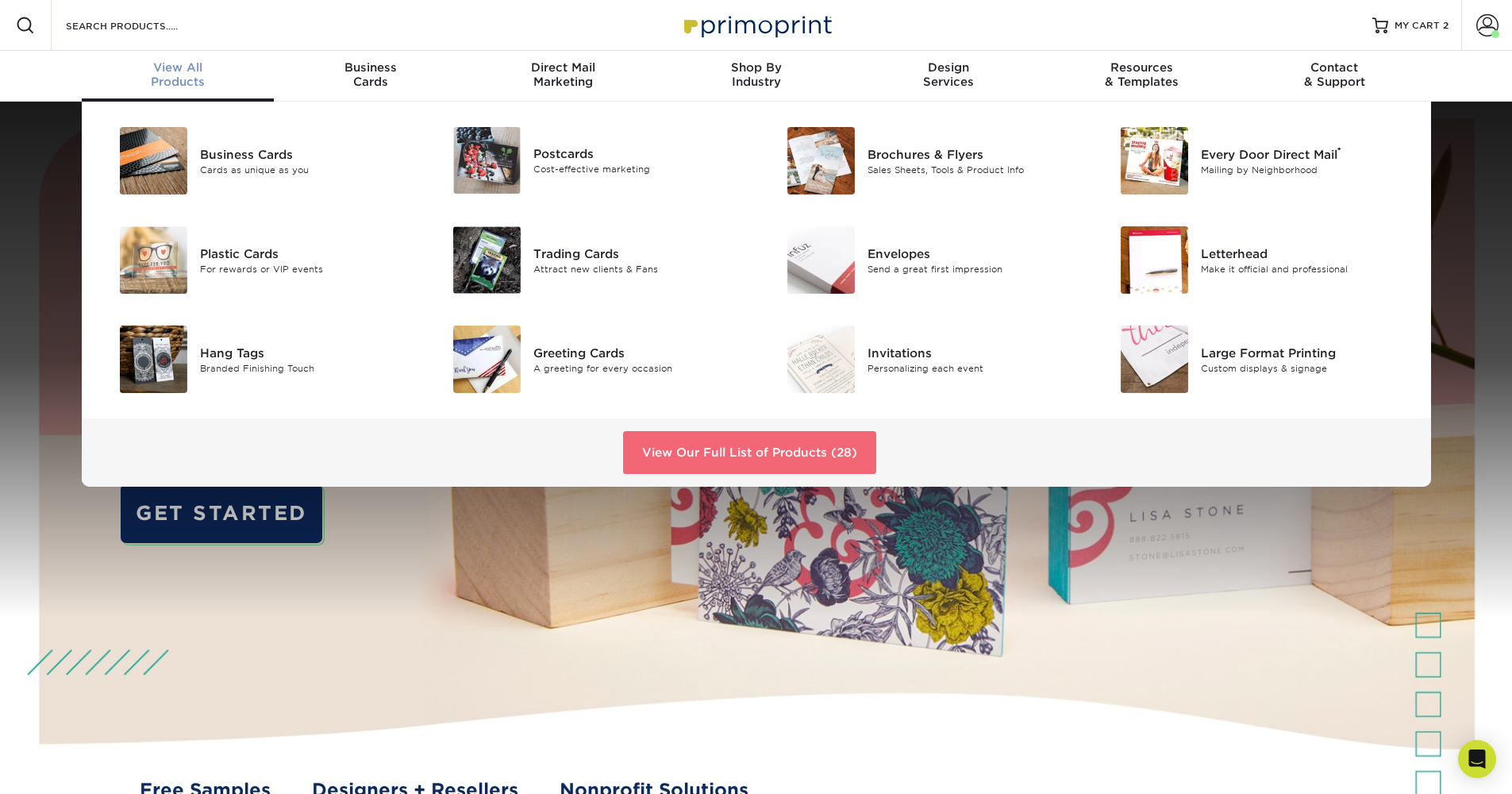
click at [684, 439] on link "View Our Full List of Products (28)" at bounding box center [750, 452] width 253 height 43
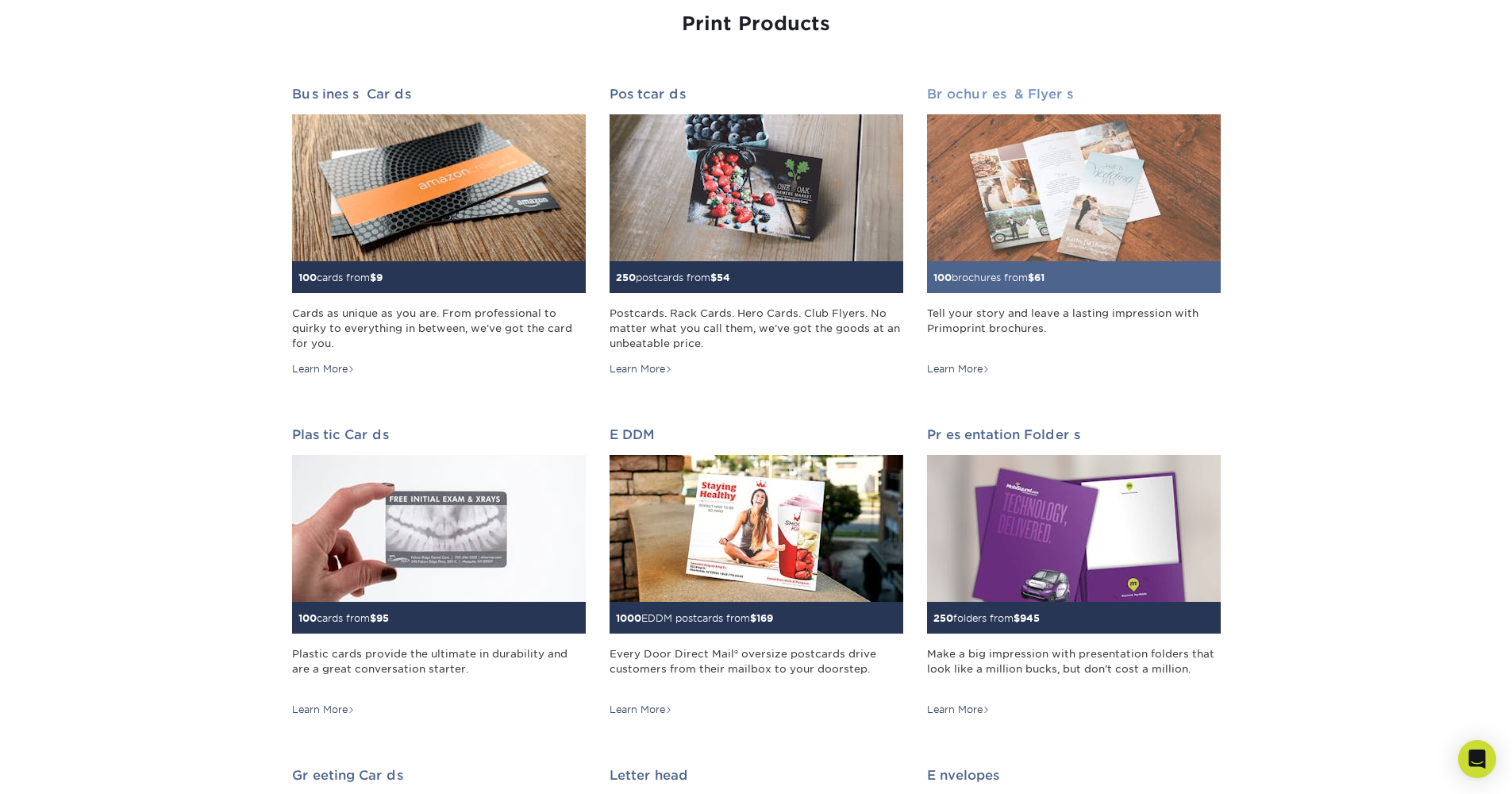
scroll to position [114, 0]
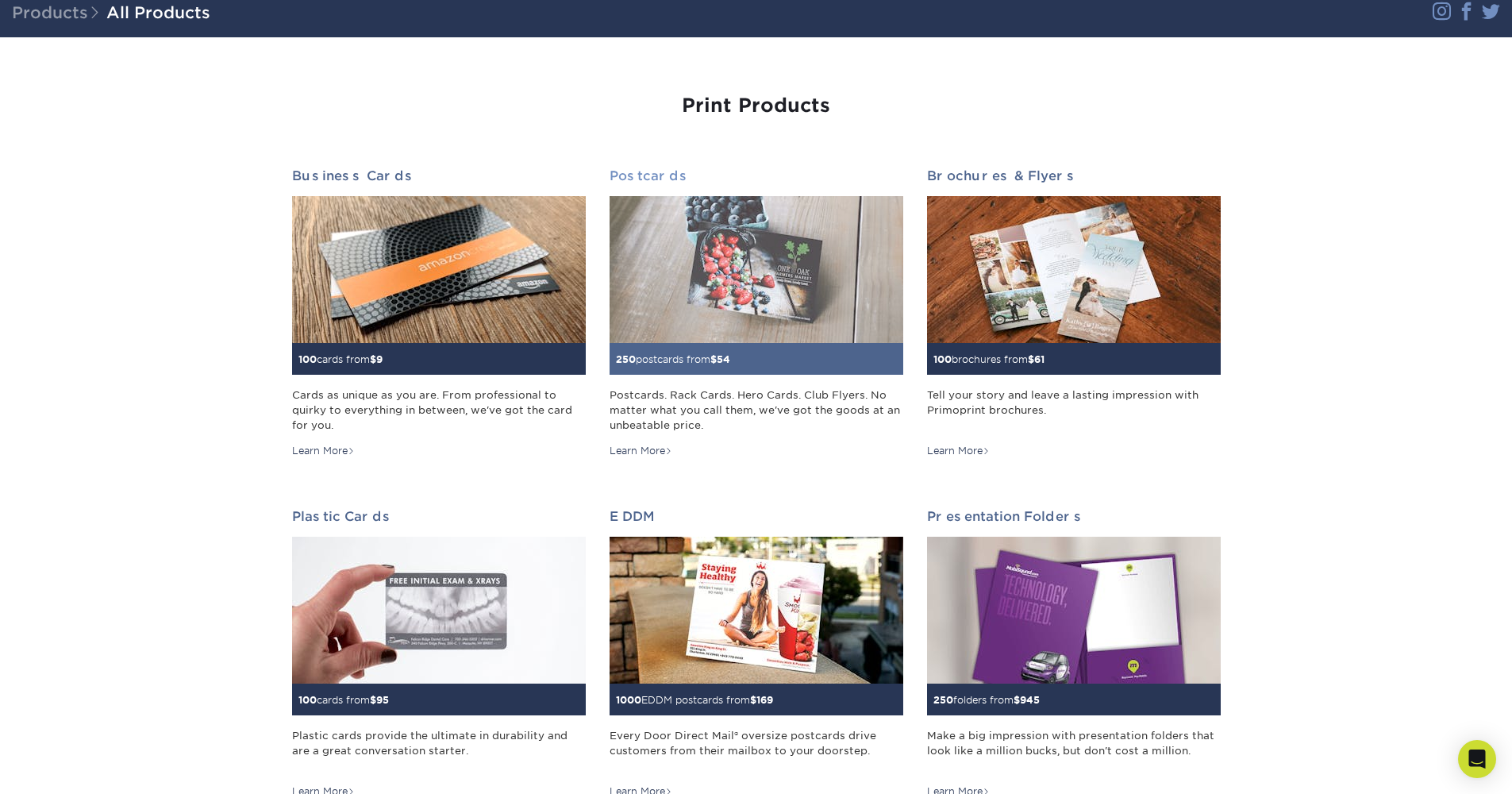
click at [822, 325] on img at bounding box center [757, 269] width 294 height 147
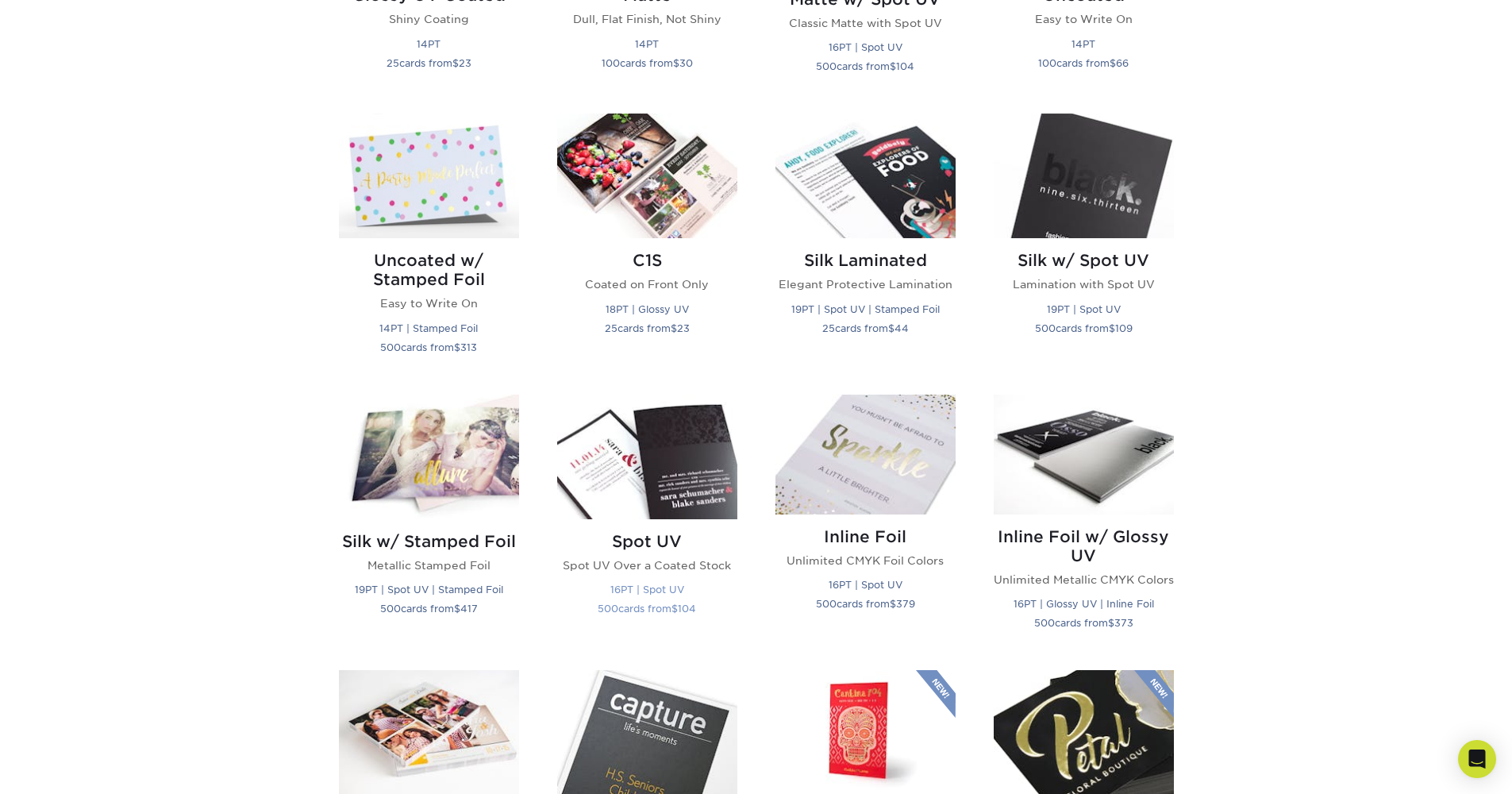
scroll to position [1503, 0]
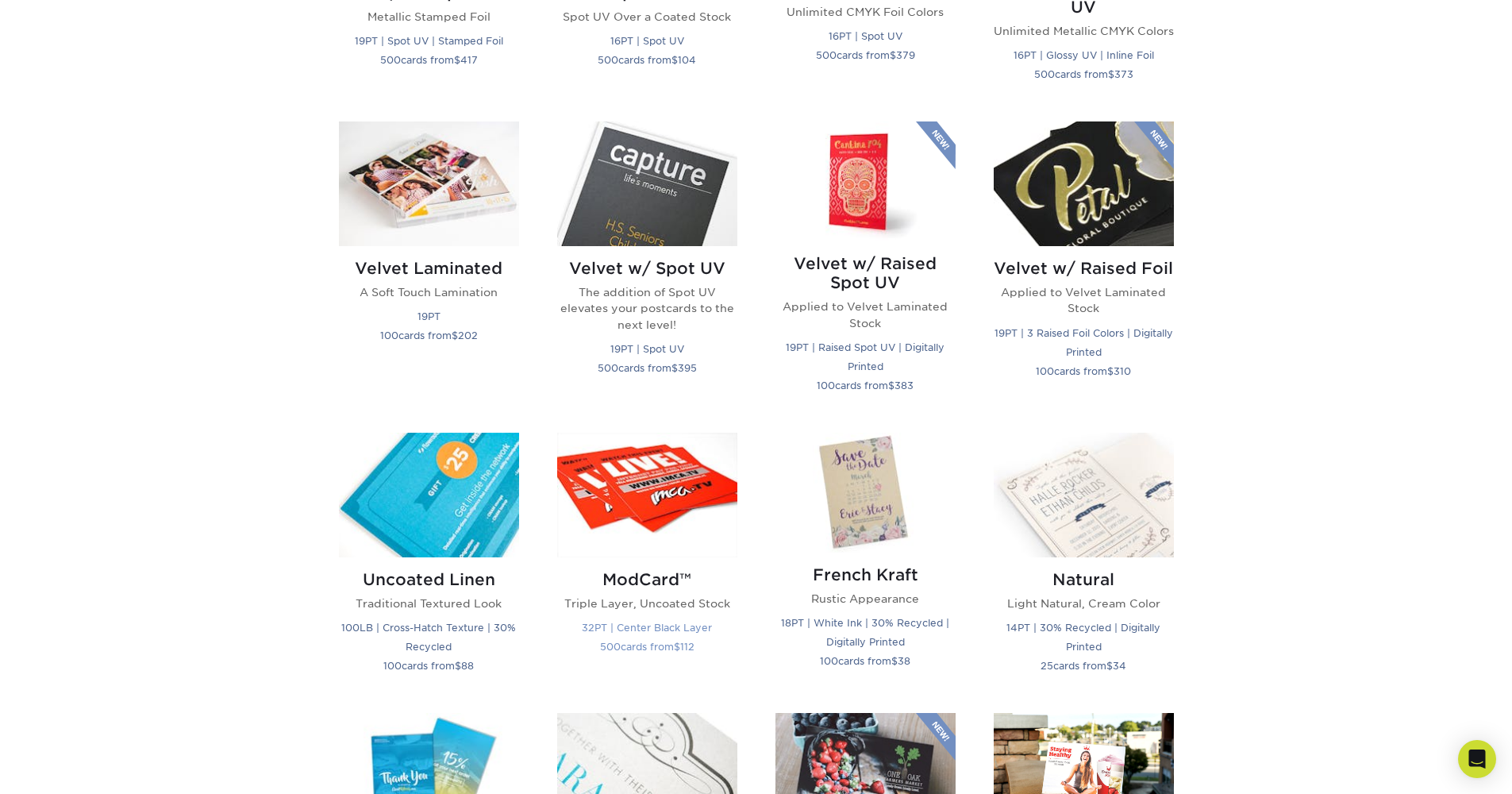
click at [704, 507] on img at bounding box center [647, 495] width 180 height 124
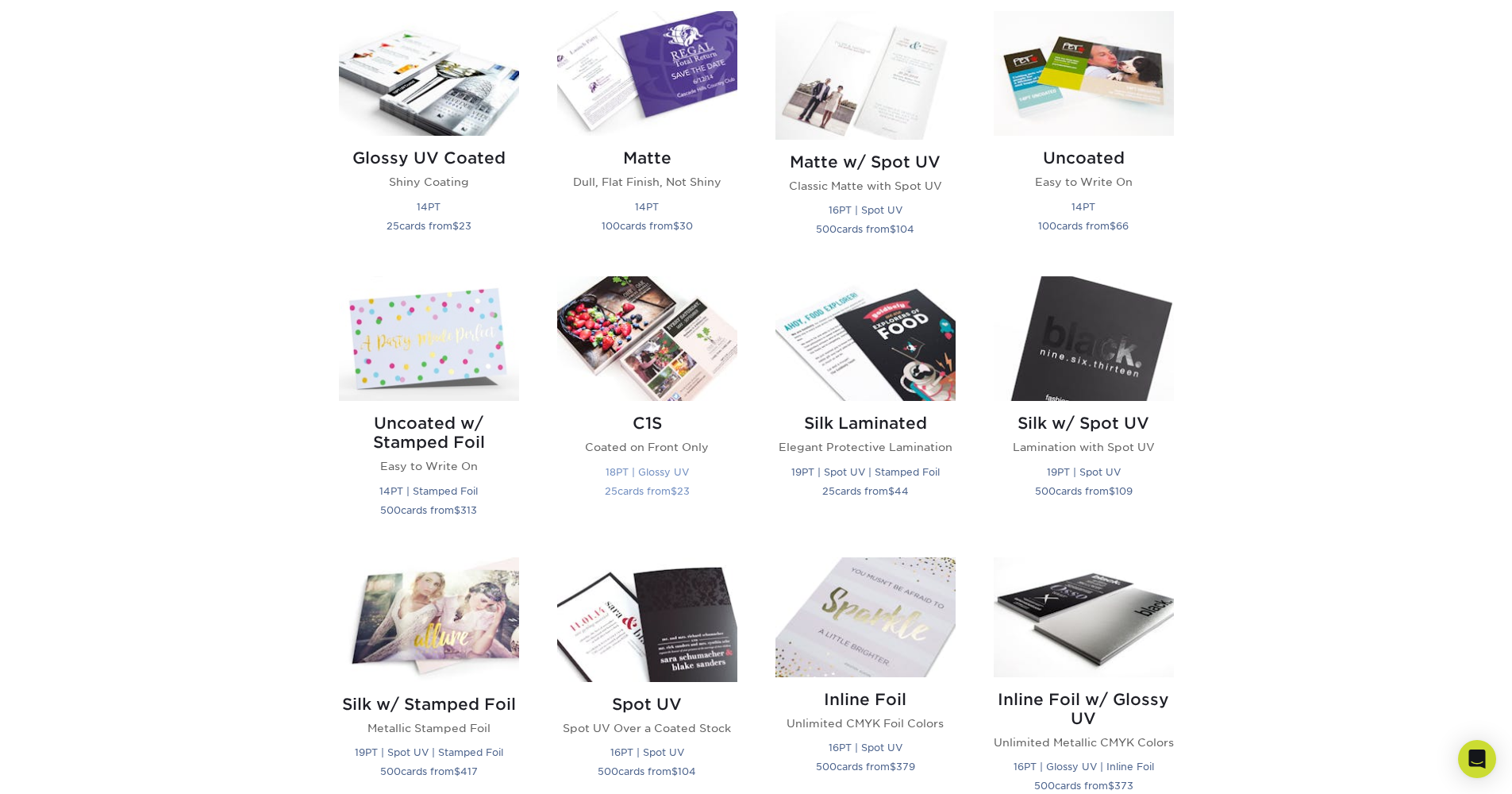
scroll to position [668, 0]
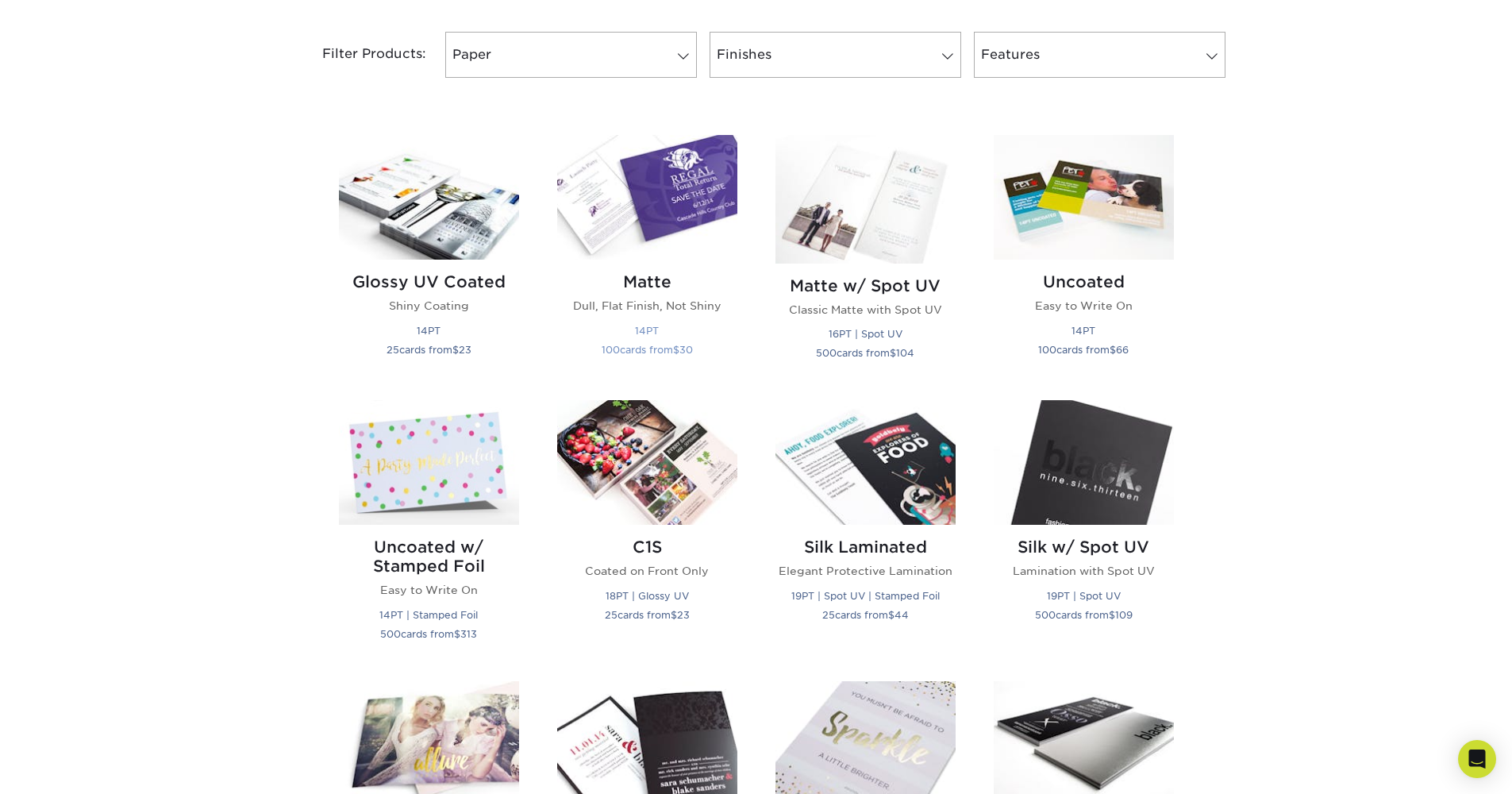
click at [697, 233] on img at bounding box center [647, 197] width 180 height 124
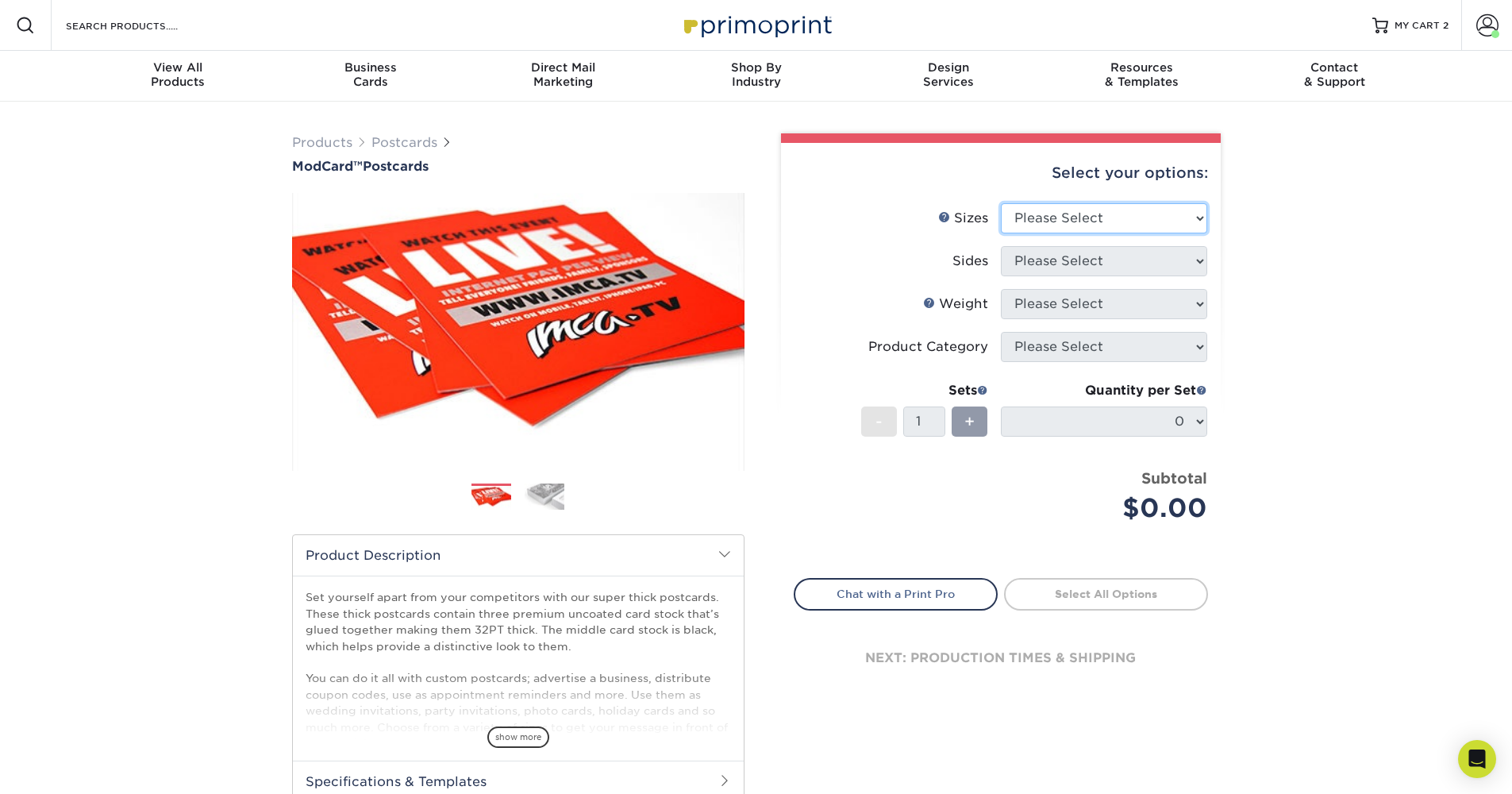
select select "2.00x4.00"
select select "13abbda7-1d64-4f25-8bb2-c179b224825d"
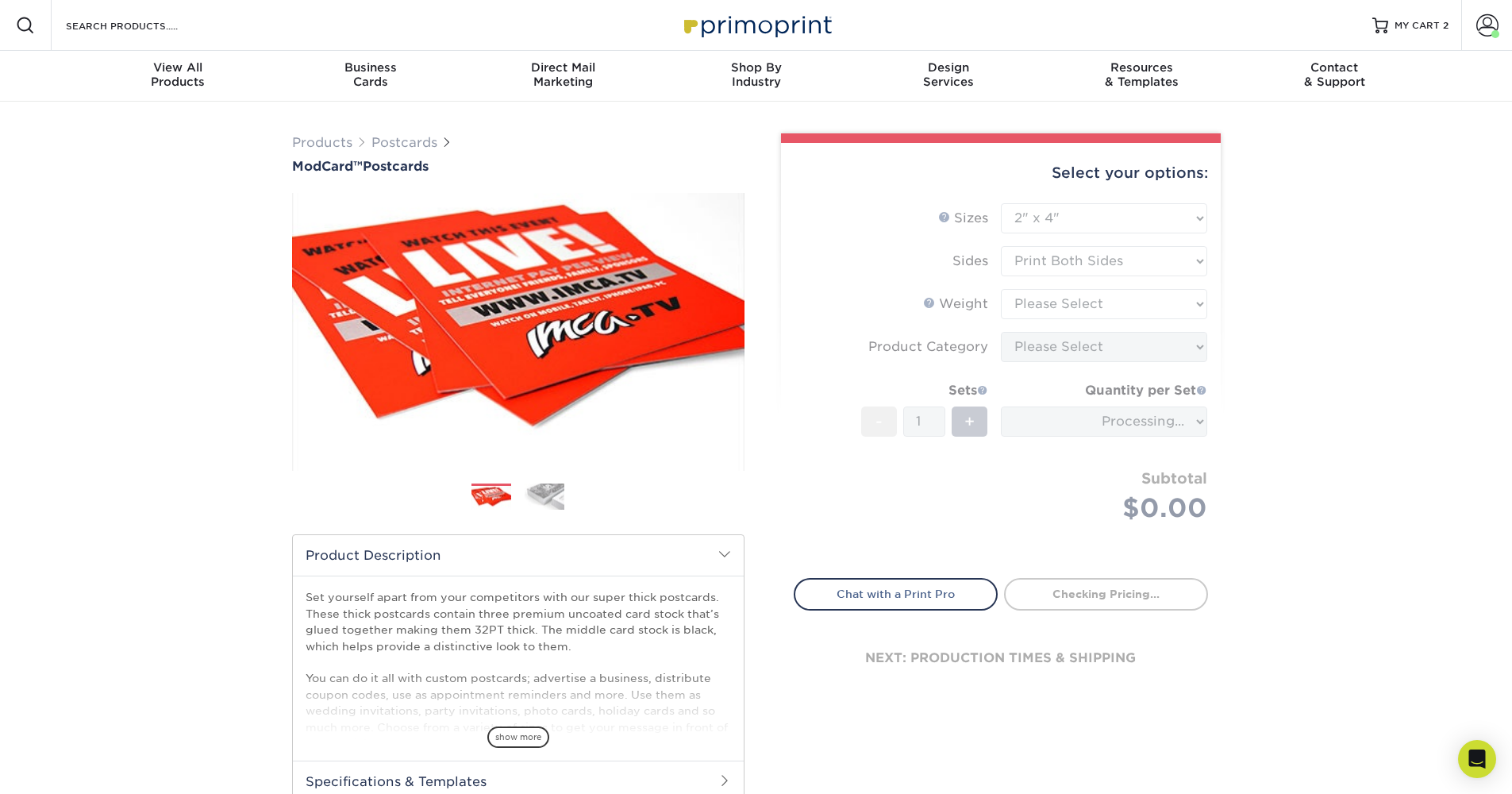
click at [1135, 297] on form "Sizes Help Sizes Please Select 2" x 4" 2" x 6" 2" x 8" 3.5" x 3.5" 3.5" x 4" 3.…" at bounding box center [1001, 382] width 414 height 357
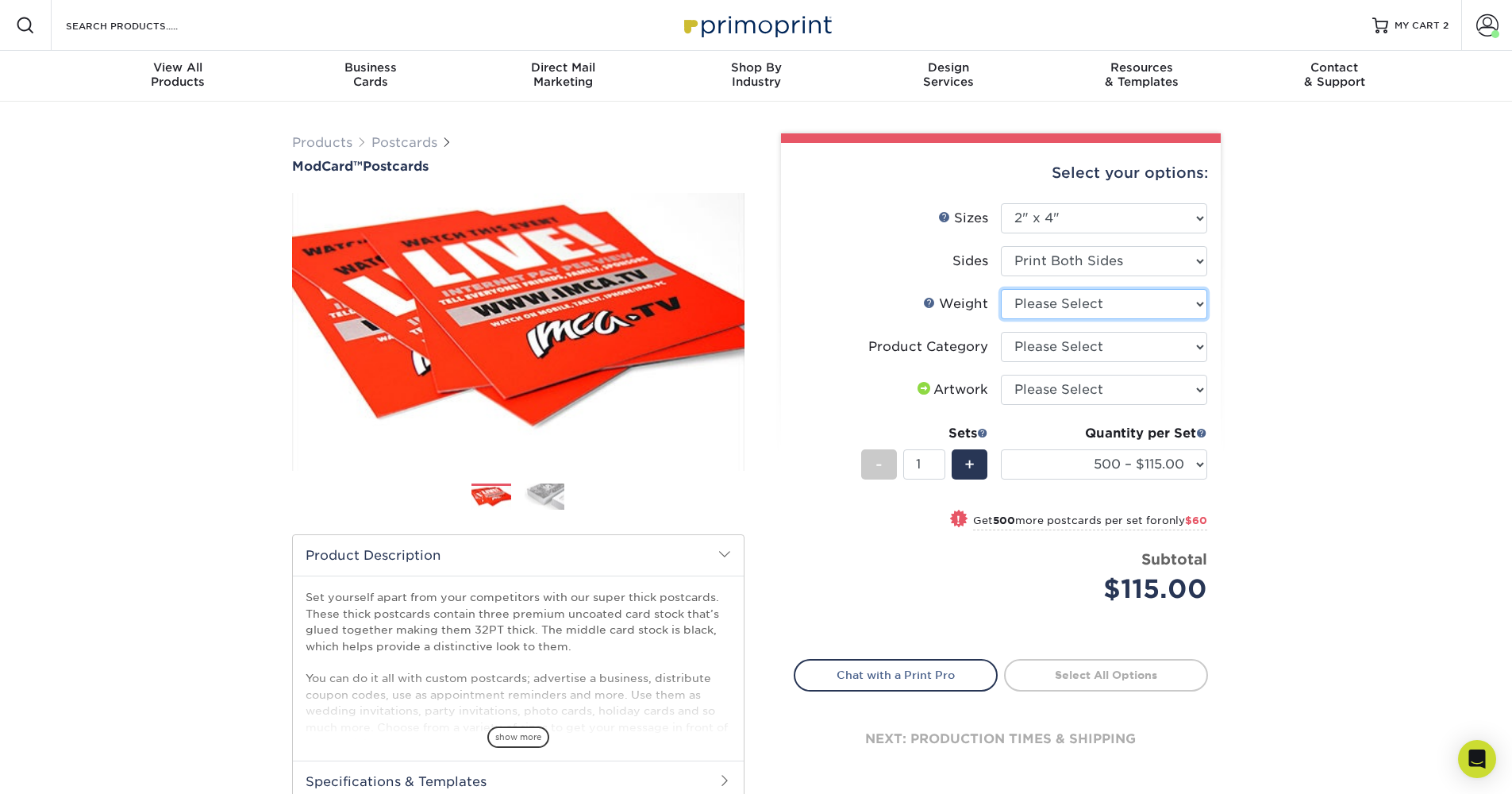
select select "32PTUCBLK"
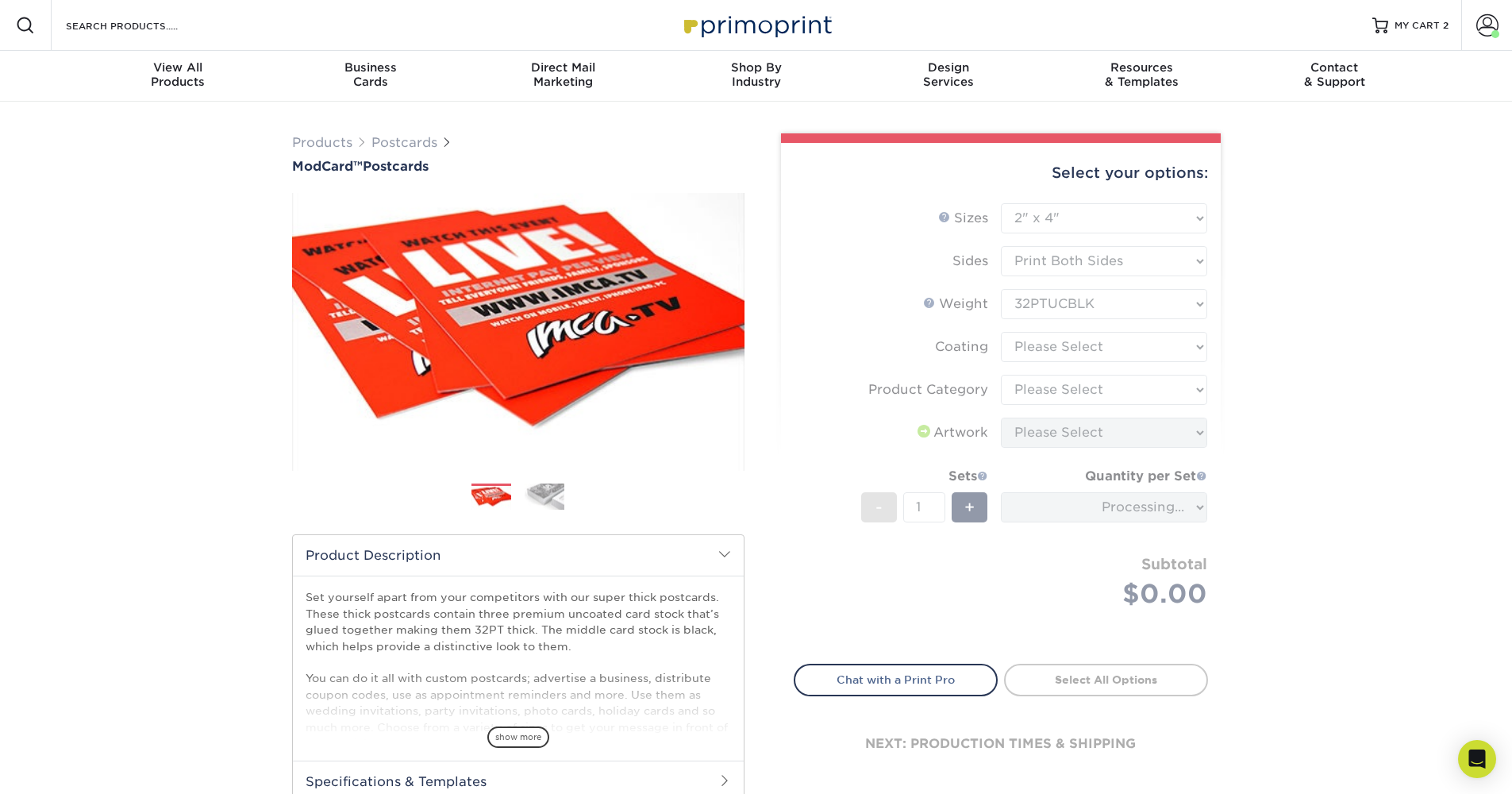
click at [1129, 344] on form "Sizes Help Sizes Please Select 2" x 4" 2" x 6" 2" x 8" 3.5" x 3.5" 3.5" x 4" 3.…" at bounding box center [1001, 424] width 414 height 443
click at [1131, 347] on form "Sizes Help Sizes Please Select 2" x 4" 2" x 6" 2" x 8" 3.5" x 3.5" 3.5" x 4" 3.…" at bounding box center [1001, 424] width 414 height 443
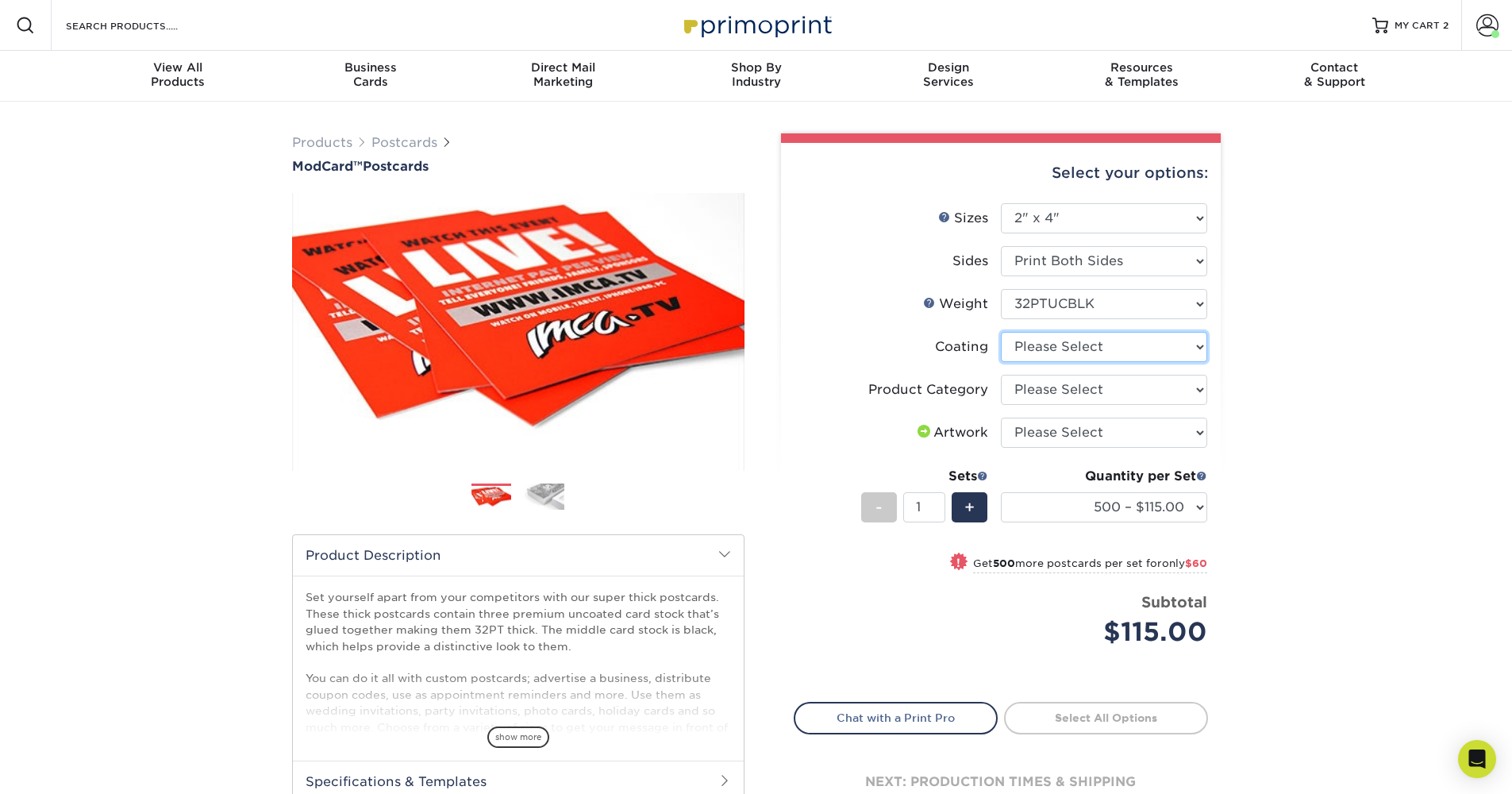
select select "3e7618de-abca-4bda-9f97-8b9129e913d8"
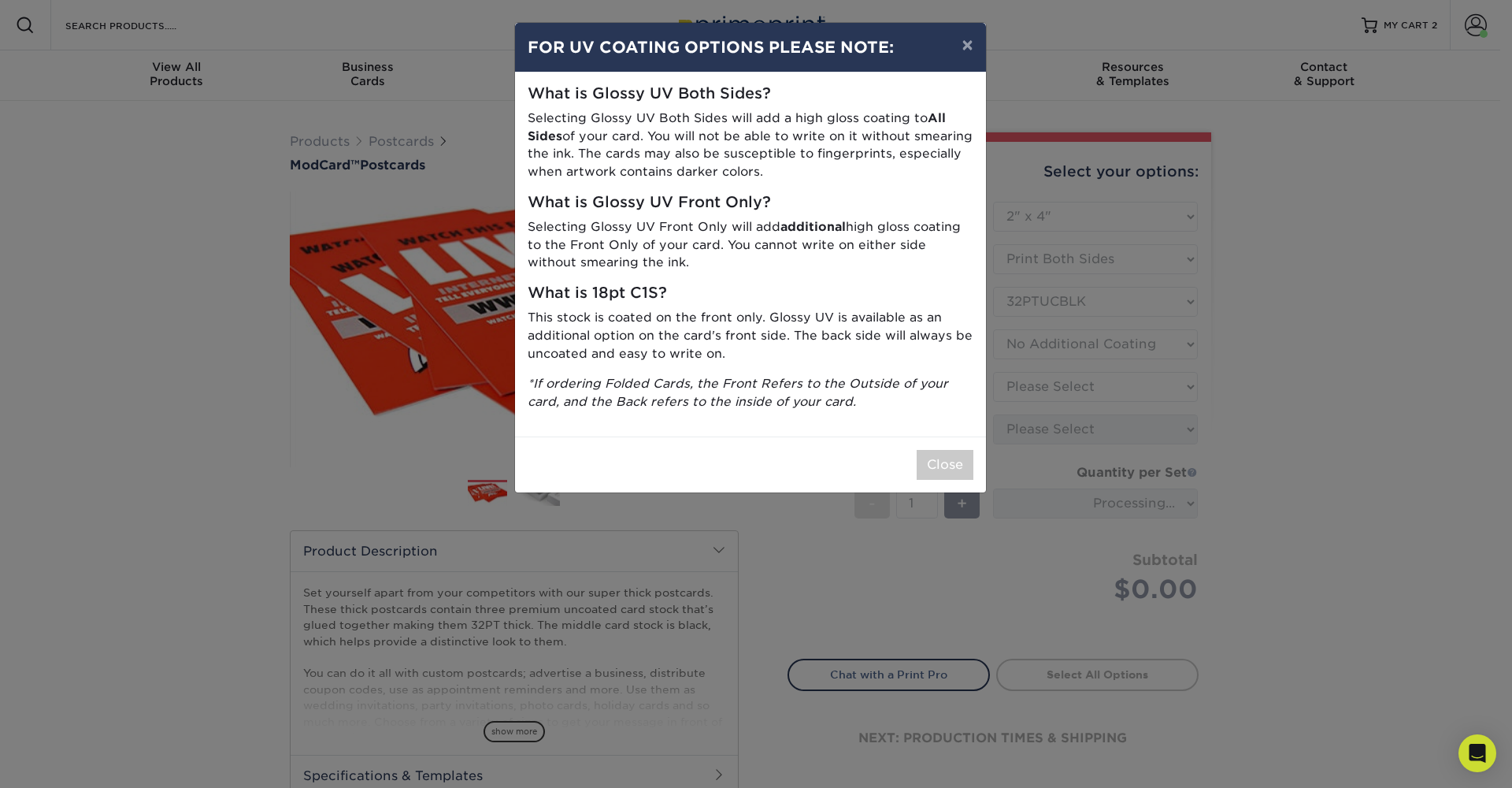
click at [1121, 386] on div "× FOR UV COATING OPTIONS PLEASE NOTE: What is Glossy UV Both Sides? Selecting G…" at bounding box center [756, 394] width 1512 height 788
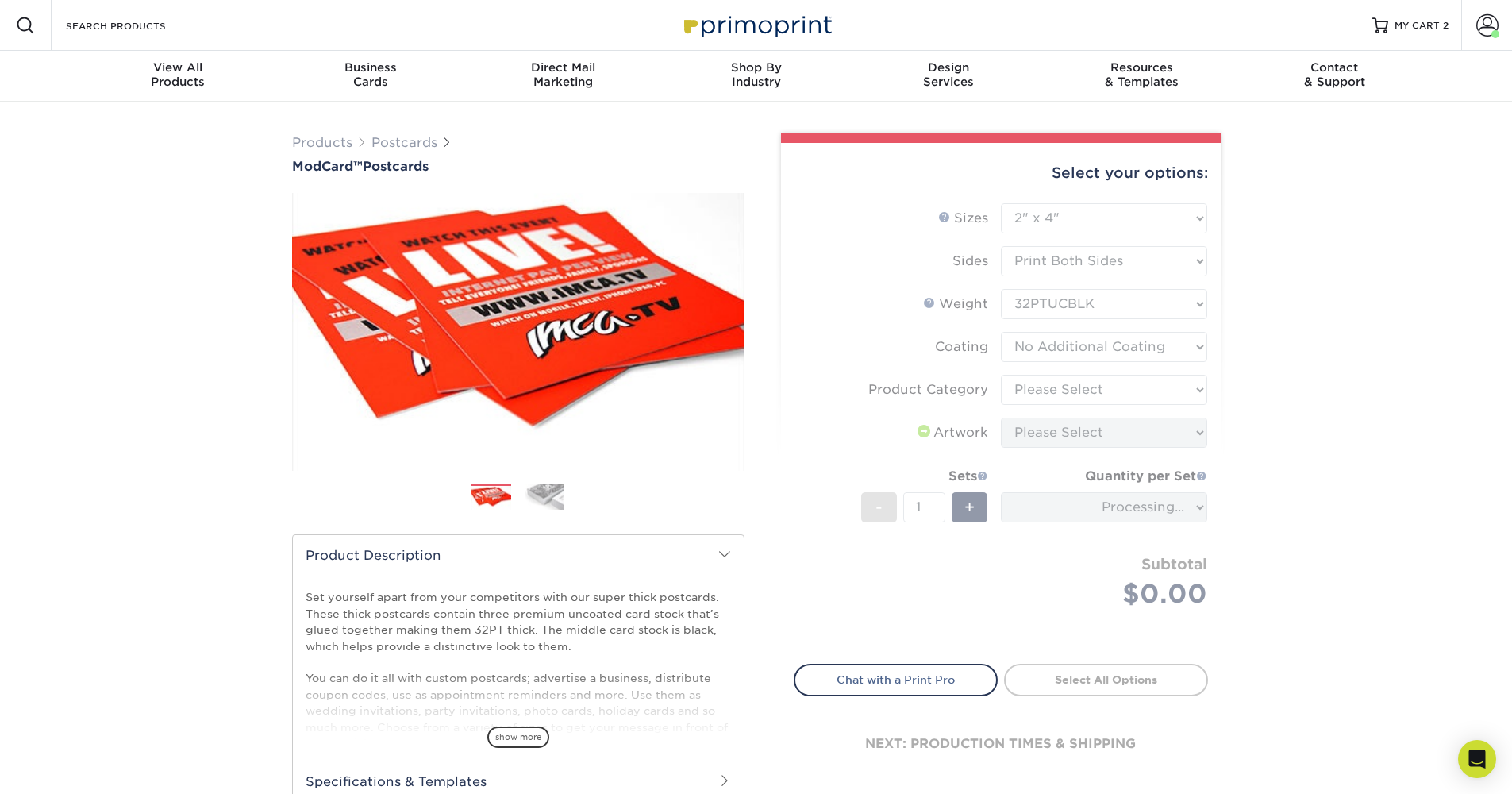
click at [1051, 372] on form "Sizes Help Sizes Please Select 2" x 4" 2" x 6" 2" x 8" 3.5" x 3.5" 3.5" x 4" 3.…" at bounding box center [1001, 424] width 414 height 443
click at [1051, 394] on form "Sizes Help Sizes Please Select 2" x 4" 2" x 6" 2" x 8" 3.5" x 3.5" 3.5" x 4" 3.…" at bounding box center [1001, 424] width 414 height 443
click at [1061, 355] on form "Sizes Help Sizes Please Select 2" x 4" 2" x 6" 2" x 8" 3.5" x 3.5" 3.5" x 4" 3.…" at bounding box center [1001, 424] width 414 height 443
click at [1062, 344] on form "Sizes Help Sizes Please Select 2" x 4" 2" x 6" 2" x 8" 3.5" x 3.5" 3.5" x 4" 3.…" at bounding box center [1001, 424] width 414 height 443
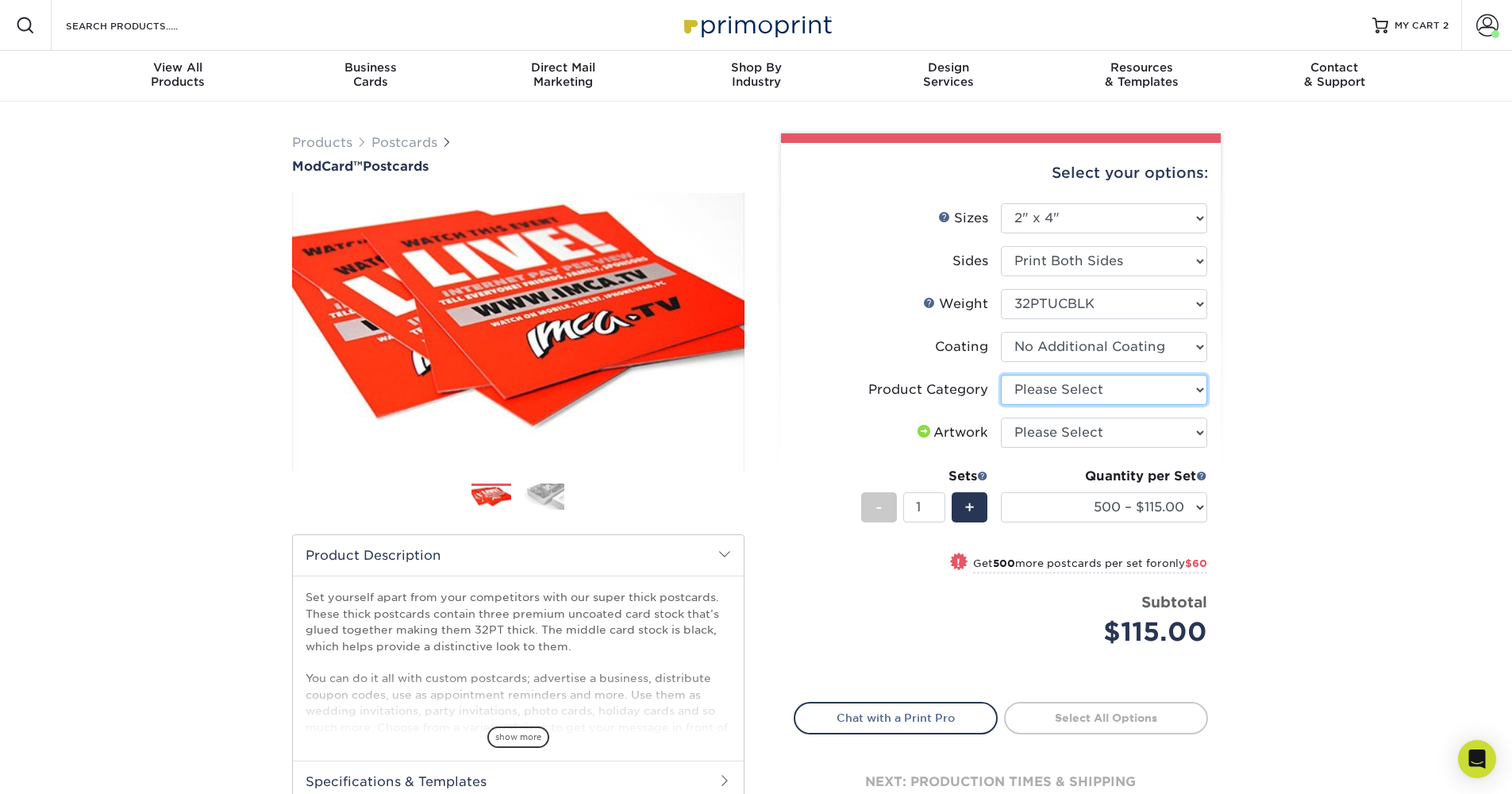
select select "9b7272e0-d6c8-4c3c-8e97-d3a1bcdab858"
select select "upload"
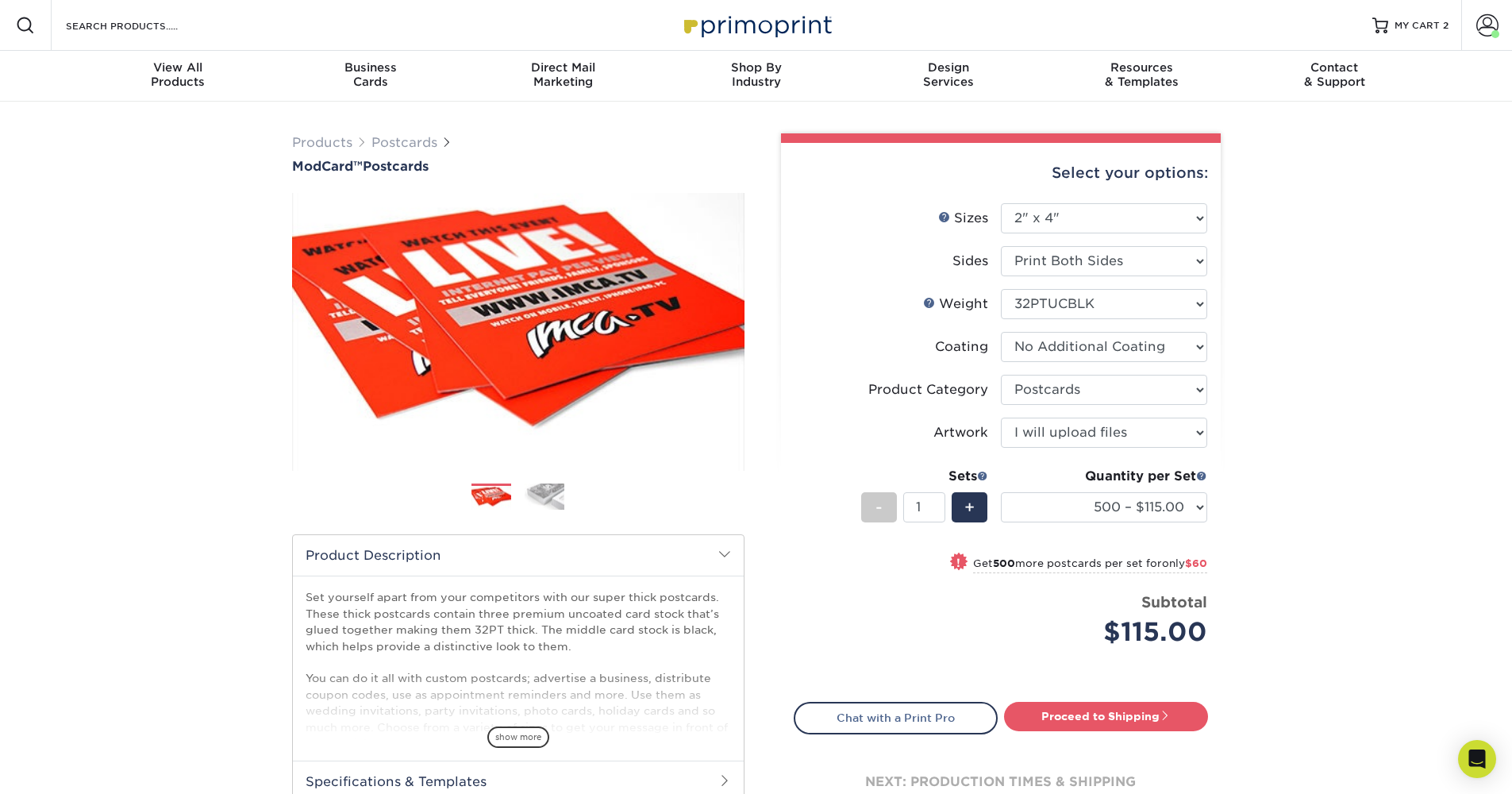
click at [1338, 434] on div "Products Postcards ModCard™ Postcards $" at bounding box center [756, 505] width 1512 height 807
click at [1081, 524] on div "Quantity per Set 500 – $115.00 1000 – $175.00 (Price includes envelopes)" at bounding box center [1104, 504] width 206 height 74
click at [1117, 488] on div "Quantity per Set 500 – $115.00 1000 – $175.00 (Price includes envelopes)" at bounding box center [1104, 504] width 206 height 74
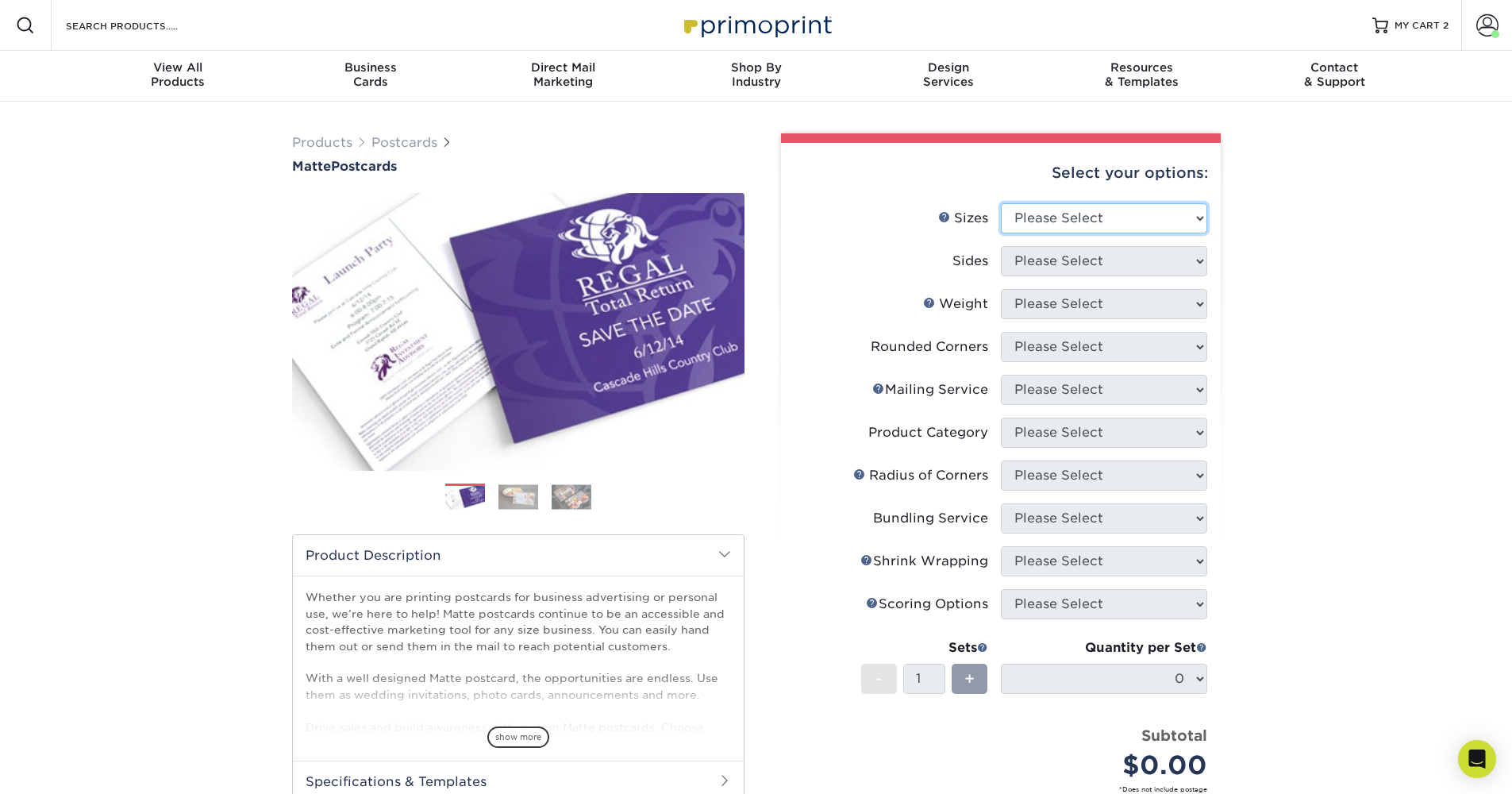
select select "2.00x4.00"
select select "13abbda7-1d64-4f25-8bb2-c179b224825d"
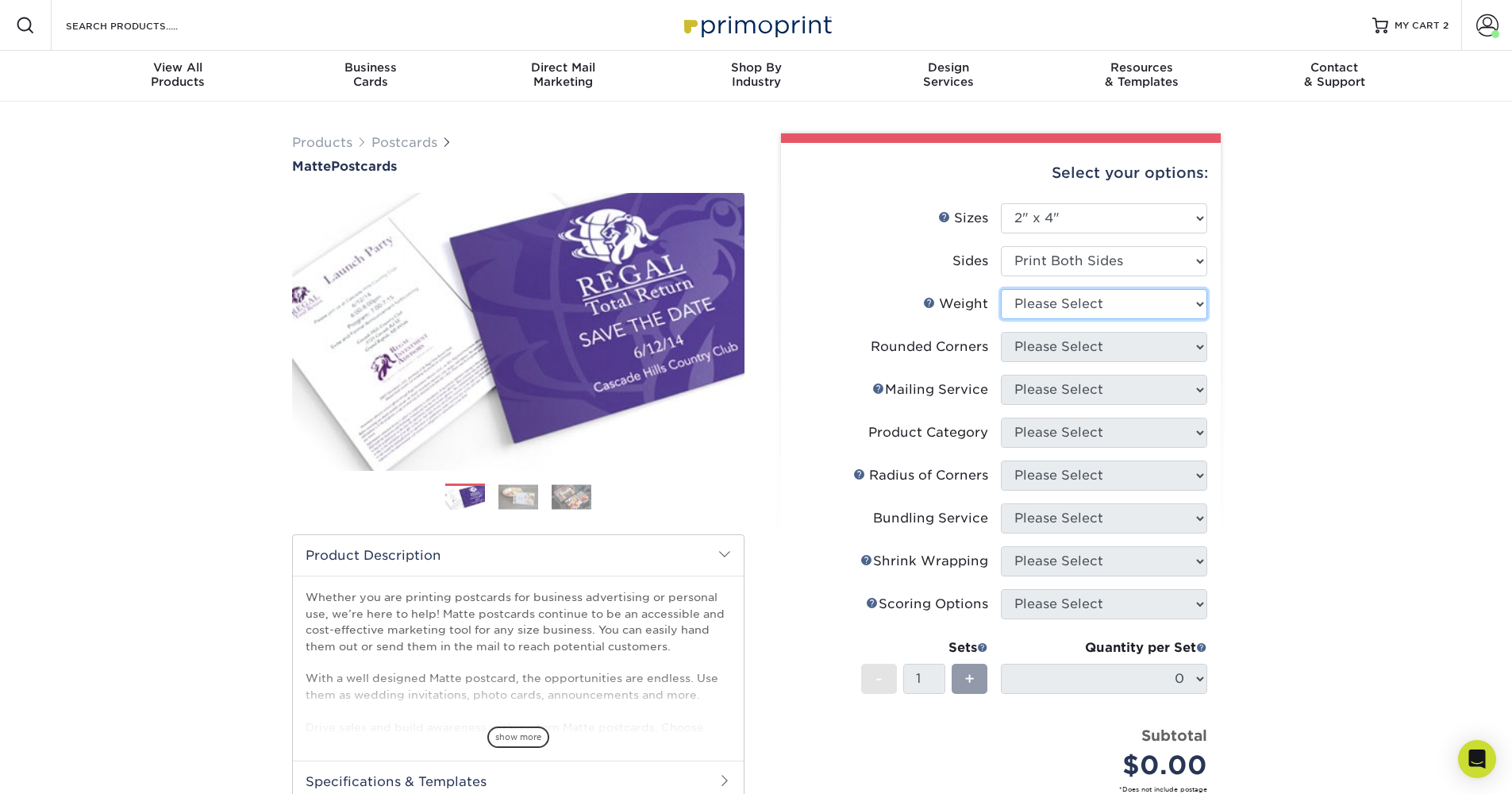
select select "14PT"
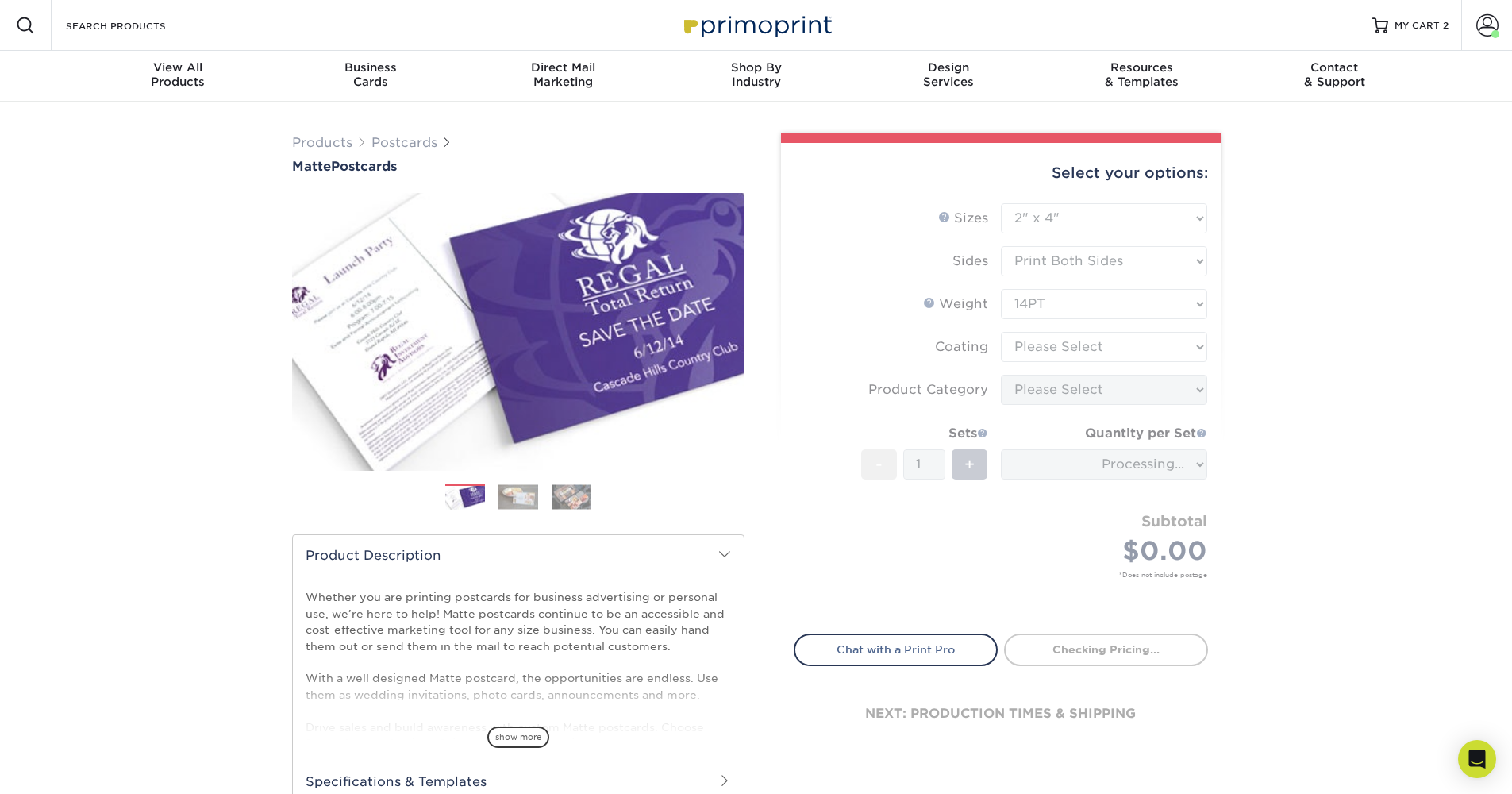
click at [1099, 343] on form "Sizes Help Sizes Please Select 1.5" x 7" 2" x 4" 2" x 6" 2" x 7" 2" x 8" 2.12" …" at bounding box center [1001, 409] width 414 height 412
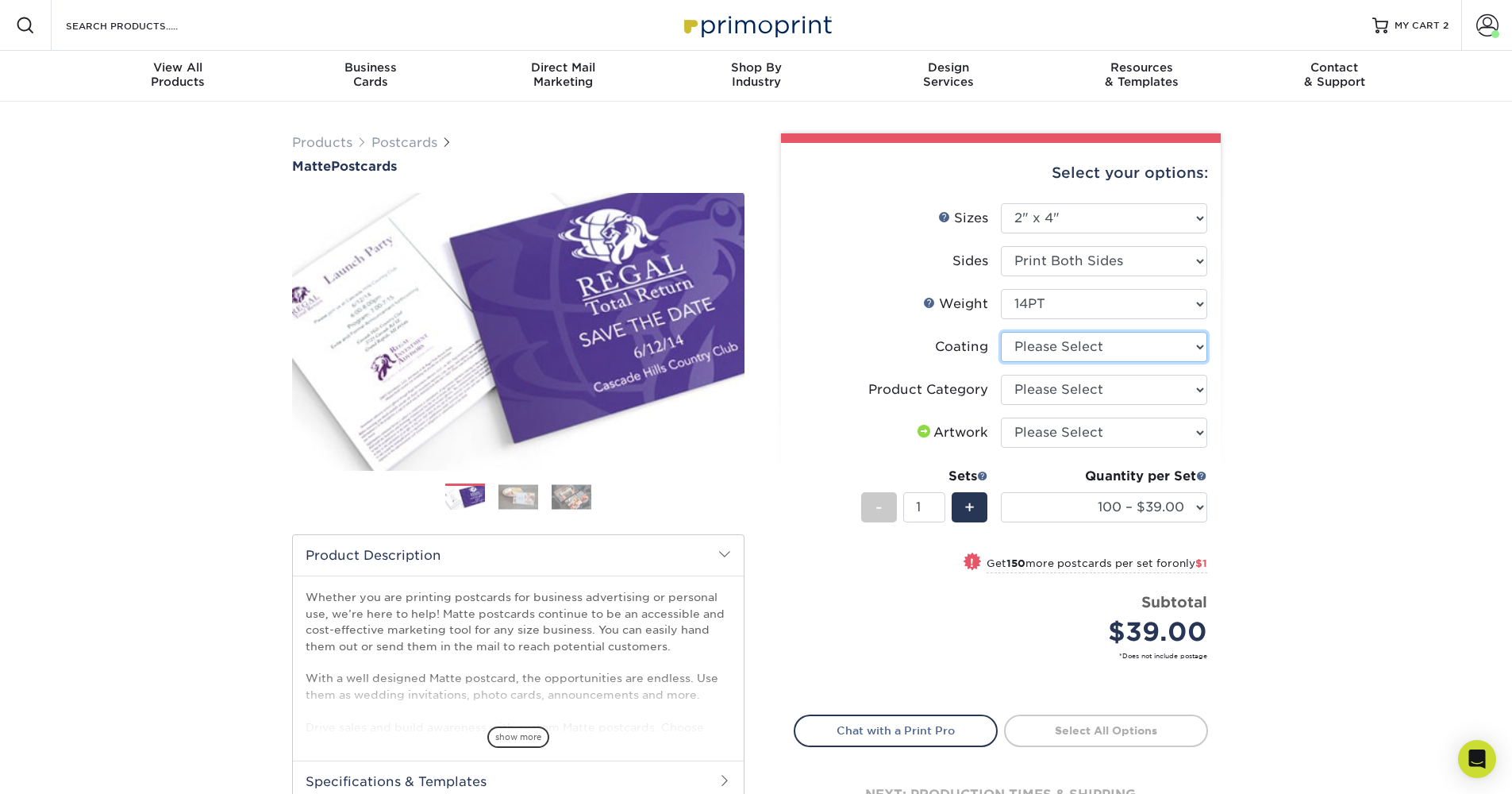
select select "121bb7b5-3b4d-429f-bd8d-bbf80e953313"
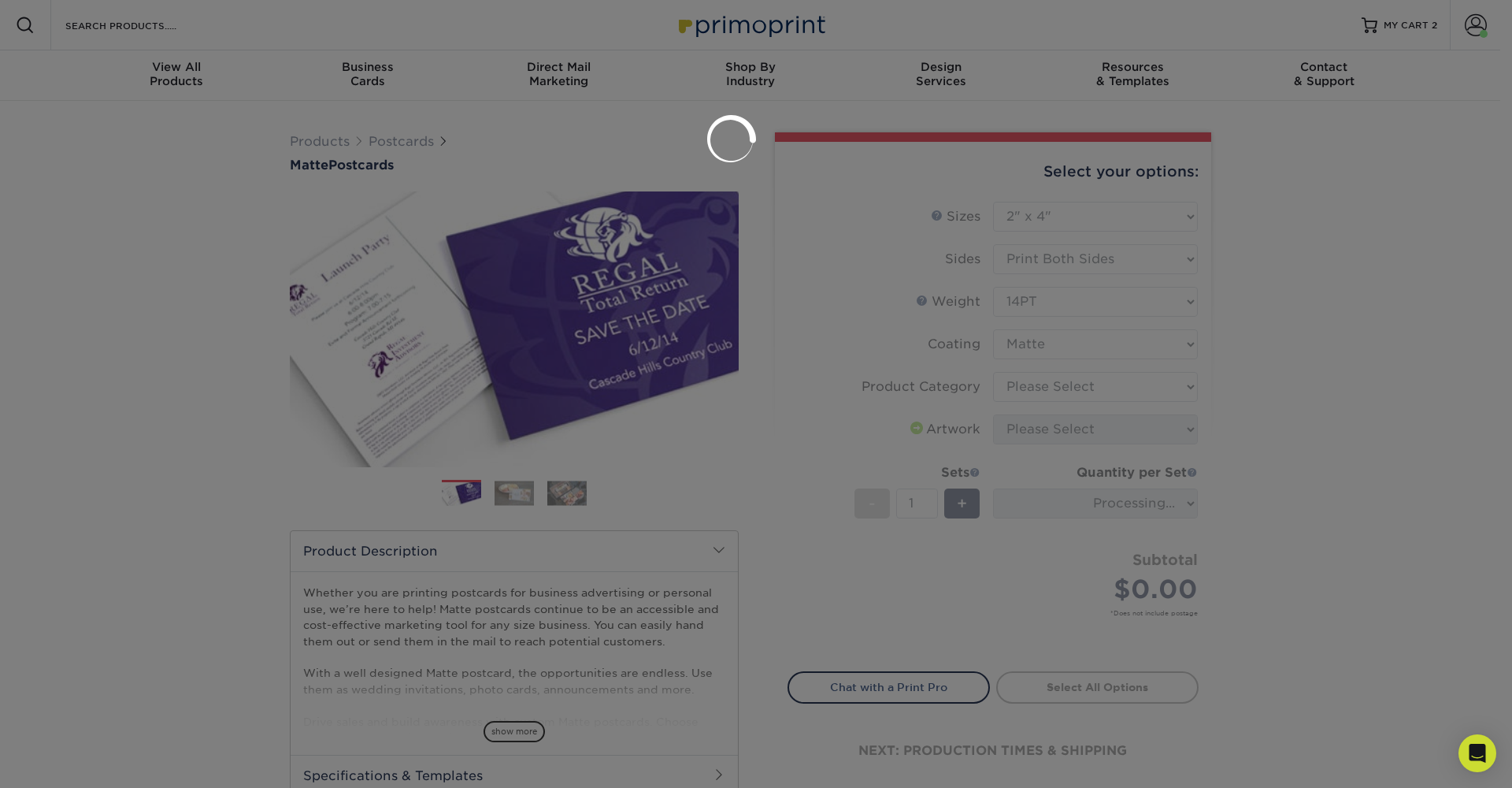
click at [1093, 385] on div at bounding box center [756, 394] width 1512 height 788
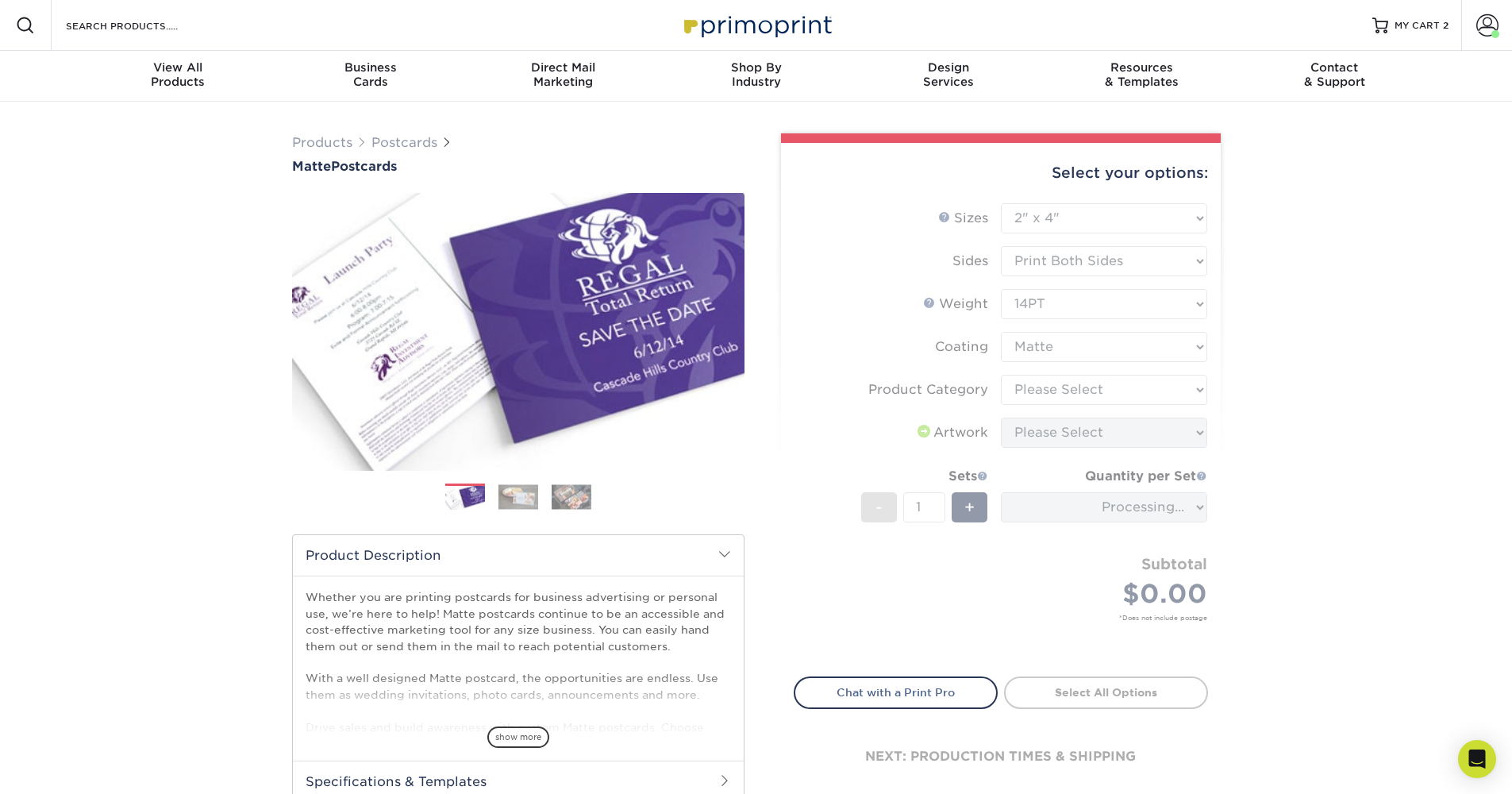
click at [1067, 397] on form "Sizes Help Sizes Please Select 1.5" x 7" 2" x 4" 2" x 6" 2" x 7" 2" x 8" 2.12" …" at bounding box center [1001, 431] width 414 height 455
click at [1070, 390] on form "Sizes Help Sizes Please Select 1.5" x 7" 2" x 4" 2" x 6" 2" x 7" 2" x 8" 2.12" …" at bounding box center [1001, 431] width 414 height 455
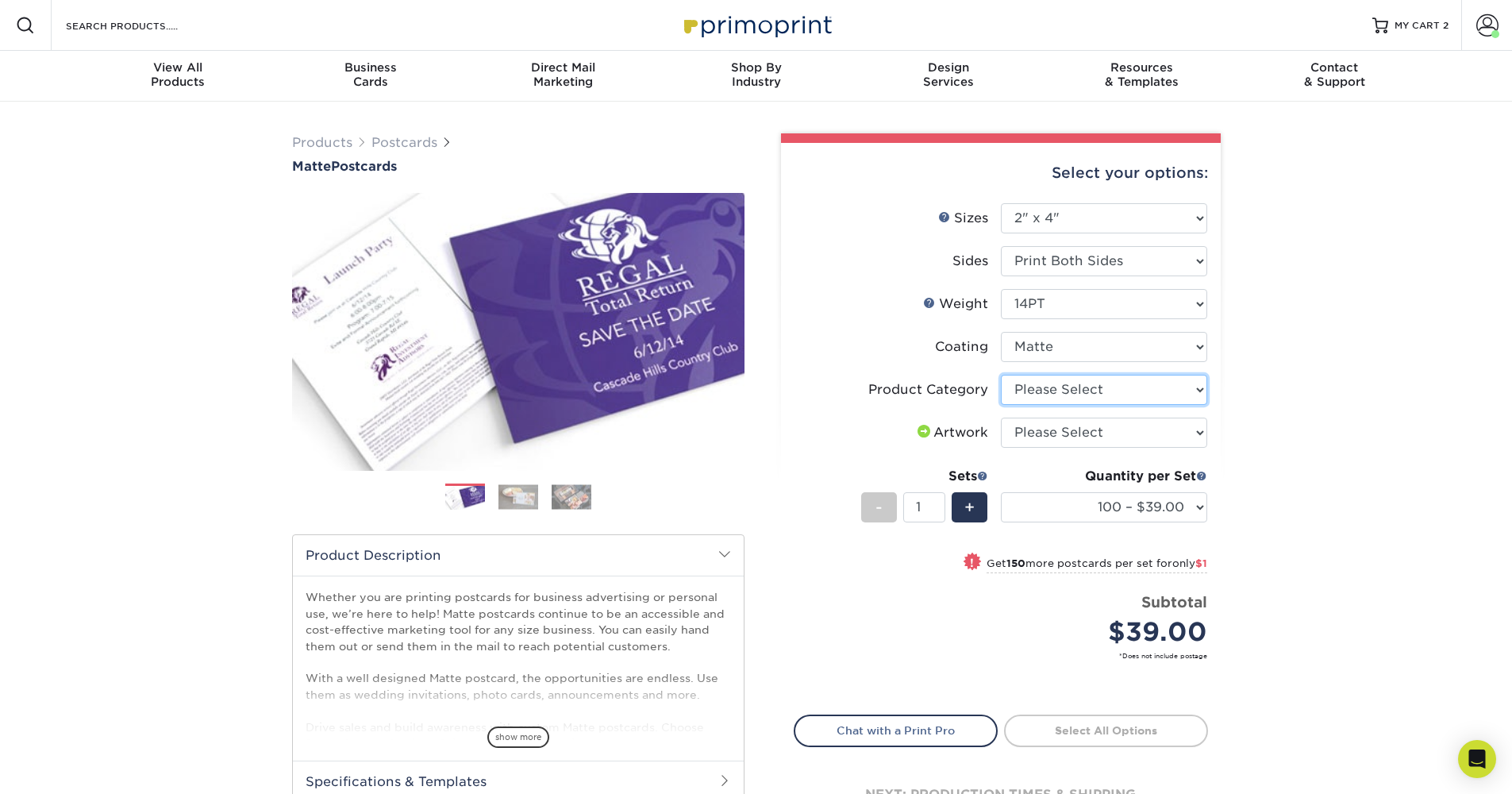
select select "9b7272e0-d6c8-4c3c-8e97-d3a1bcdab858"
select select "upload"
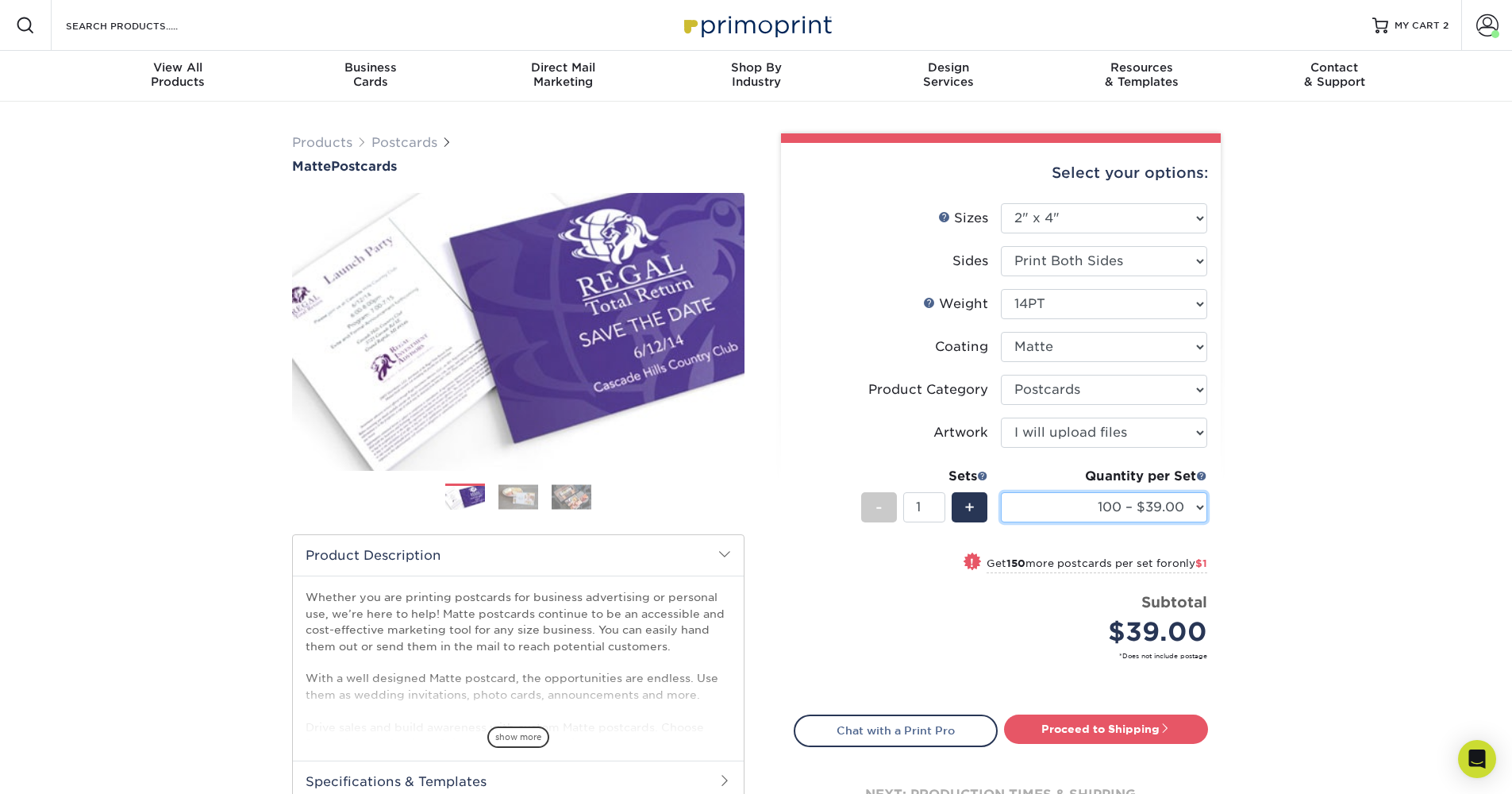
select select "500 – $44.00"
click at [1165, 740] on link "Proceed to Shipping" at bounding box center [1106, 729] width 204 height 29
type input "Set 1"
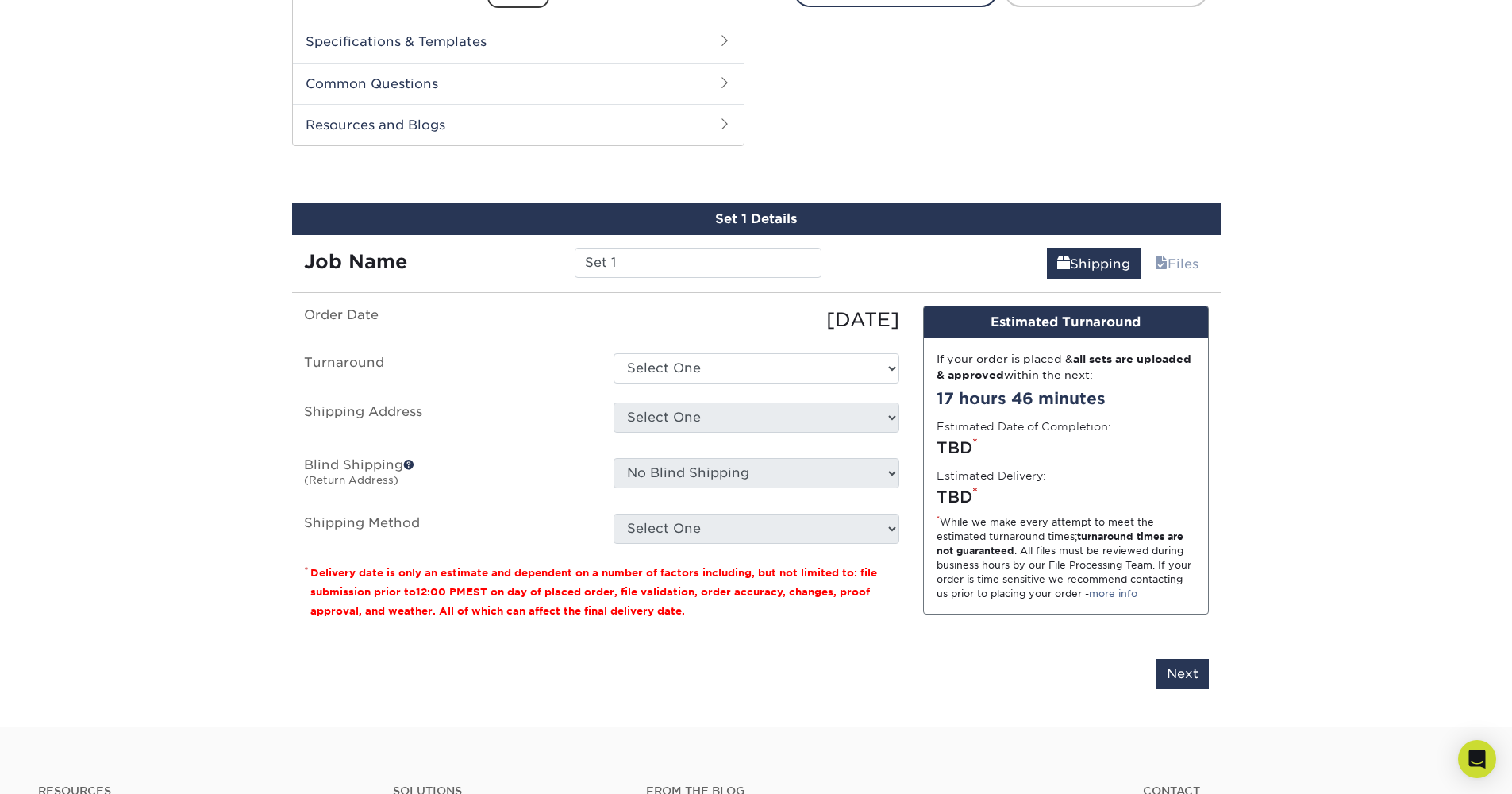
scroll to position [808, 0]
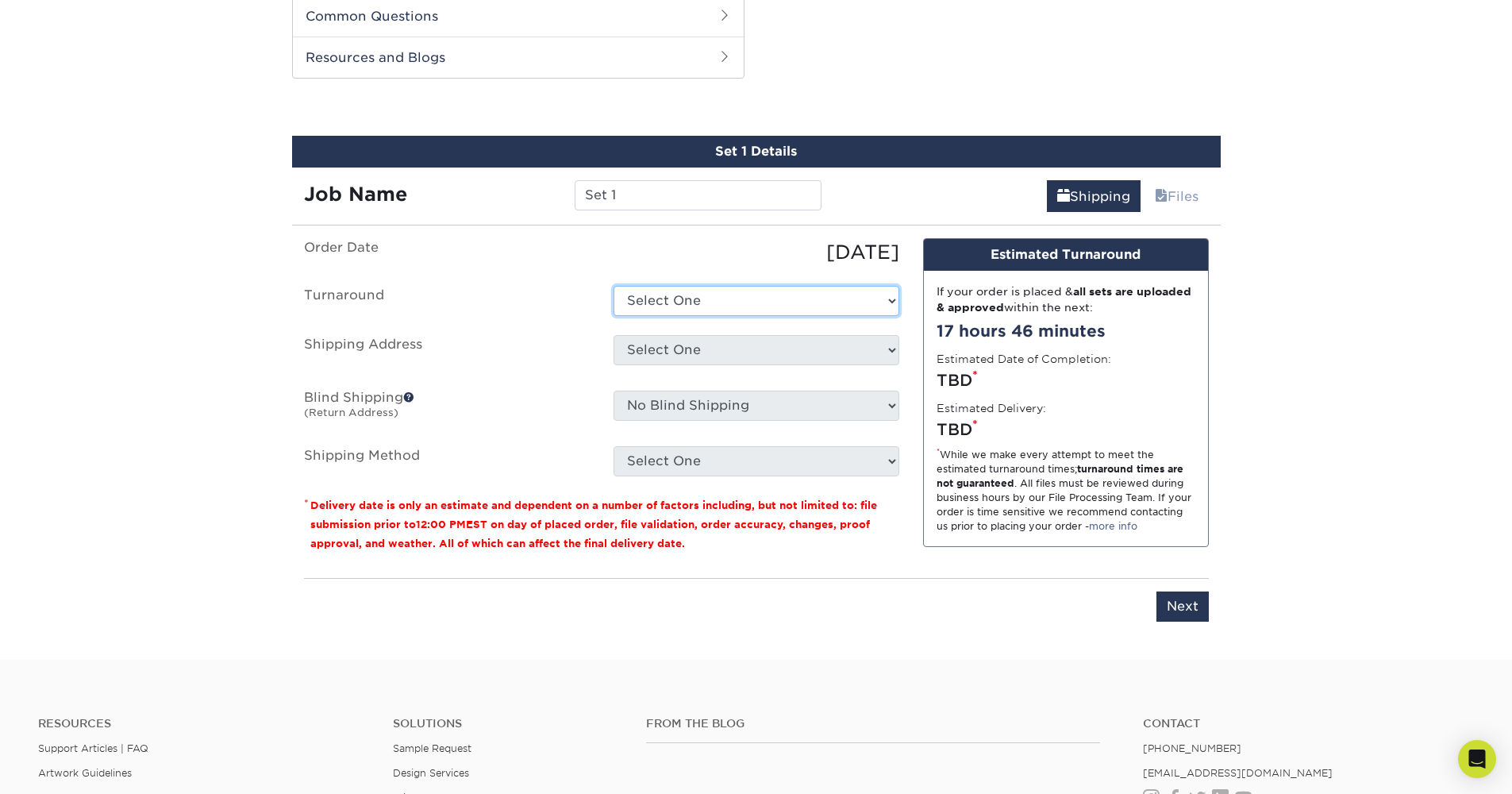
select select "423efe3c-4478-46e4-9416-c078fa3c6f97"
click at [785, 370] on div "Select One 203 home + Add New Address" at bounding box center [757, 353] width 310 height 37
select select "285526"
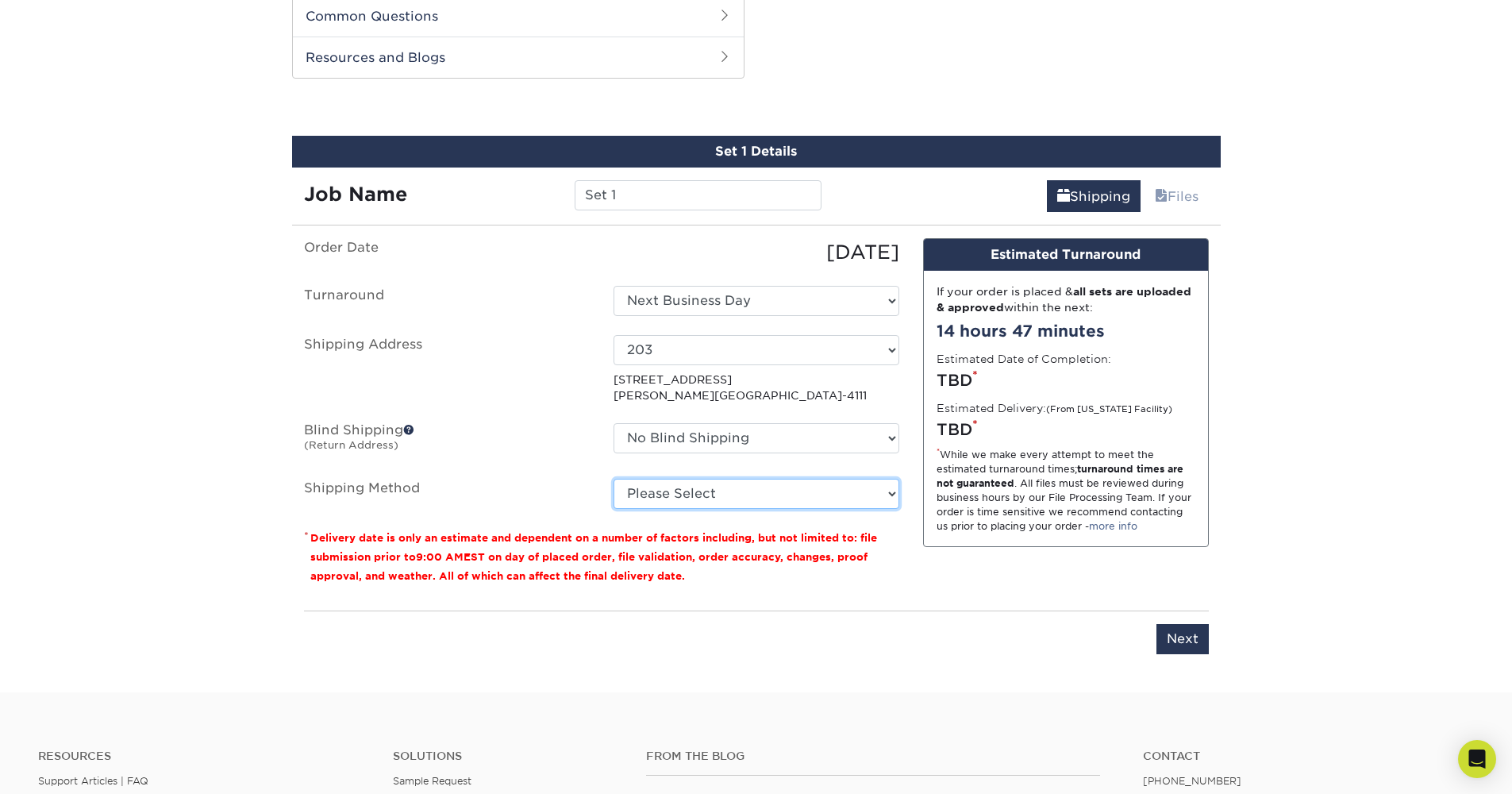
select select "01"
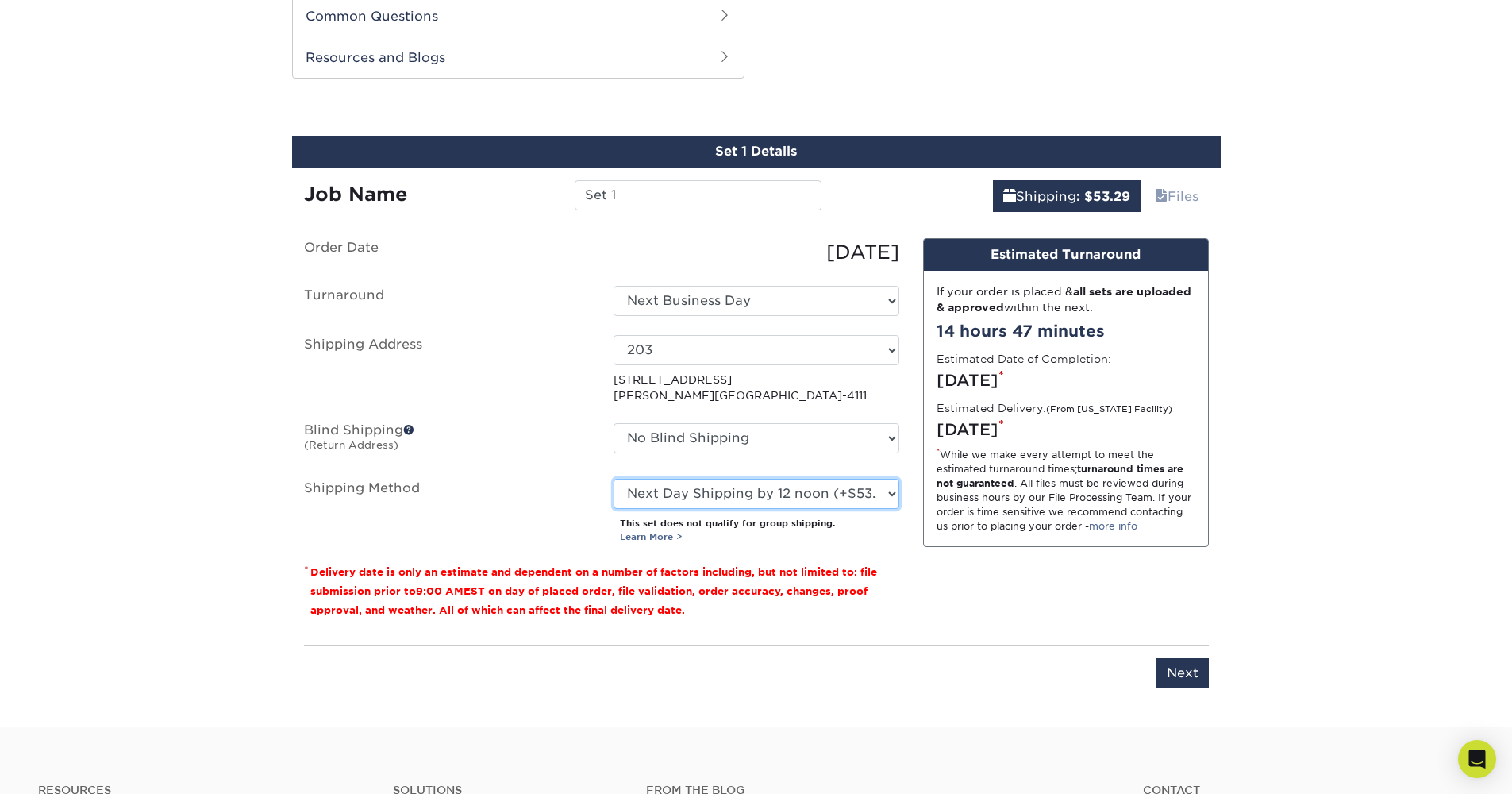
scroll to position [835, 0]
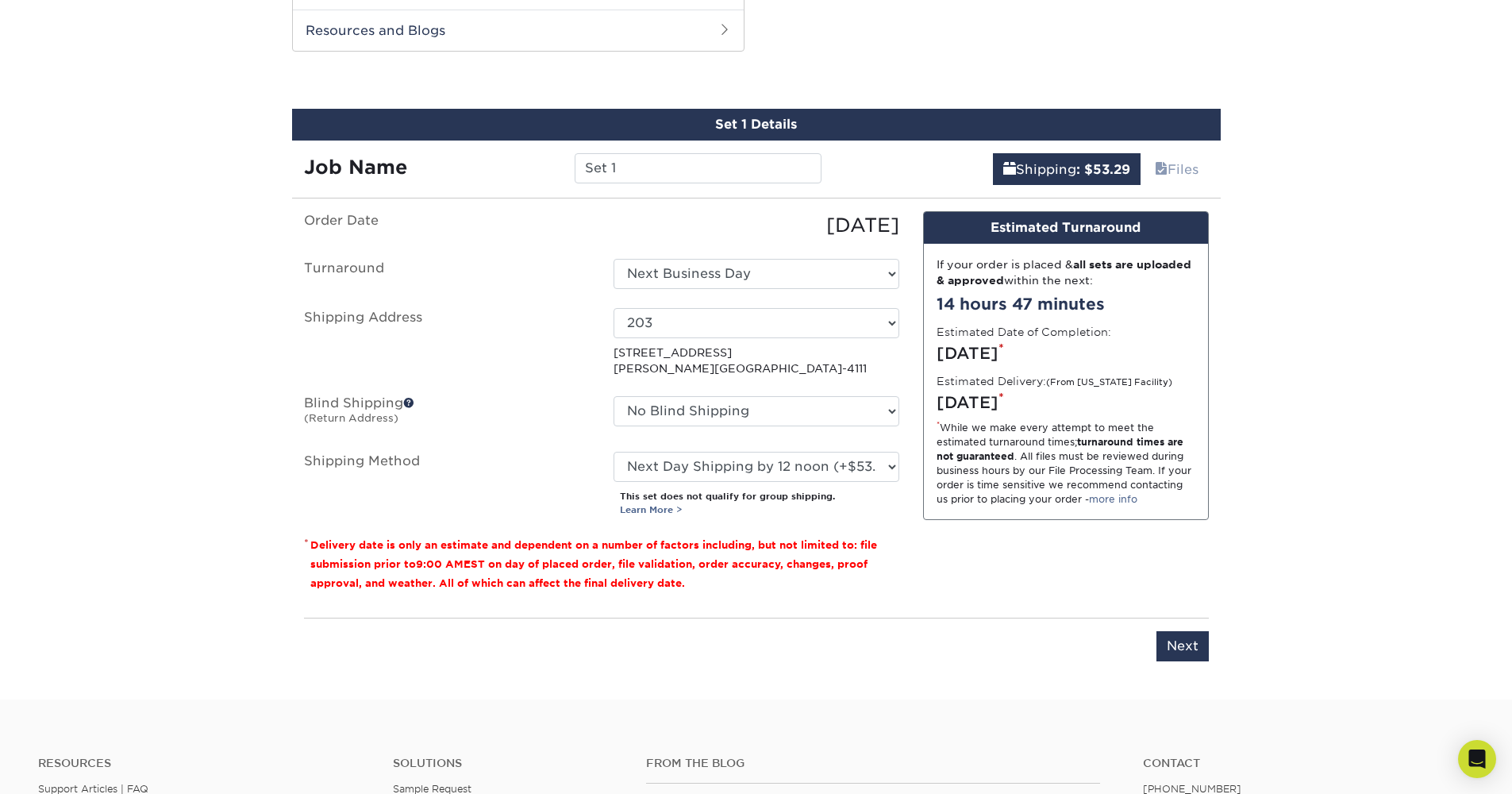
click at [1177, 638] on input "Next" at bounding box center [1183, 645] width 52 height 30
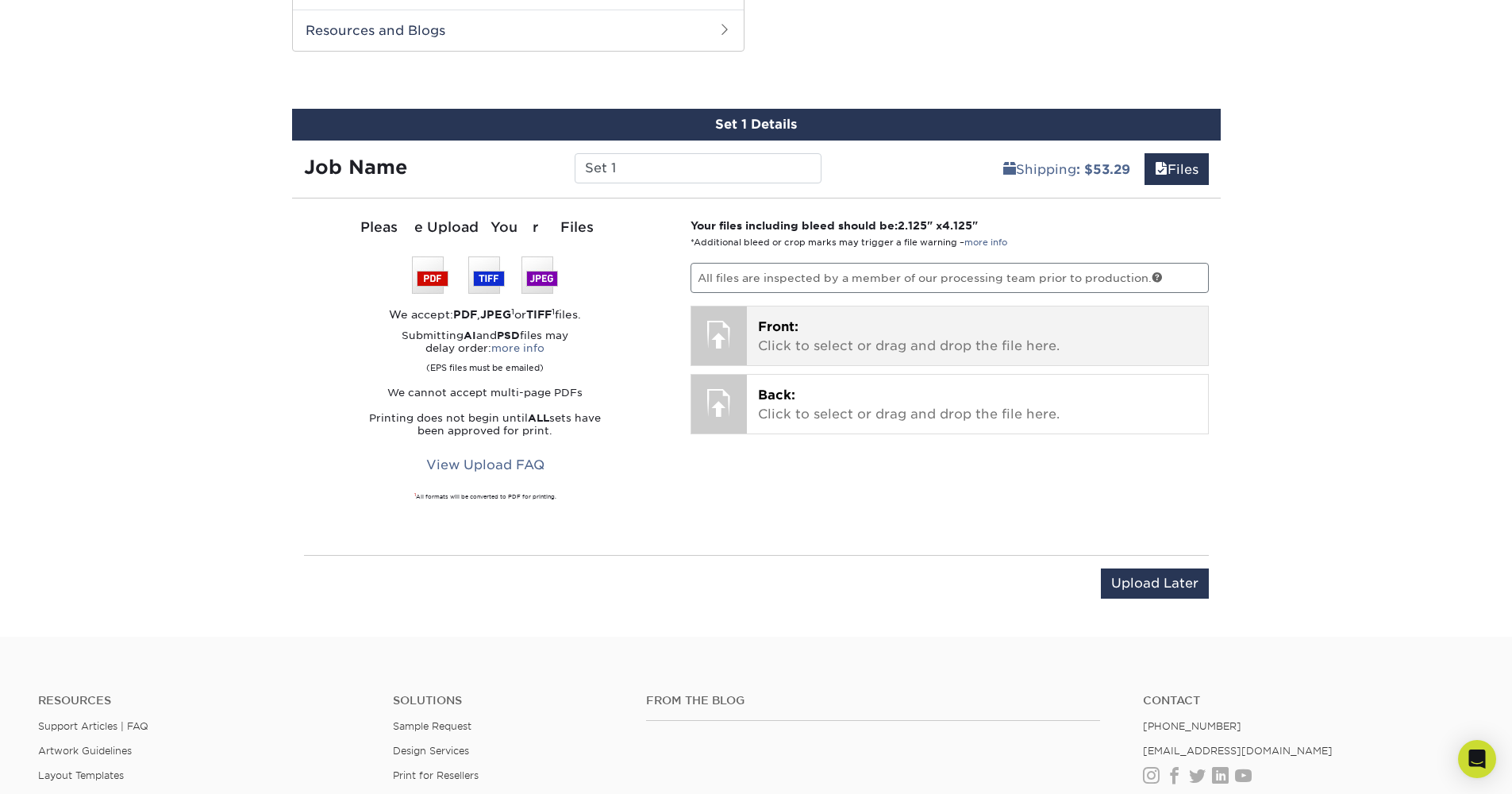
click at [837, 342] on p "Front: Click to select or drag and drop the file here." at bounding box center [977, 336] width 439 height 38
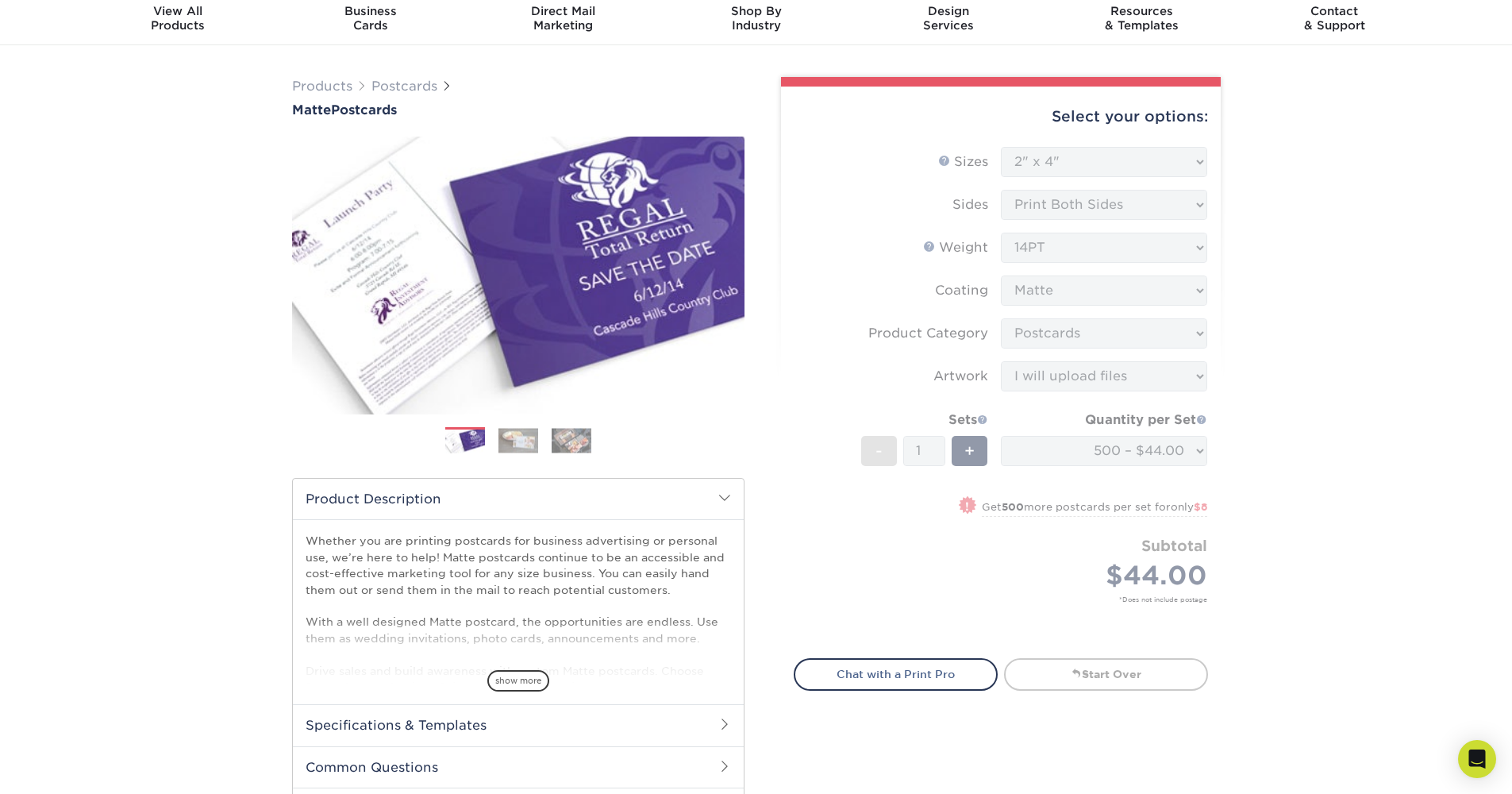
scroll to position [0, 0]
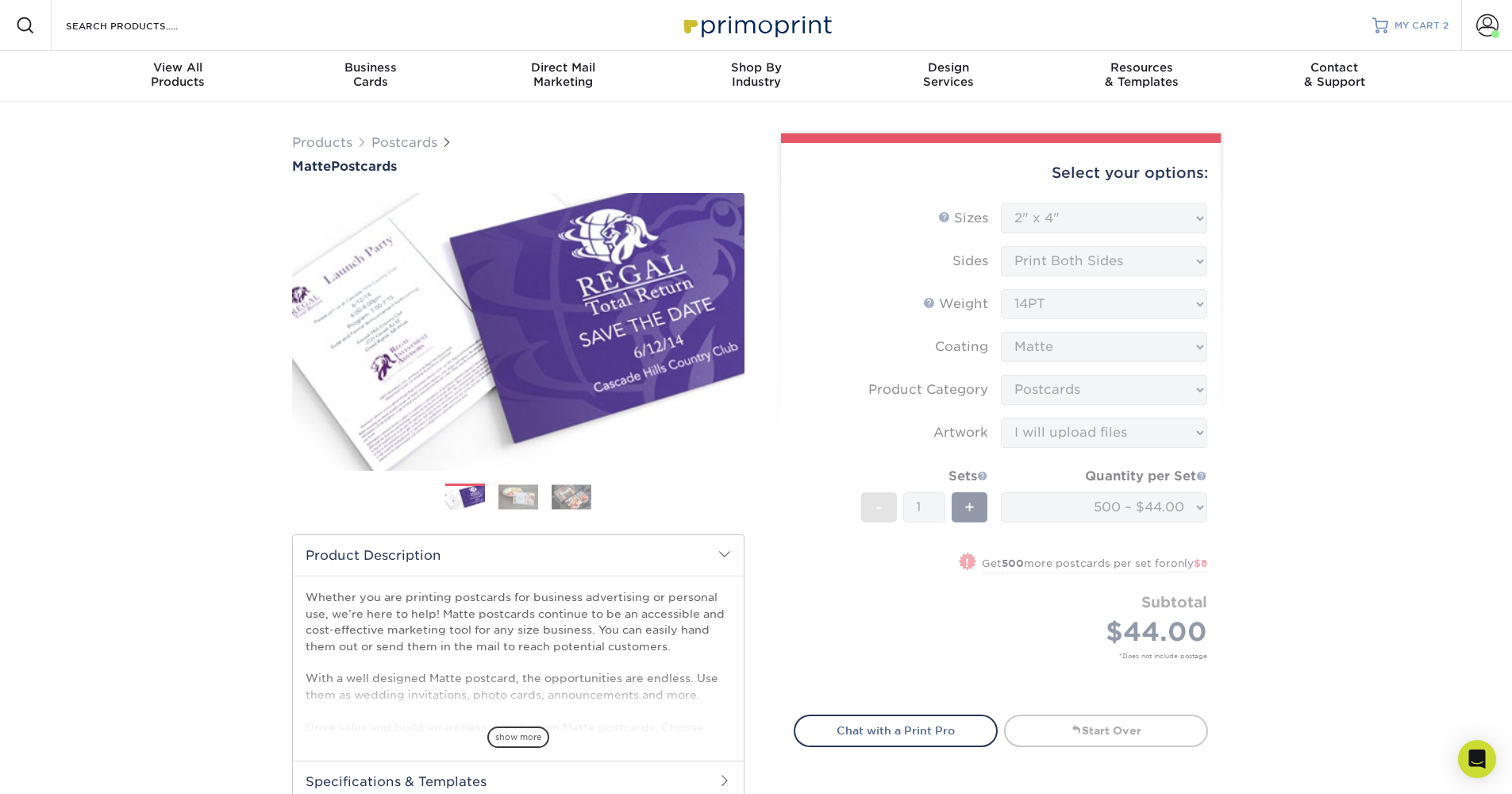
click at [1416, 27] on span "MY CART" at bounding box center [1417, 25] width 45 height 14
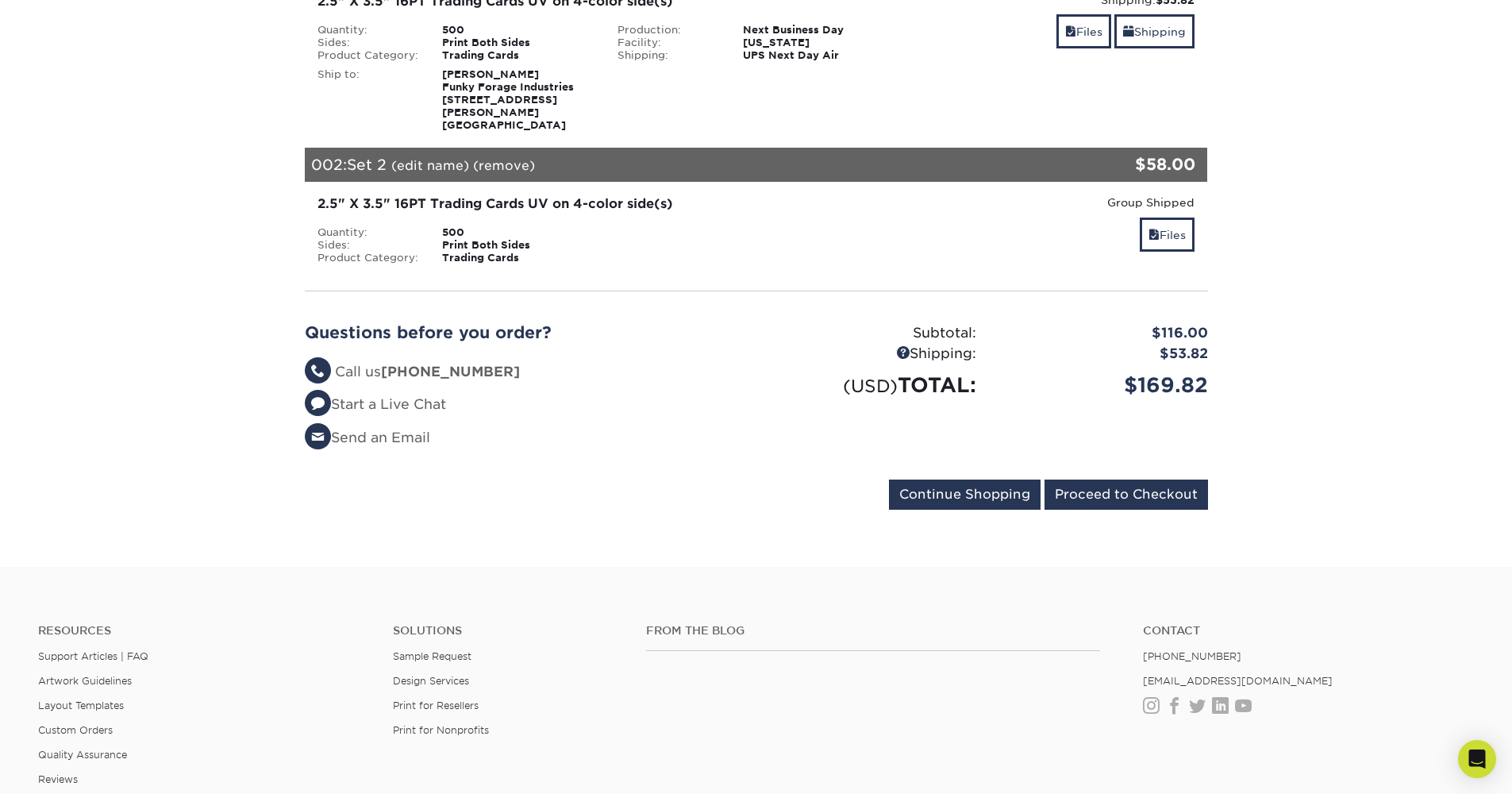
scroll to position [148, 0]
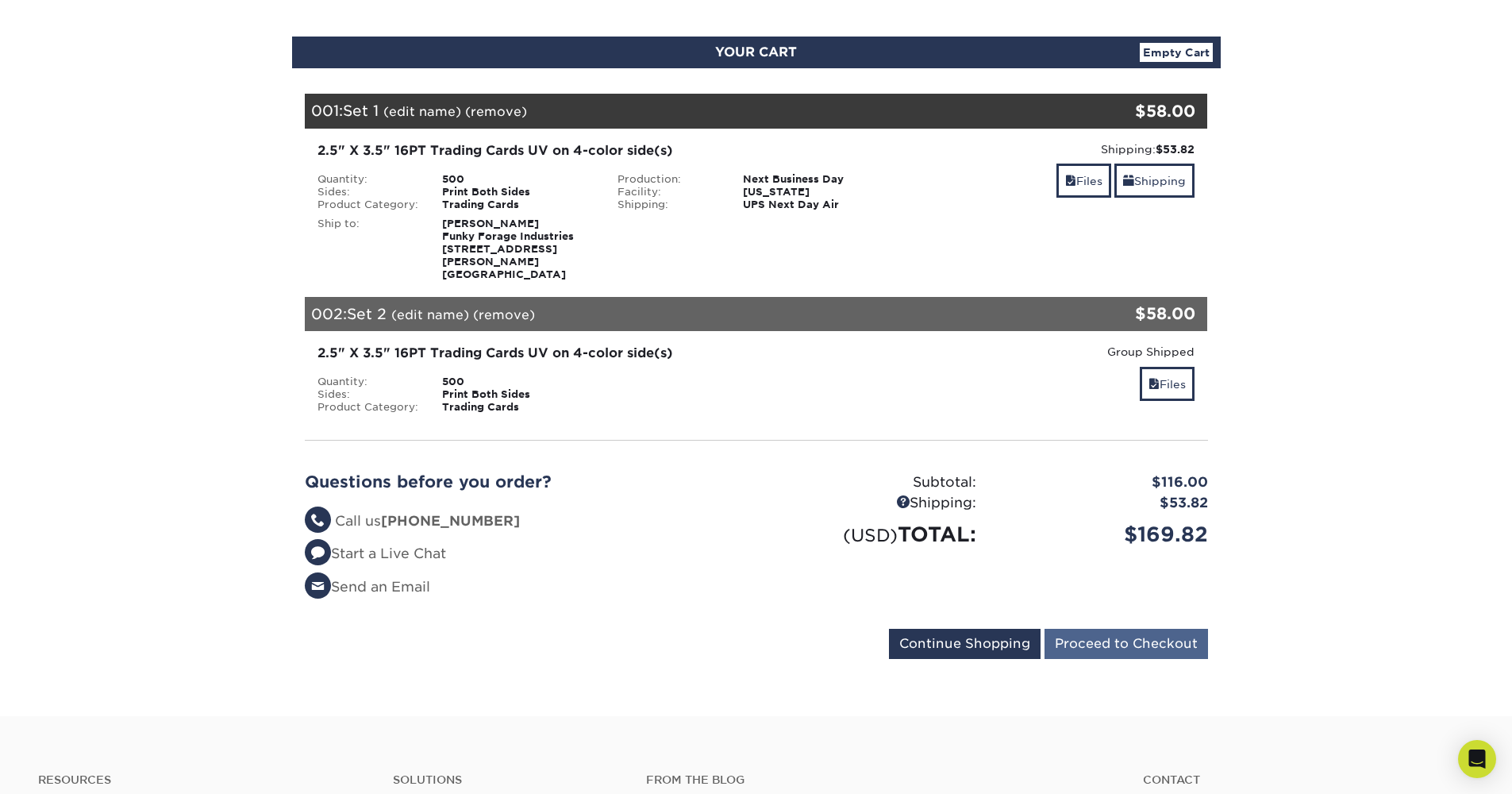
click at [1176, 634] on input "Proceed to Checkout" at bounding box center [1125, 643] width 163 height 30
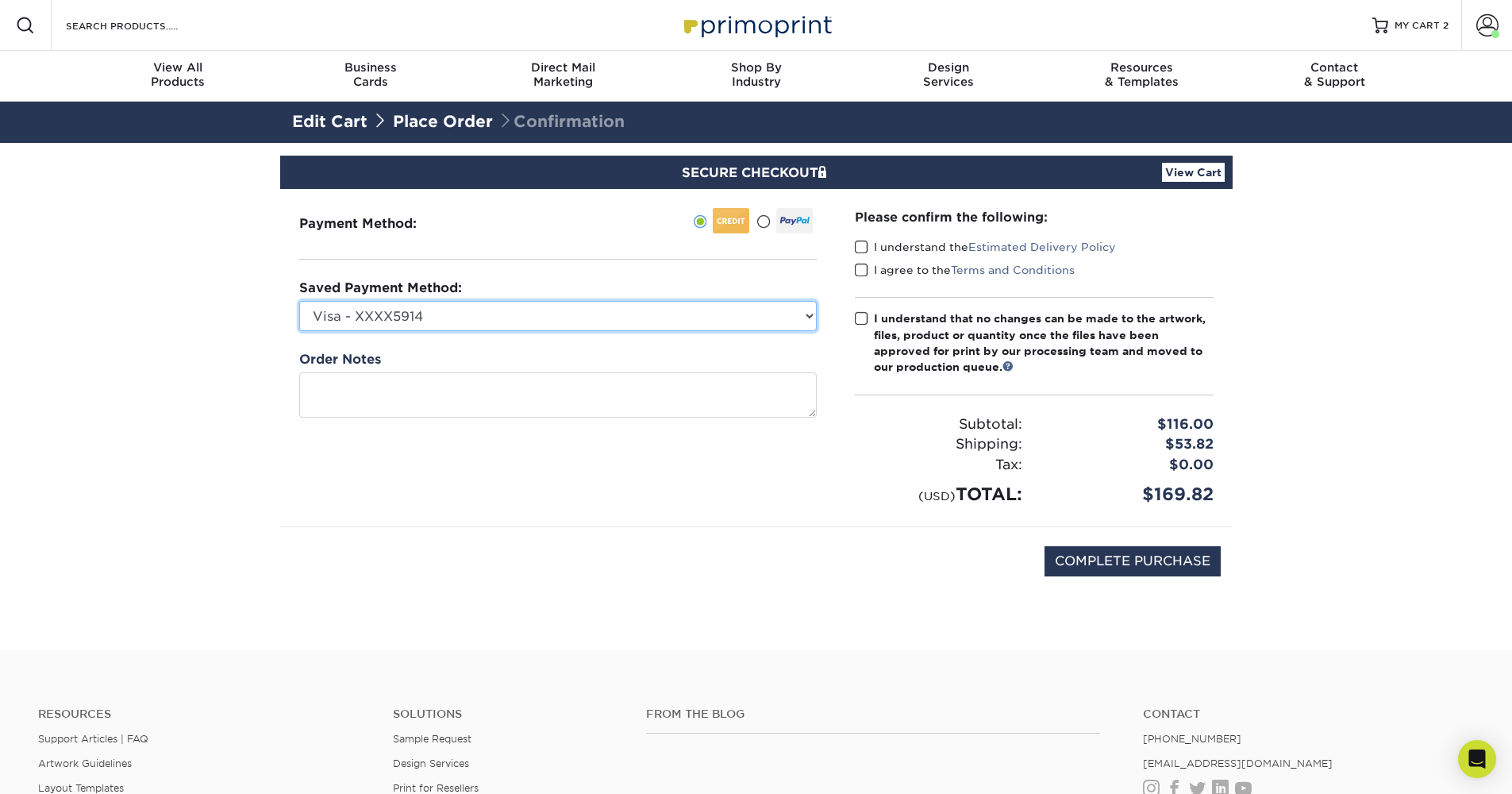
click at [715, 317] on select "Visa - XXXX5914 MasterCard - XXXX6724 New Credit Card" at bounding box center [558, 315] width 517 height 30
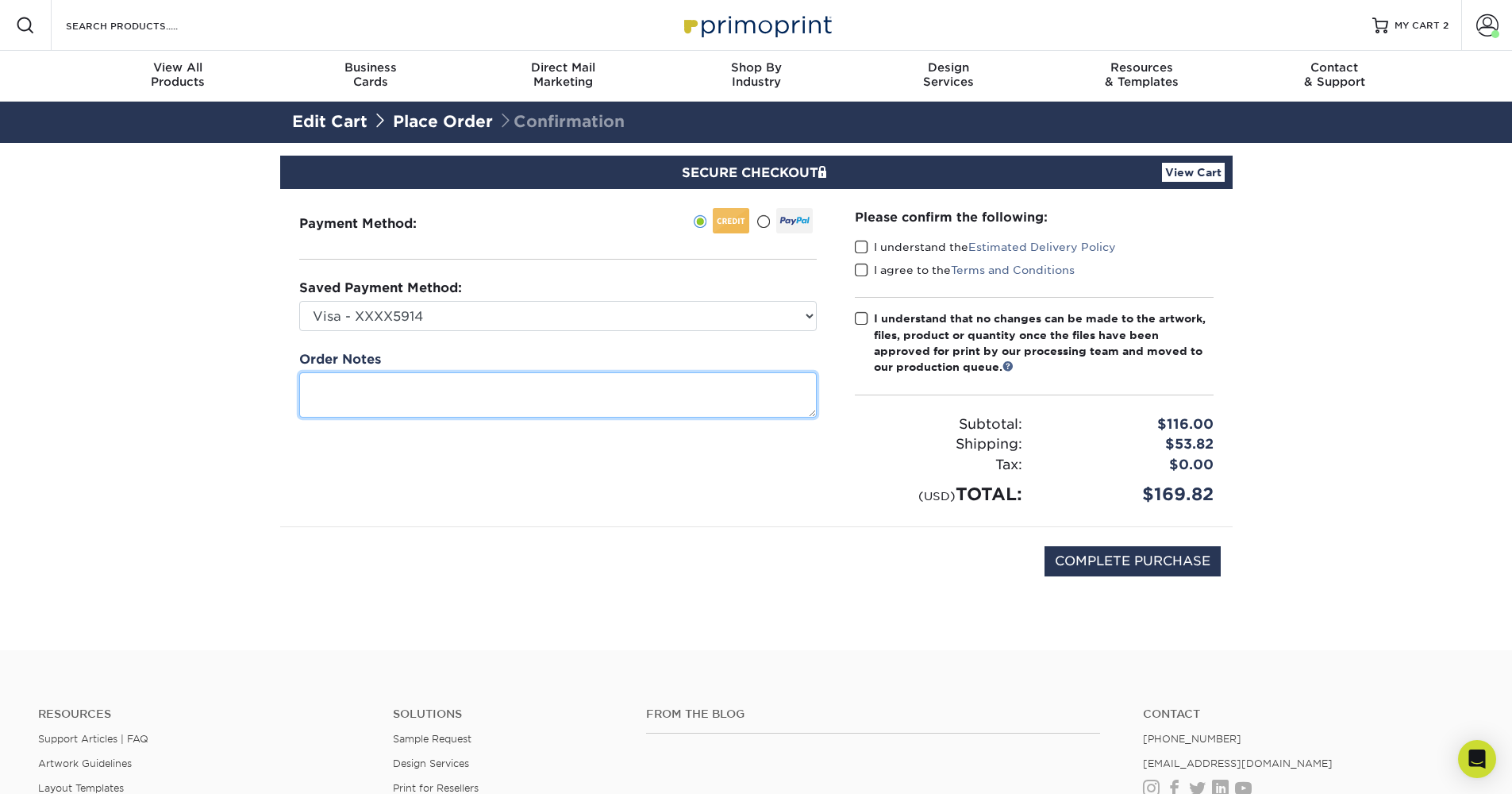
click at [697, 412] on textarea at bounding box center [558, 395] width 517 height 45
click at [864, 244] on span at bounding box center [861, 247] width 14 height 15
click at [0, 0] on input "I understand the Estimated Delivery Policy" at bounding box center [0, 0] width 0 height 0
click at [865, 259] on div "I understand the Estimated Delivery Policy" at bounding box center [1034, 250] width 359 height 23
click at [865, 268] on span at bounding box center [861, 270] width 14 height 15
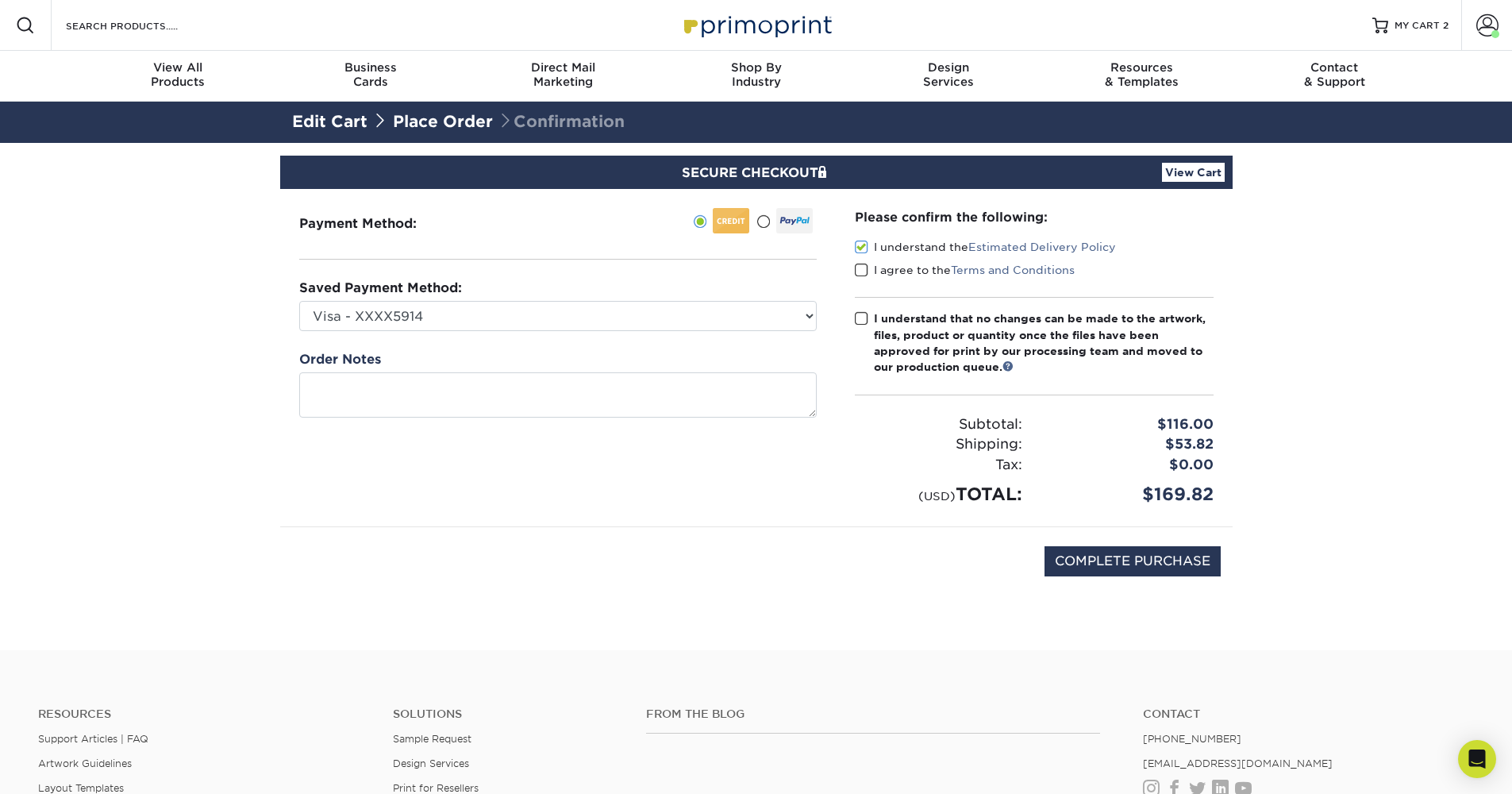
click at [0, 0] on input "I agree to the Terms and Conditions" at bounding box center [0, 0] width 0 height 0
click at [782, 228] on div at bounding box center [795, 221] width 37 height 25
click at [0, 0] on input "radio" at bounding box center [0, 0] width 0 height 0
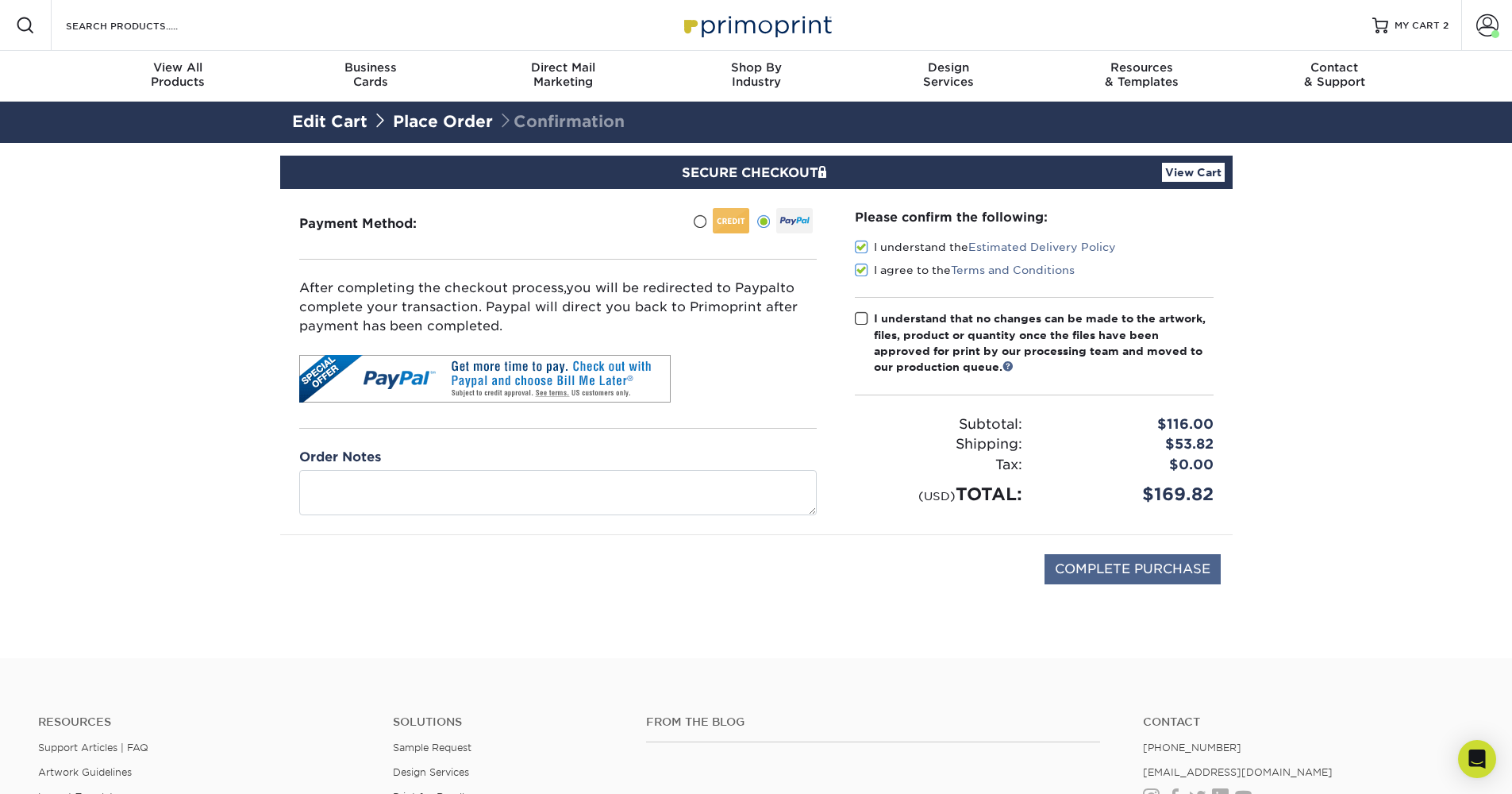
click at [1090, 561] on input "COMPLETE PURCHASE" at bounding box center [1133, 569] width 177 height 30
click at [1114, 568] on input "COMPLETE PURCHASE" at bounding box center [1133, 569] width 177 height 30
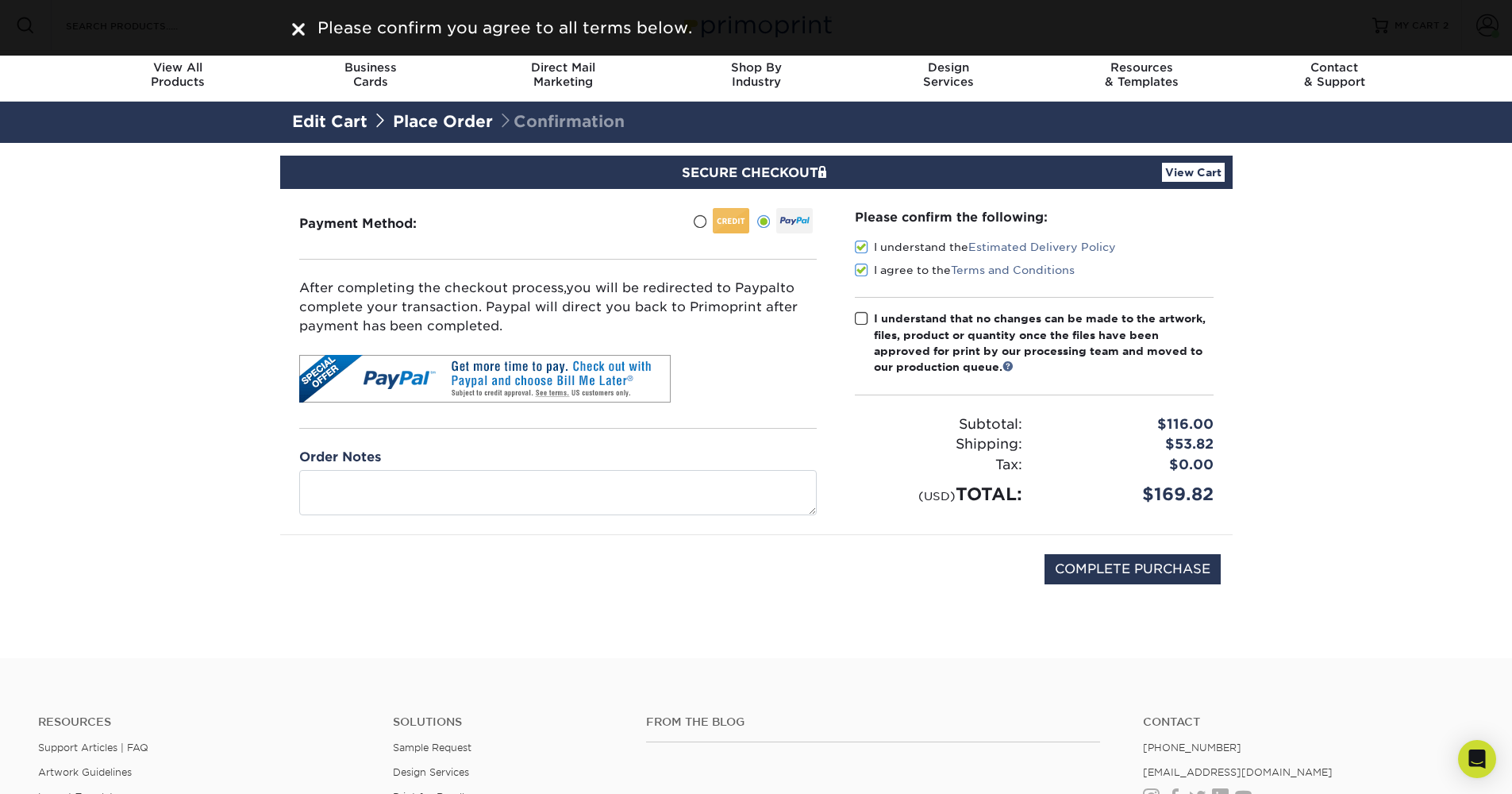
click at [862, 315] on span at bounding box center [861, 318] width 14 height 15
click at [0, 0] on input "I understand that no changes can be made to the artwork, files, product or quan…" at bounding box center [0, 0] width 0 height 0
click at [1117, 569] on input "COMPLETE PURCHASE" at bounding box center [1133, 569] width 177 height 30
type input "PROCESSING, PLEASE WAIT..."
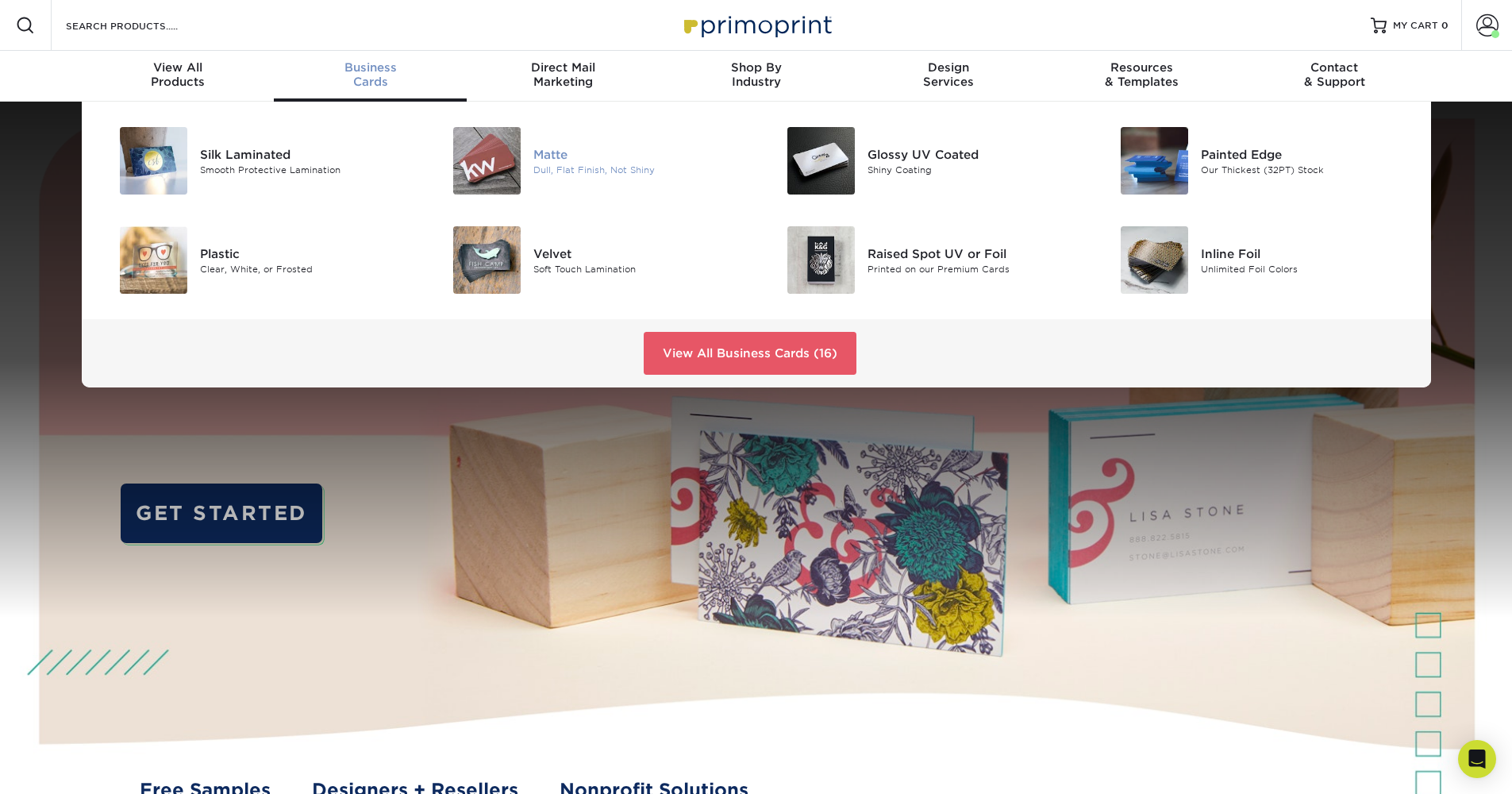
click at [537, 163] on div "Dull, Flat Finish, Not Shiny" at bounding box center [638, 169] width 210 height 14
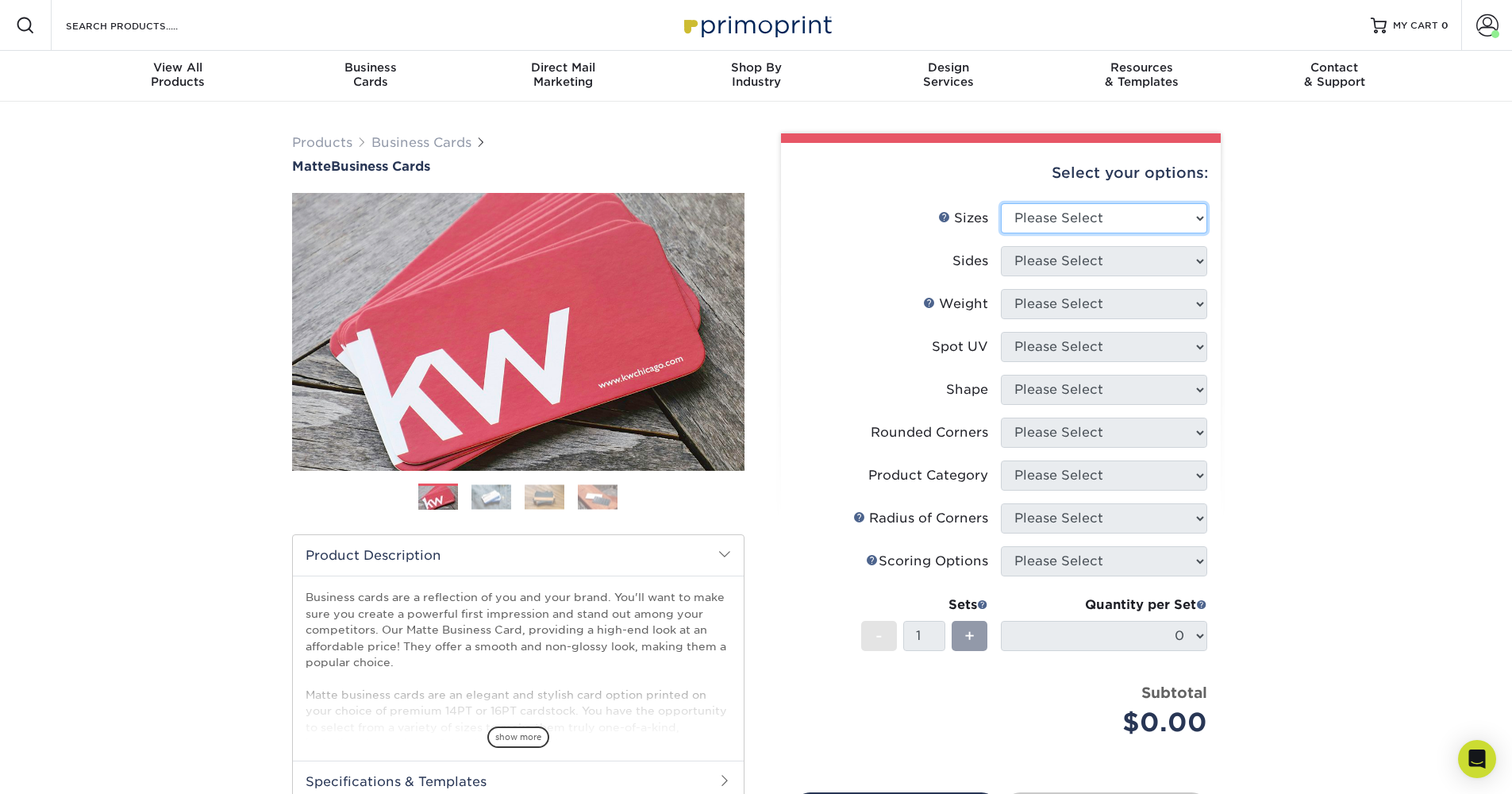
select select "2.00x3.00"
select select "13abbda7-1d64-4f25-8bb2-c179b224825d"
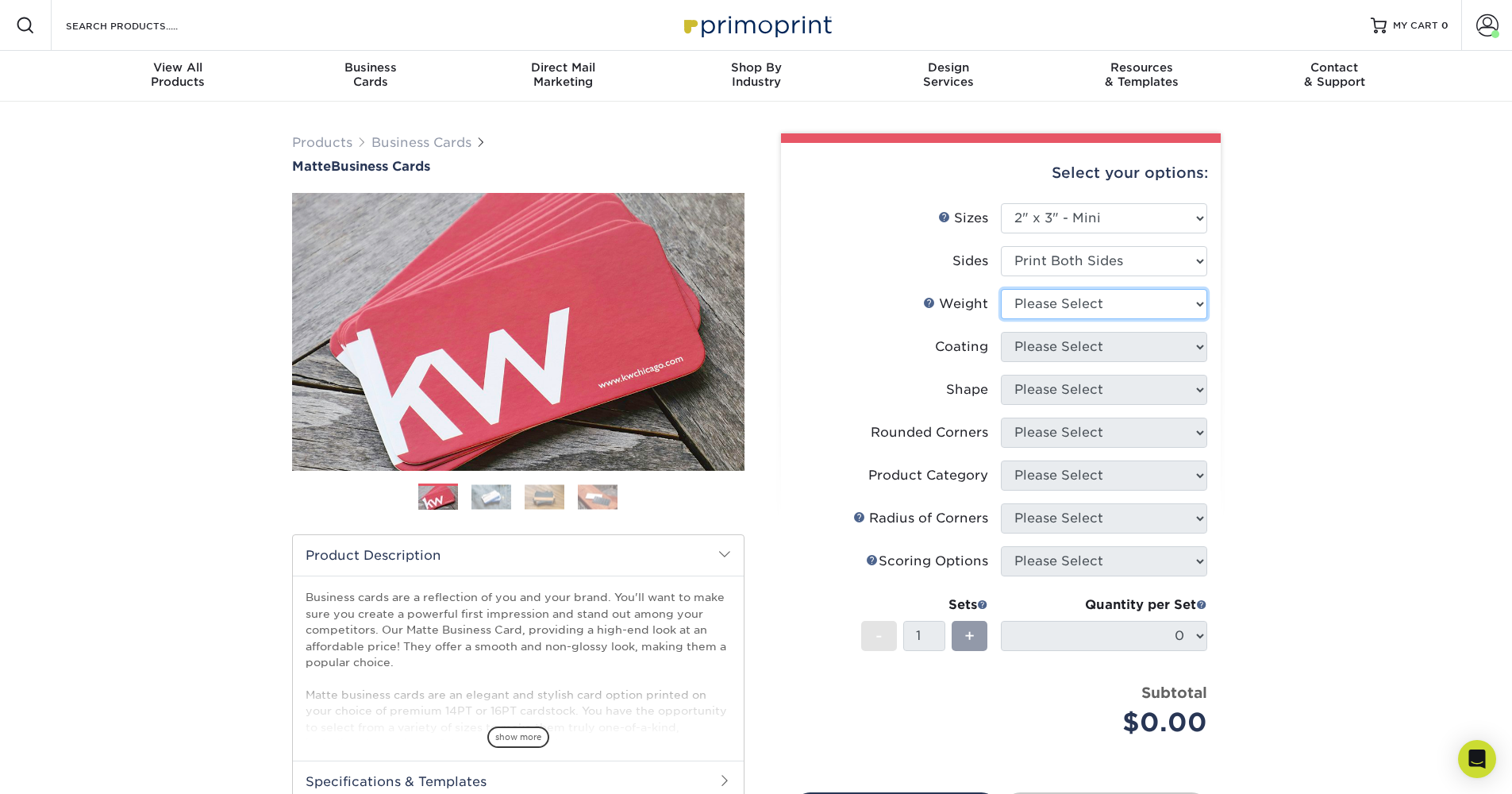
select select "16PT"
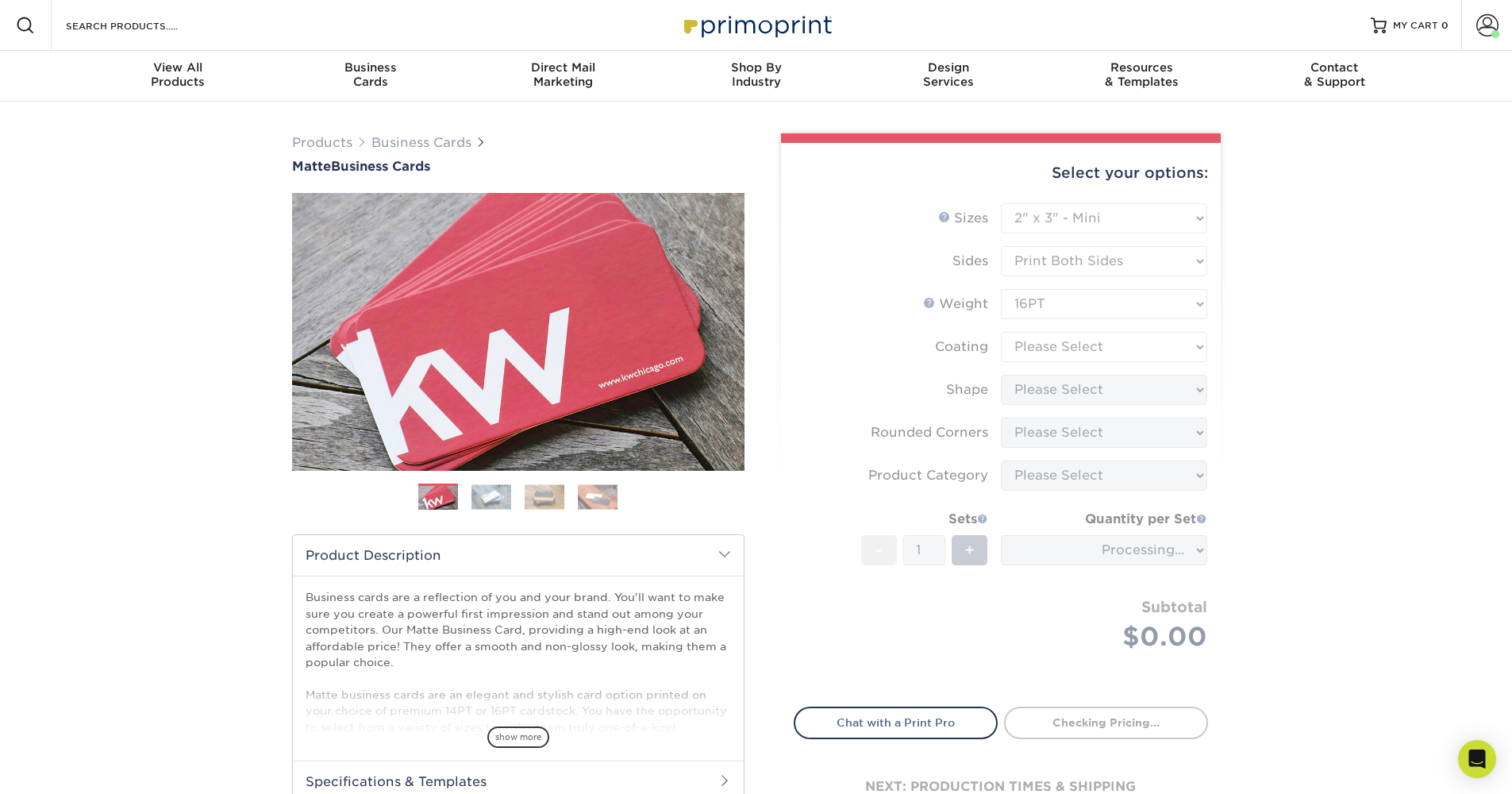
click at [1129, 343] on form "Sizes Help Sizes Please Select 1.5" x 3.5" - Mini 1.75" x 3.5" - Mini 2" x 2" -…" at bounding box center [1001, 446] width 414 height 485
click at [1101, 350] on form "Sizes Help Sizes Please Select 1.5" x 3.5" - Mini 1.75" x 3.5" - Mini 2" x 2" -…" at bounding box center [1001, 446] width 414 height 485
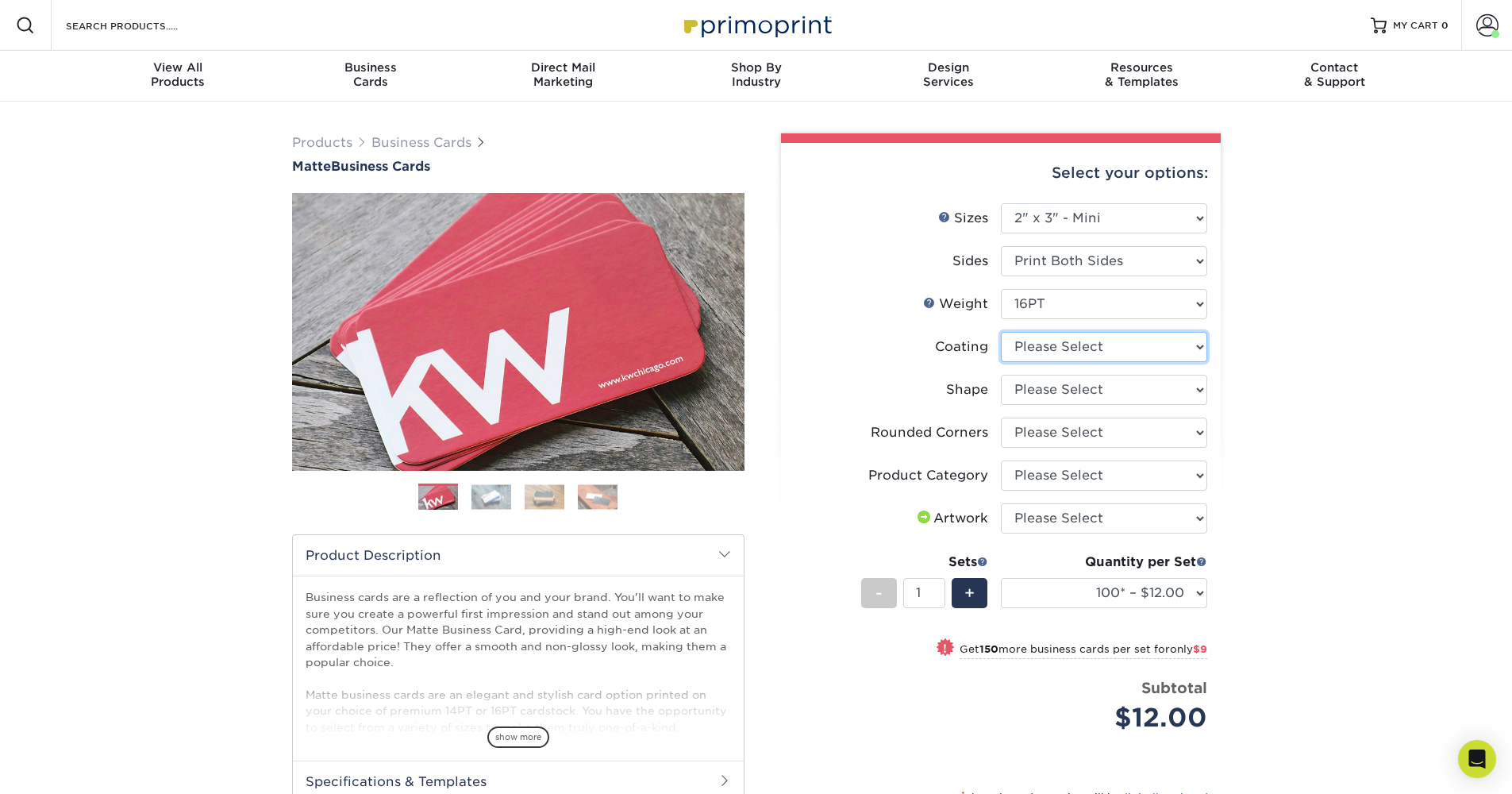
select select "121bb7b5-3b4d-429f-bd8d-bbf80e953313"
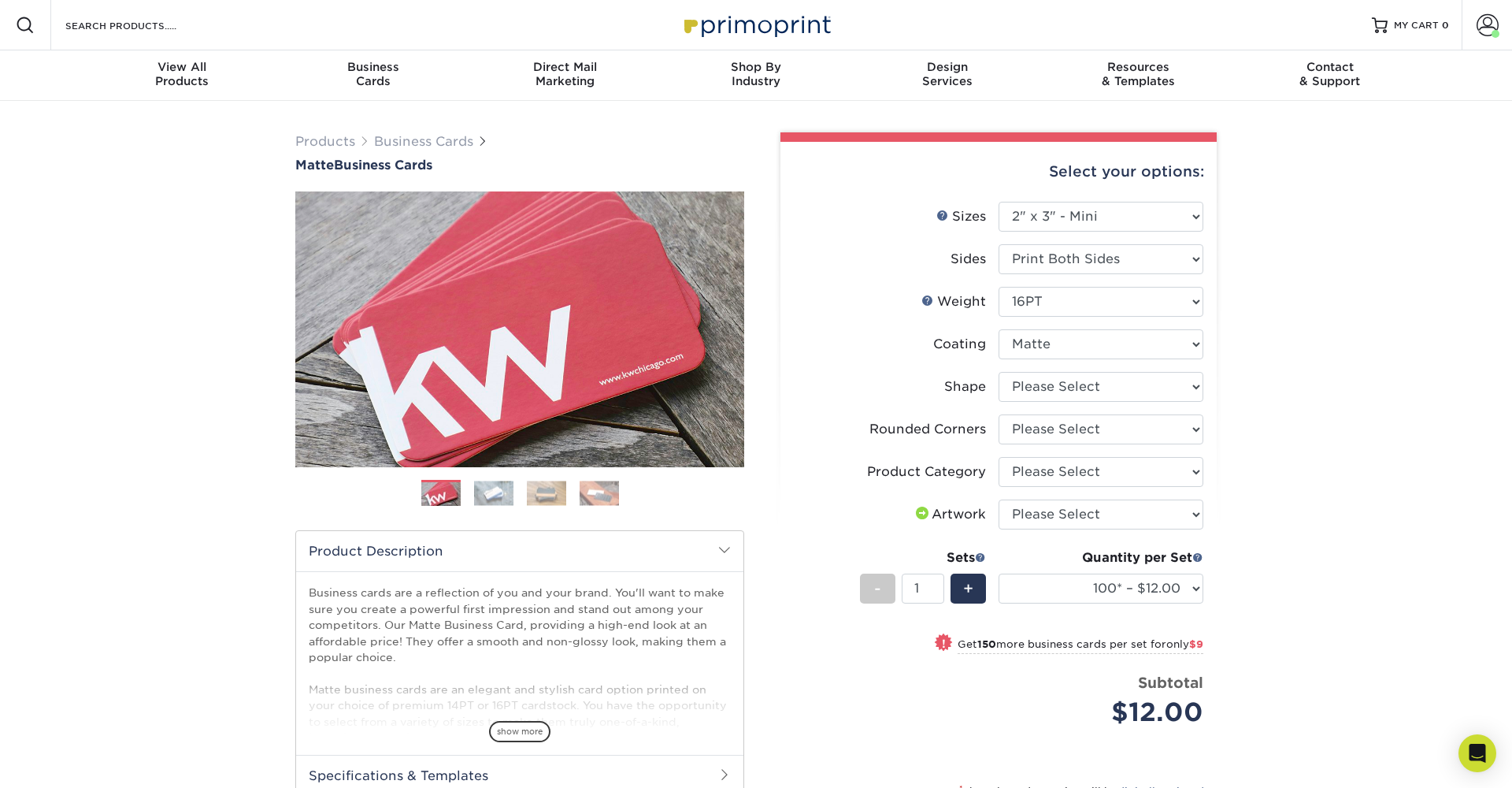
select select "-1"
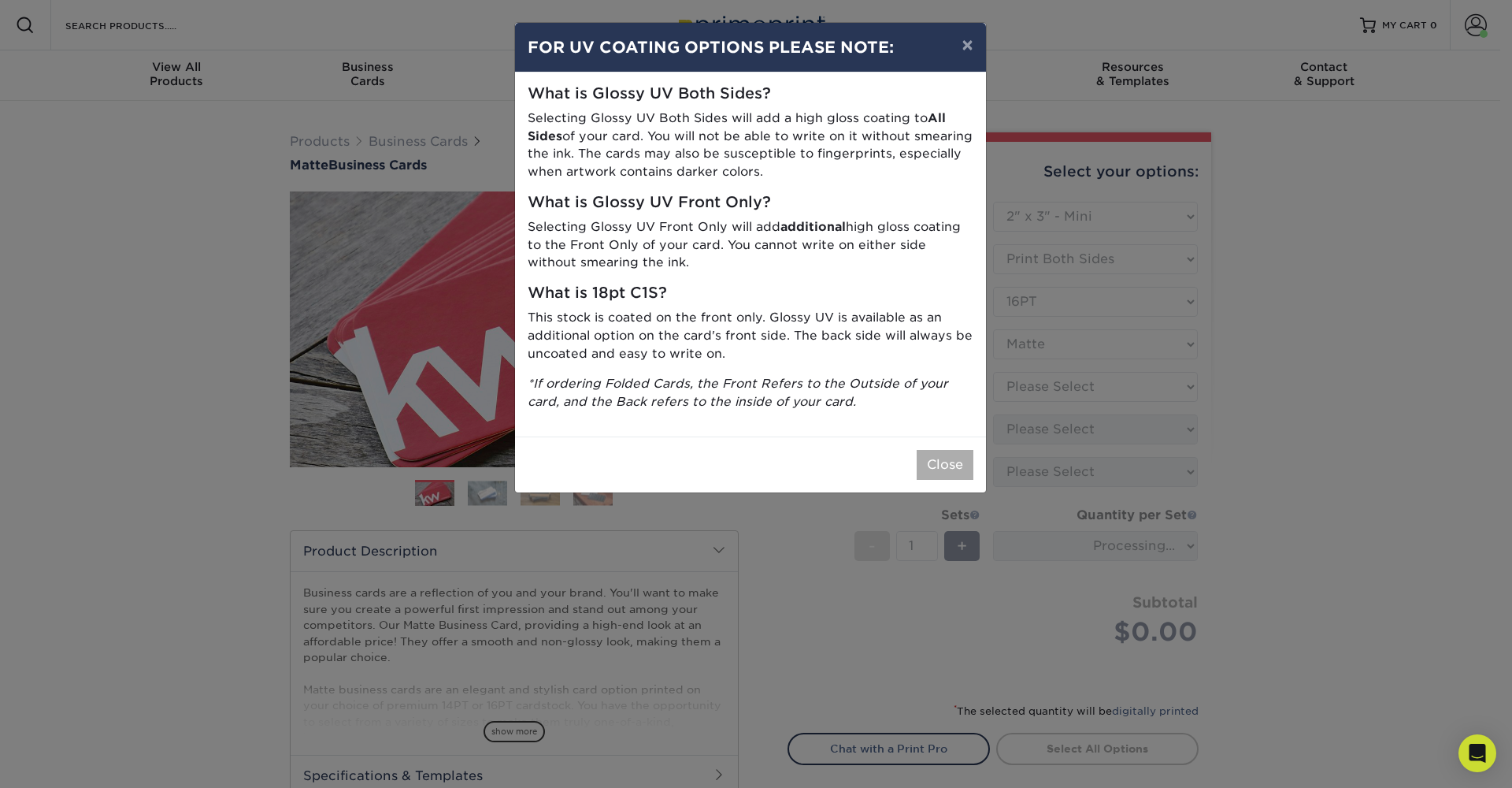
click at [952, 456] on button "Close" at bounding box center [944, 464] width 56 height 30
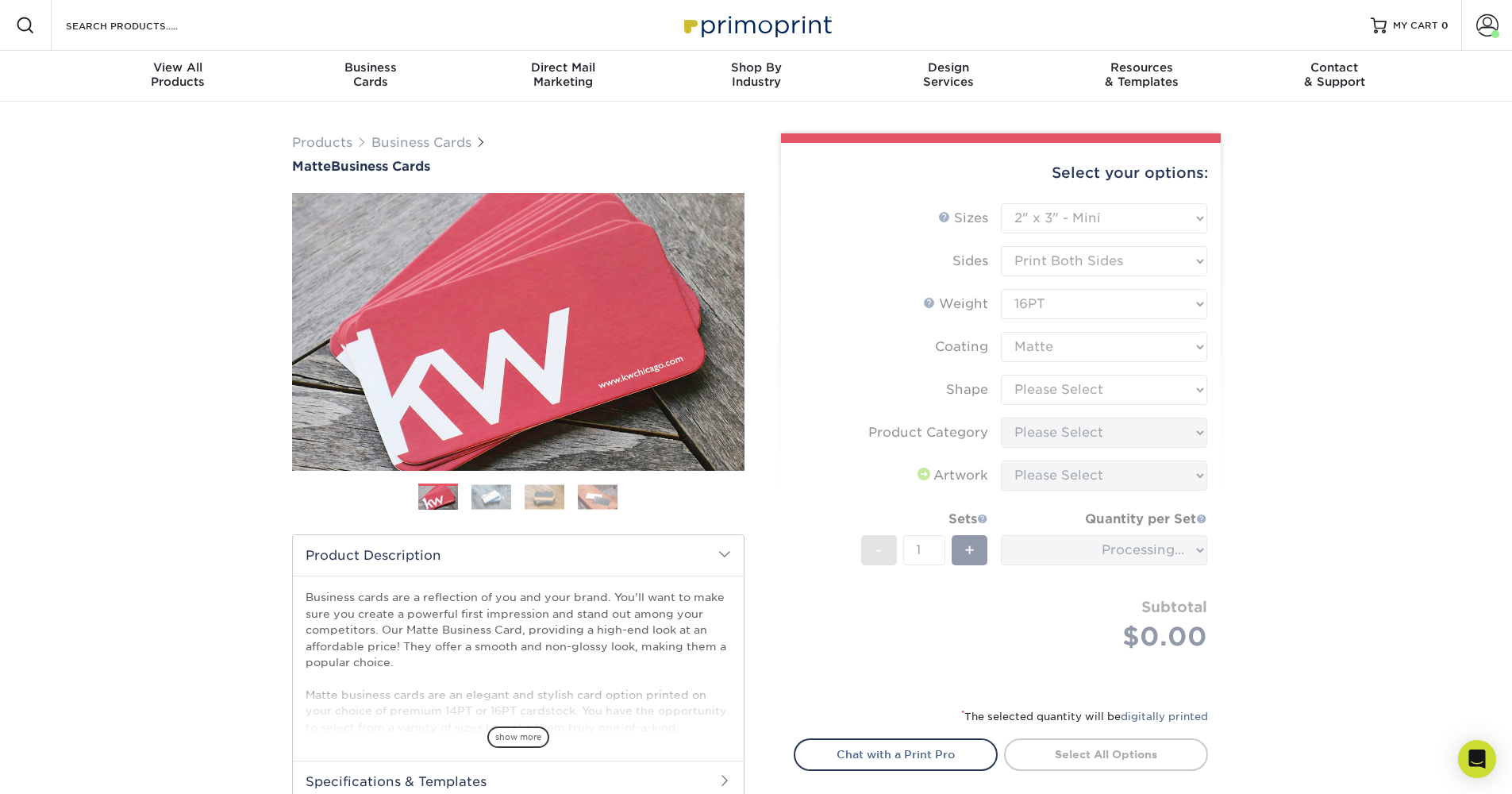
click at [1129, 388] on form "Sizes Help Sizes Please Select 1.5" x 3.5" - Mini 1.75" x 3.5" - Mini 2" x 2" -…" at bounding box center [1001, 446] width 414 height 485
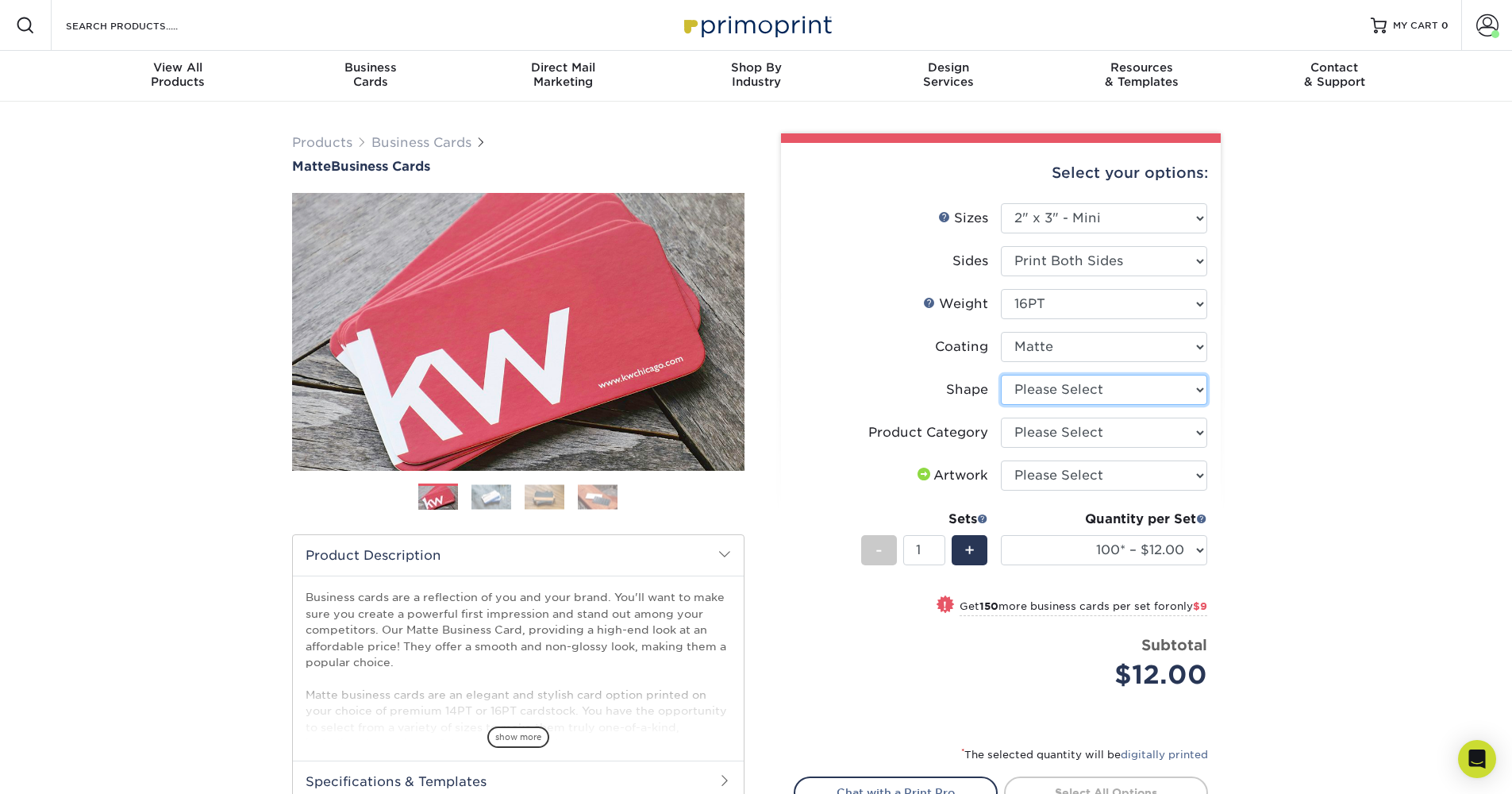
select select "standard"
select select "-1"
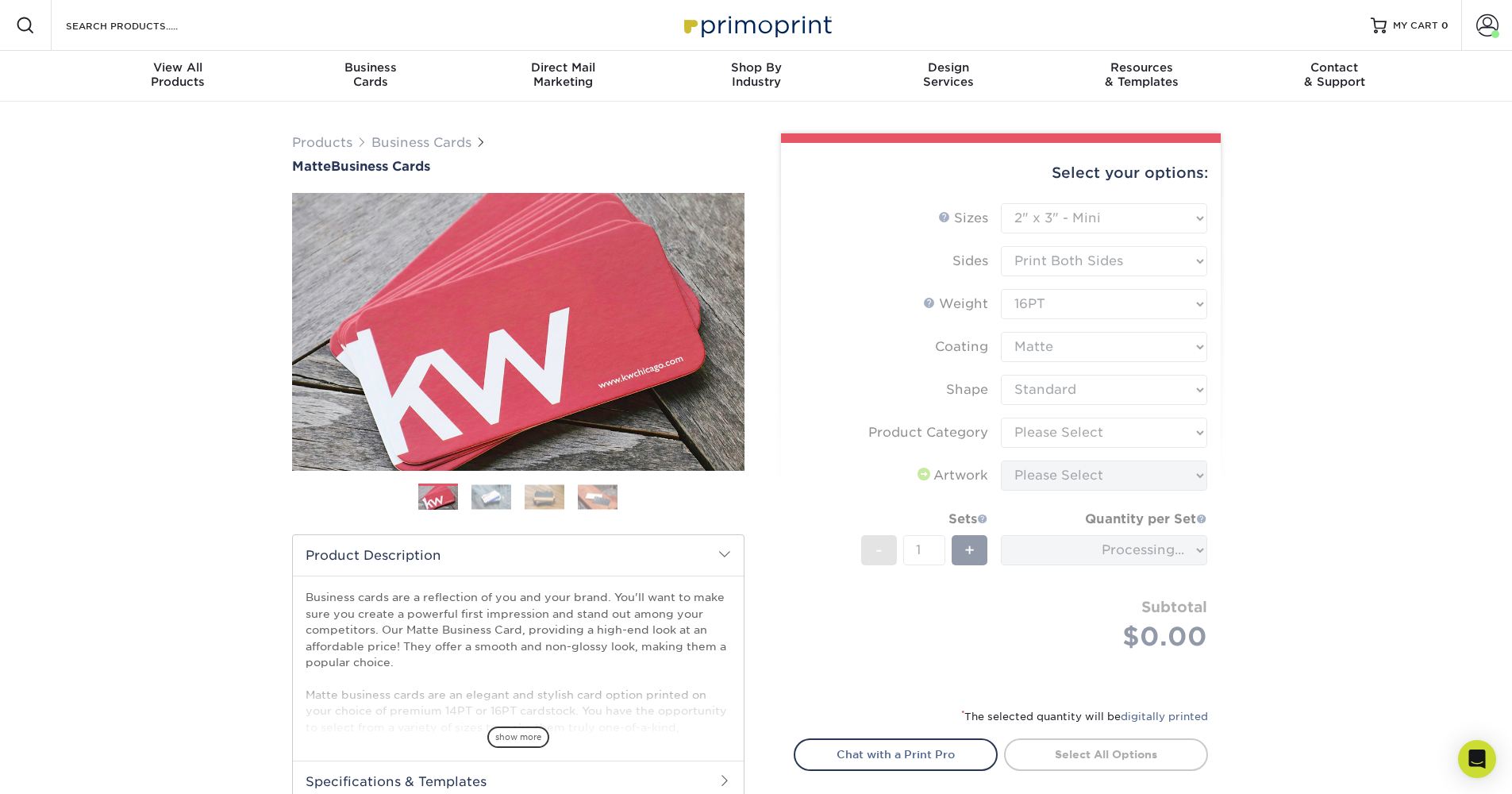
click at [1074, 431] on form "Sizes Help Sizes Please Select 1.5" x 3.5" - Mini 1.75" x 3.5" - Mini 2" x 2" -…" at bounding box center [1001, 446] width 414 height 485
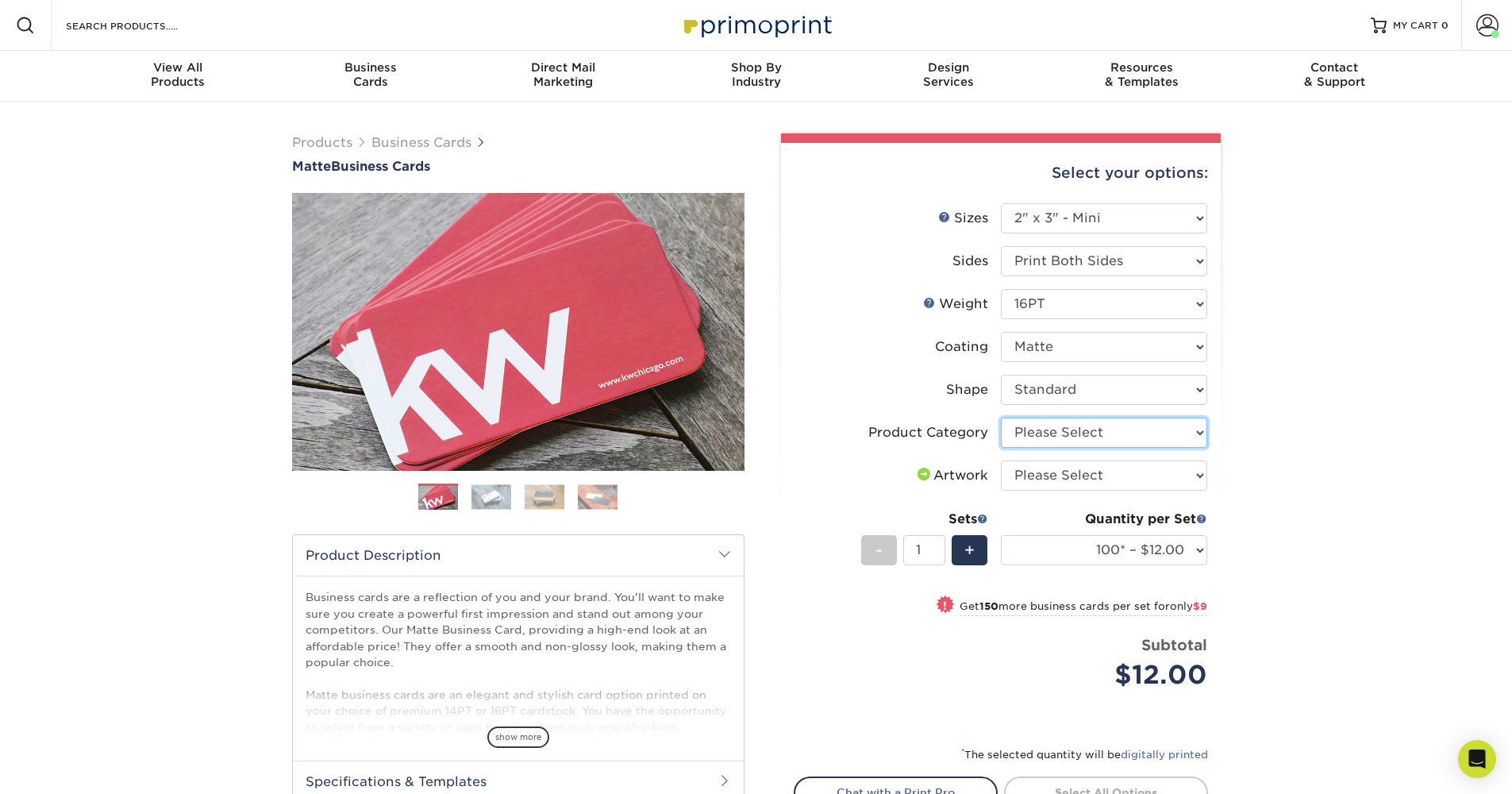
select select "3b5148f1-0588-4f88-a218-97bcfdce65c1"
select select "upload"
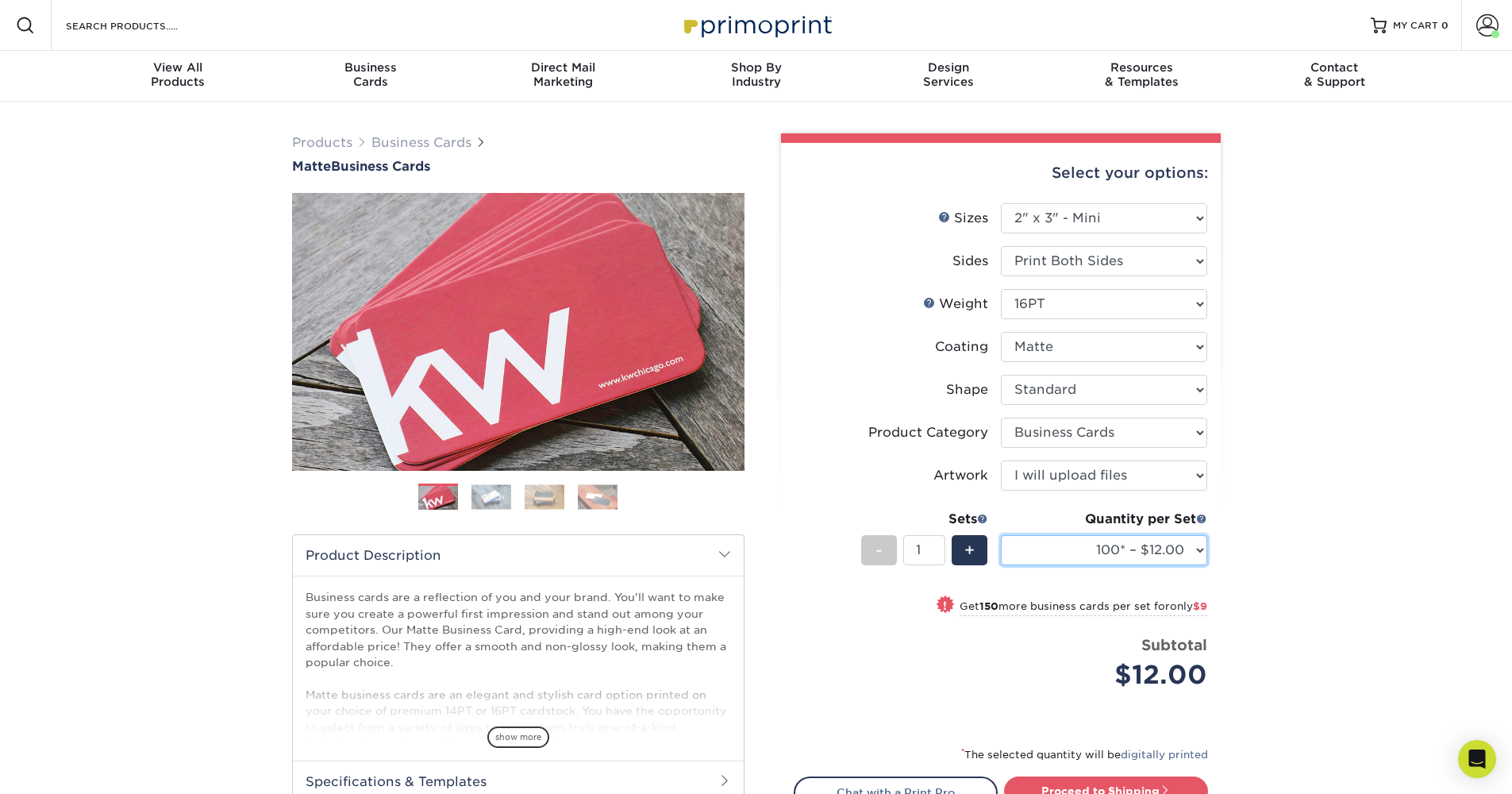
select select "500 – $42.00"
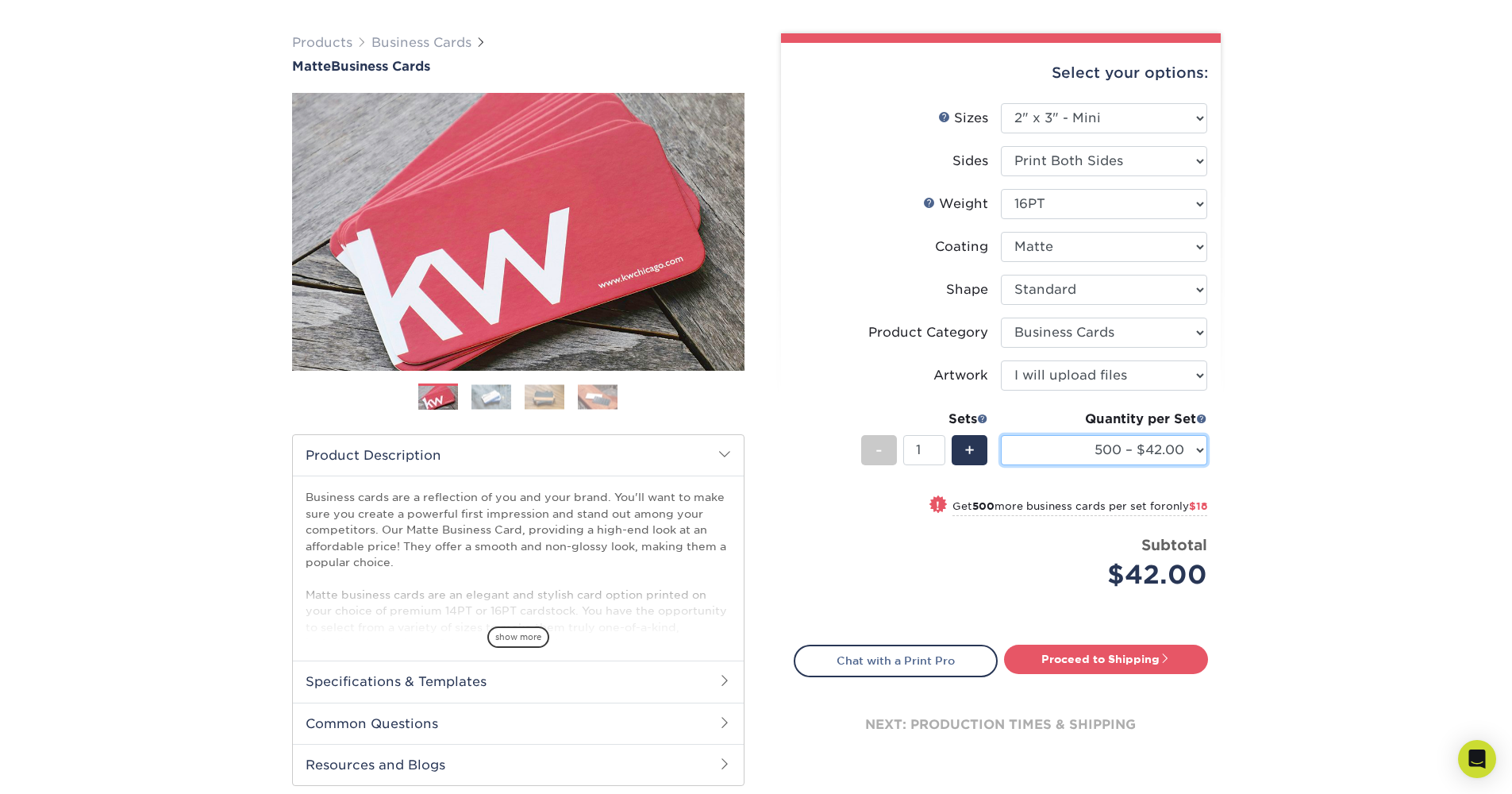
scroll to position [104, 0]
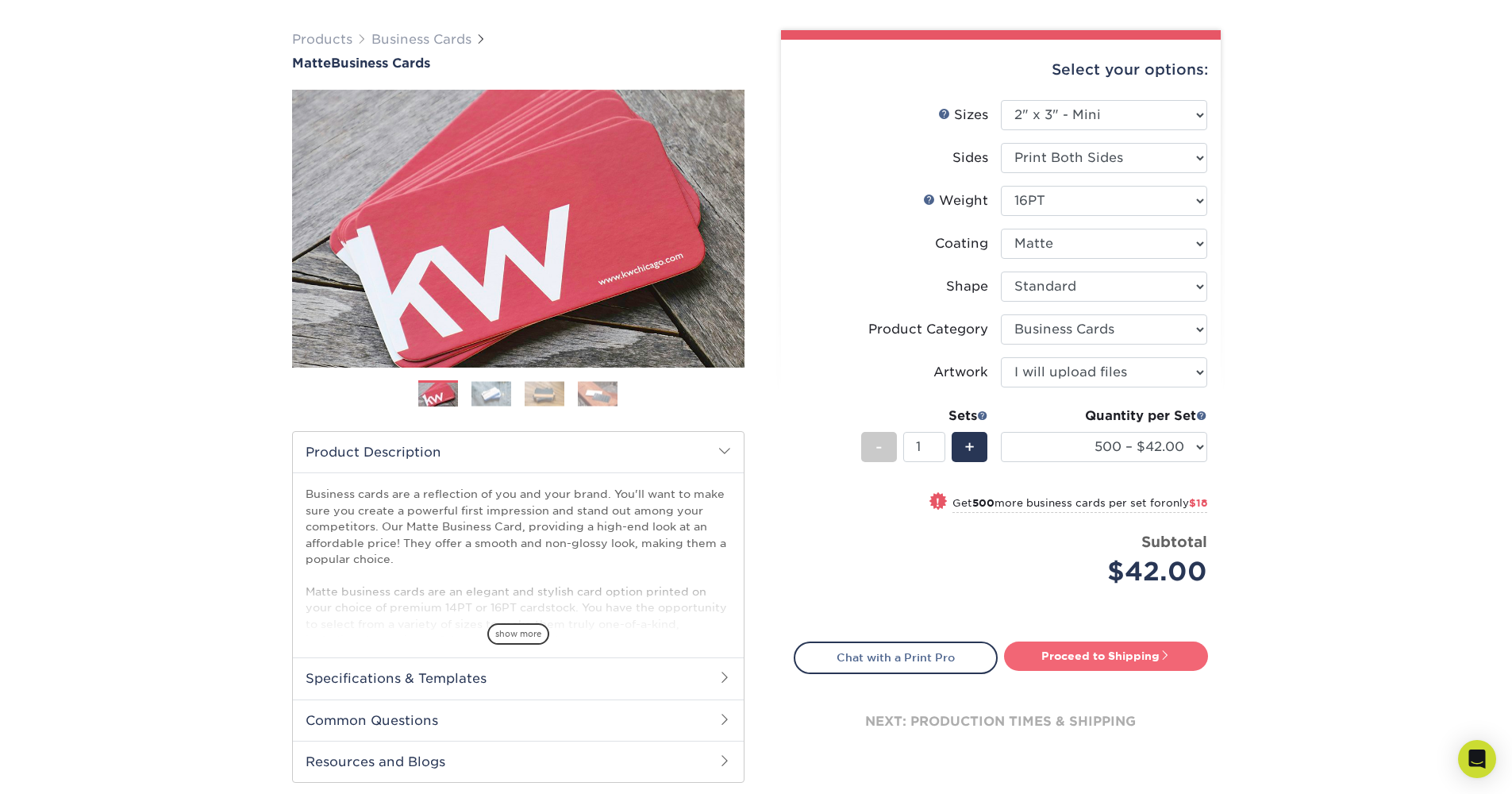
click at [1158, 659] on link "Proceed to Shipping" at bounding box center [1106, 656] width 204 height 29
type input "Set 1"
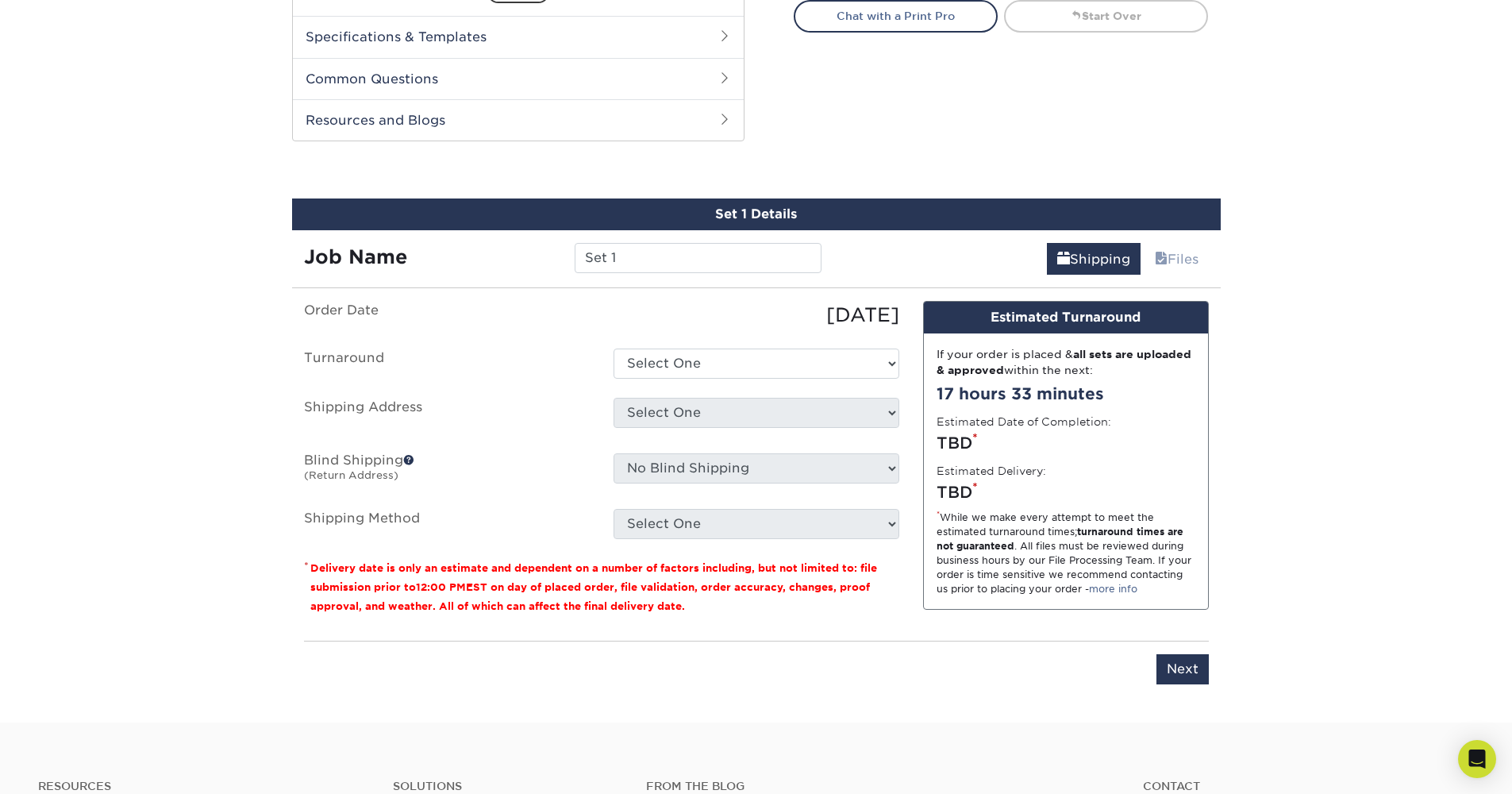
scroll to position [808, 0]
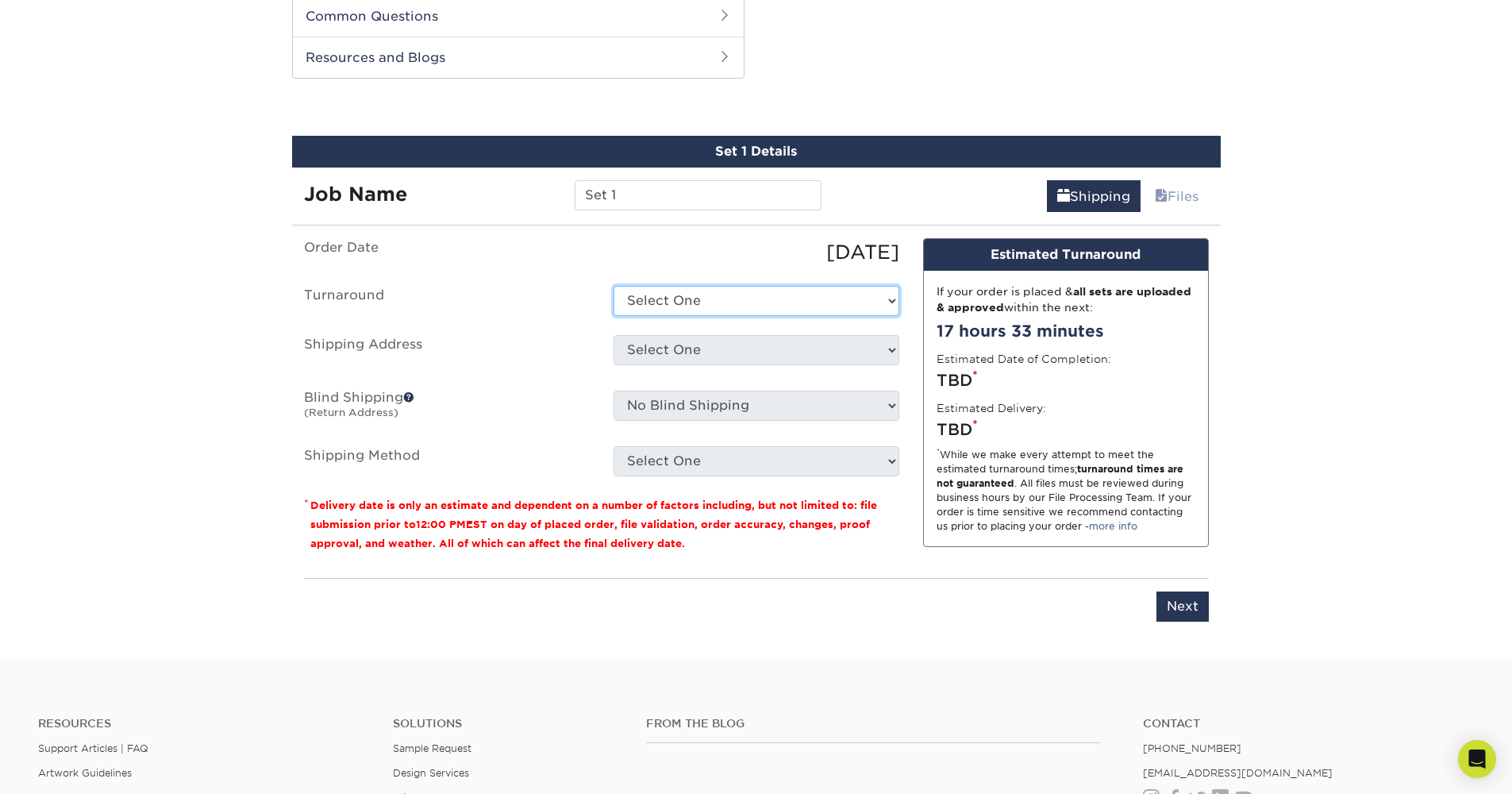
select select "8f1b000c-bff9-4498-9f9c-c8e1d5973ba8"
select select "285526"
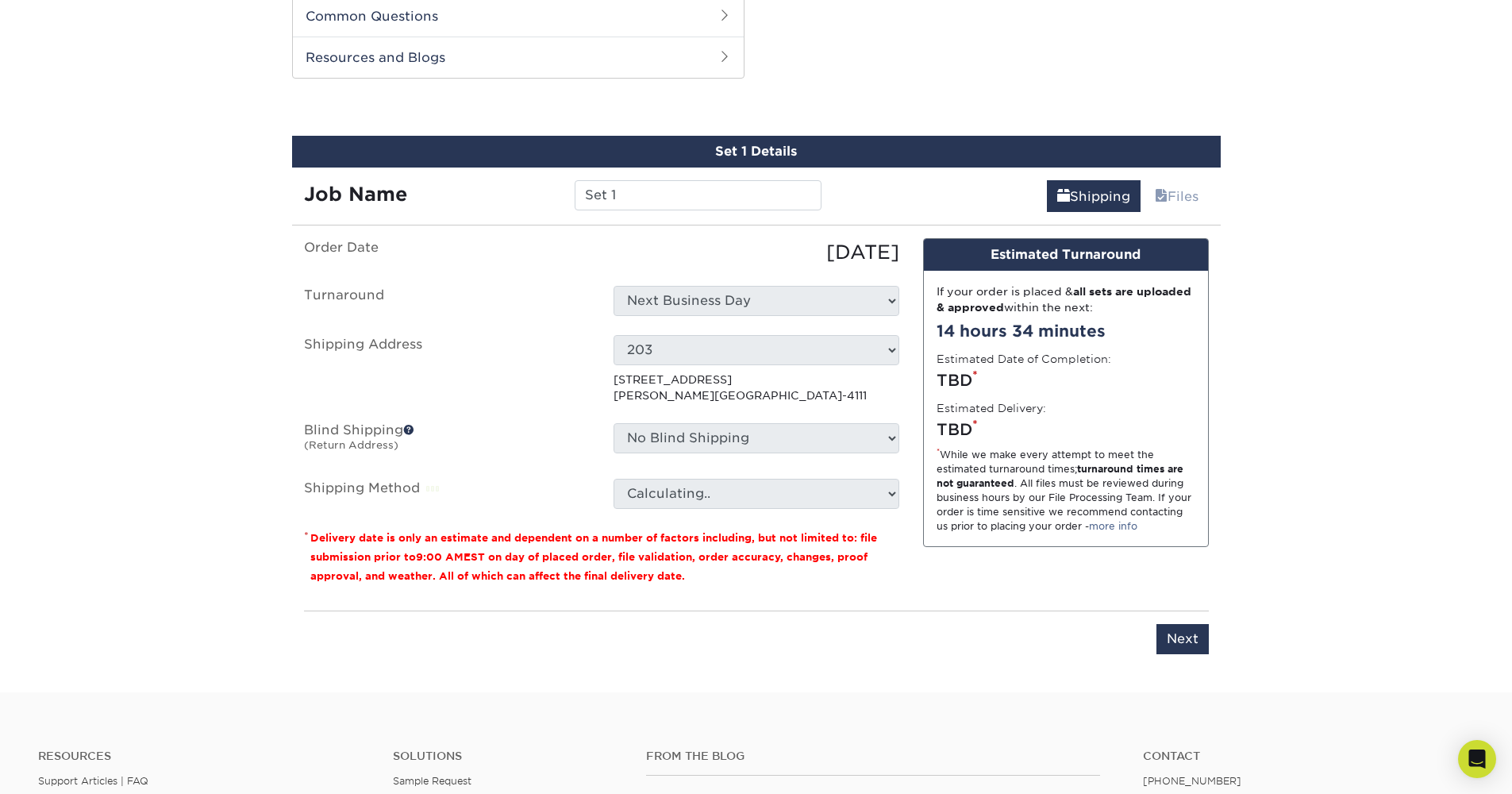
click at [826, 397] on p "[STREET_ADDRESS][PERSON_NAME]" at bounding box center [756, 388] width 286 height 32
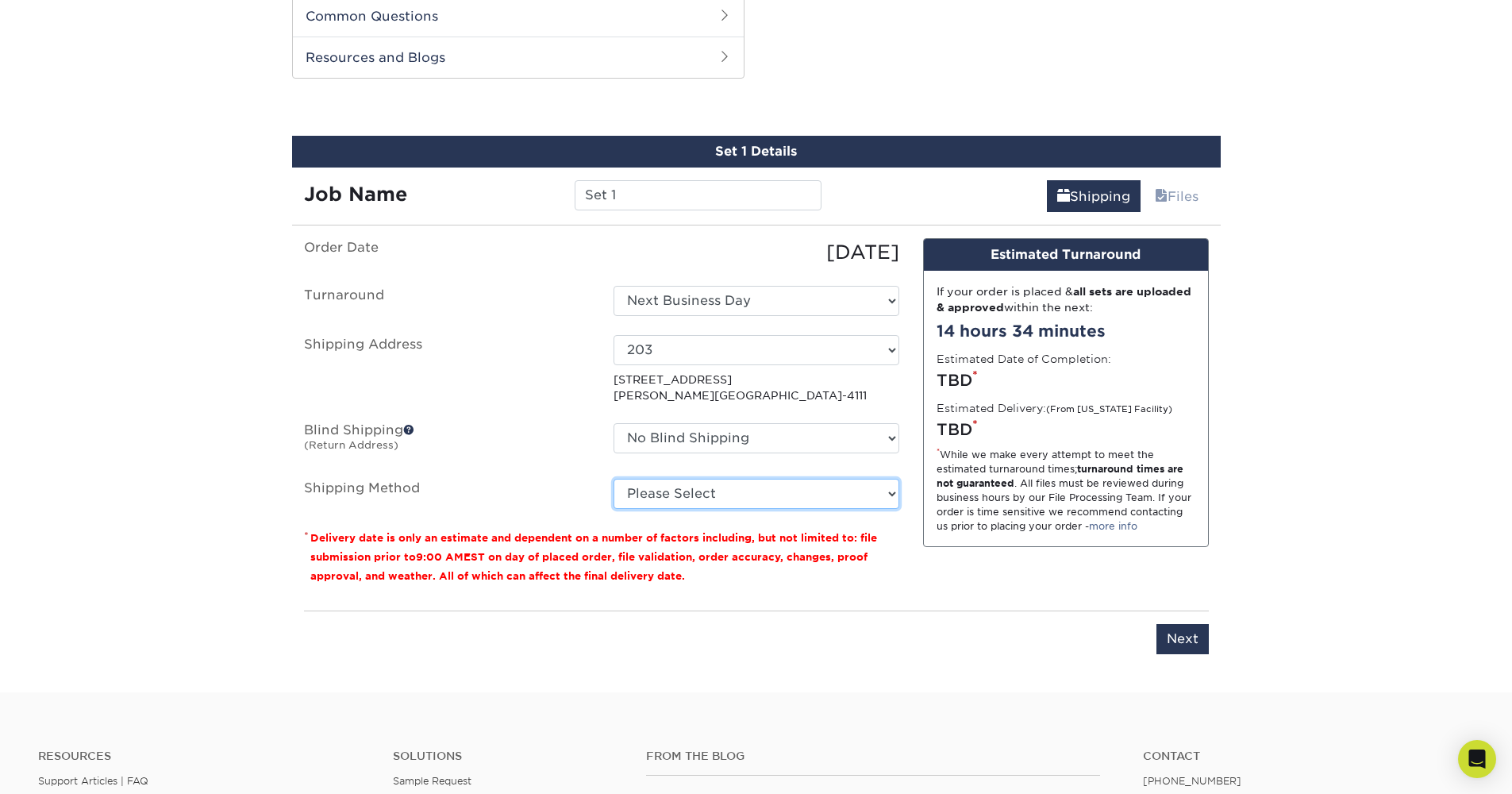
select select "01"
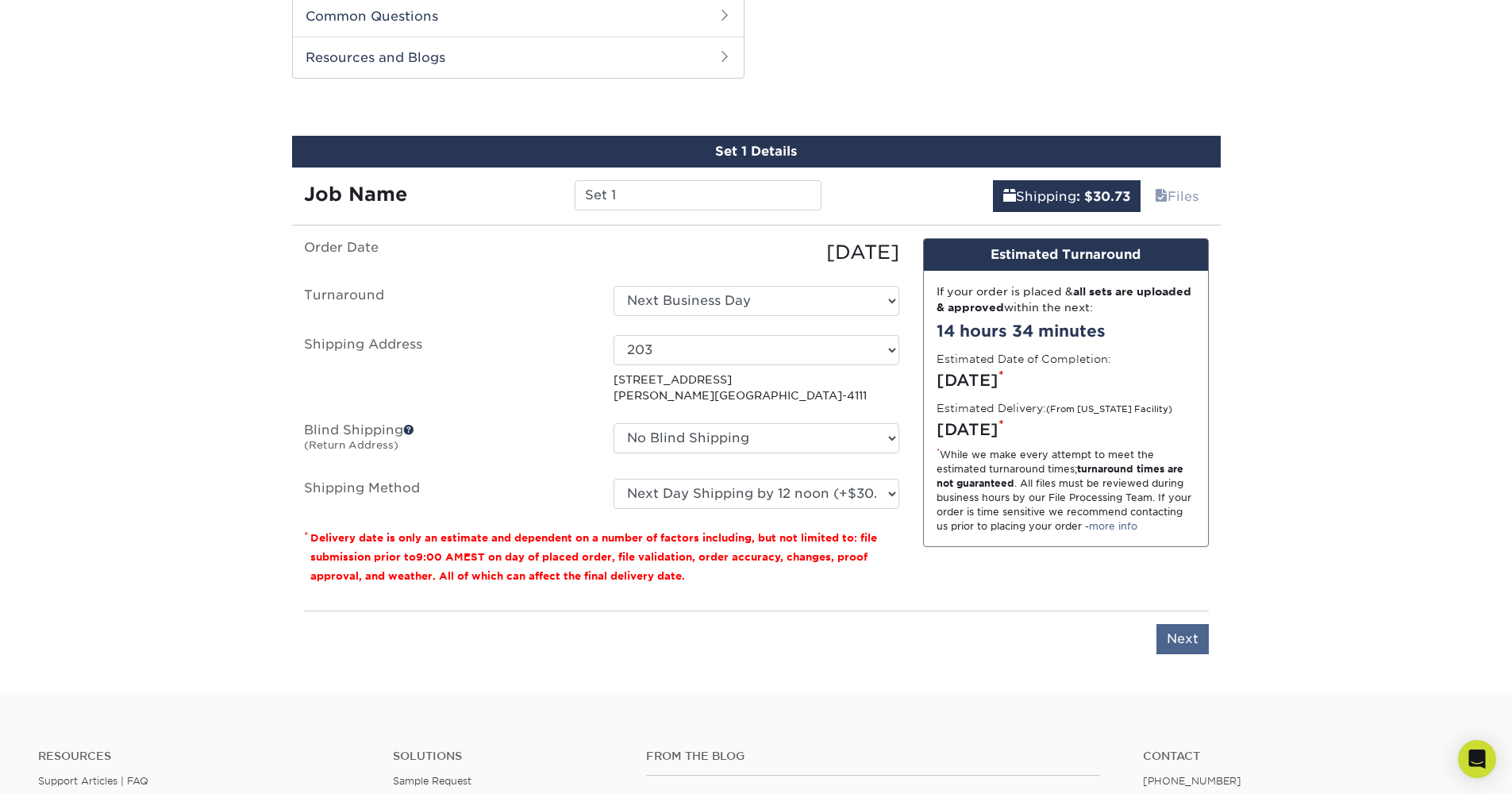
click at [1193, 634] on input "Next" at bounding box center [1183, 638] width 52 height 30
